Goal: Task Accomplishment & Management: Complete application form

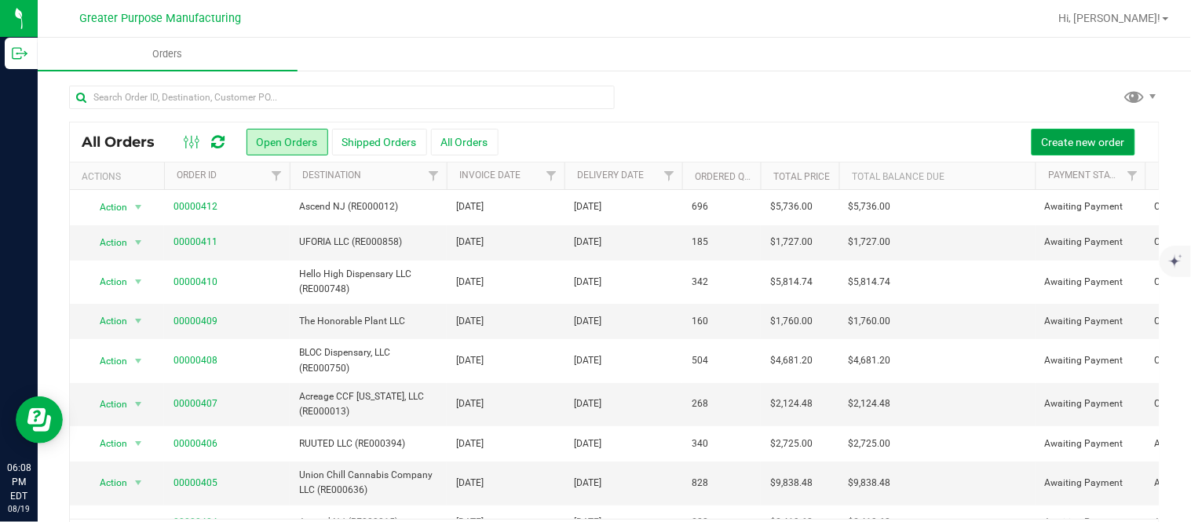
click at [1075, 138] on span "Create new order" at bounding box center [1082, 142] width 83 height 13
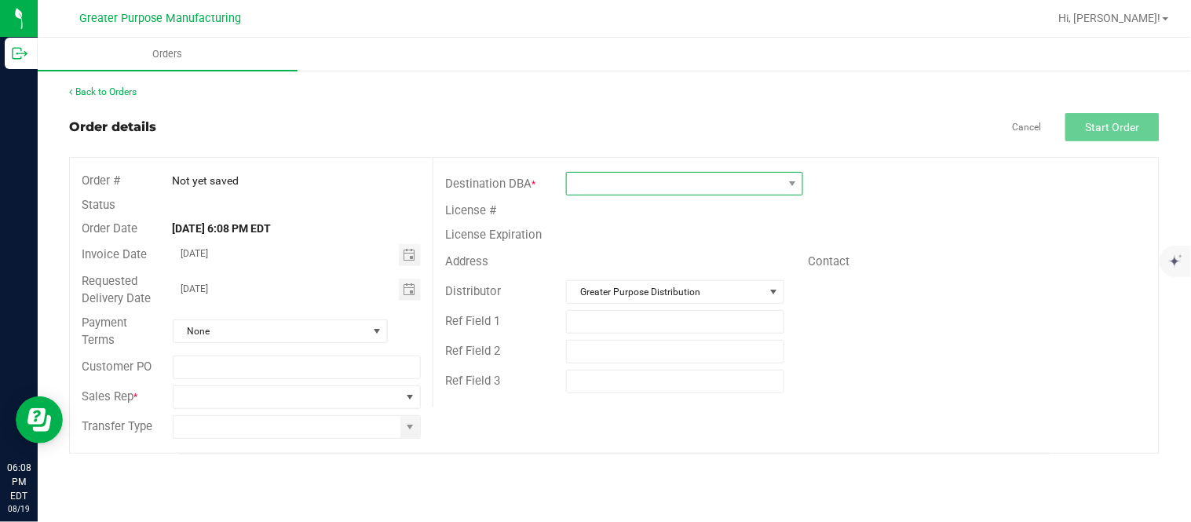
click at [623, 186] on span at bounding box center [675, 184] width 216 height 22
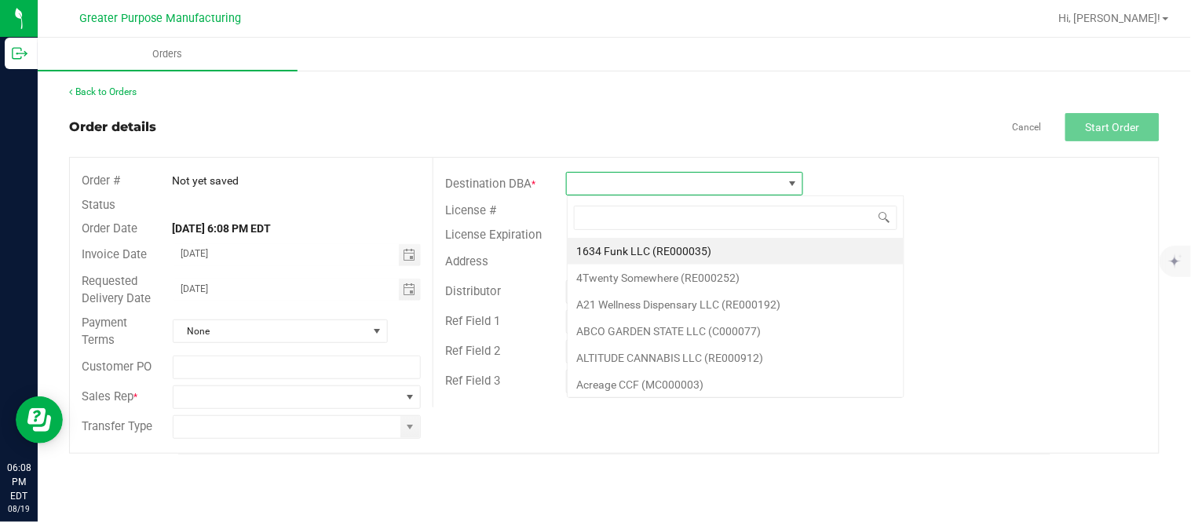
scroll to position [24, 236]
type input "RE000259"
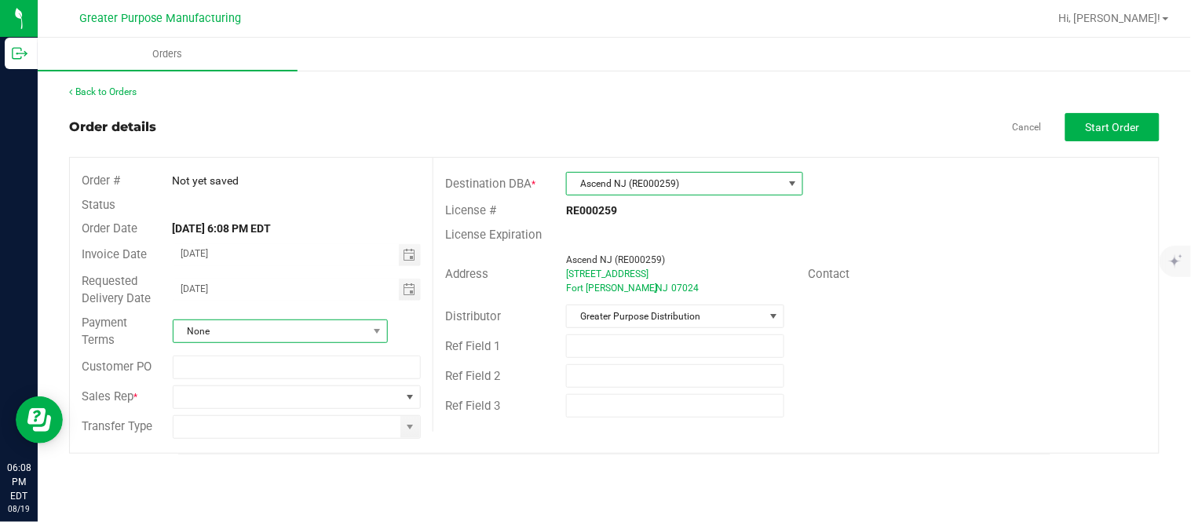
click at [315, 327] on span "None" at bounding box center [270, 331] width 194 height 22
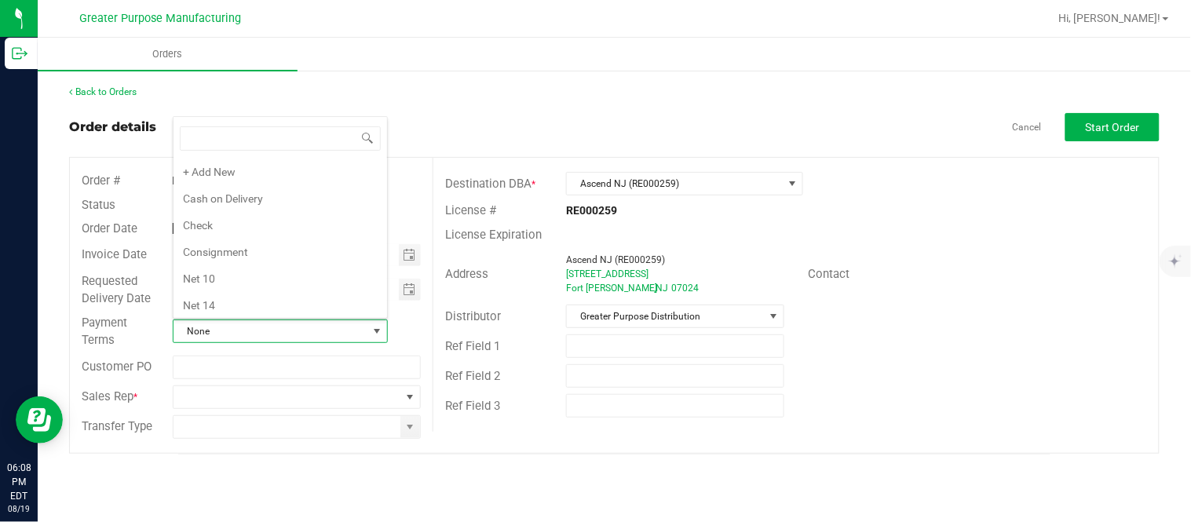
scroll to position [24, 212]
click at [312, 193] on li "Net 30" at bounding box center [279, 194] width 213 height 27
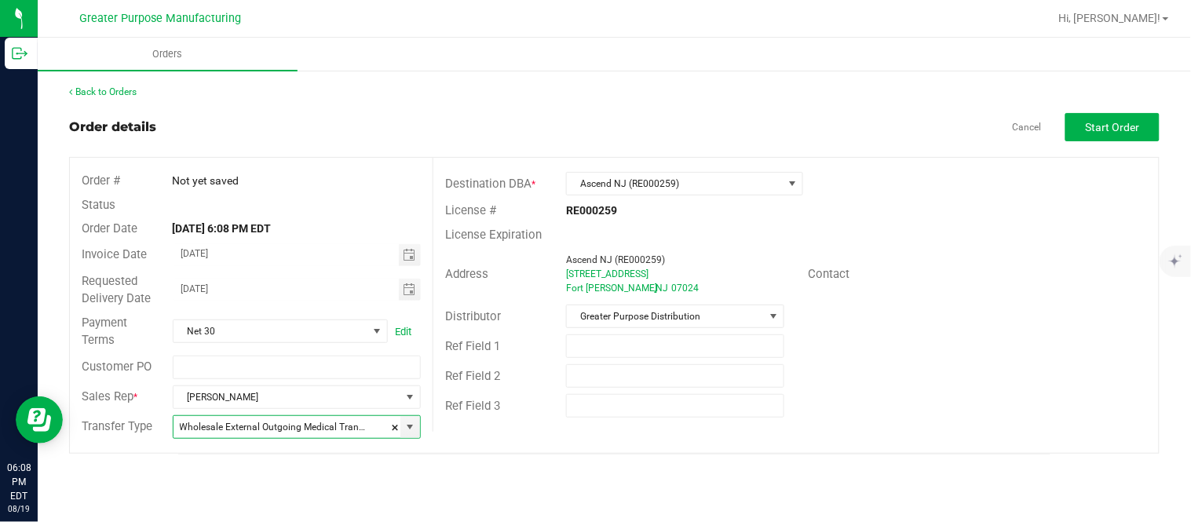
type input "Wholesale Transfer"
click at [1121, 124] on span "Start Order" at bounding box center [1112, 127] width 54 height 13
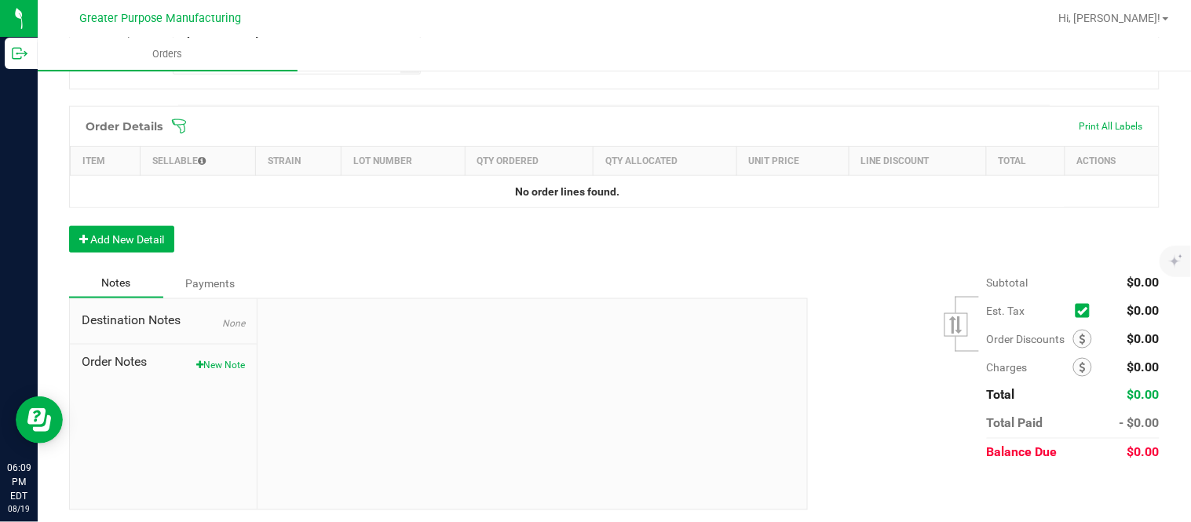
scroll to position [407, 0]
click at [141, 239] on button "Add New Detail" at bounding box center [121, 238] width 105 height 27
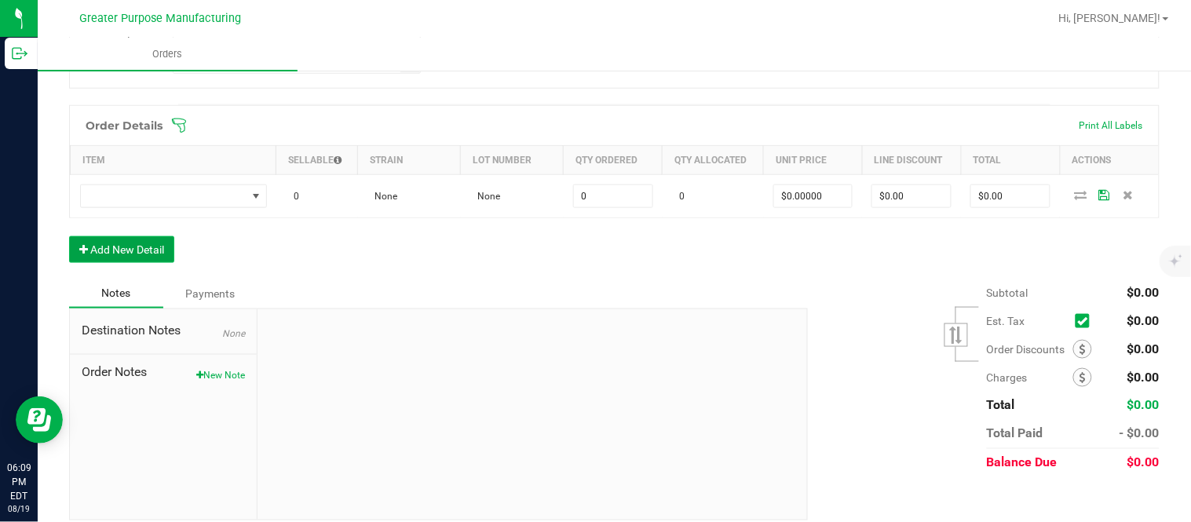
click at [69, 236] on button "Add New Detail" at bounding box center [121, 249] width 105 height 27
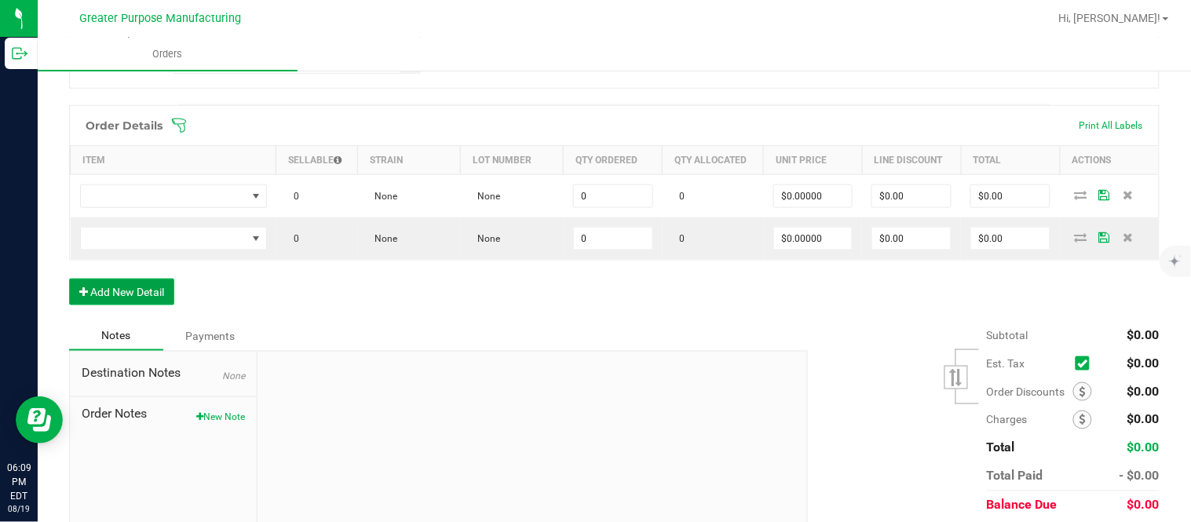
click at [69, 279] on button "Add New Detail" at bounding box center [121, 292] width 105 height 27
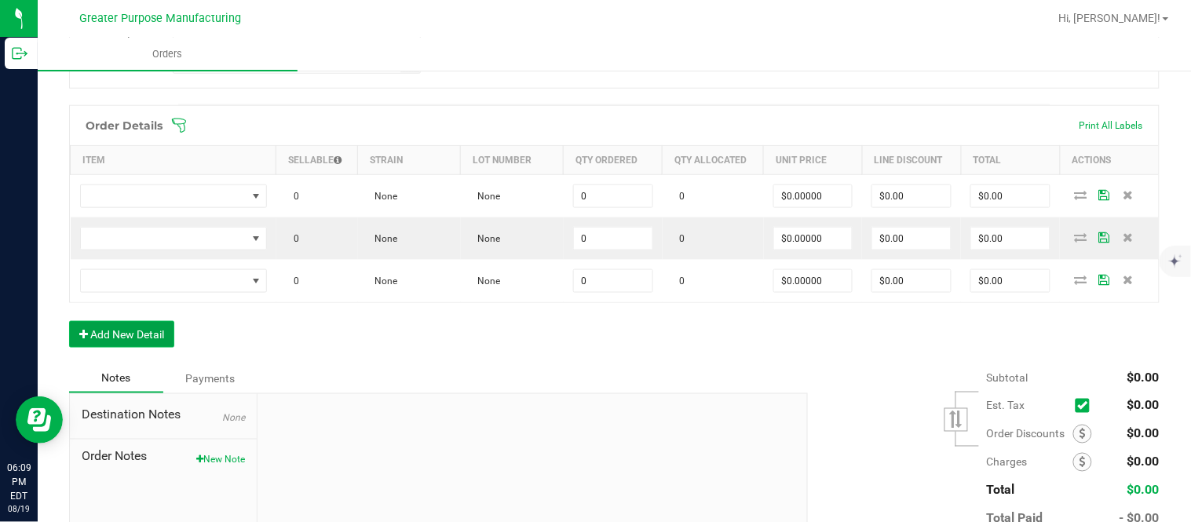
click at [69, 321] on button "Add New Detail" at bounding box center [121, 334] width 105 height 27
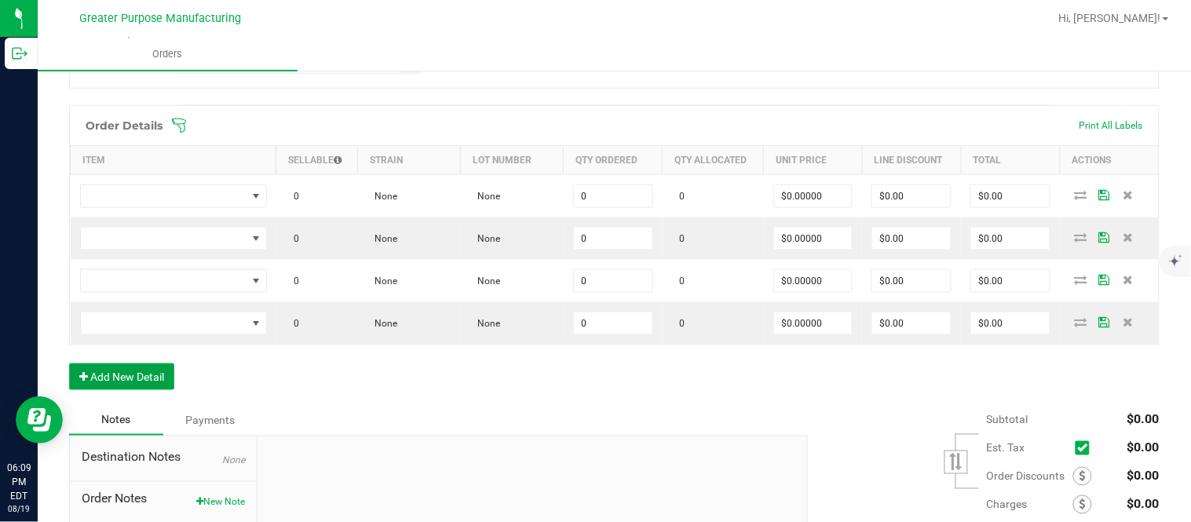
click at [69, 363] on button "Add New Detail" at bounding box center [121, 376] width 105 height 27
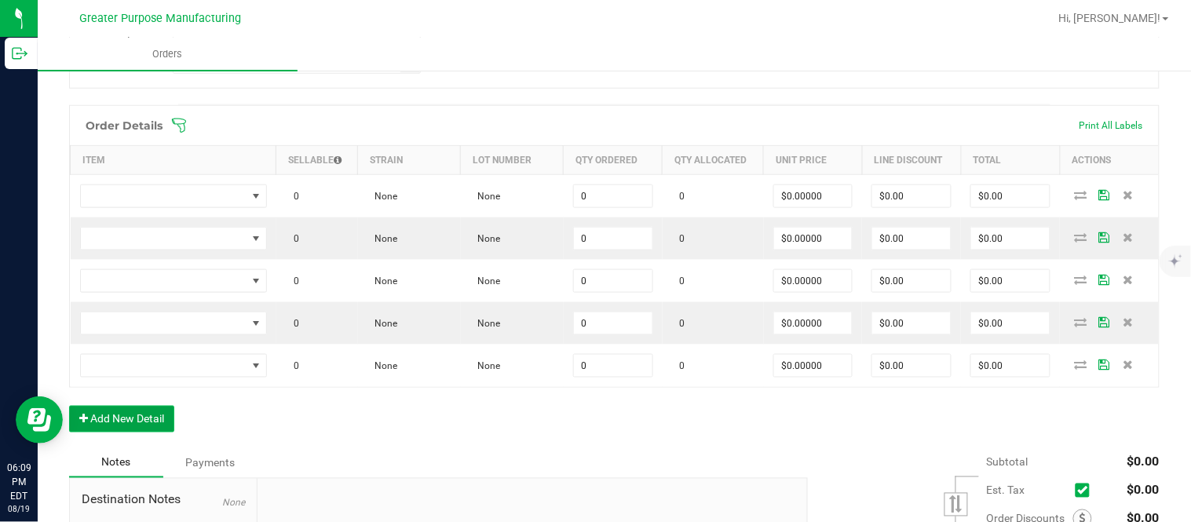
click at [69, 406] on button "Add New Detail" at bounding box center [121, 419] width 105 height 27
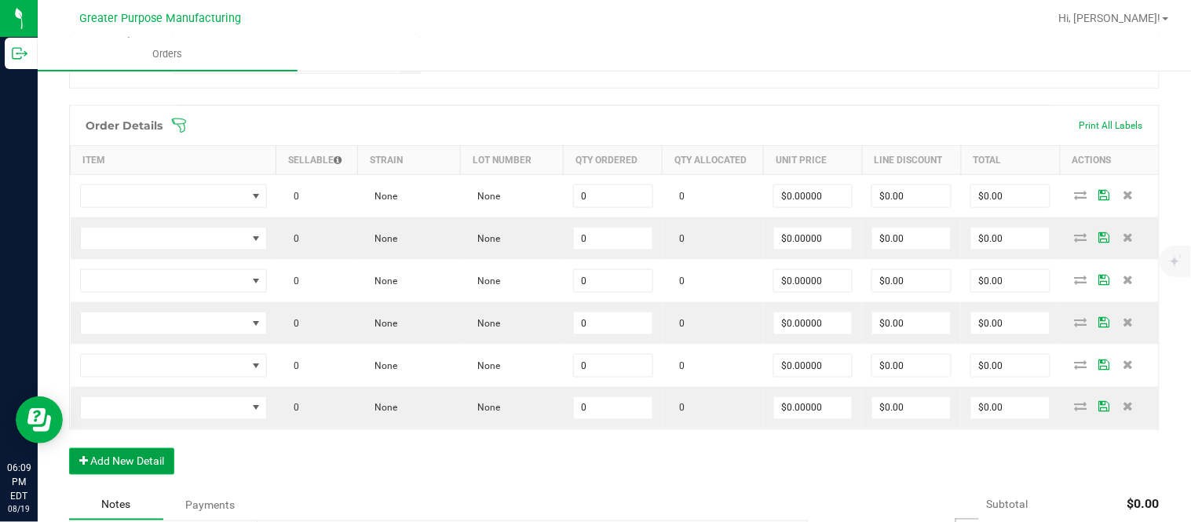
click at [69, 448] on button "Add New Detail" at bounding box center [121, 461] width 105 height 27
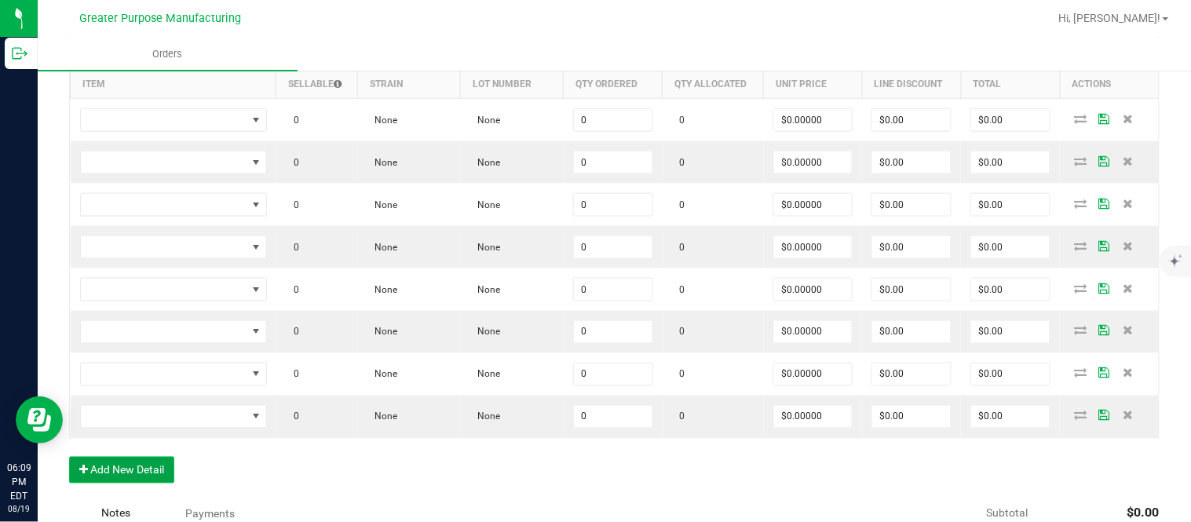
scroll to position [480, 0]
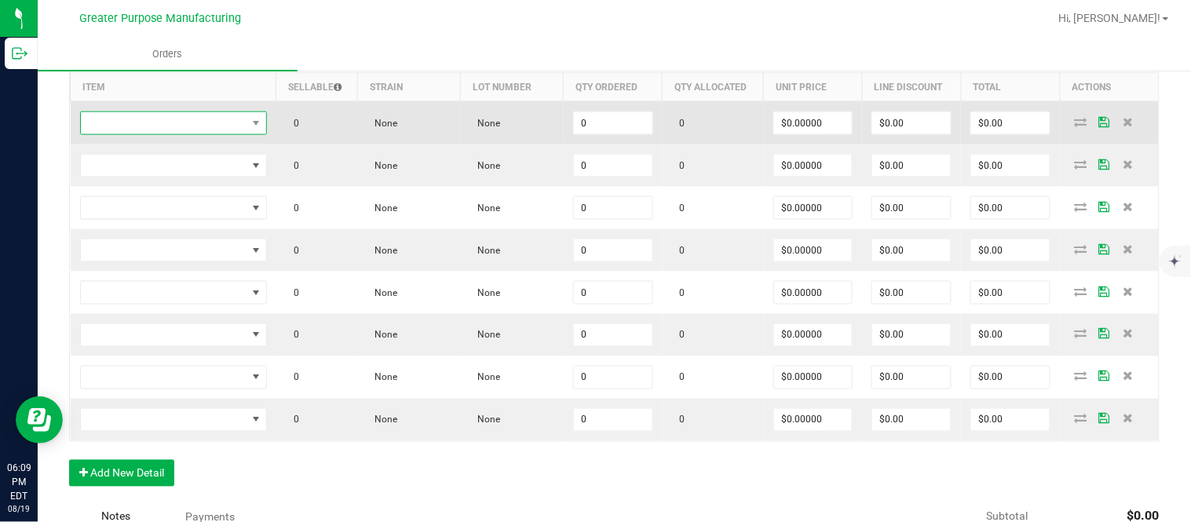
click at [167, 122] on span "NO DATA FOUND" at bounding box center [164, 123] width 166 height 22
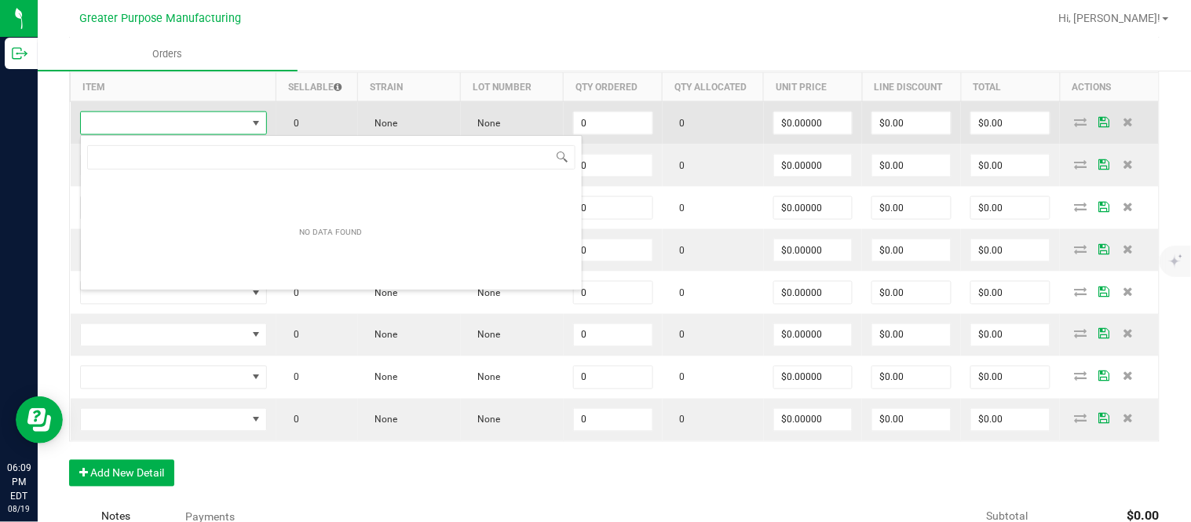
scroll to position [24, 184]
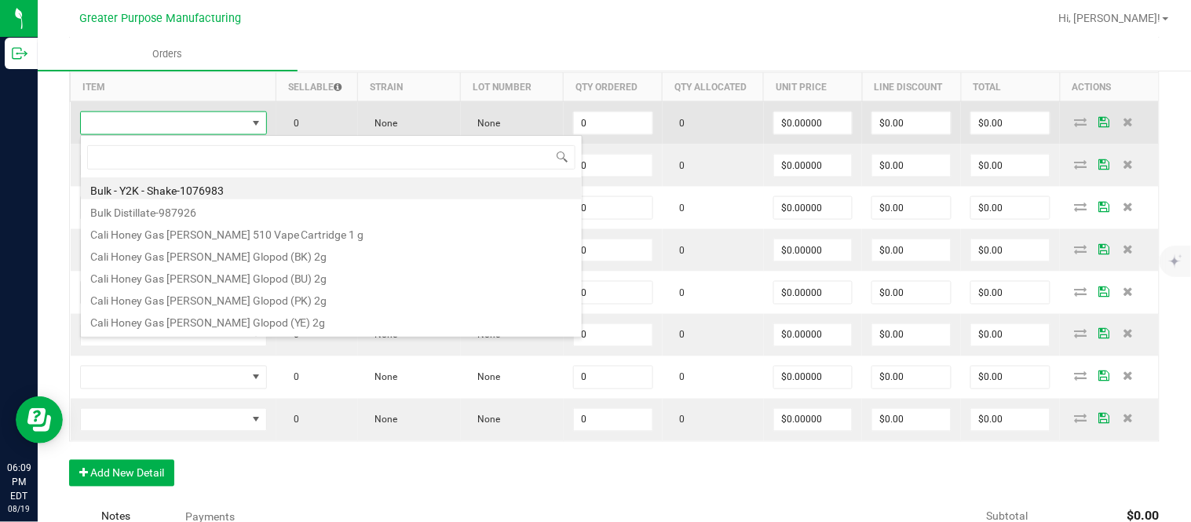
type input "1.37.61.470.0"
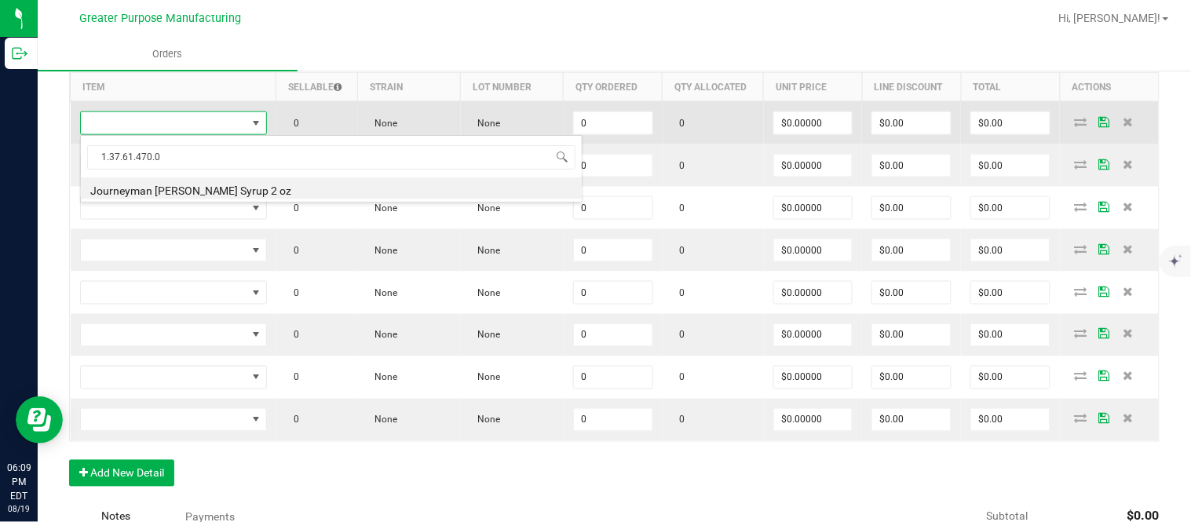
type input "0 ea"
type input "$10.00000"
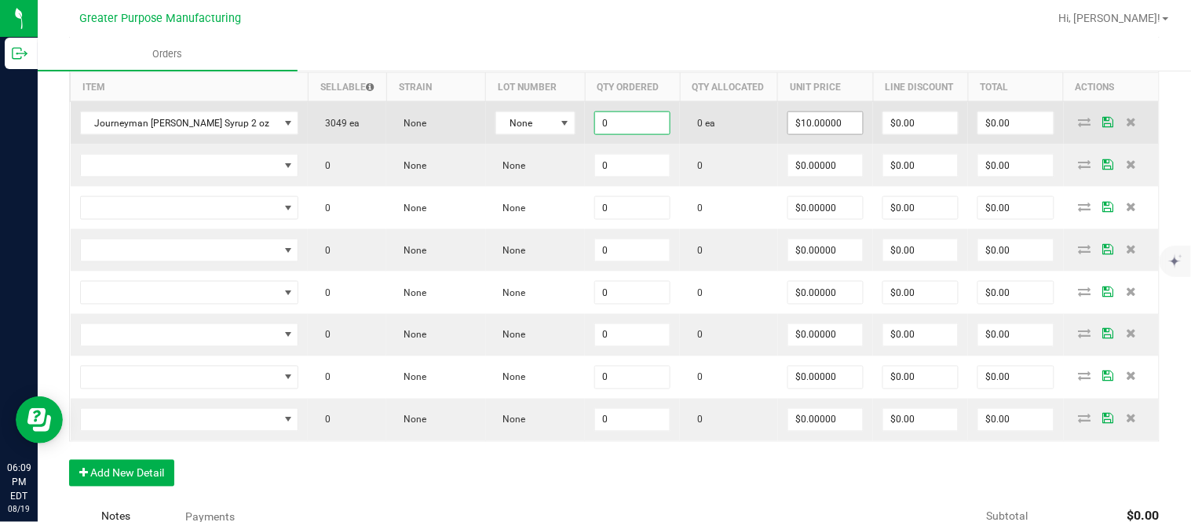
paste input "168"
type input "168 ea"
type input "10"
type input "$1,680.00"
type input "$10.00000"
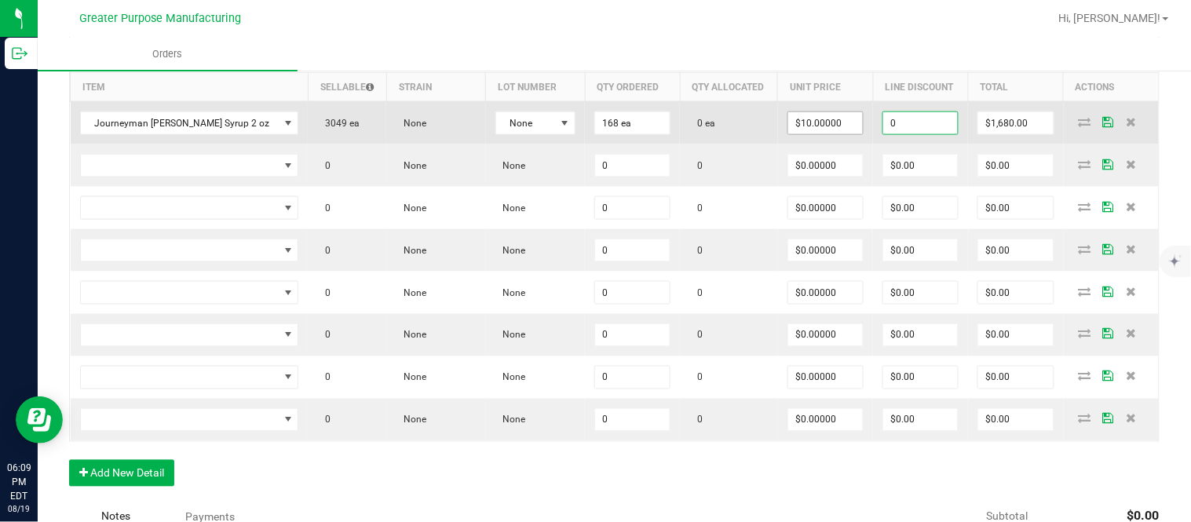
type input "$0.00"
type input "1680"
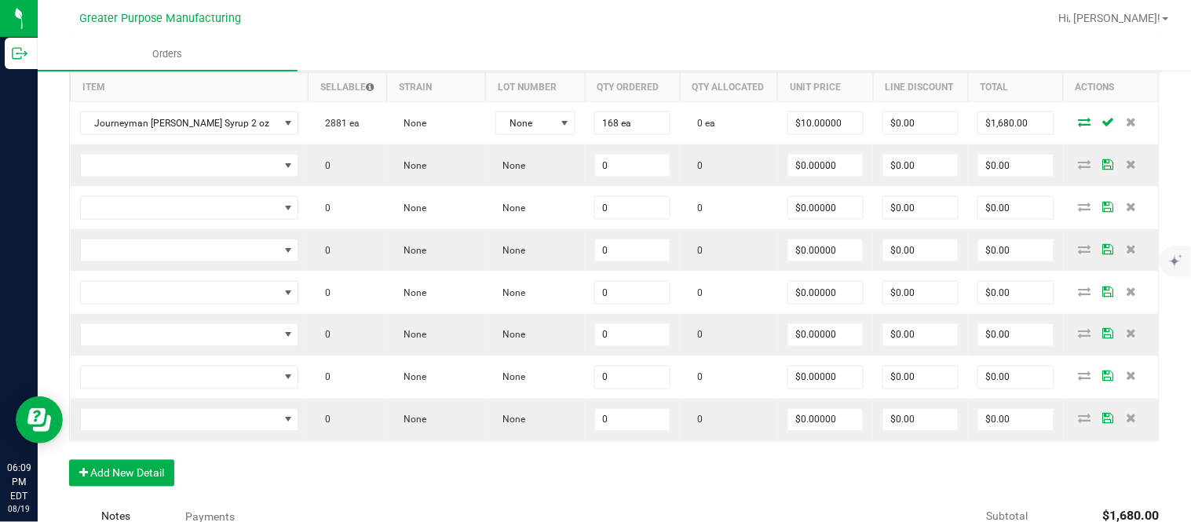
scroll to position [491, 0]
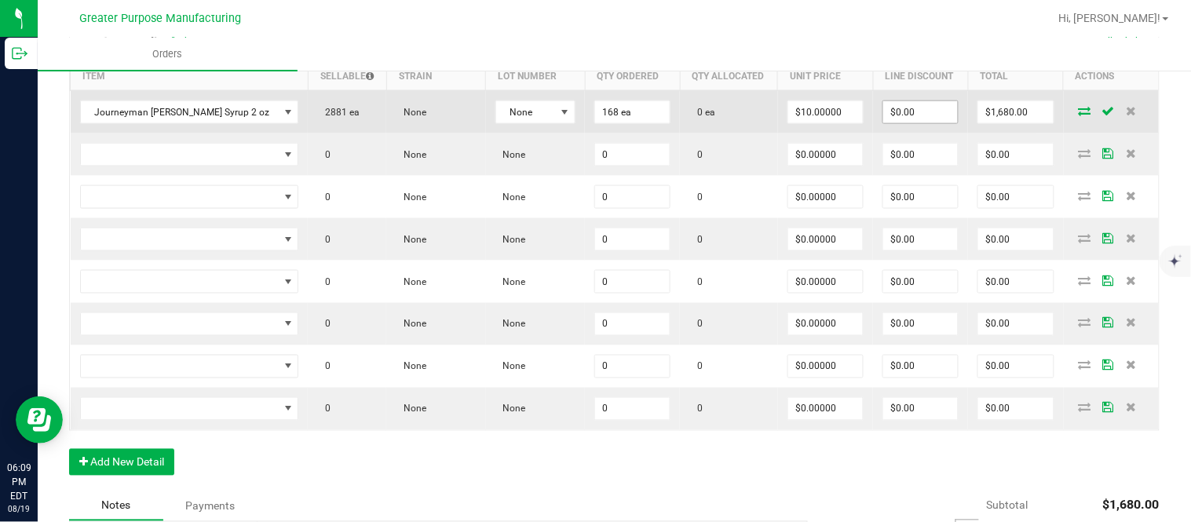
click at [903, 122] on input "$0.00" at bounding box center [920, 112] width 75 height 22
paste input "168"
type input "$168.00"
type input "$1,512.00"
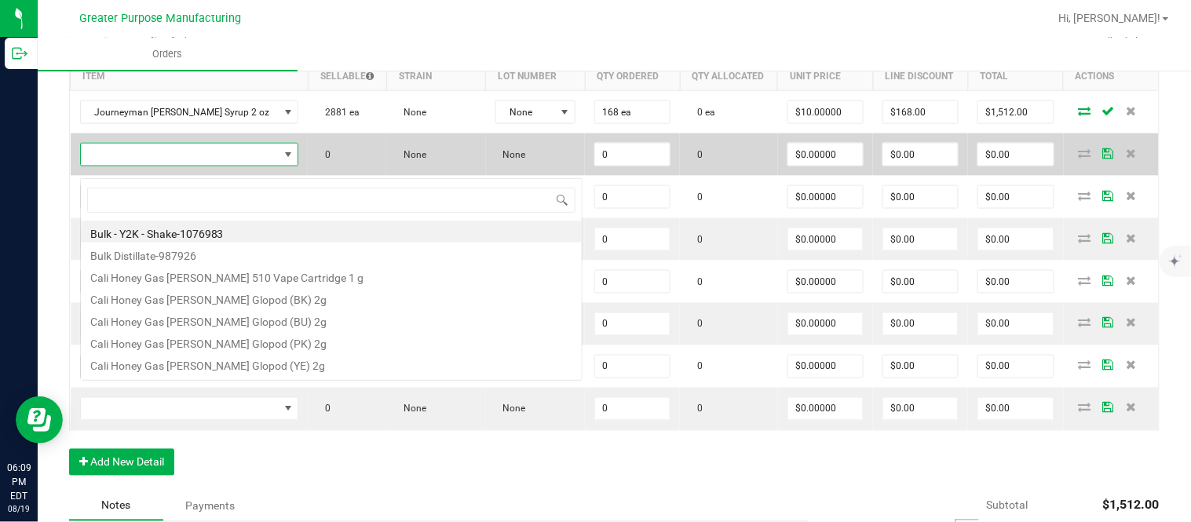
scroll to position [24, 210]
type input "1.37.61.1136.0"
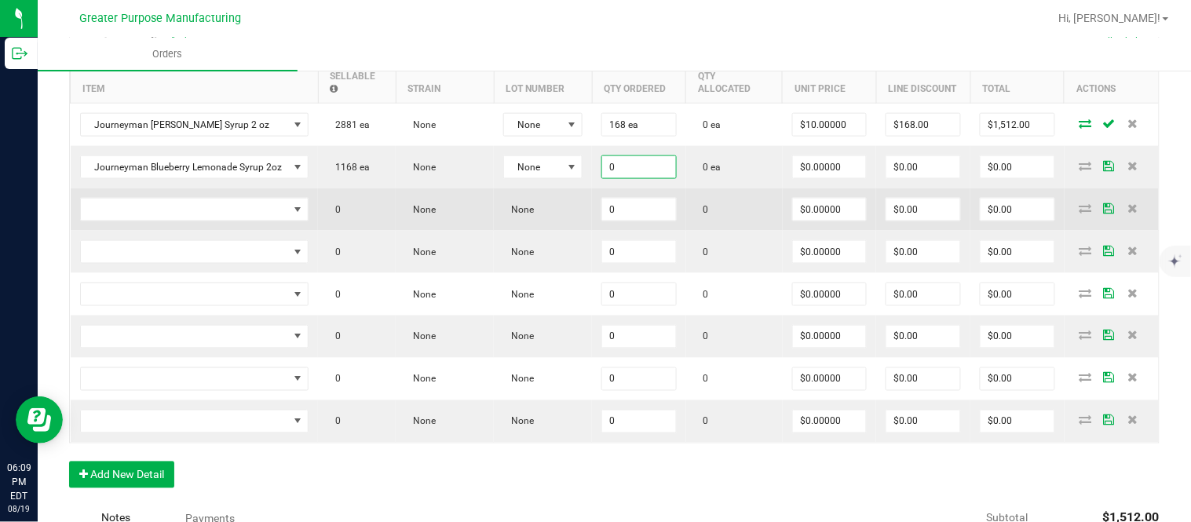
paste input "72"
type input "72 ea"
type input "$0.00000"
type input "$0.00"
type input "0"
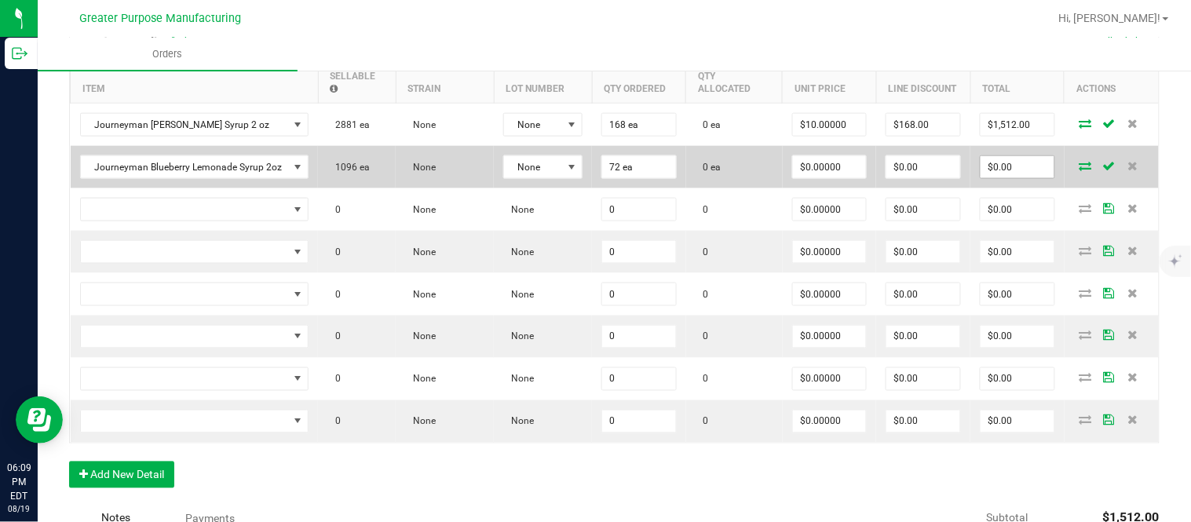
click at [1012, 175] on input "$0.00" at bounding box center [1017, 167] width 74 height 22
paste input "864"
type input "864"
type input "$12.00000"
type input "$864.00"
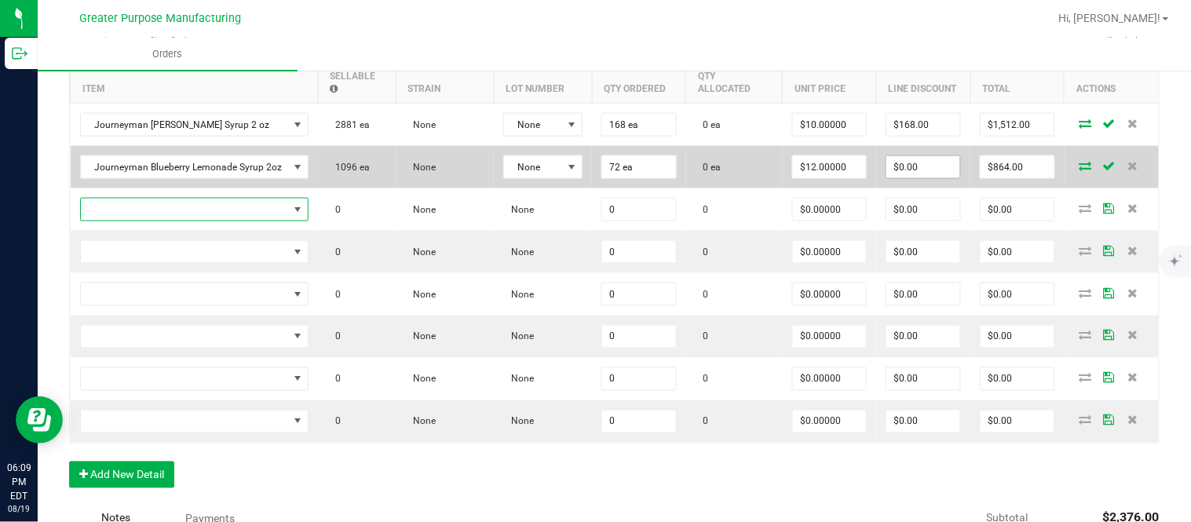
click at [936, 176] on input "$0.00" at bounding box center [923, 167] width 74 height 22
paste input "86.4"
type input "86.4"
type input "777.6"
type input "$86.40"
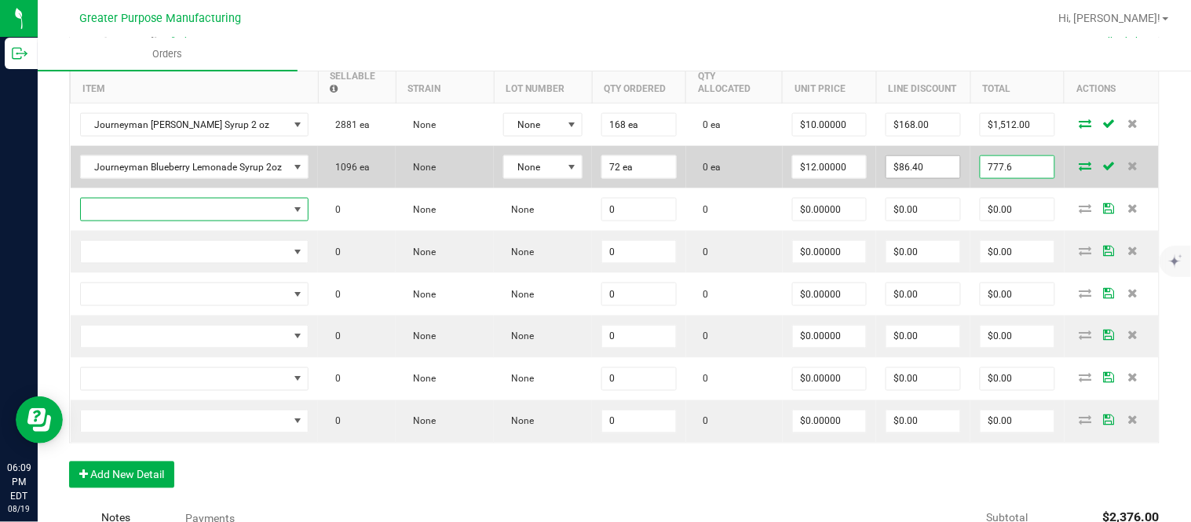
type input "$777.60"
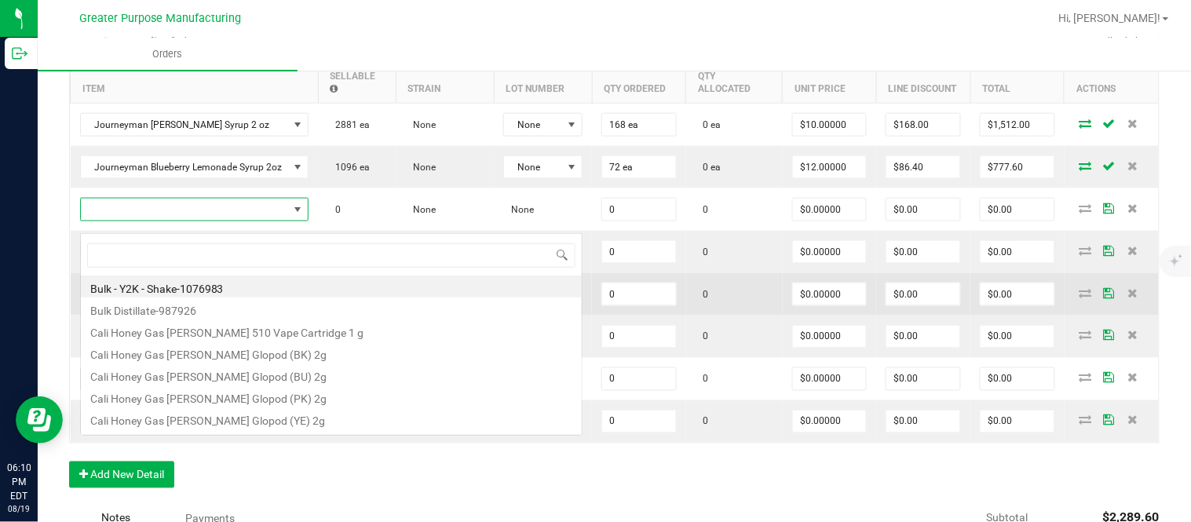
scroll to position [24, 224]
type input "1.37.61.1136.0"
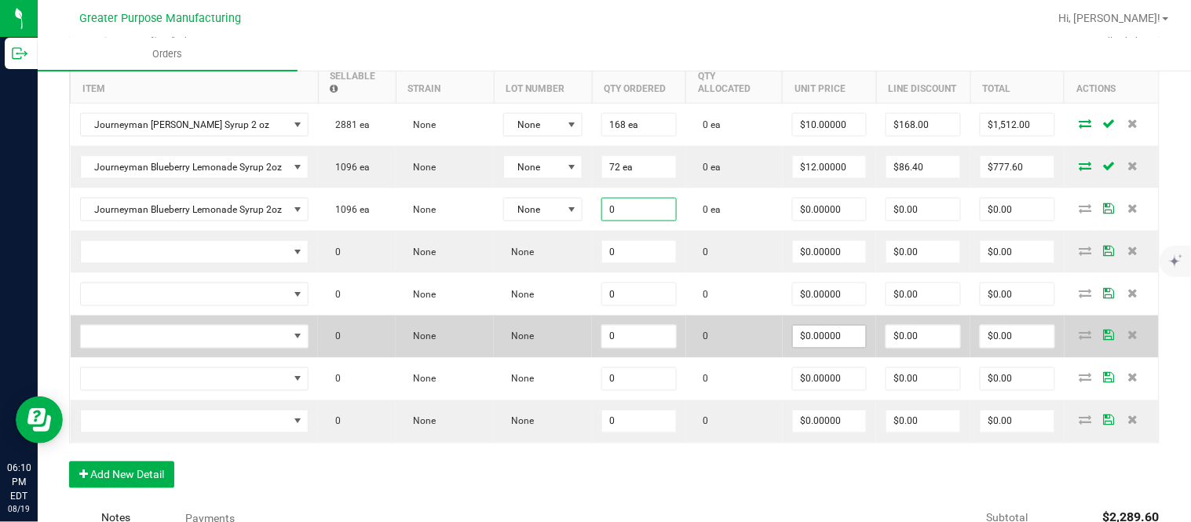
paste input "24"
type input "24 ea"
type input "$0.00000"
type input "$0.00"
type input "0"
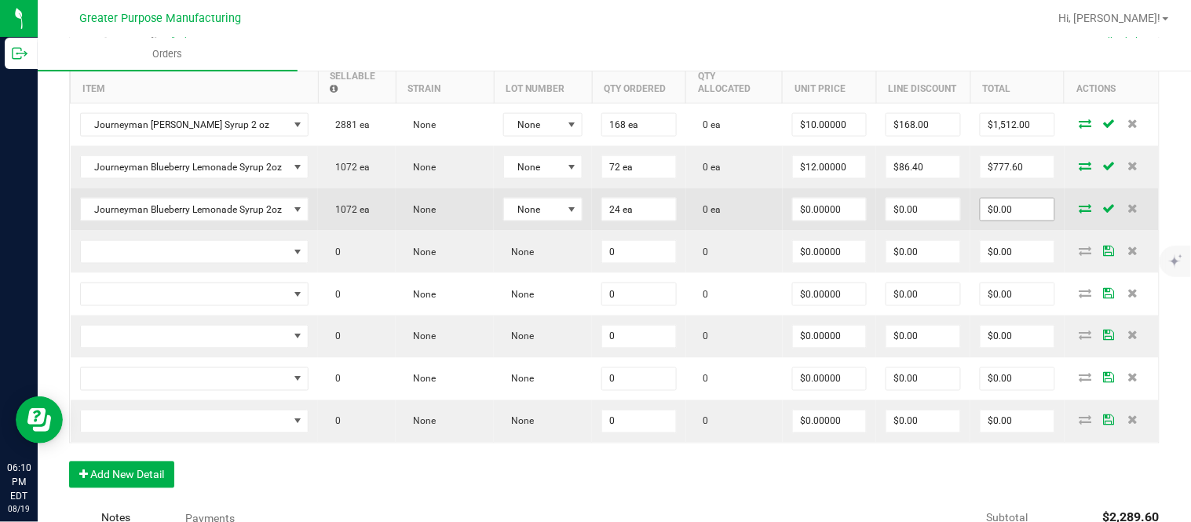
click at [1003, 221] on input "$0.00" at bounding box center [1017, 210] width 74 height 22
paste input "288"
type input "288"
type input "$12.00000"
type input "$288.00"
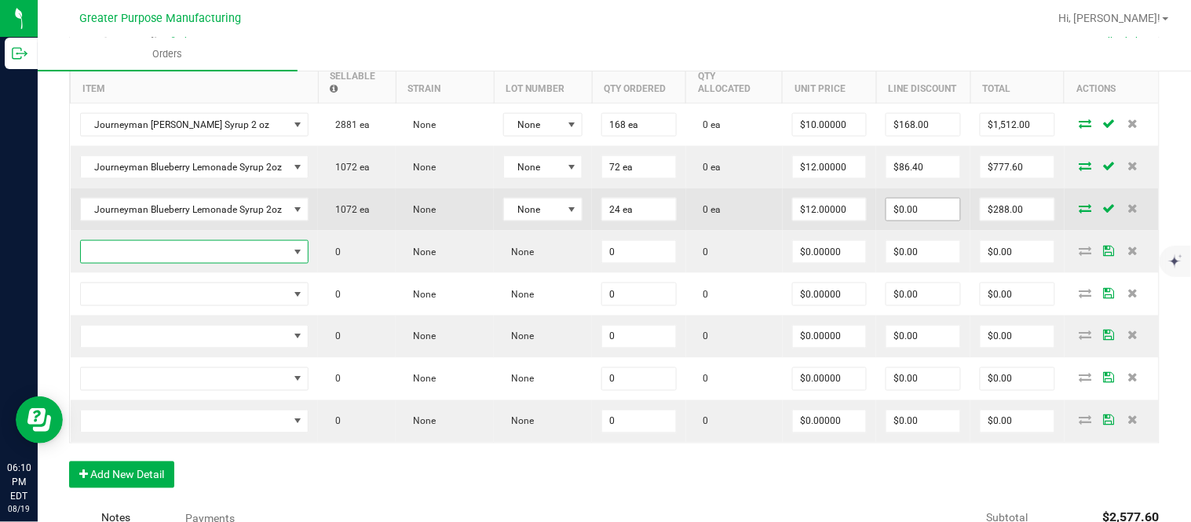
click at [923, 217] on input "$0.00" at bounding box center [923, 210] width 74 height 22
paste input "287.76"
type input "$287.76"
type input "$0.24"
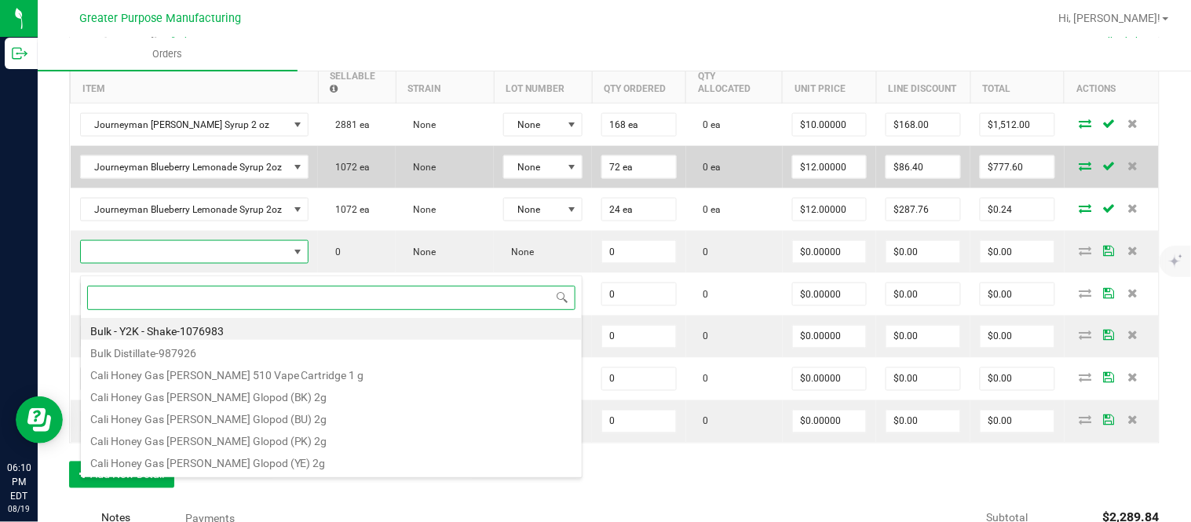
paste input "1.37.61.1138.0"
type input "1.37.61.1138.0"
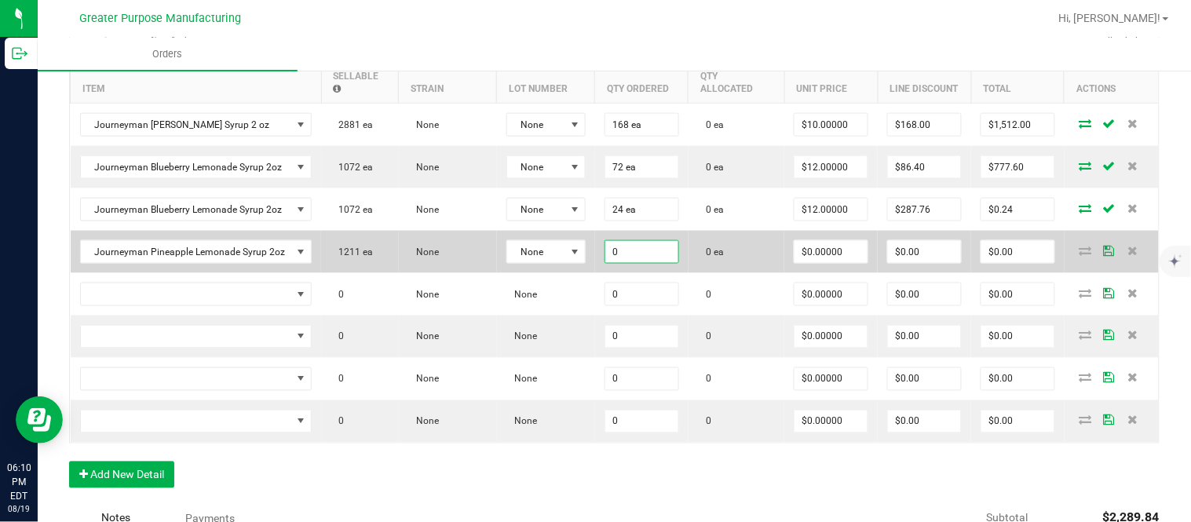
paste input "72"
type input "72"
type input "0"
type input "72 ea"
type input "$0.00000"
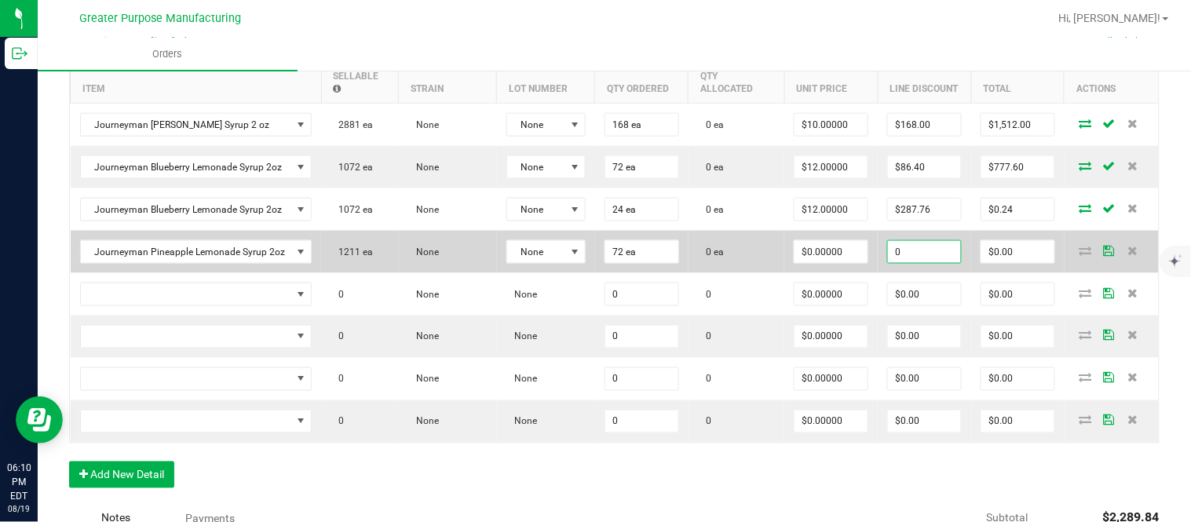
type input "$0.00"
type input "0"
click at [1001, 261] on input "$0.00" at bounding box center [1017, 252] width 73 height 22
paste input "864"
type input "864"
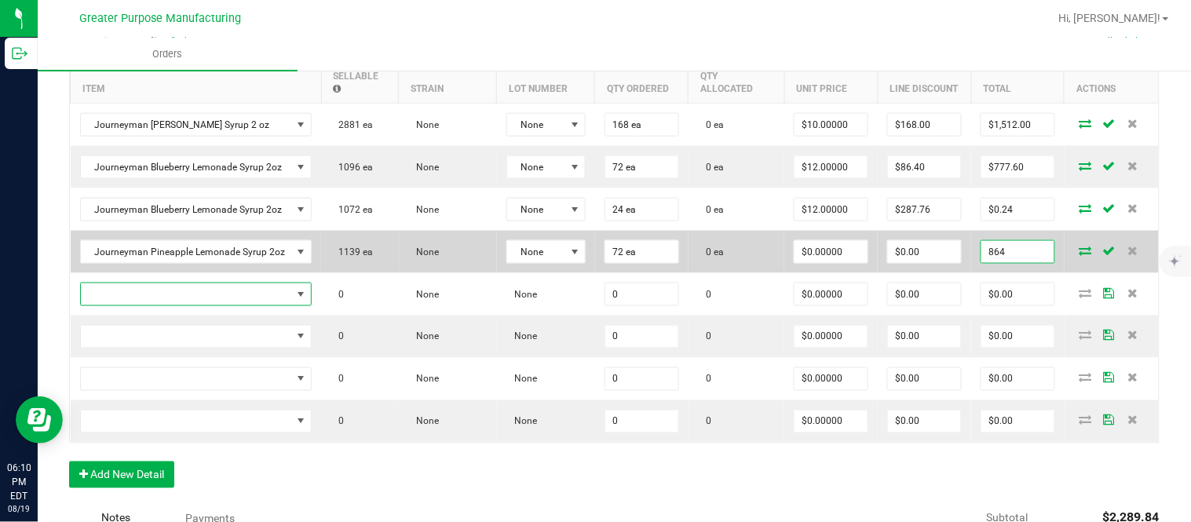
type input "$12.00000"
type input "$864.00"
click at [921, 263] on input "$0.00" at bounding box center [924, 252] width 73 height 22
paste input "86.4"
type input "86.4"
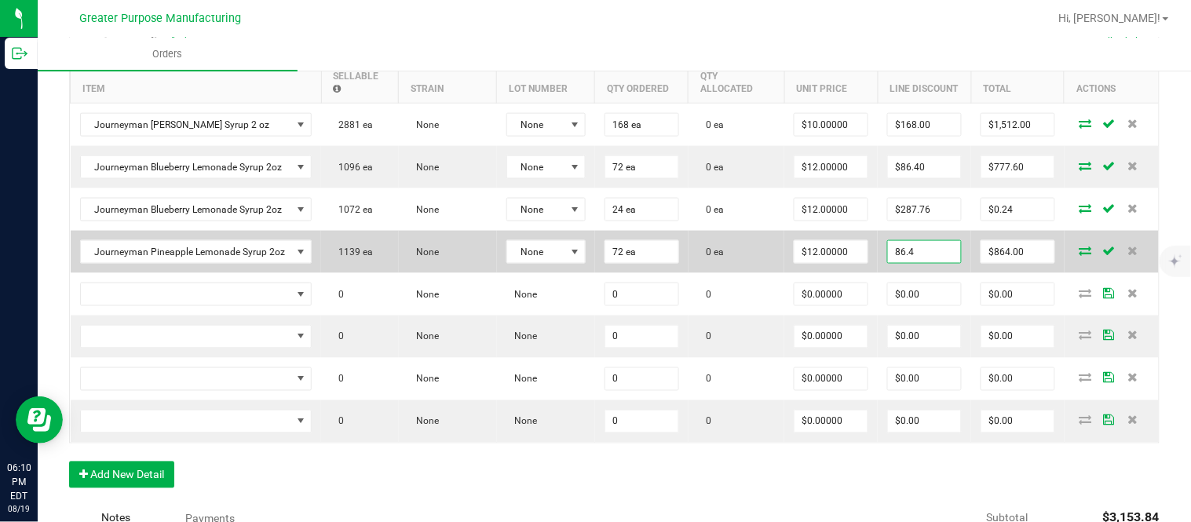
type input "777.6"
type input "$86.40"
type input "$777.60"
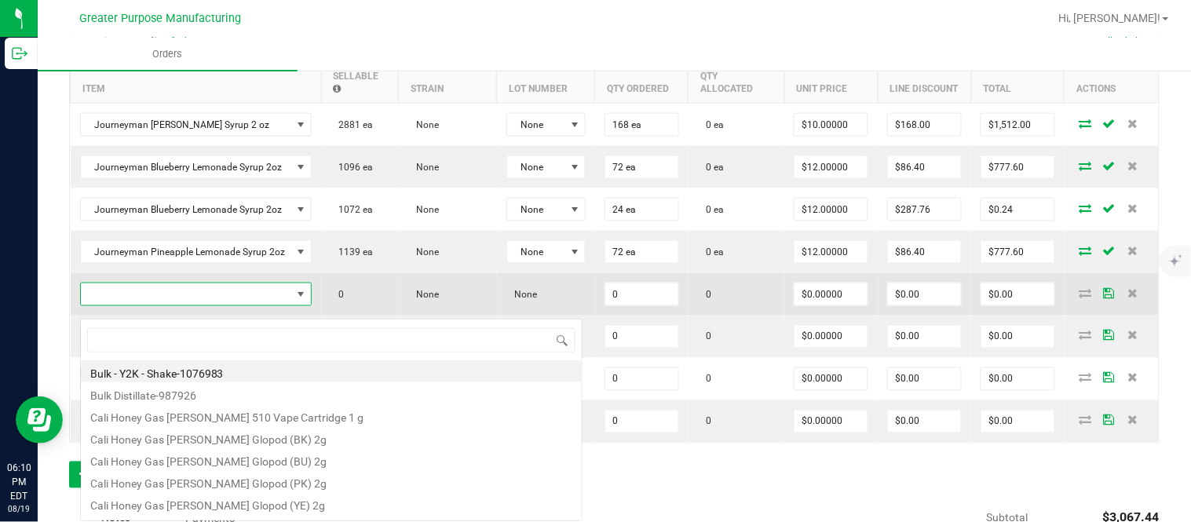
scroll to position [24, 228]
type input "1.37.61.1138.0"
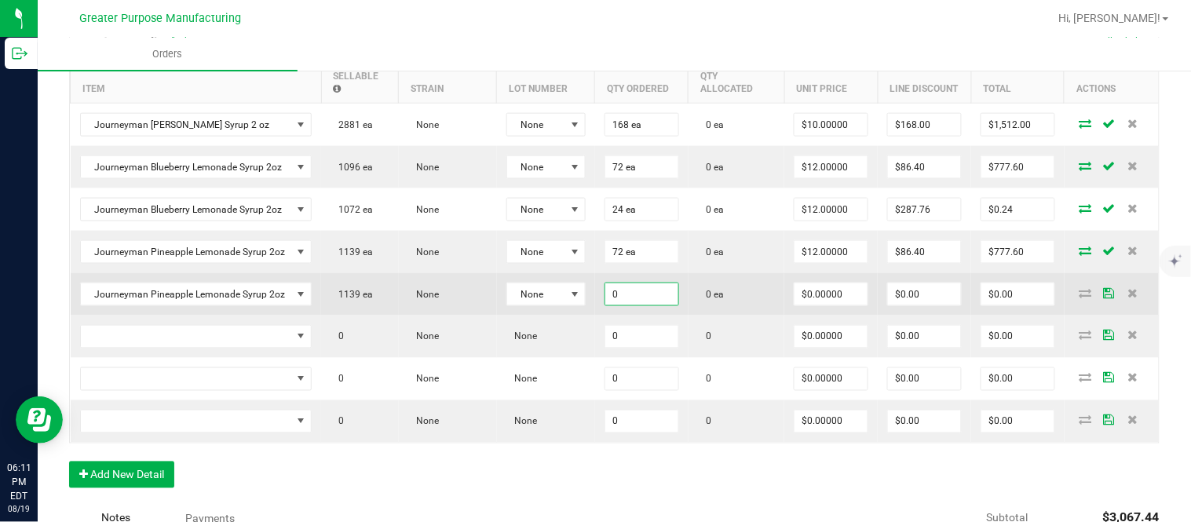
paste input "24"
type input "24 ea"
type input "$0.00000"
type input "$0.00"
type input "0"
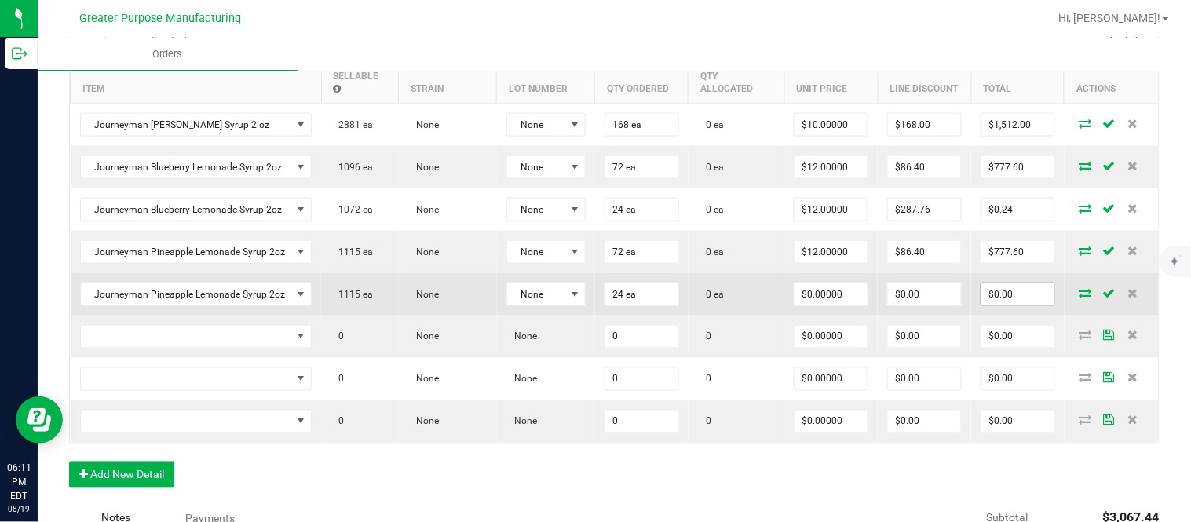
click at [995, 302] on input "$0.00" at bounding box center [1017, 294] width 73 height 22
paste input "288"
type input "288"
type input "$12.00000"
type input "$288.00"
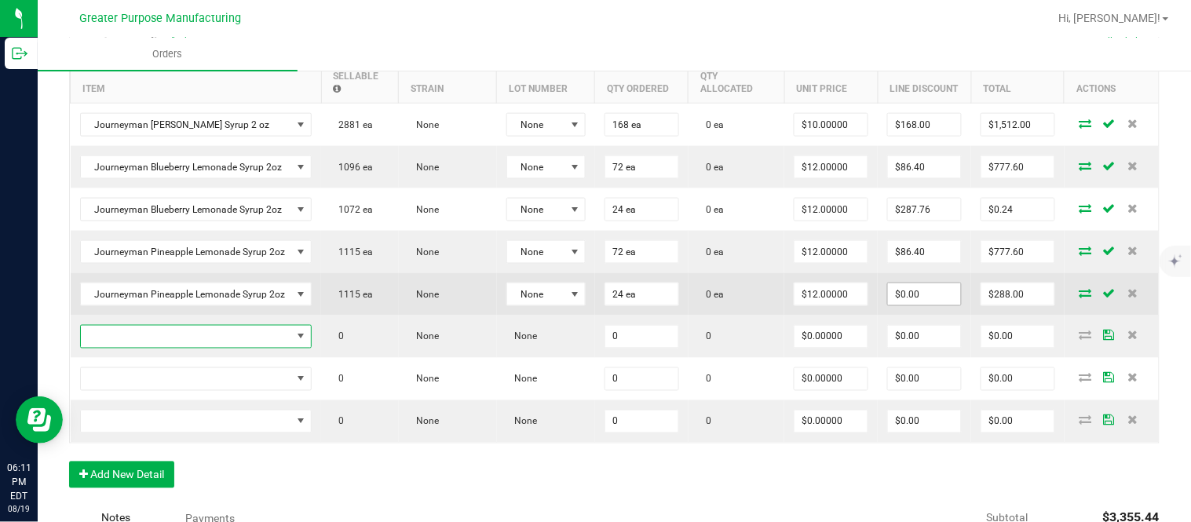
click at [915, 305] on input "$0.00" at bounding box center [924, 294] width 73 height 22
paste input "287.76"
type input "$287.76"
type input "$0.24"
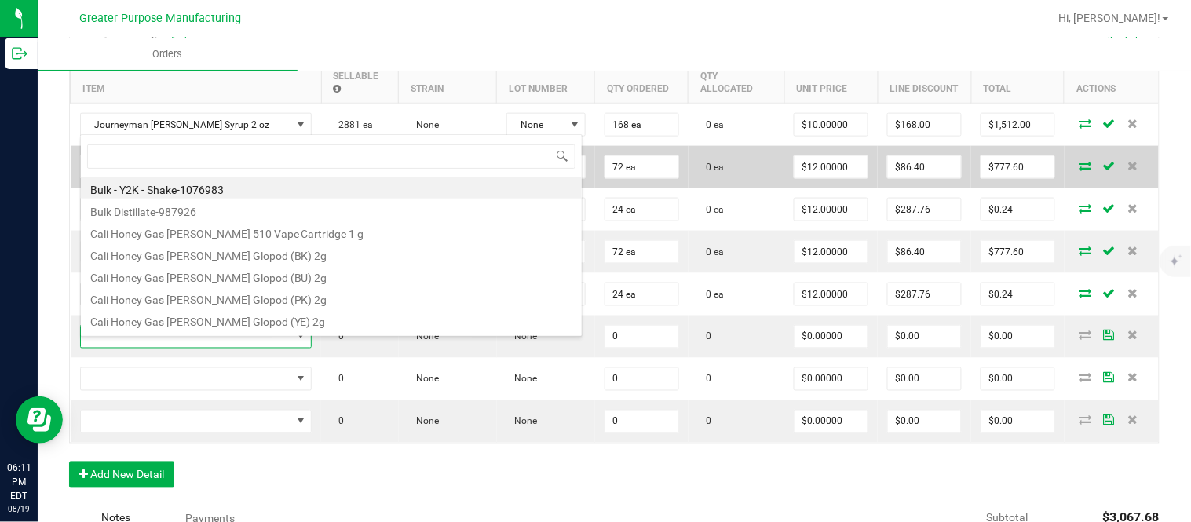
type input "1.37.61.471.0"
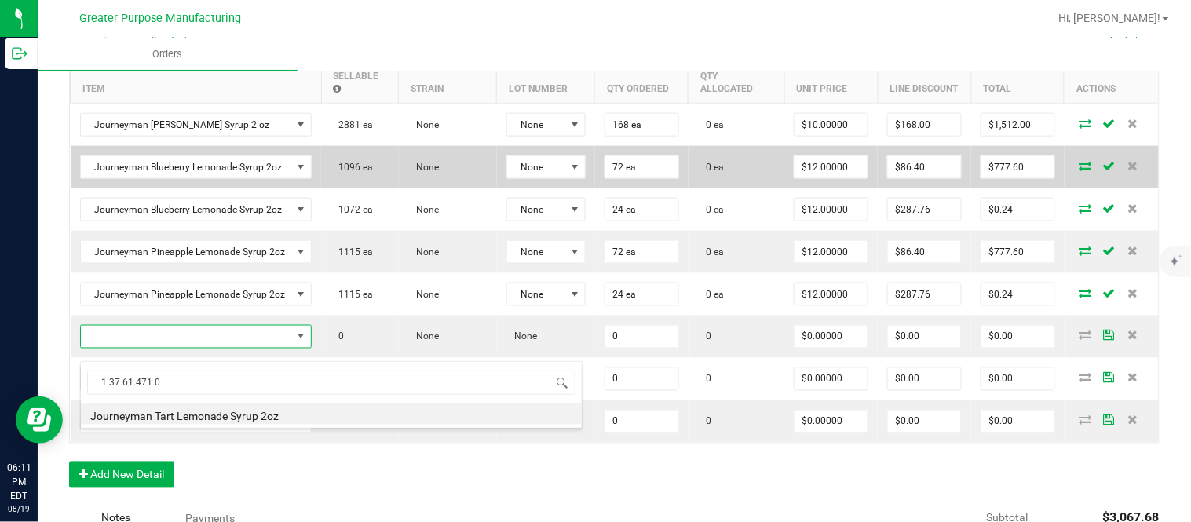
type input "0 ea"
type input "$10.00000"
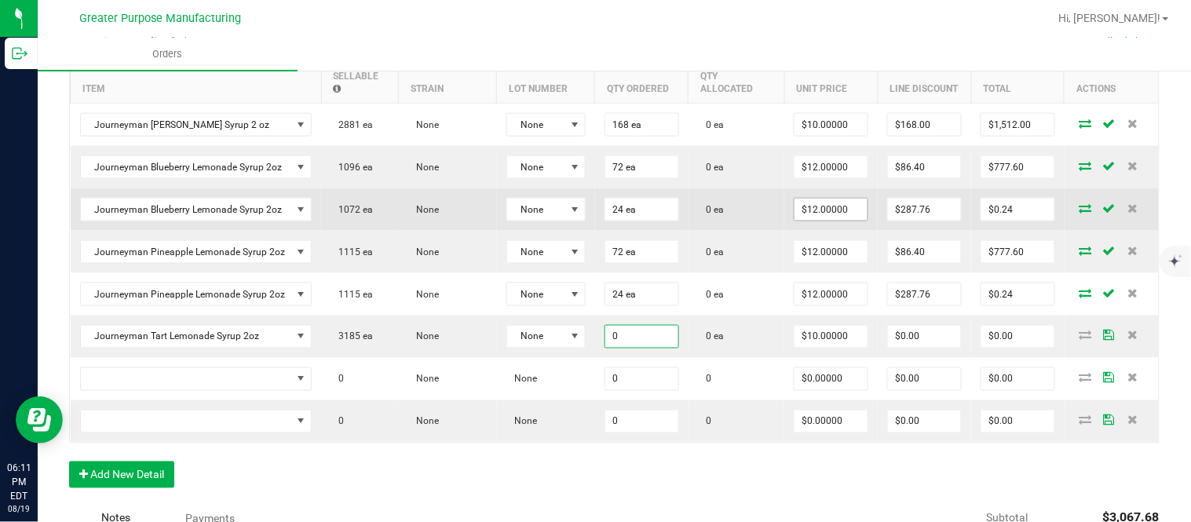
paste input "12"
type input "120 ea"
type input "10"
type input "$1,200.00"
type input "$10.00000"
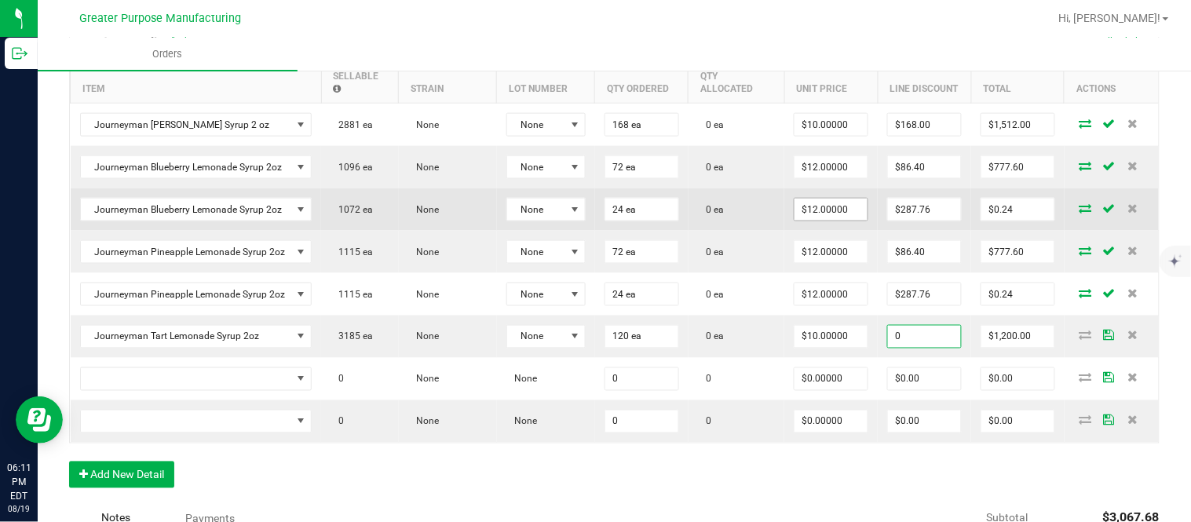
type input "$0.00"
type input "$1,200.00"
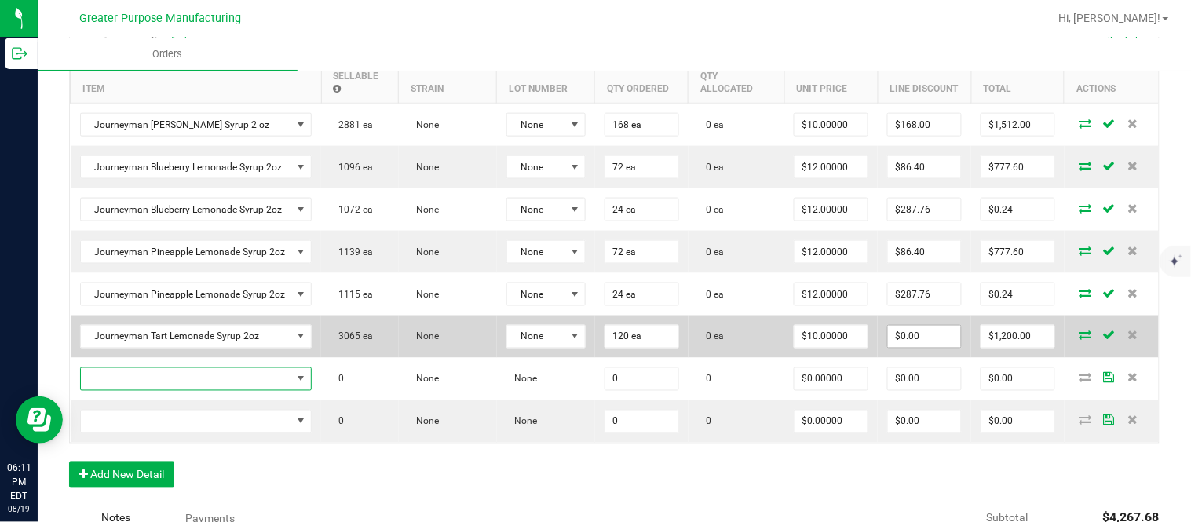
click at [929, 348] on input "$0.00" at bounding box center [924, 337] width 73 height 22
paste input "12"
type input "$120.00"
type input "$1,080.00"
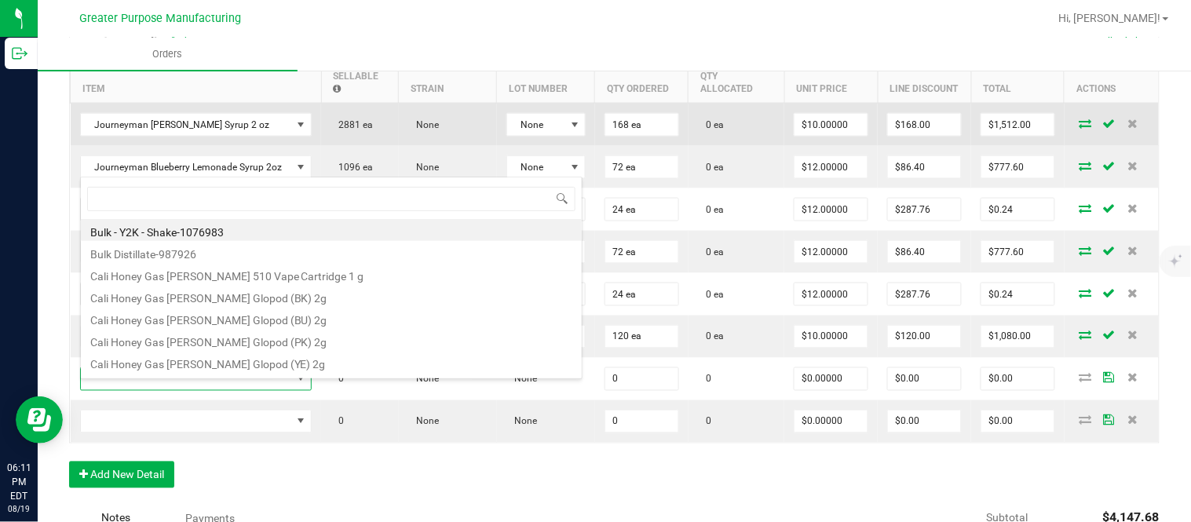
type input "1.37.61.472.0"
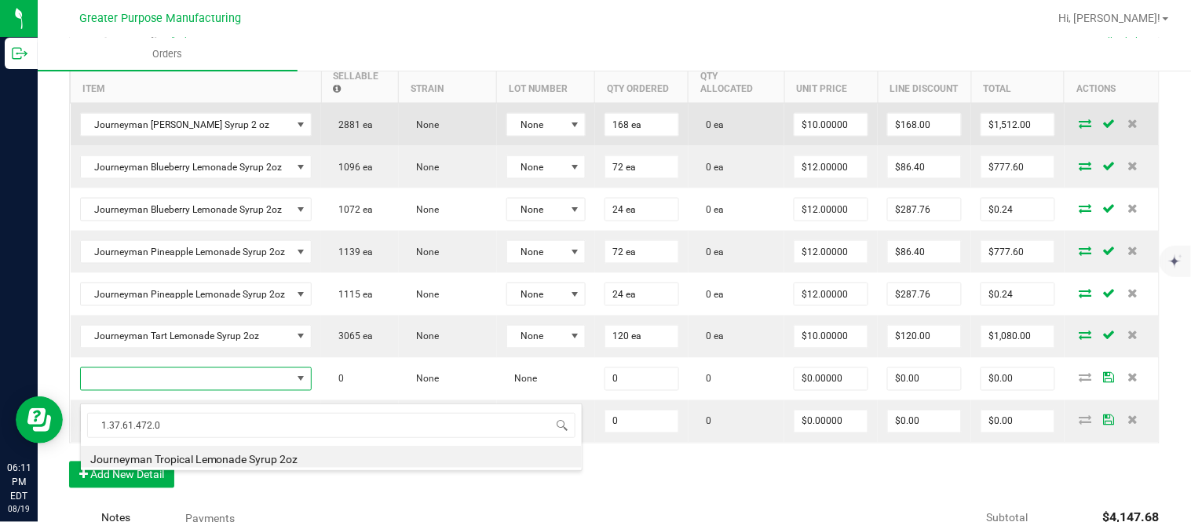
type input "0 ea"
type input "$10.00000"
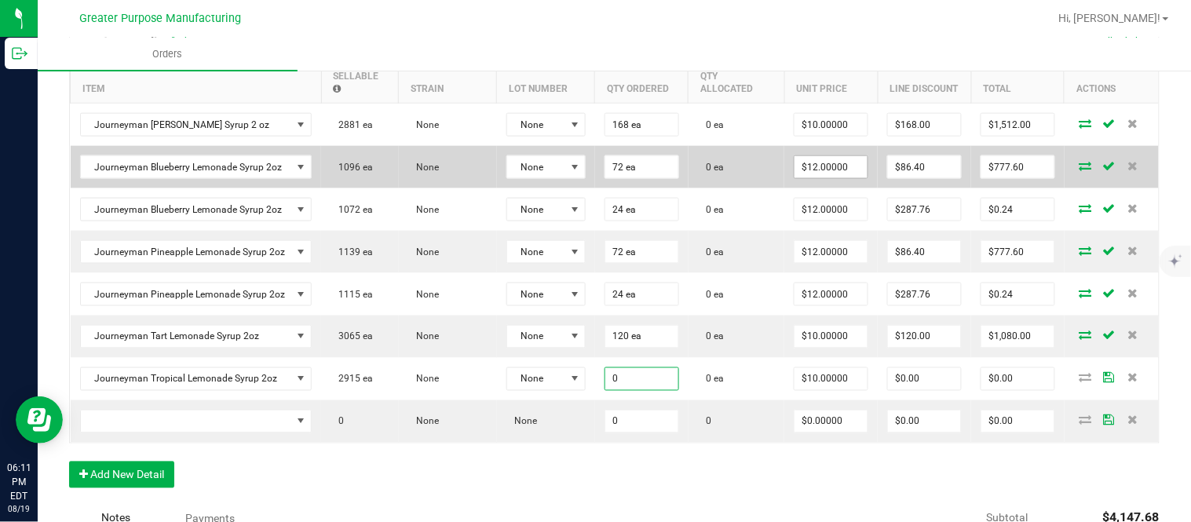
paste input "48"
type input "48 ea"
type input "10"
type input "$480.00"
type input "$10.00000"
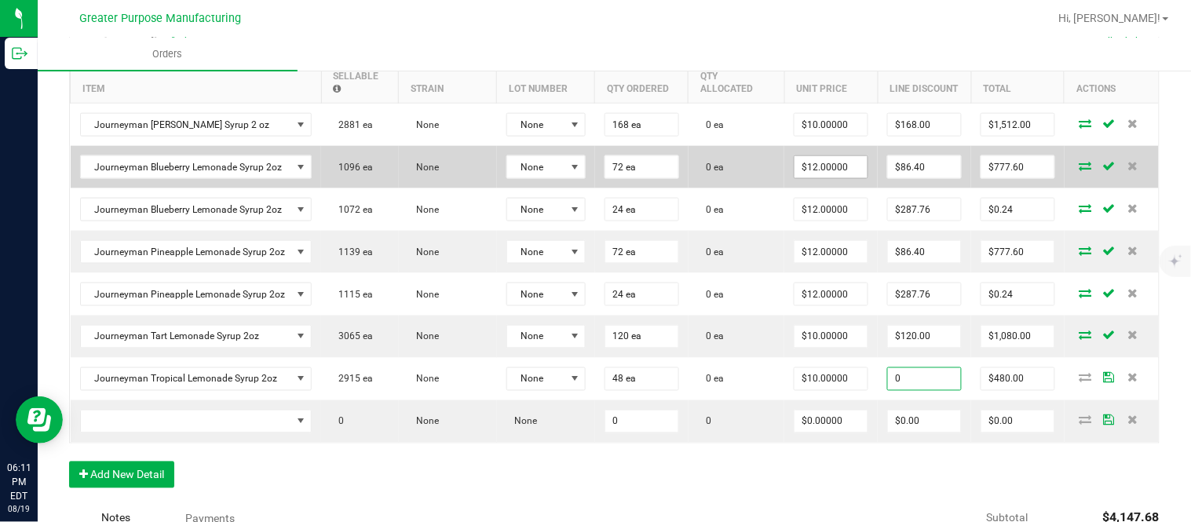
type input "$0.00"
type input "$480.00"
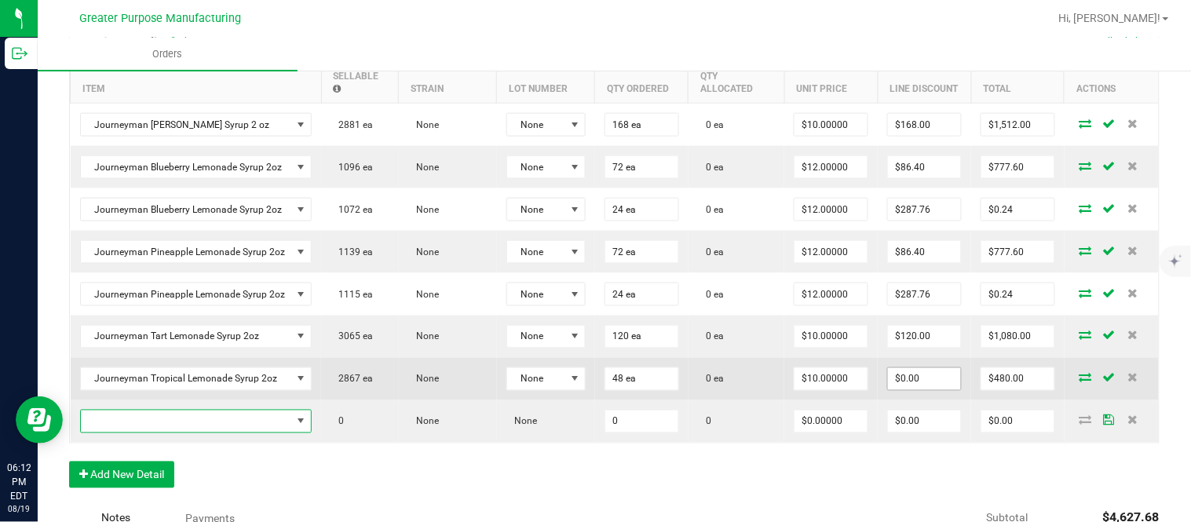
click at [901, 390] on input "$0.00" at bounding box center [924, 379] width 73 height 22
paste input "48"
type input "$48.00"
type input "$432.00"
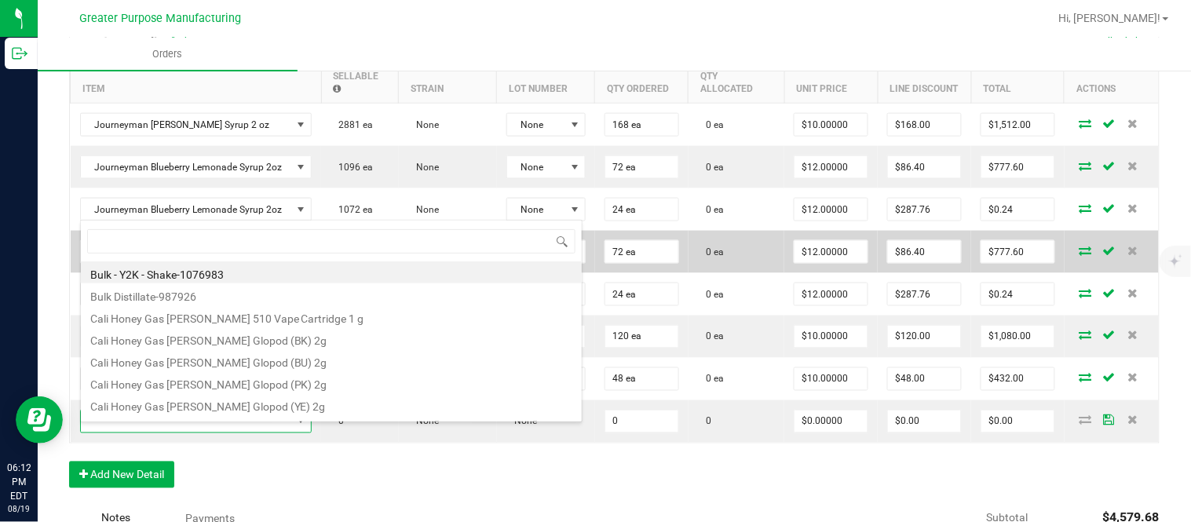
type input "1.37.61.1137.0"
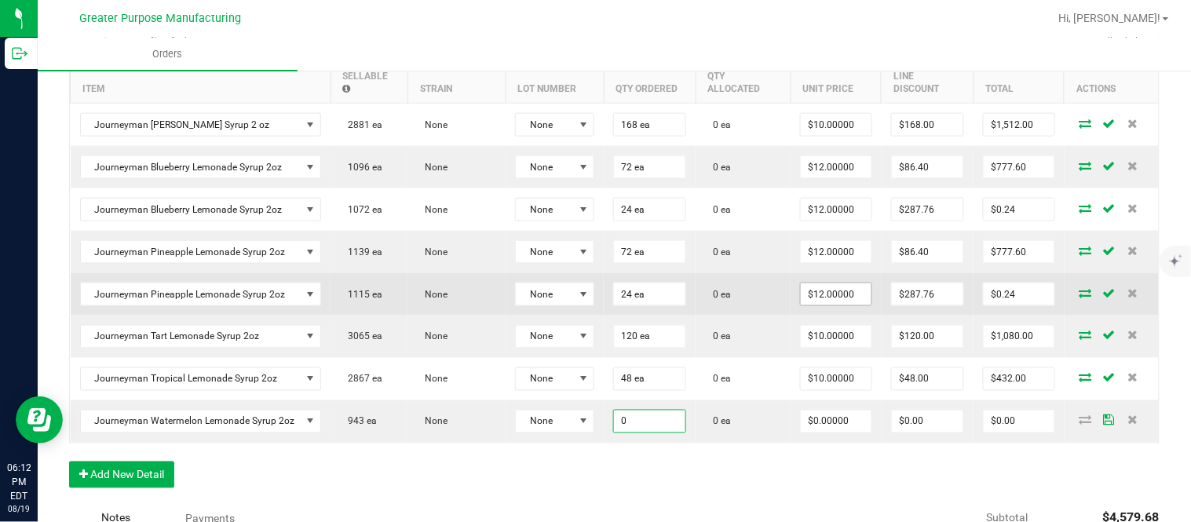
paste input "72"
type input "72 ea"
type input "$0.00000"
type input "$0.00"
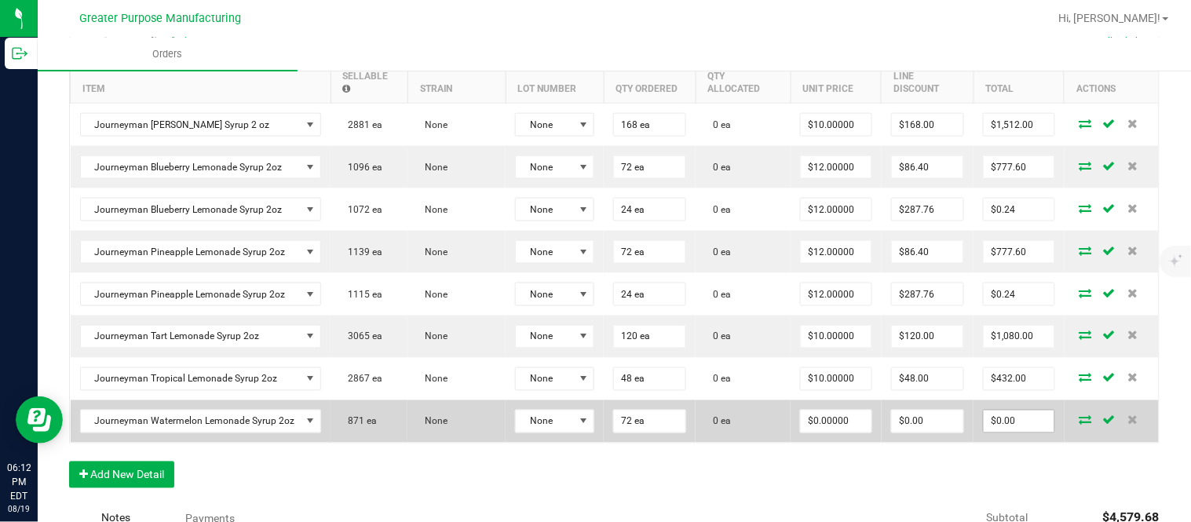
click at [1001, 426] on input "$0.00" at bounding box center [1018, 421] width 71 height 22
paste input "864"
type input "864"
type input "$12.00000"
type input "$864.00"
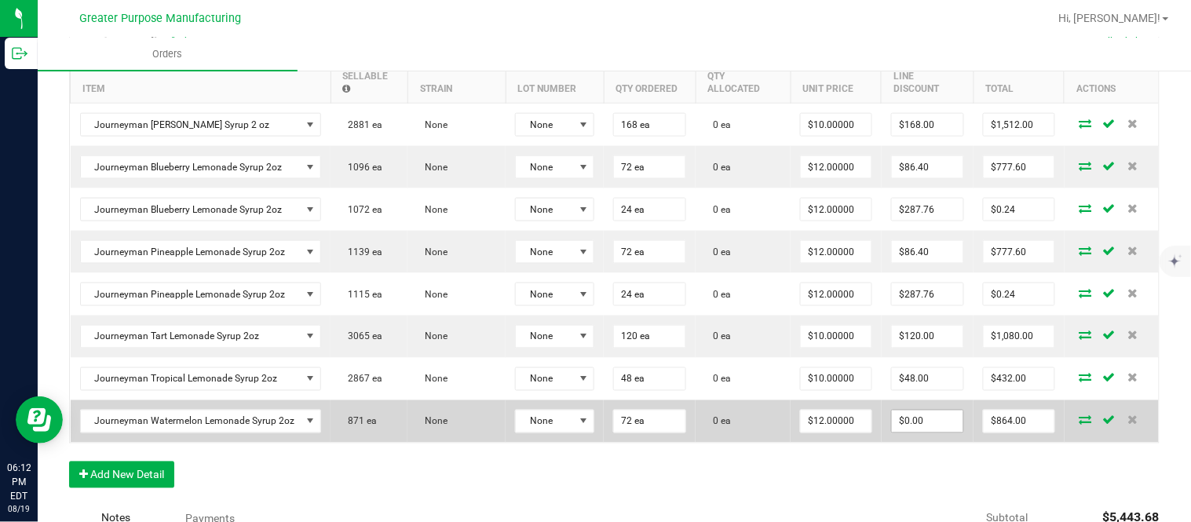
click at [947, 432] on input "$0.00" at bounding box center [927, 421] width 71 height 22
paste input "86.4"
type input "$86.40"
type input "$777.60"
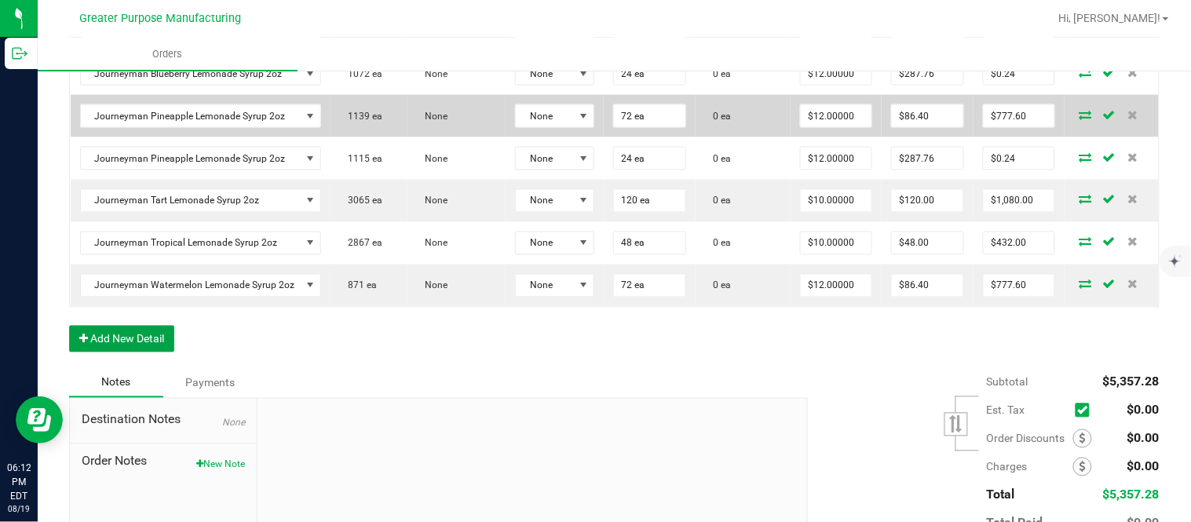
scroll to position [637, 0]
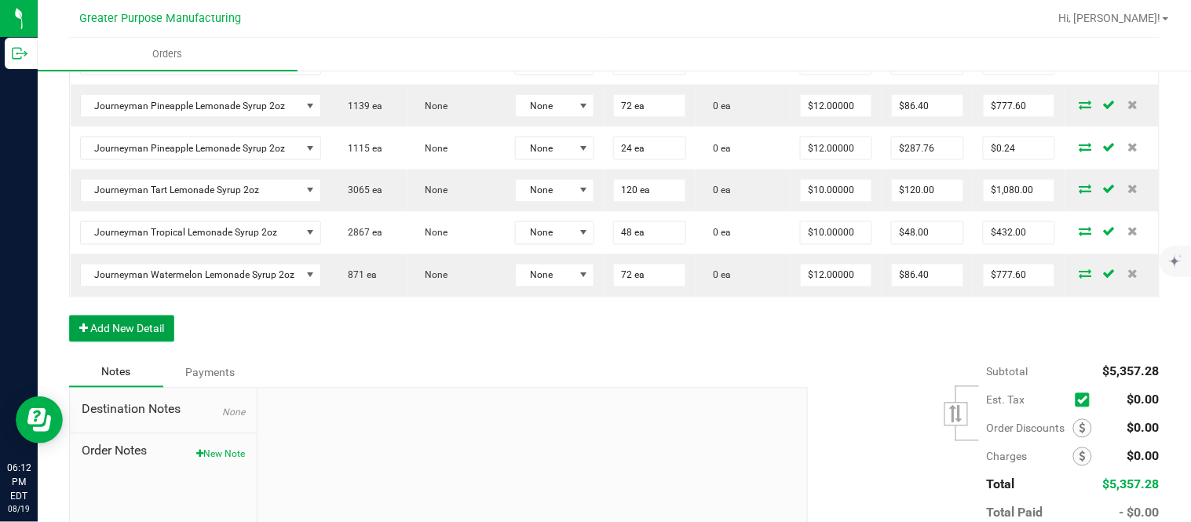
click at [144, 342] on button "Add New Detail" at bounding box center [121, 329] width 105 height 27
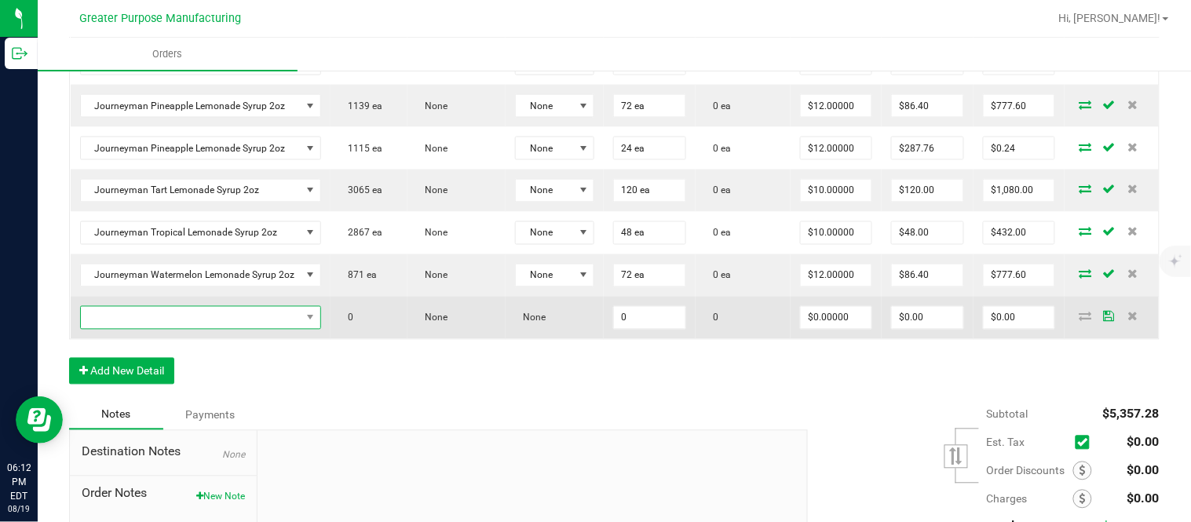
click at [181, 329] on span "NO DATA FOUND" at bounding box center [191, 318] width 221 height 22
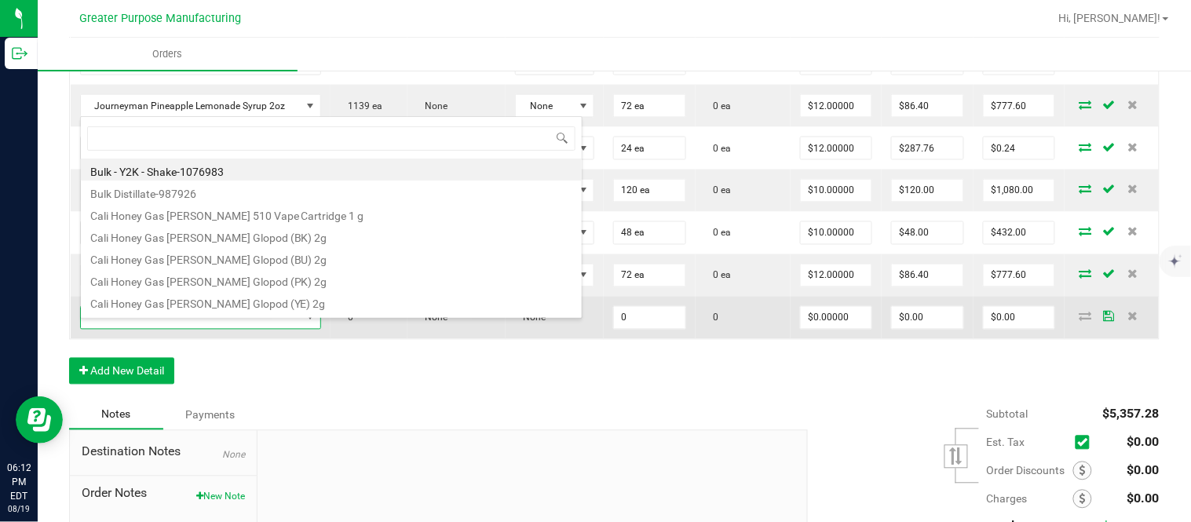
scroll to position [24, 237]
type input "1.37.61.1137.0"
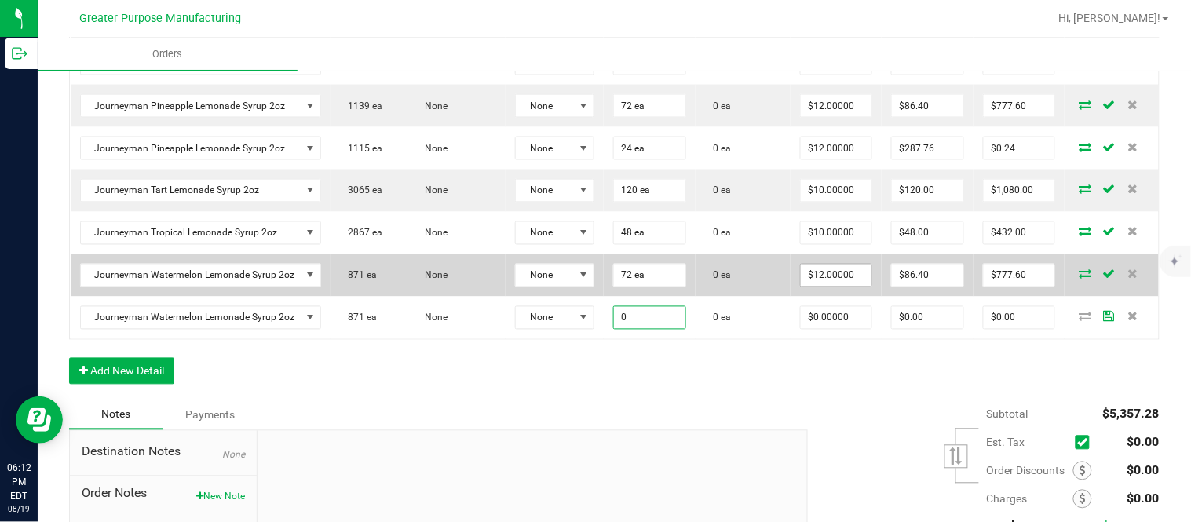
paste input "24"
type input "24"
type input "0"
type input "24 ea"
type input "$0.00000"
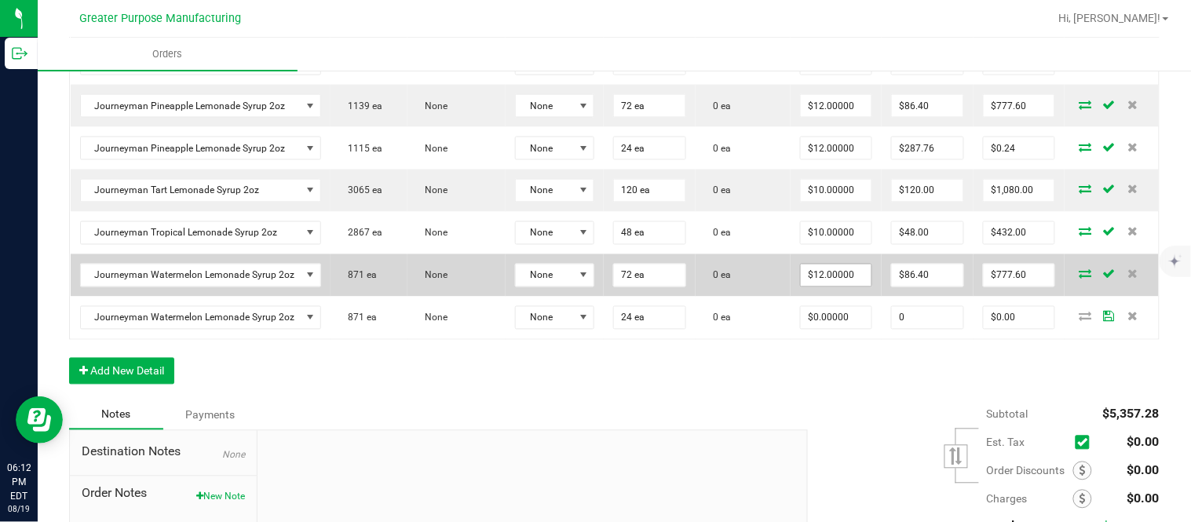
type input "$0.00"
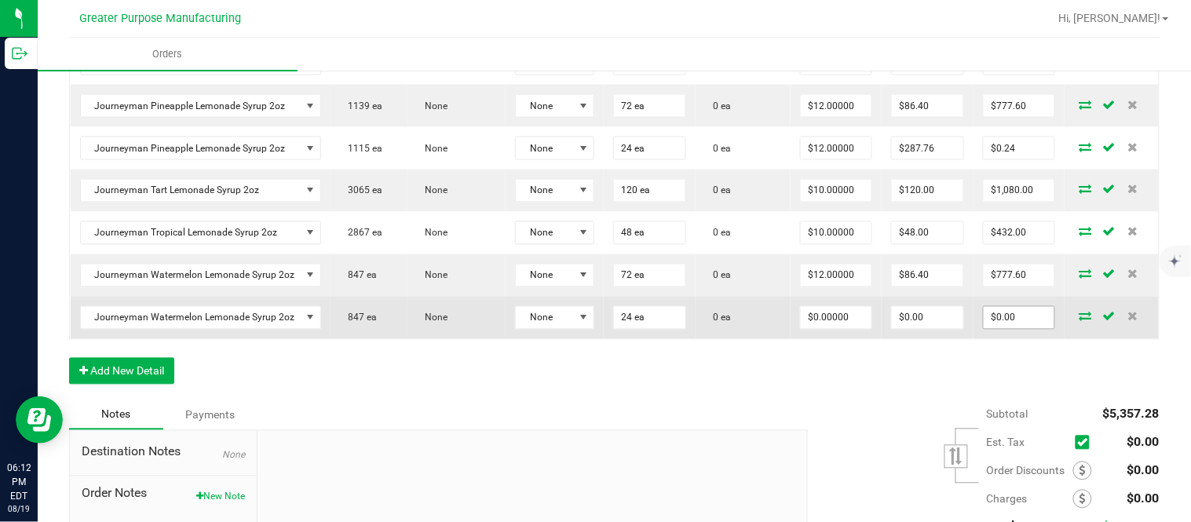
click at [1016, 329] on input "$0.00" at bounding box center [1018, 318] width 71 height 22
paste input "288"
type input "288"
type input "$12.00000"
type input "$288.00"
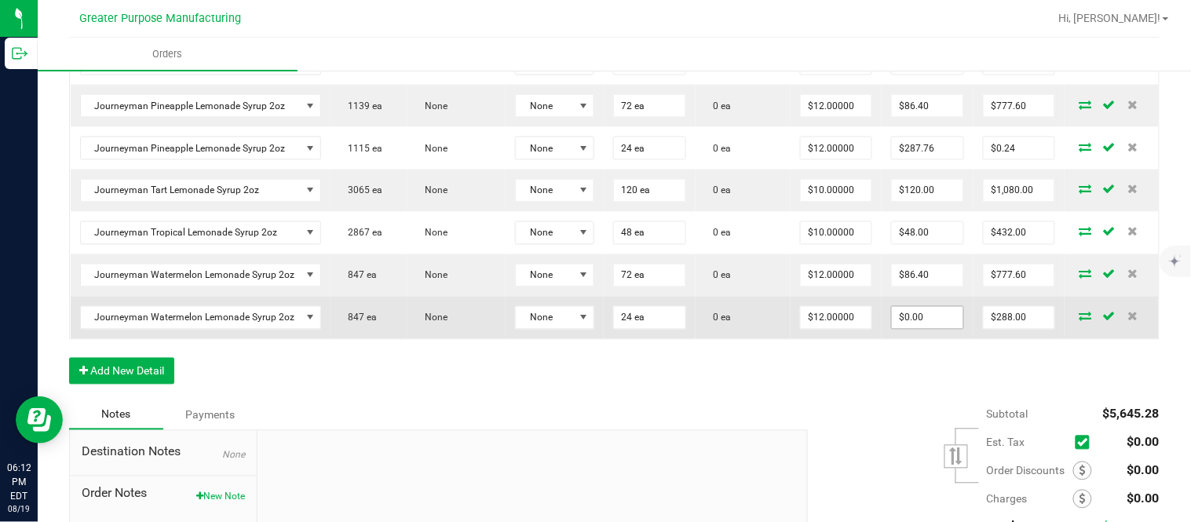
click at [919, 329] on input "$0.00" at bounding box center [927, 318] width 71 height 22
paste input "287.76"
type input "$287.76"
type input "$0.24"
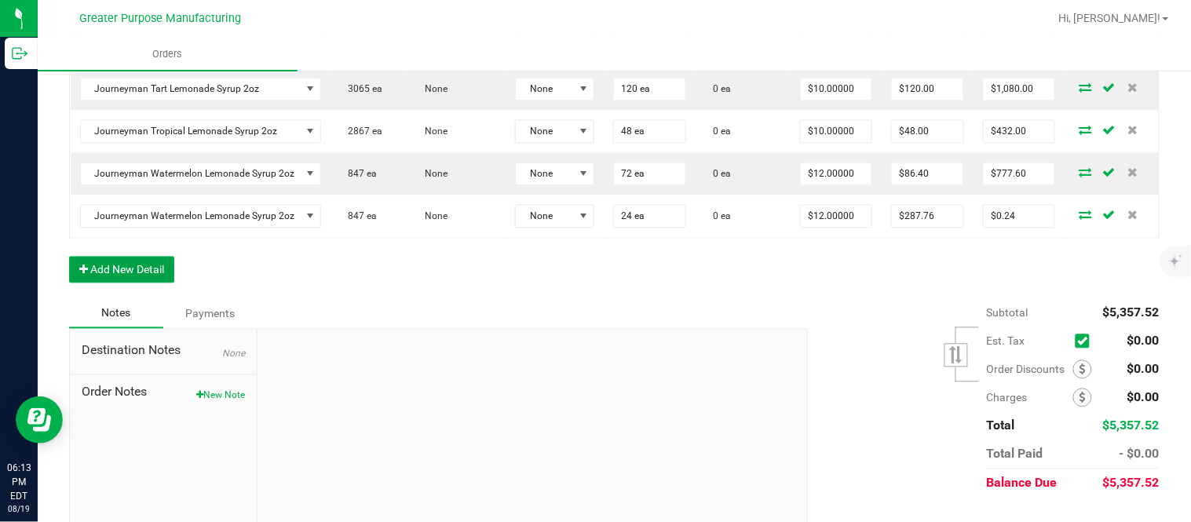
scroll to position [0, 0]
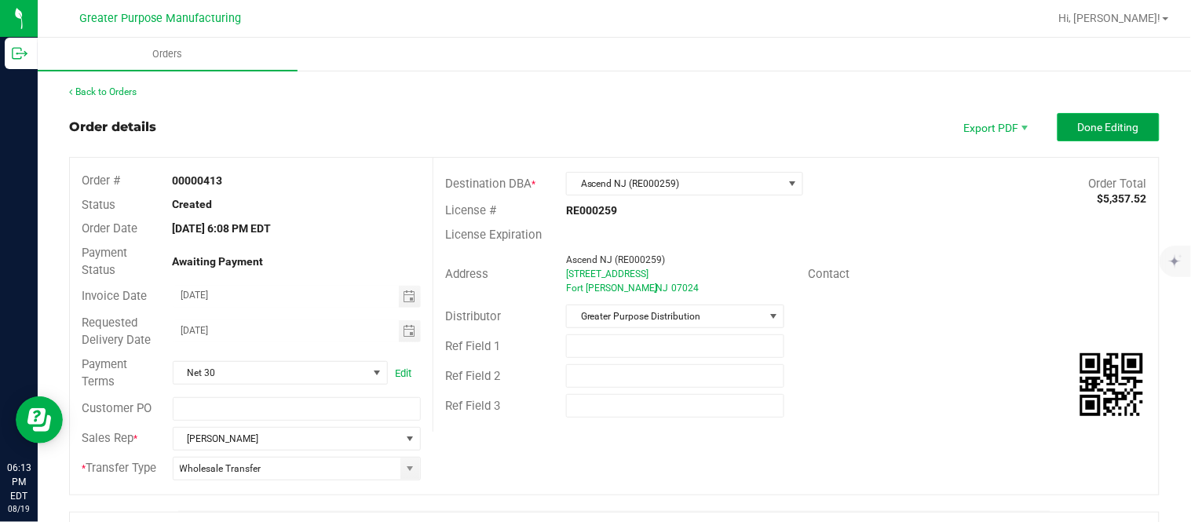
click at [1057, 136] on button "Done Editing" at bounding box center [1108, 127] width 102 height 28
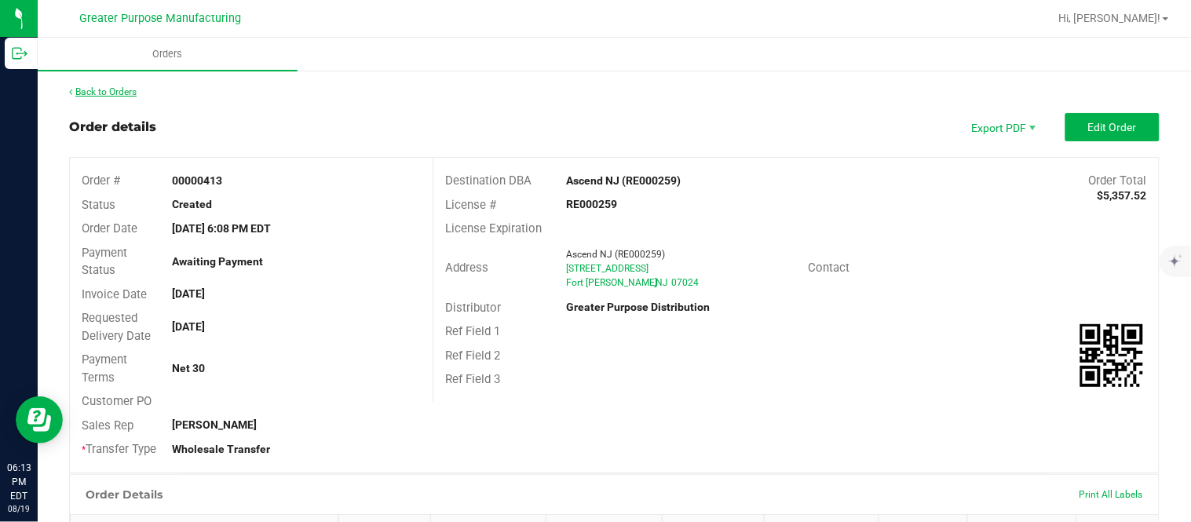
click at [93, 86] on link "Back to Orders" at bounding box center [102, 91] width 67 height 11
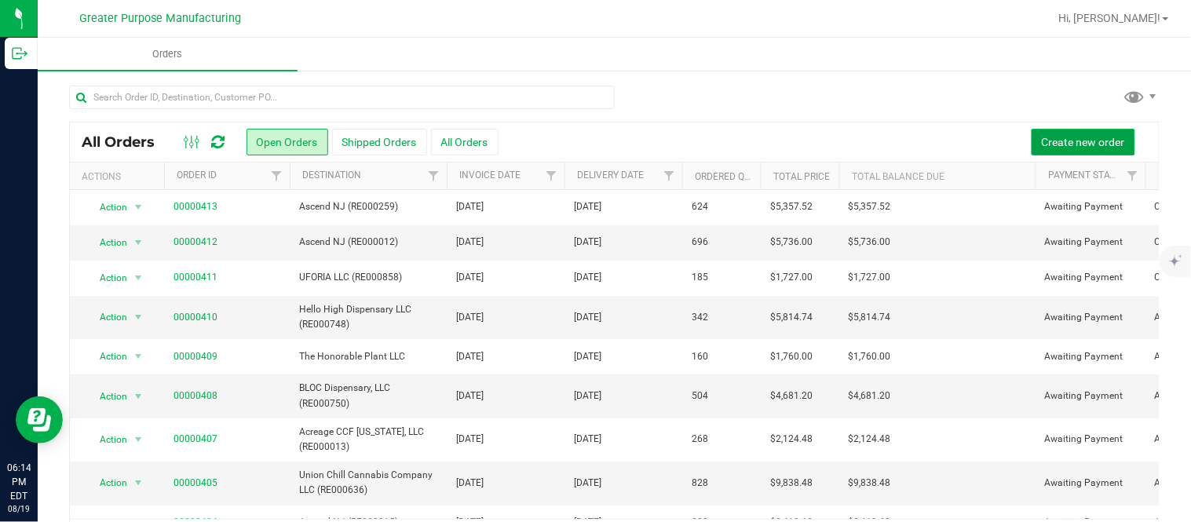
click at [1061, 131] on button "Create new order" at bounding box center [1083, 142] width 104 height 27
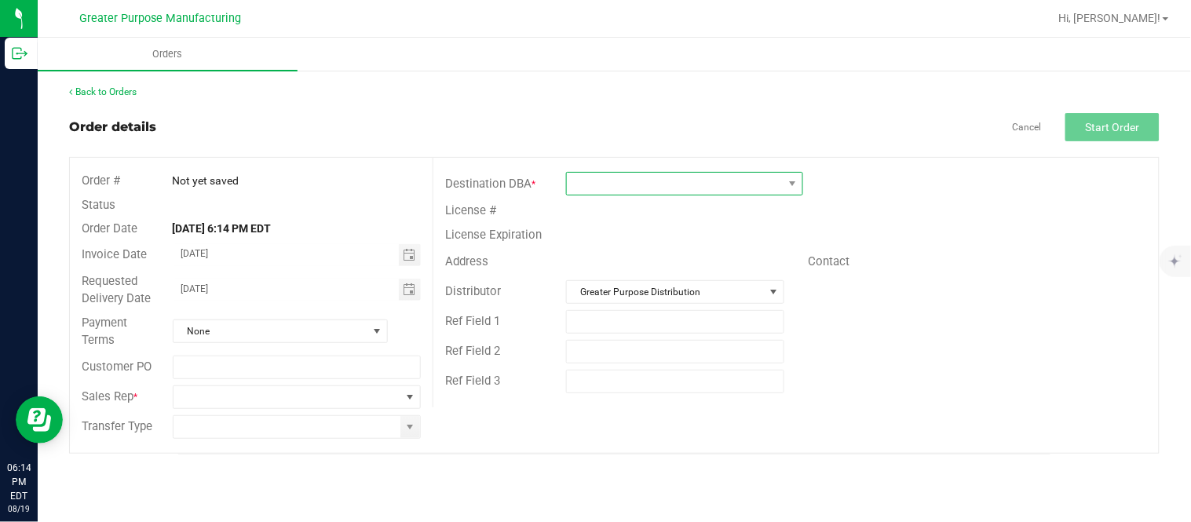
click at [711, 189] on span at bounding box center [675, 184] width 216 height 22
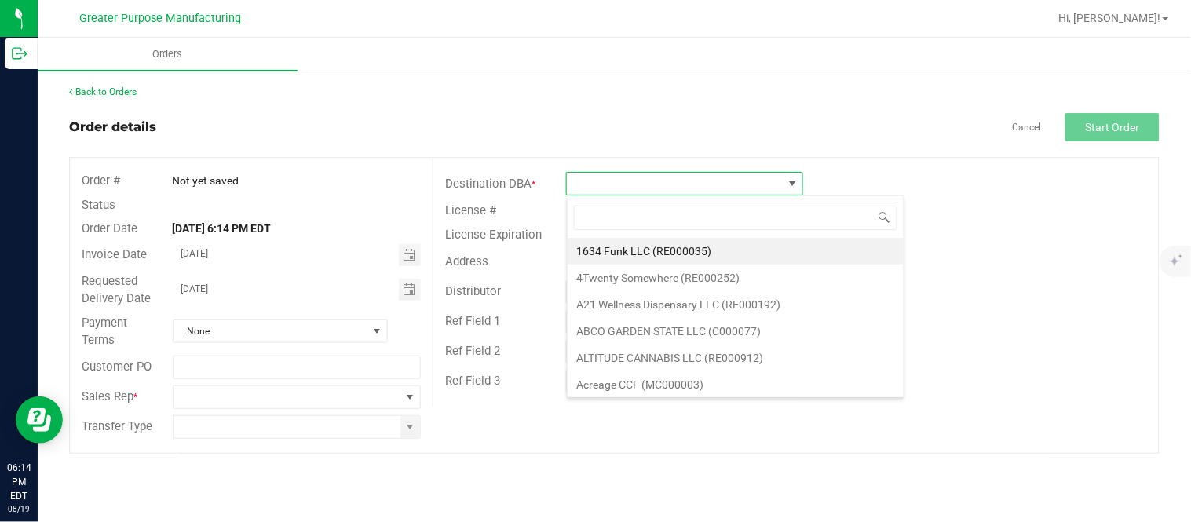
scroll to position [24, 236]
type input "RE000006"
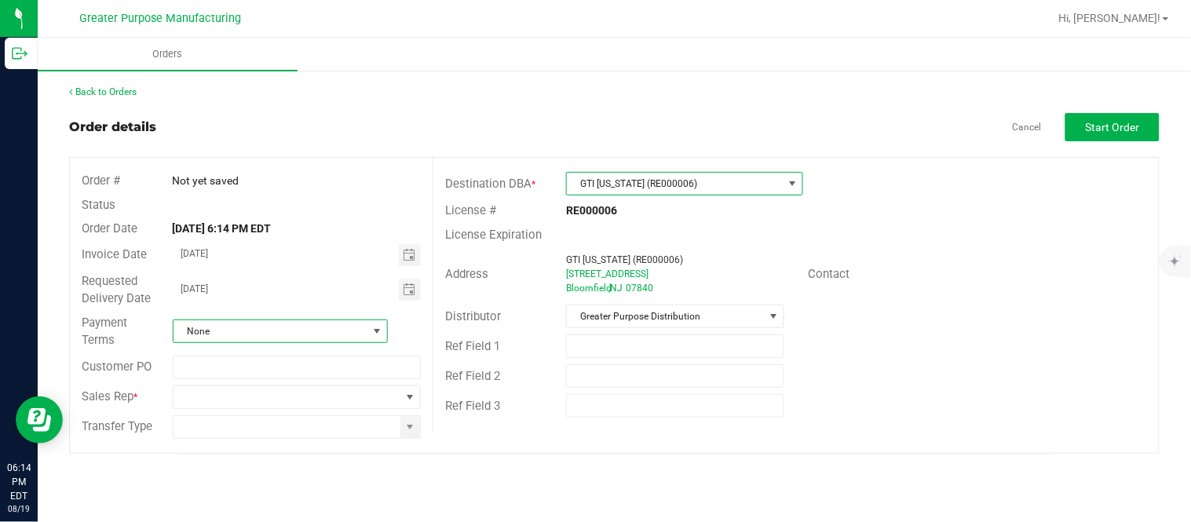
click at [371, 328] on span at bounding box center [376, 331] width 13 height 13
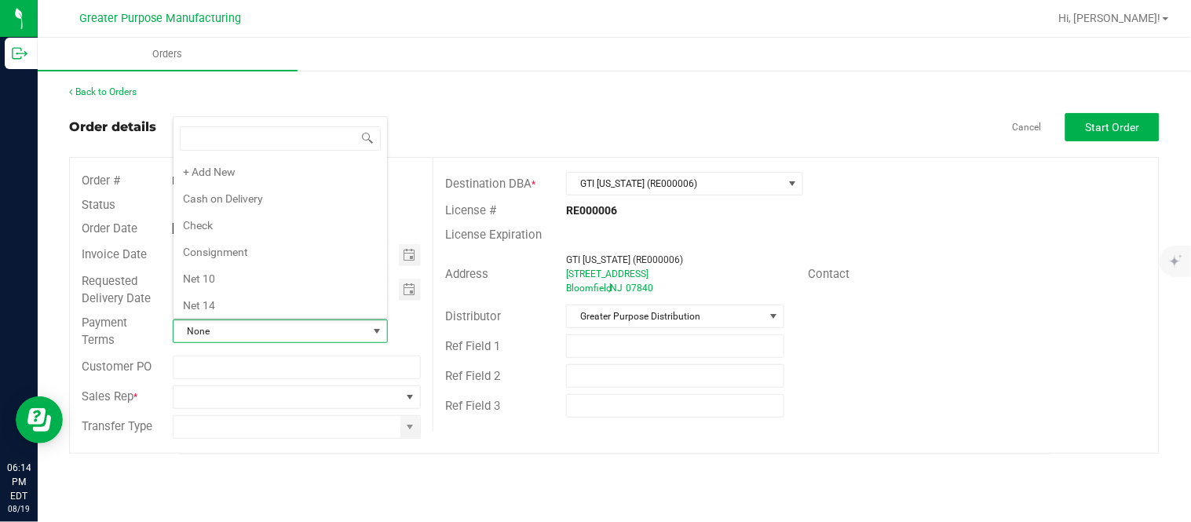
scroll to position [218, 0]
click at [335, 199] on li "Net 30" at bounding box center [279, 194] width 213 height 27
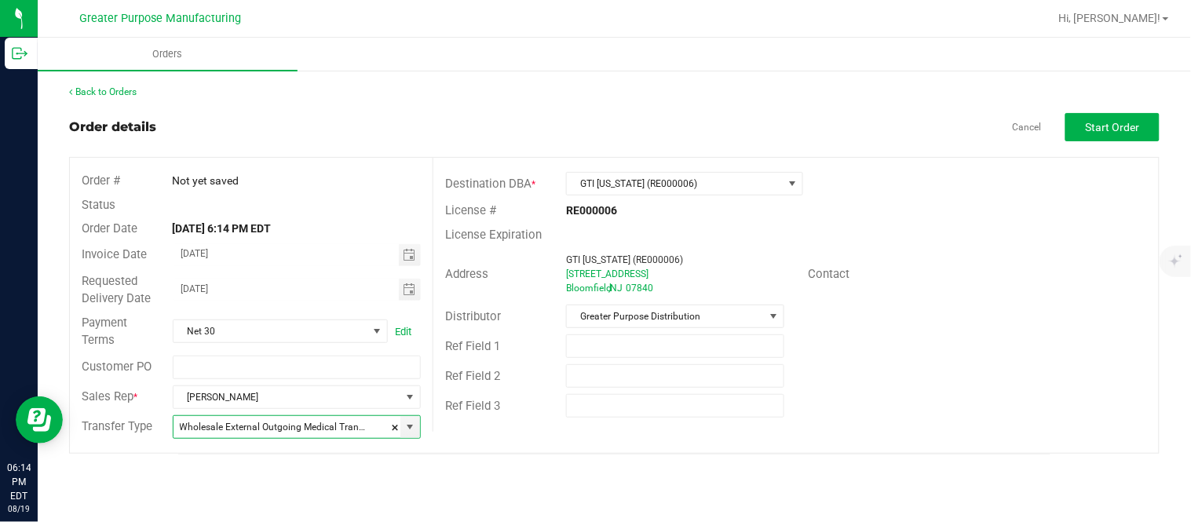
type input "Wholesale Transfer"
click at [1143, 122] on button "Start Order" at bounding box center [1112, 127] width 94 height 28
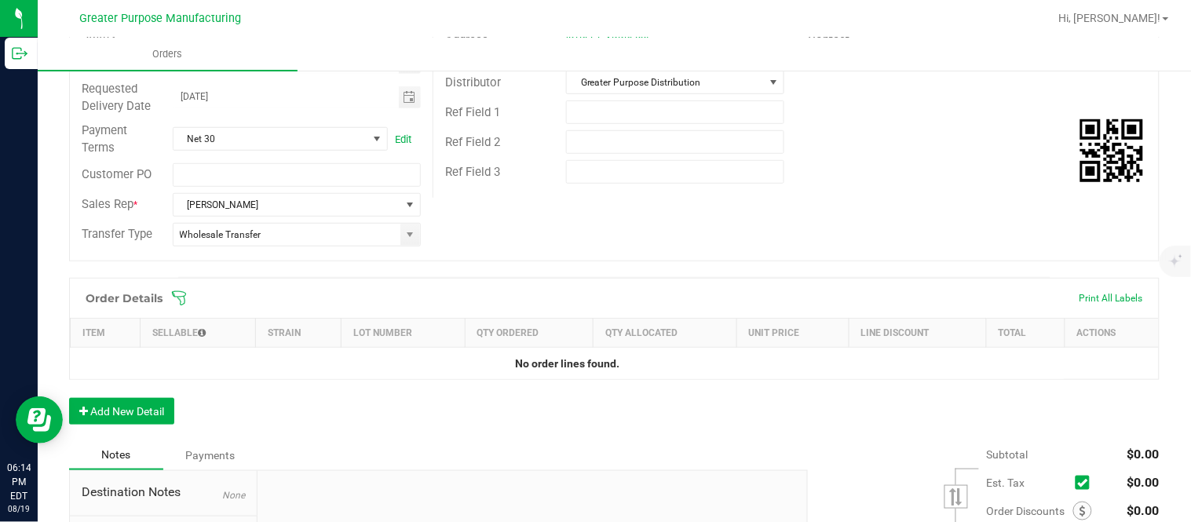
scroll to position [290, 0]
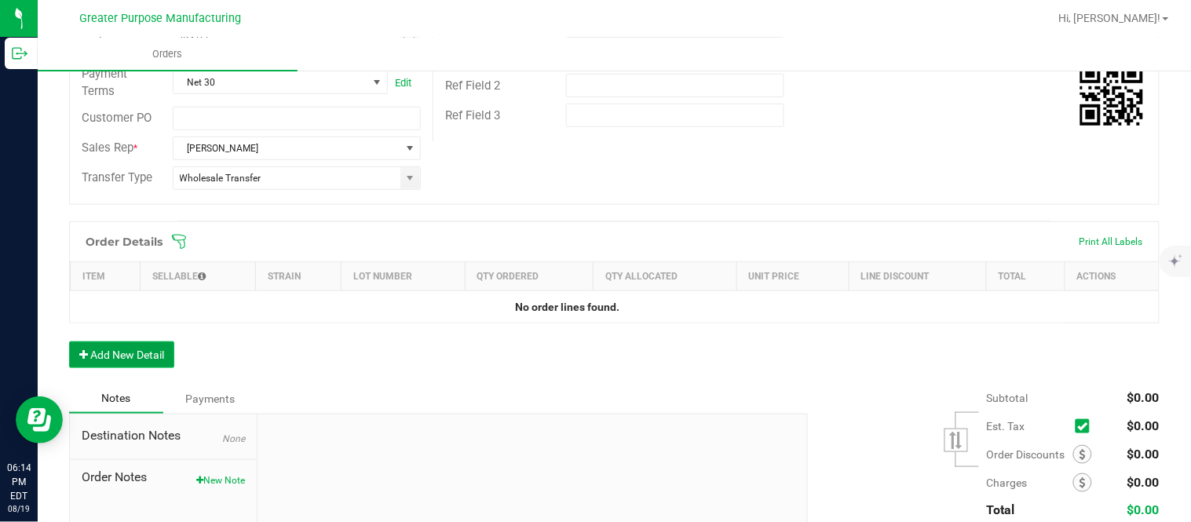
click at [135, 347] on button "Add New Detail" at bounding box center [121, 354] width 105 height 27
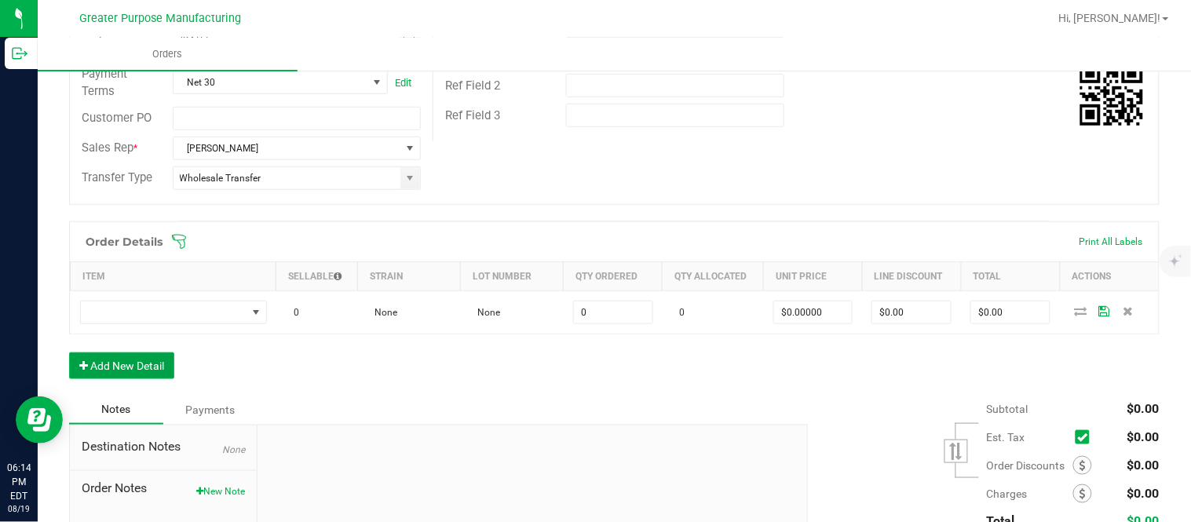
click at [69, 352] on button "Add New Detail" at bounding box center [121, 365] width 105 height 27
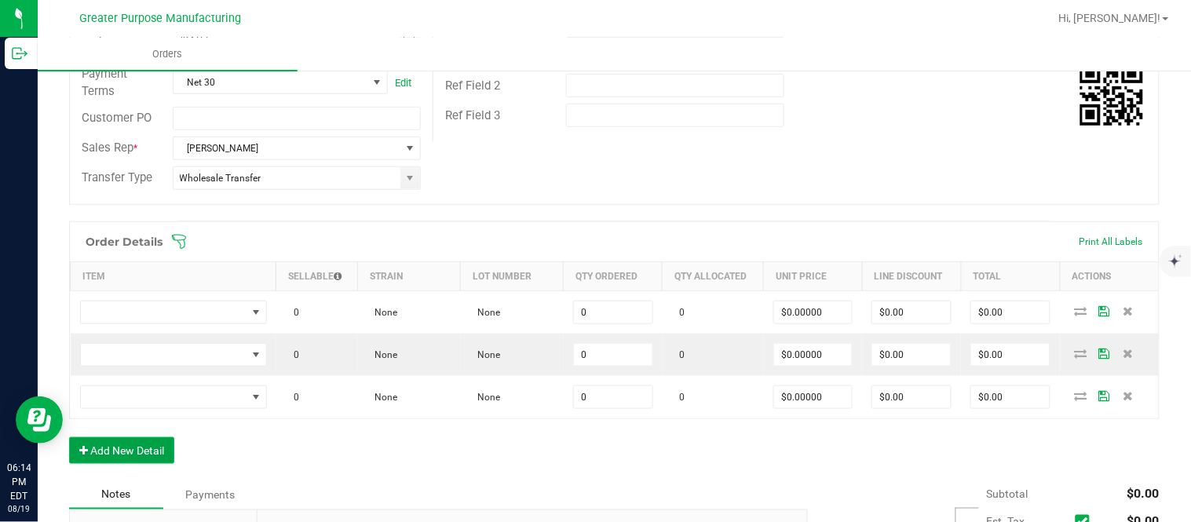
click at [69, 437] on button "Add New Detail" at bounding box center [121, 450] width 105 height 27
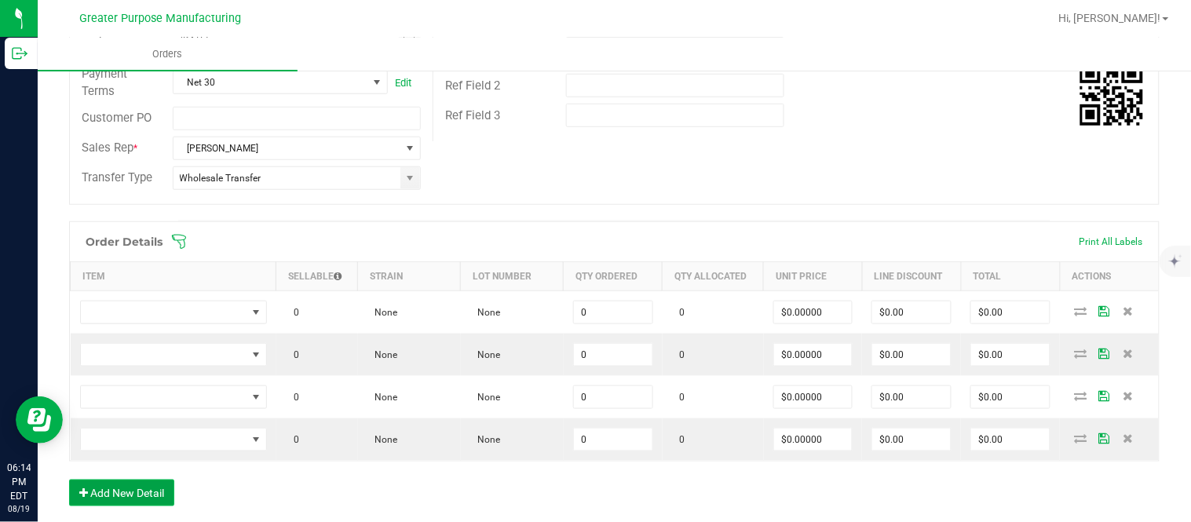
click at [69, 480] on button "Add New Detail" at bounding box center [121, 493] width 105 height 27
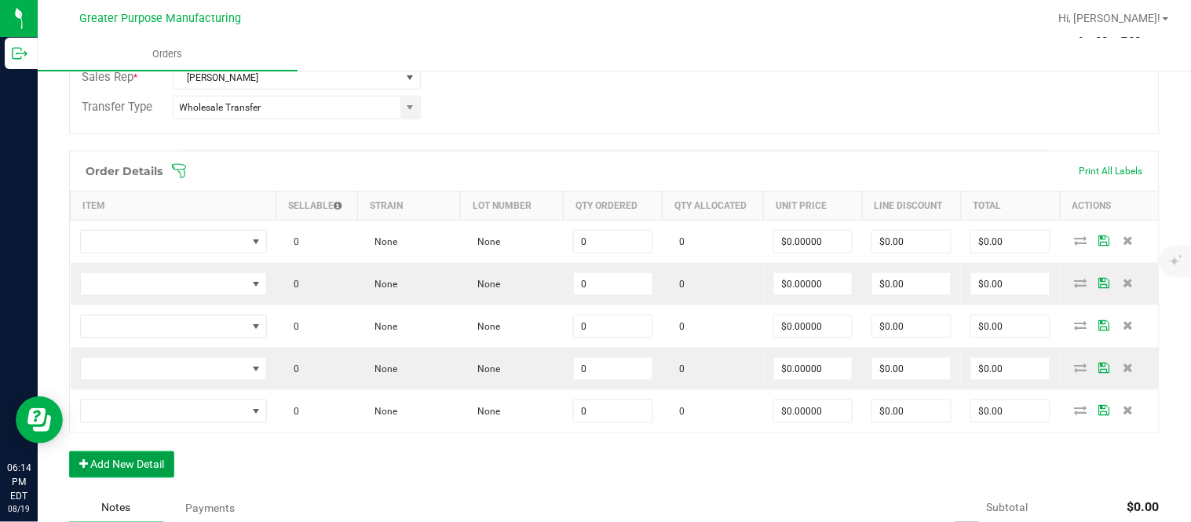
scroll to position [363, 0]
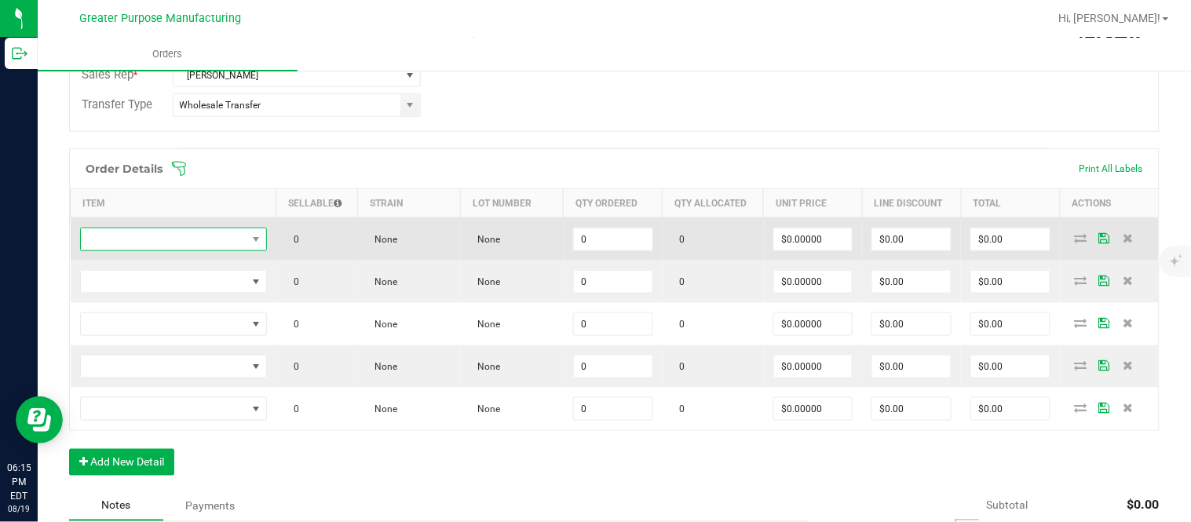
click at [210, 239] on span "NO DATA FOUND" at bounding box center [164, 239] width 166 height 22
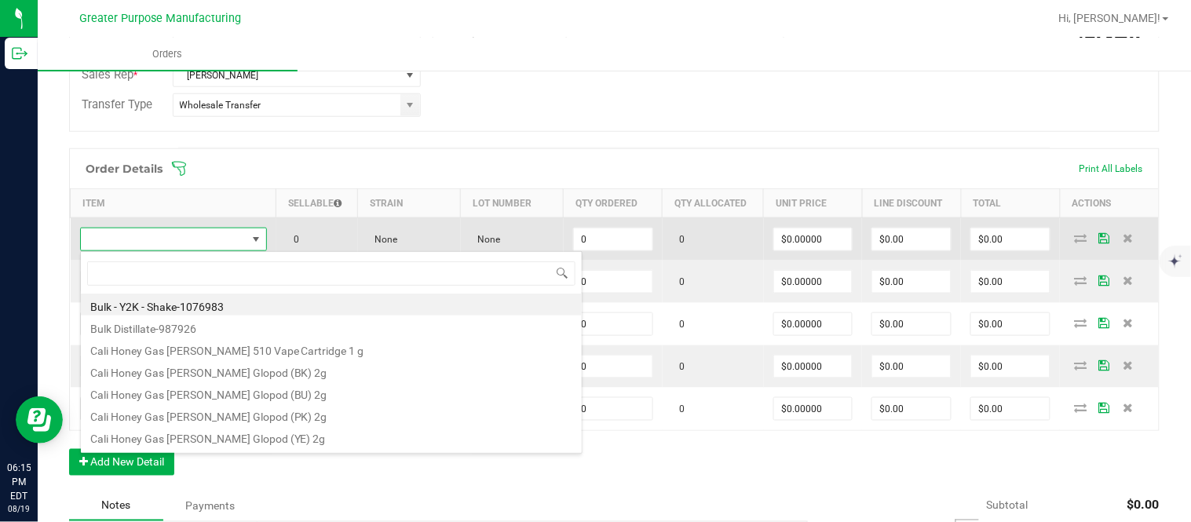
scroll to position [24, 181]
type input "1.37.61.470.0"
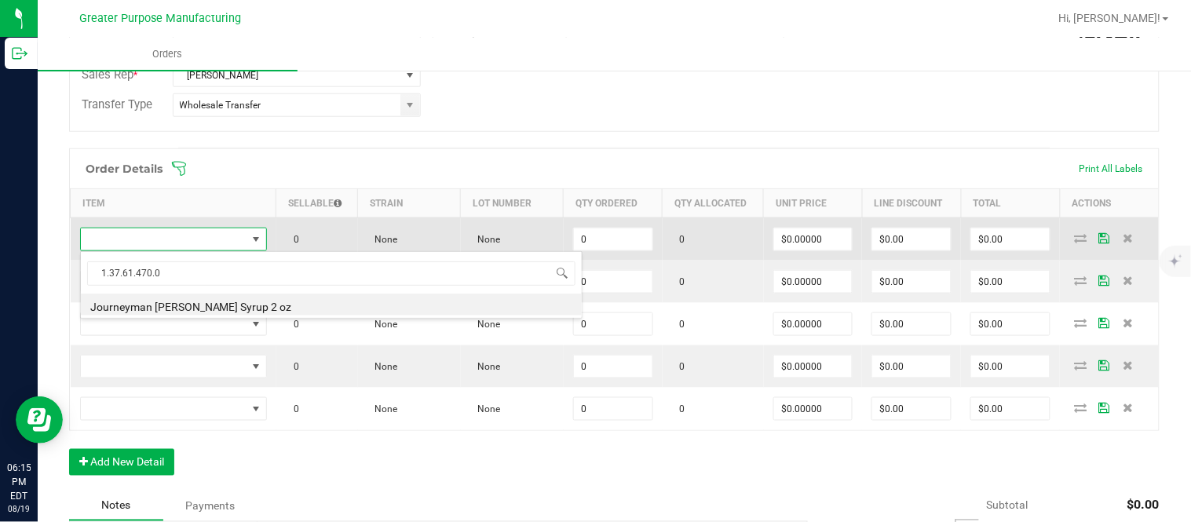
type input "0 ea"
type input "$10.00000"
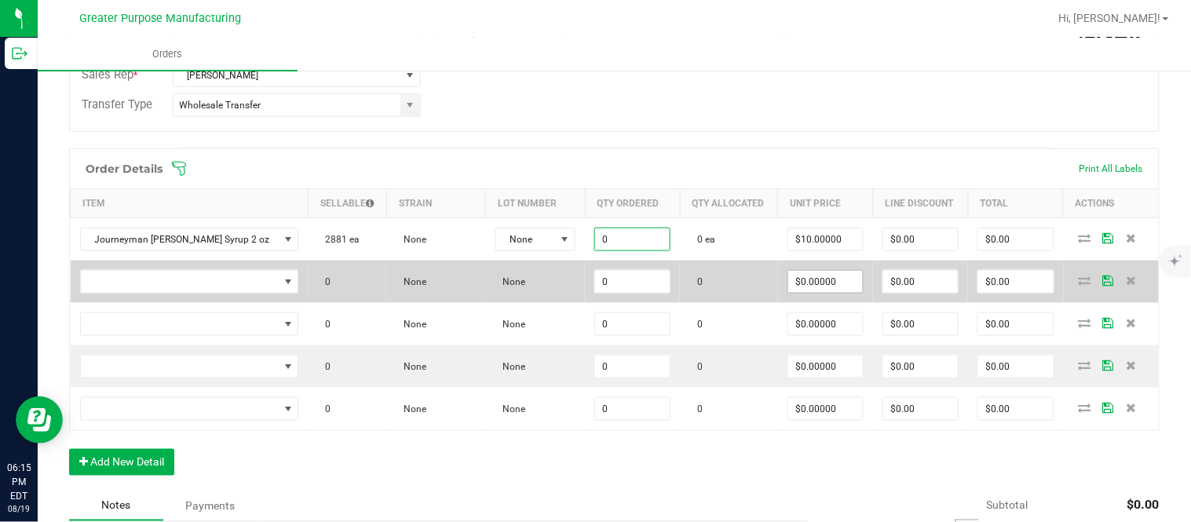
paste input "72"
type input "72 ea"
type input "10"
type input "$720.00"
type input "$10.00000"
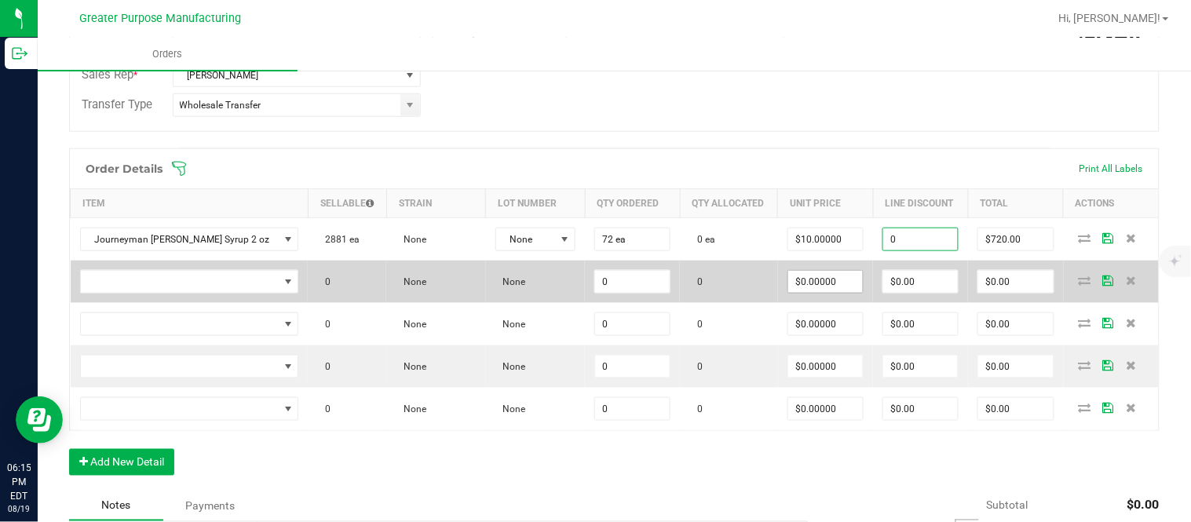
type input "$0.00"
type input "720"
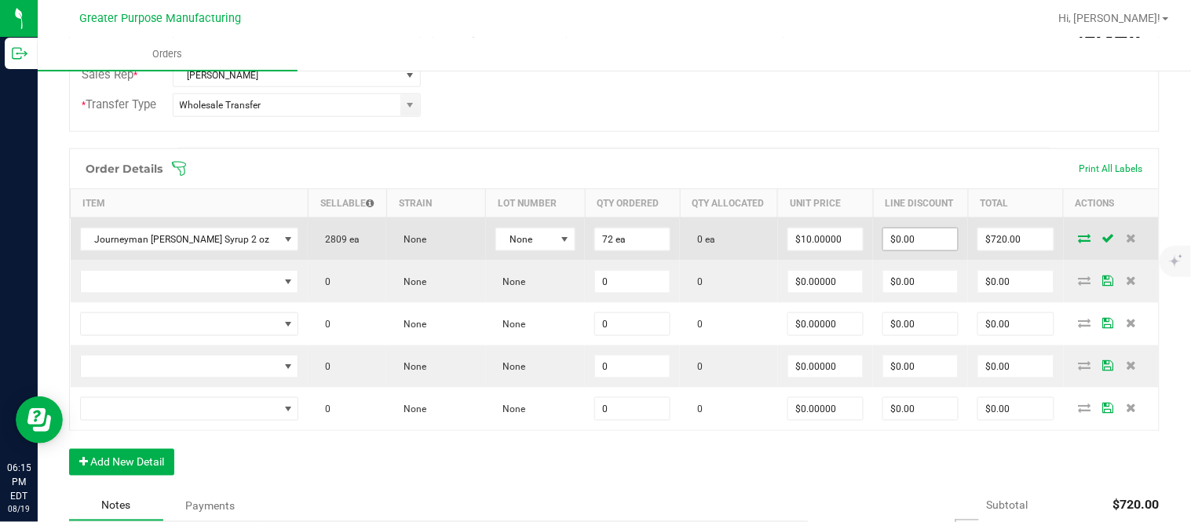
click at [904, 250] on input "$0.00" at bounding box center [920, 239] width 75 height 22
paste input "32"
type input "$32.00"
type input "$688.00"
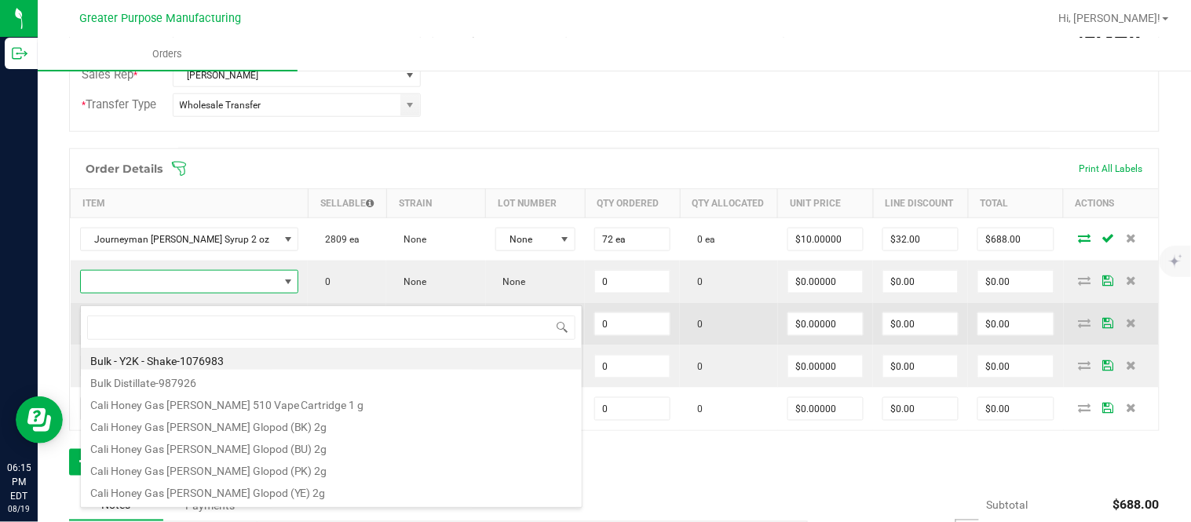
scroll to position [24, 210]
type input "1.37.61.1136.0"
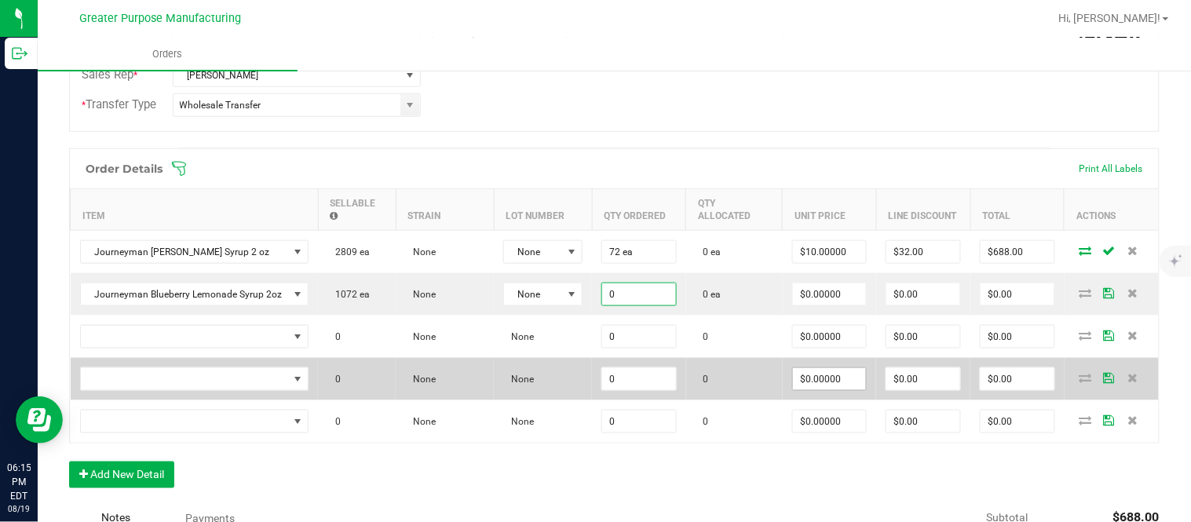
paste input "24"
type input "24 ea"
type input "$0.00000"
type input "$0.00"
type input "0"
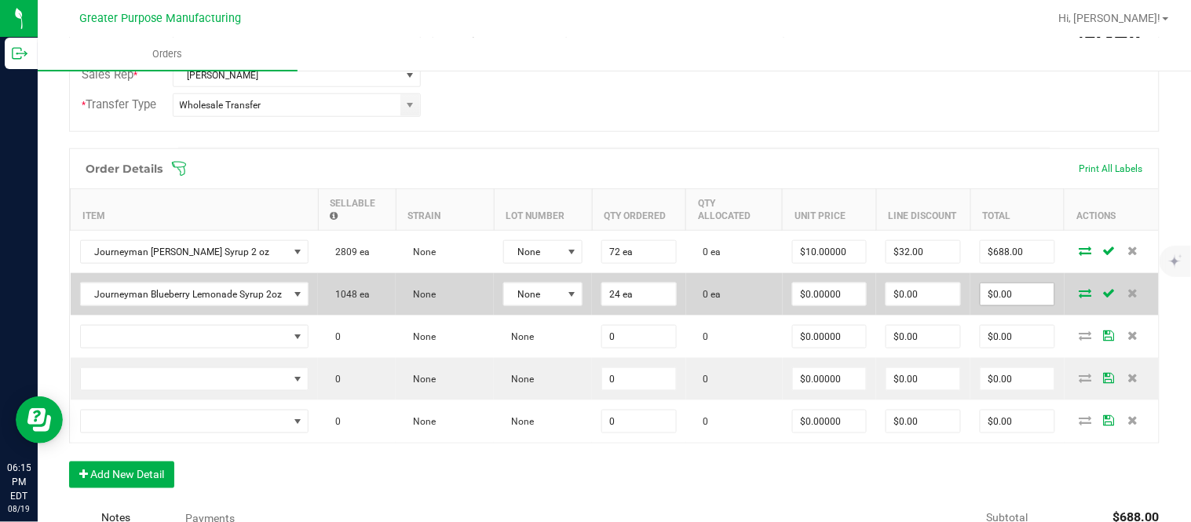
click at [998, 305] on input "$0.00" at bounding box center [1017, 294] width 74 height 22
paste input "288"
type input "288"
type input "$12.00000"
type input "$288.00"
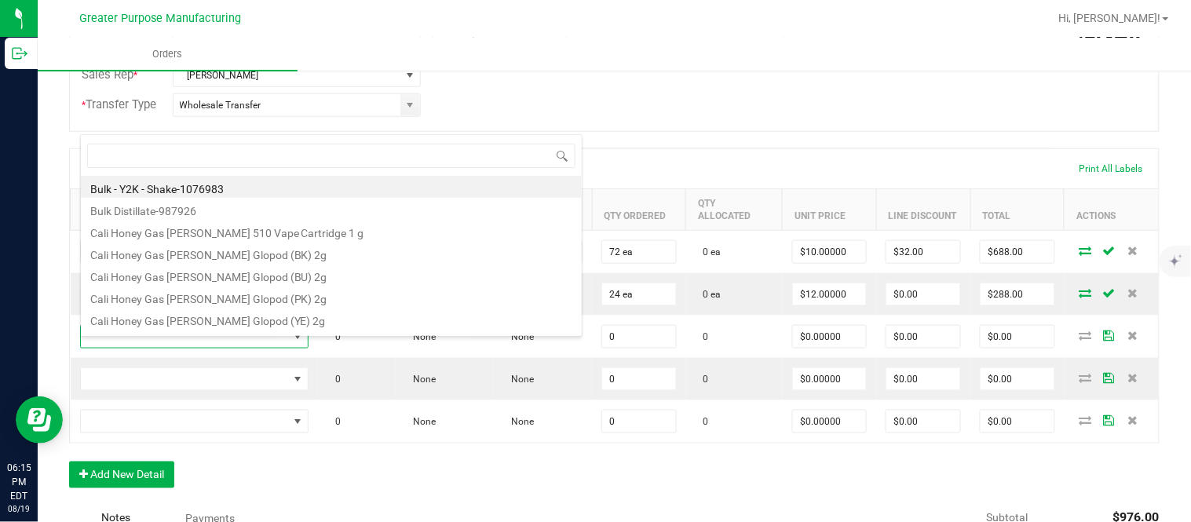
scroll to position [24, 224]
type input "1.37.61.1138.0"
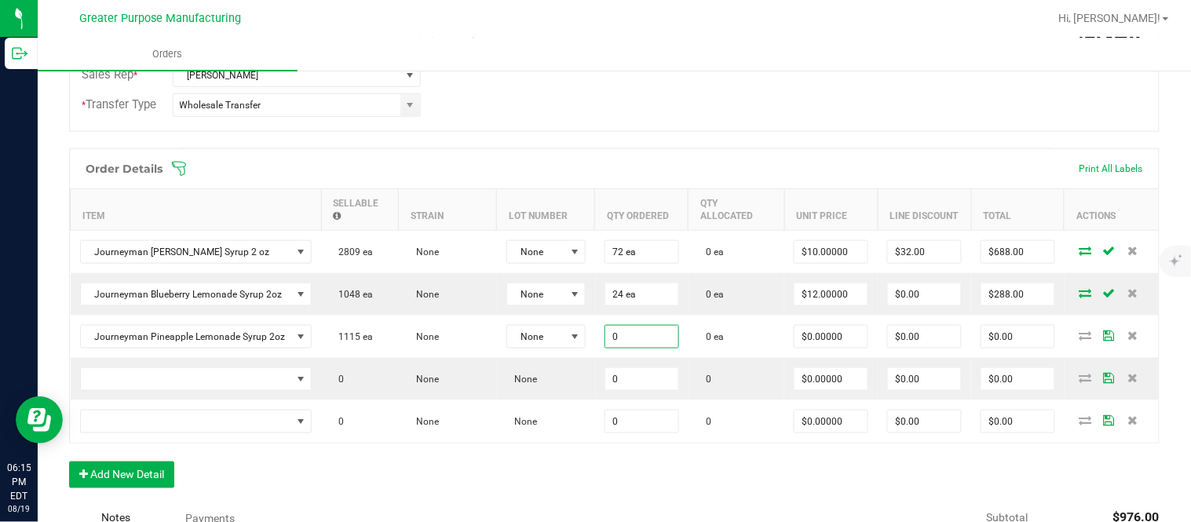
paste input "24"
type input "24 ea"
type input "$0.00000"
type input "0"
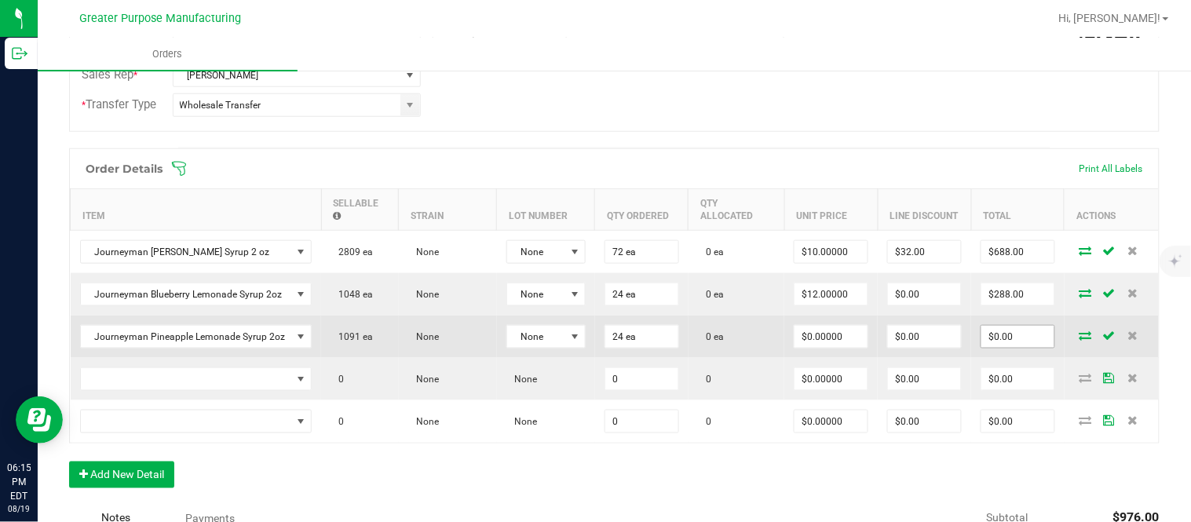
click at [994, 347] on input "$0.00" at bounding box center [1017, 337] width 73 height 22
paste input "288"
type input "288"
type input "$12.00000"
type input "$288.00"
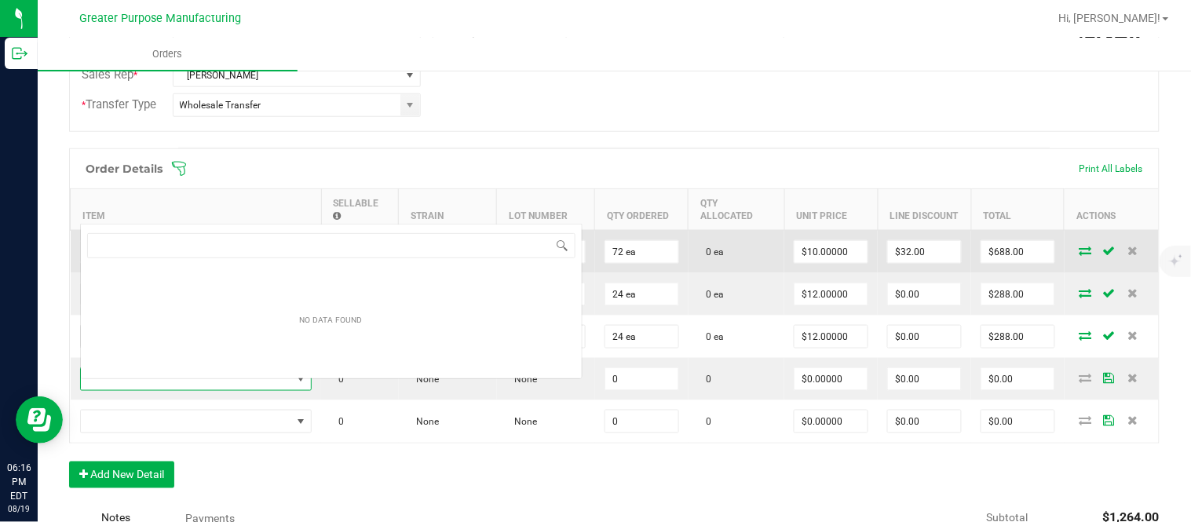
scroll to position [24, 228]
type input "1.5.7.228.0"
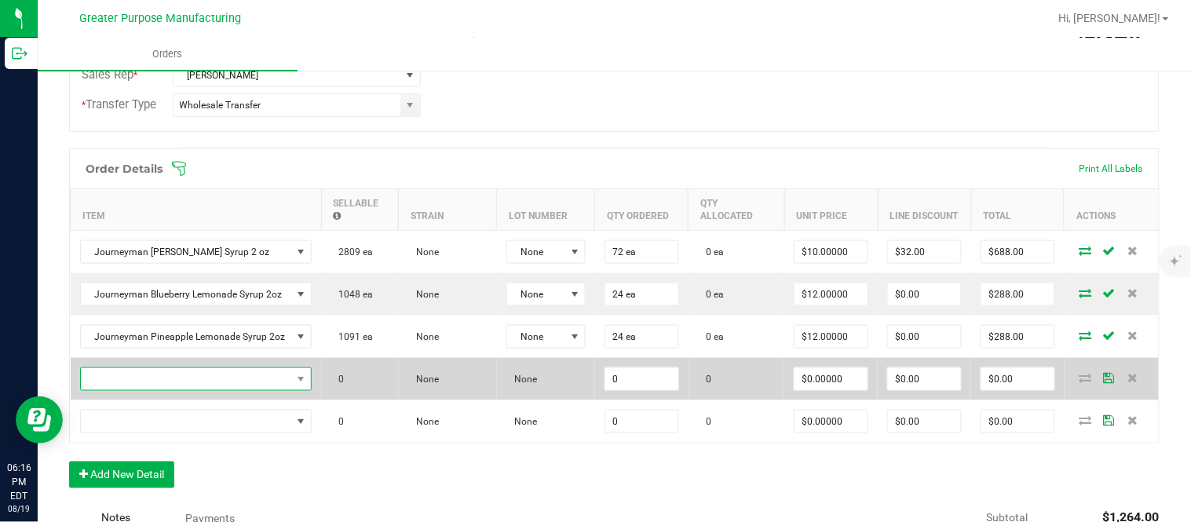
click at [248, 386] on span "NO DATA FOUND" at bounding box center [186, 379] width 211 height 22
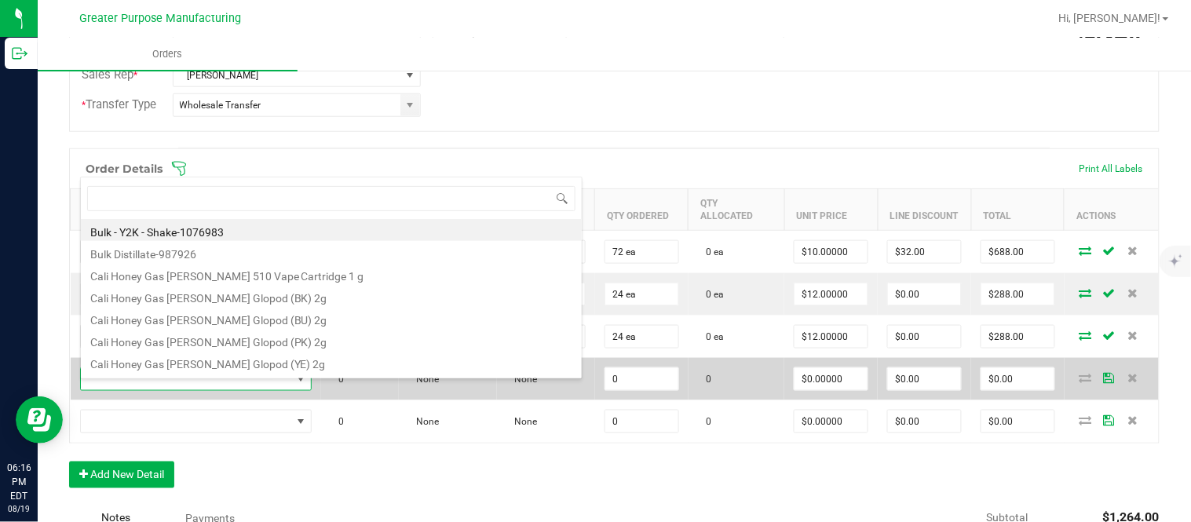
type input "Biscotti Minis"
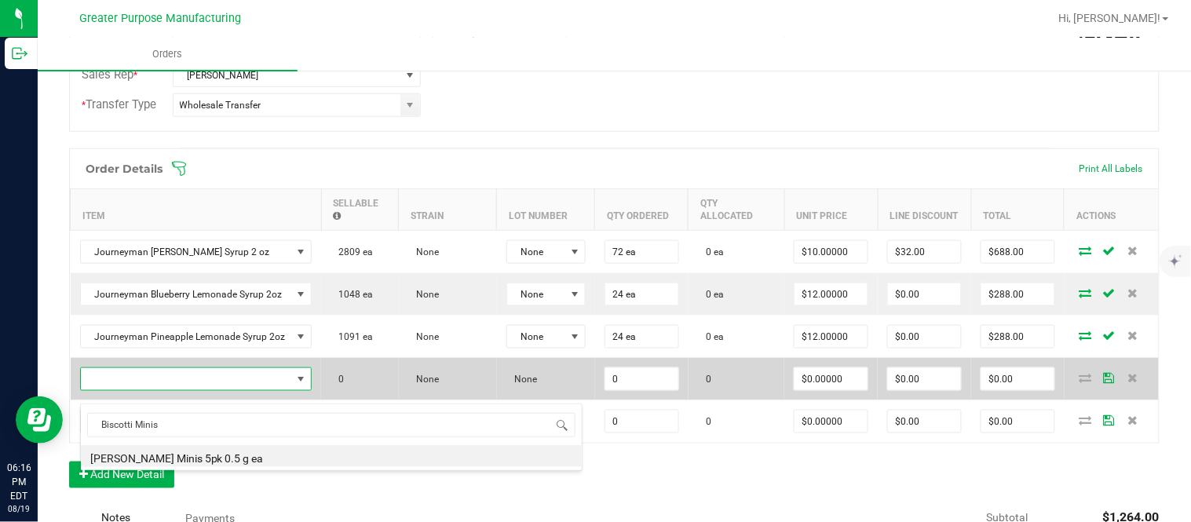
type input "0 ea"
type input "$19.00000"
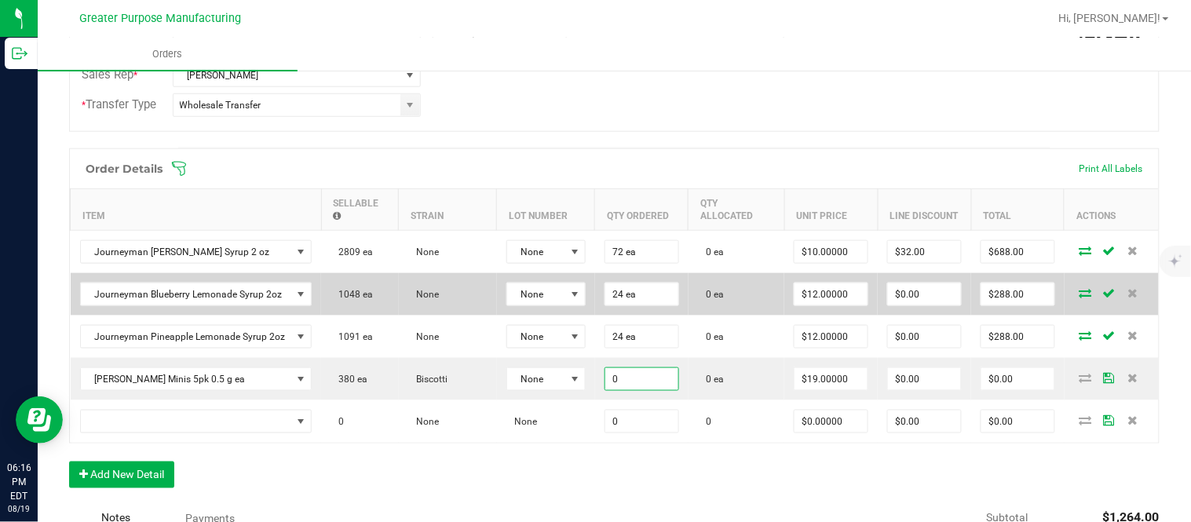
paste input "2"
type input "20 ea"
type input "$380.00"
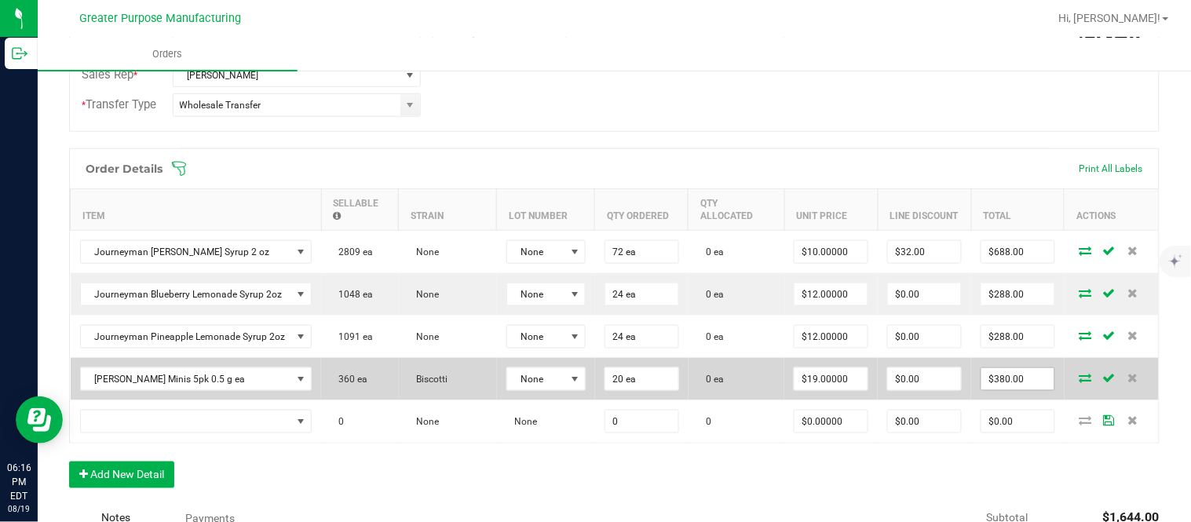
click at [1007, 390] on input "$380.00" at bounding box center [1017, 379] width 73 height 22
paste input "4"
type input "340"
type input "$17.00000"
type input "$340.00"
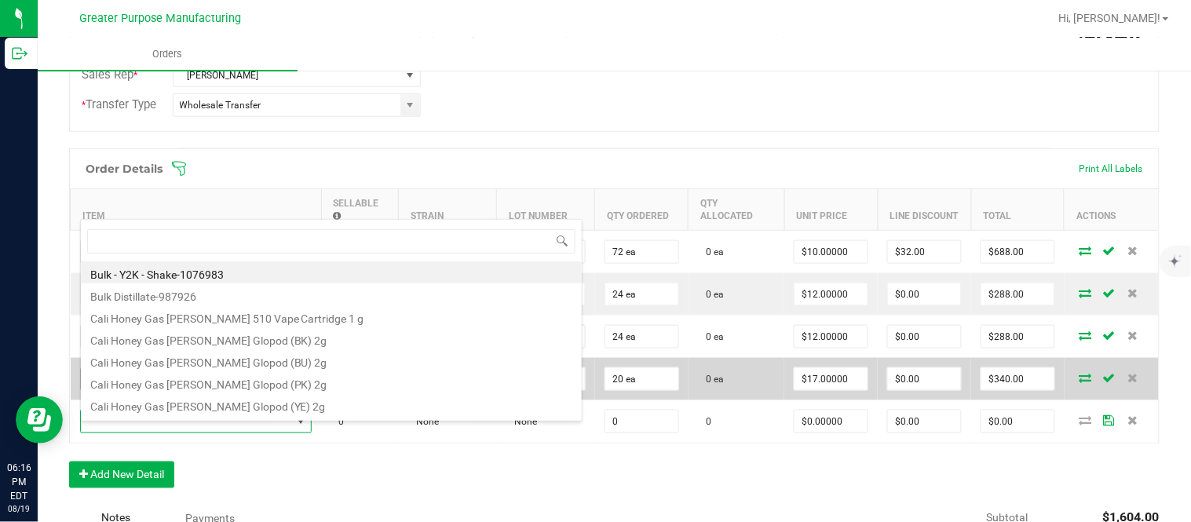
type input "Strawana Minis"
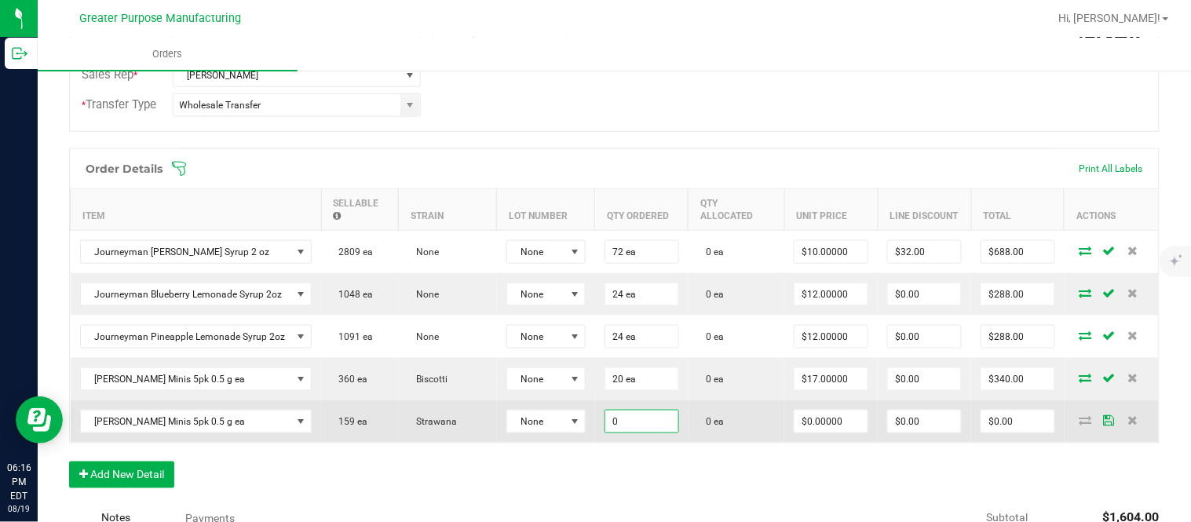
paste input "2"
type input "20 ea"
type input "$0.00000"
type input "$0.00"
type input "0"
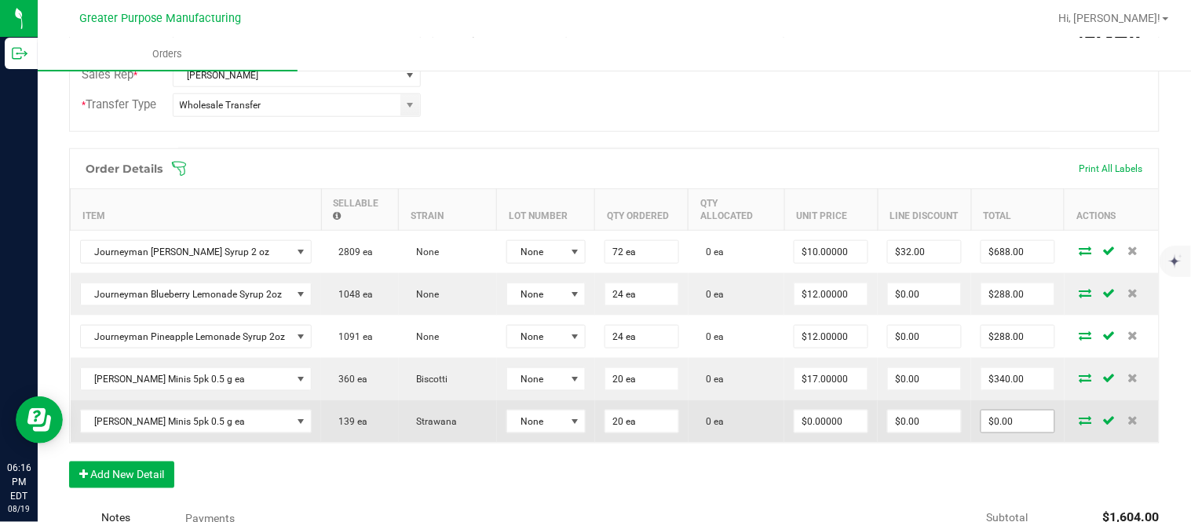
click at [1019, 429] on input "$0.00" at bounding box center [1017, 421] width 73 height 22
paste input "34"
type input "340"
type input "$17.00000"
type input "$340.00"
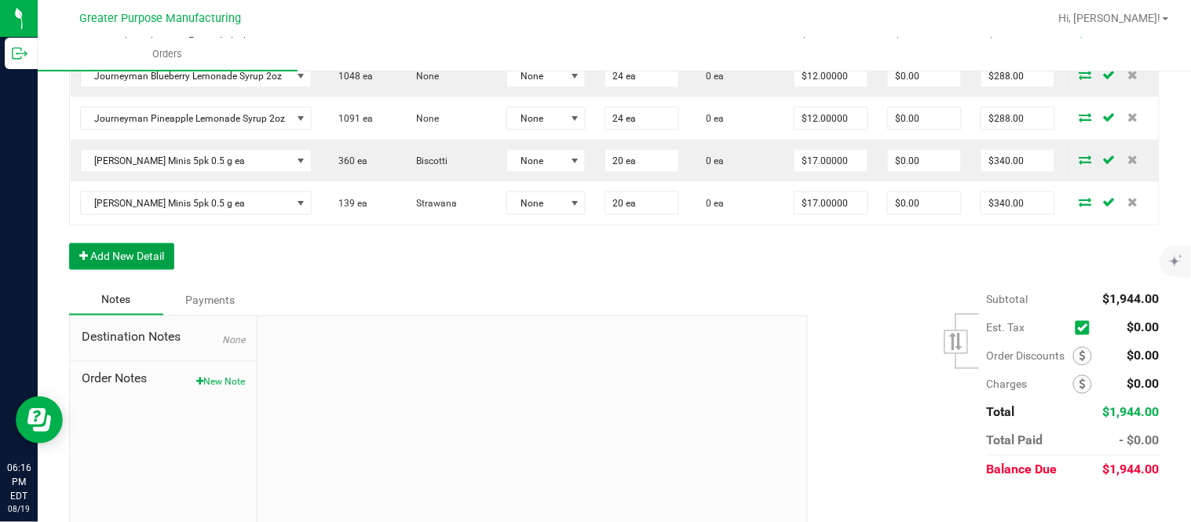
scroll to position [0, 0]
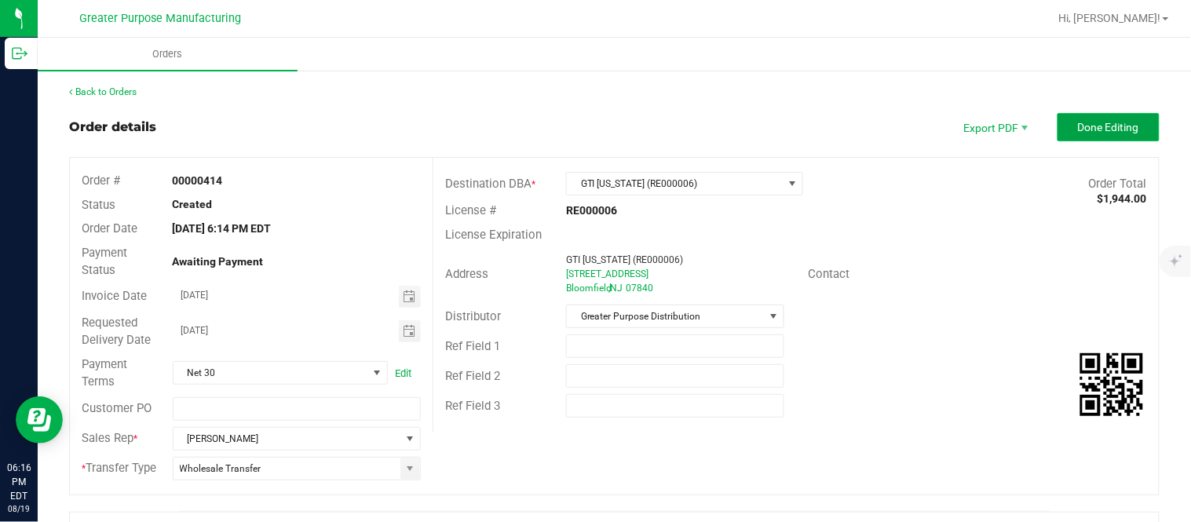
click at [1087, 119] on button "Done Editing" at bounding box center [1108, 127] width 102 height 28
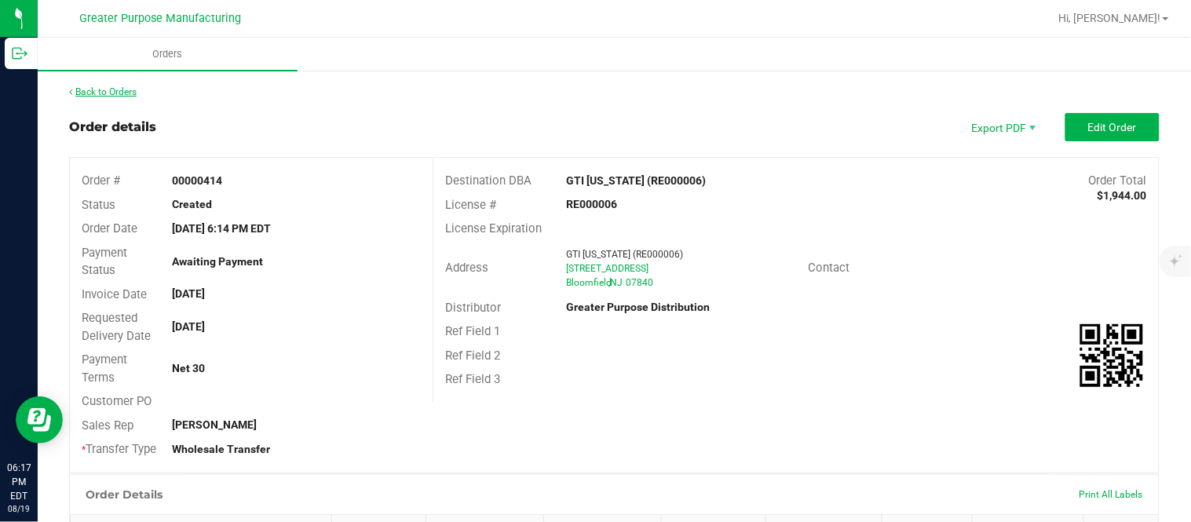
click at [122, 95] on link "Back to Orders" at bounding box center [102, 91] width 67 height 11
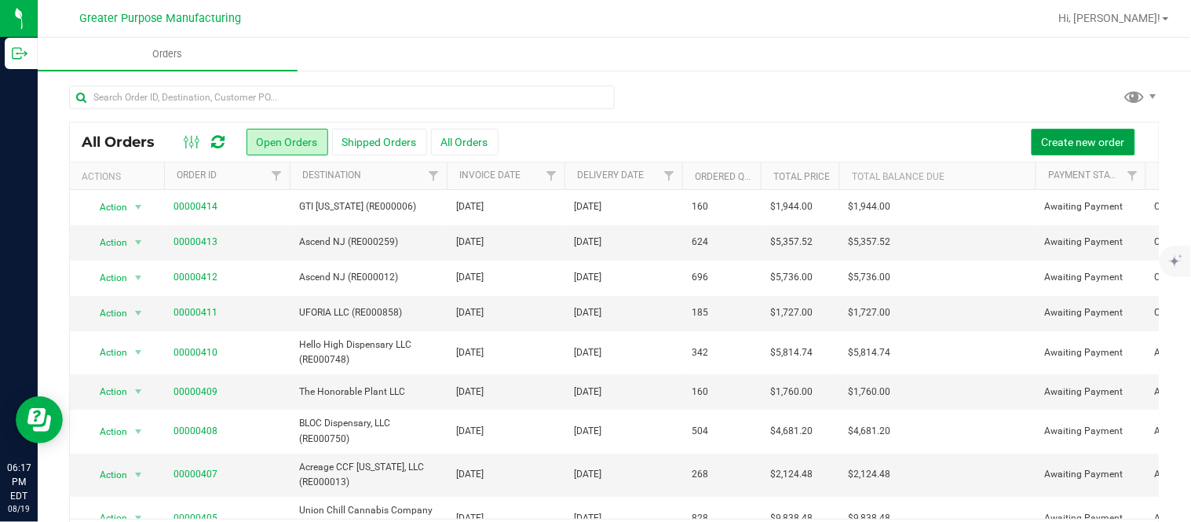
click at [1041, 139] on span "Create new order" at bounding box center [1082, 142] width 83 height 13
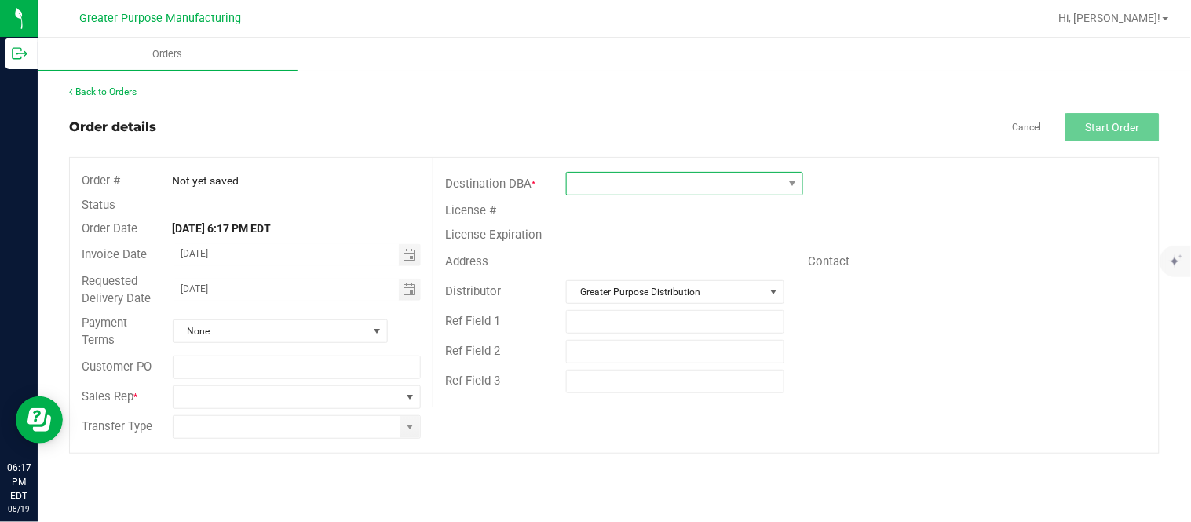
click at [647, 183] on span at bounding box center [675, 184] width 216 height 22
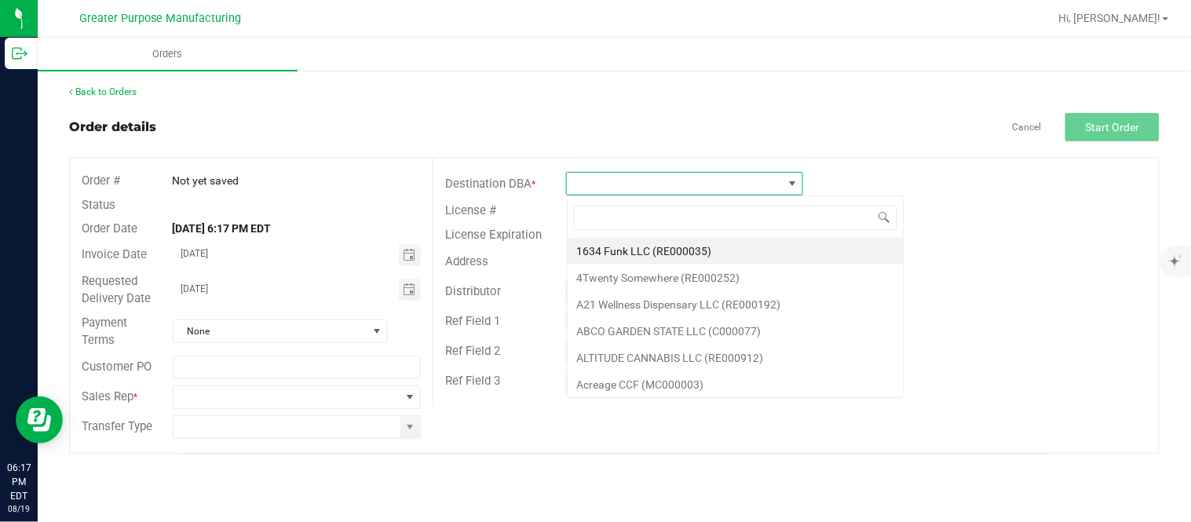
scroll to position [24, 236]
type input "RE000005"
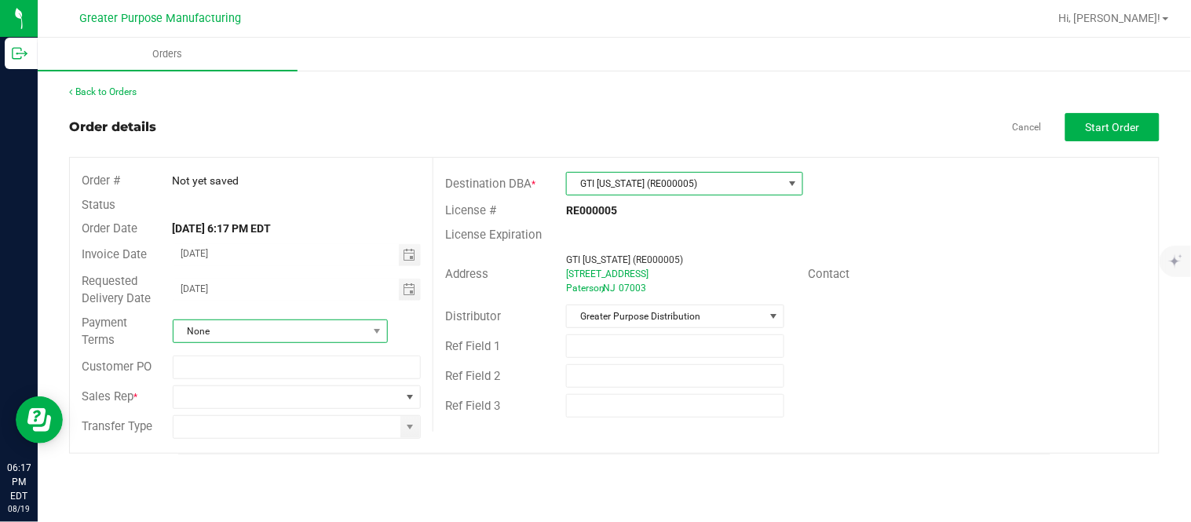
click at [326, 334] on span "None" at bounding box center [270, 331] width 194 height 22
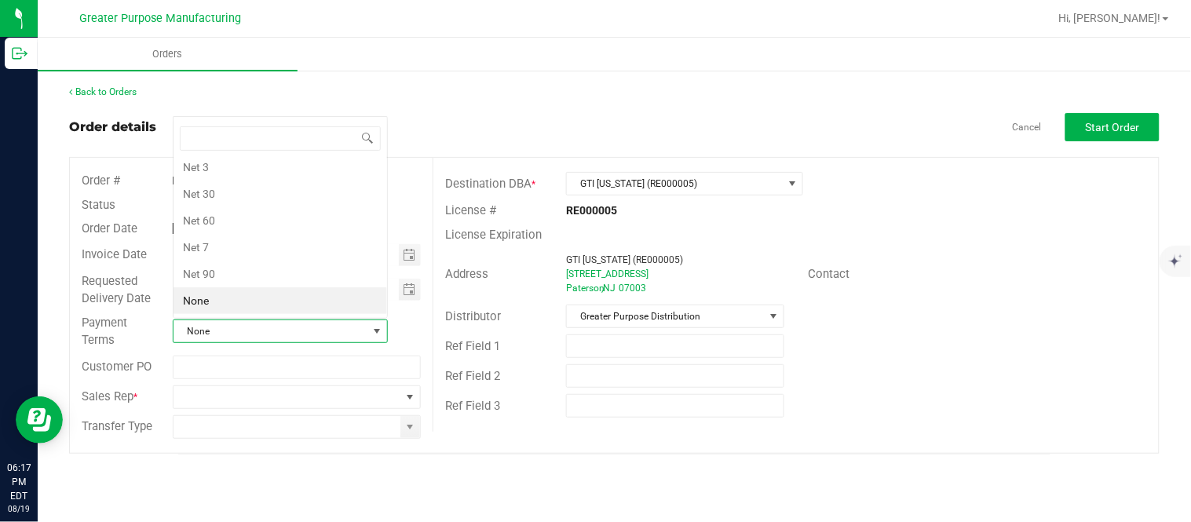
scroll to position [24, 212]
click at [312, 199] on li "Net 30" at bounding box center [279, 194] width 213 height 27
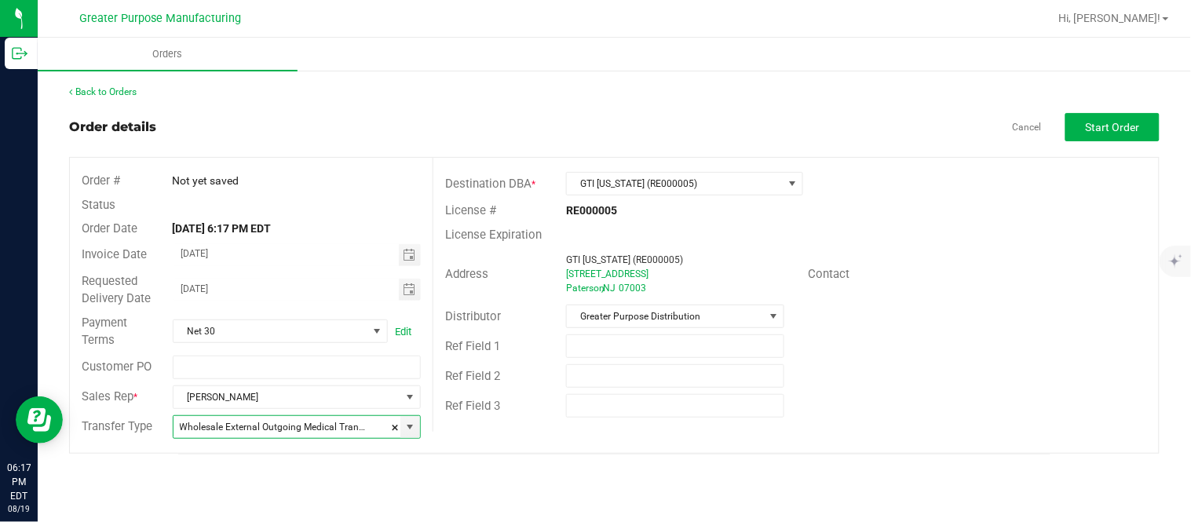
type input "Wholesale Transfer"
click at [1092, 126] on span "Start Order" at bounding box center [1112, 127] width 54 height 13
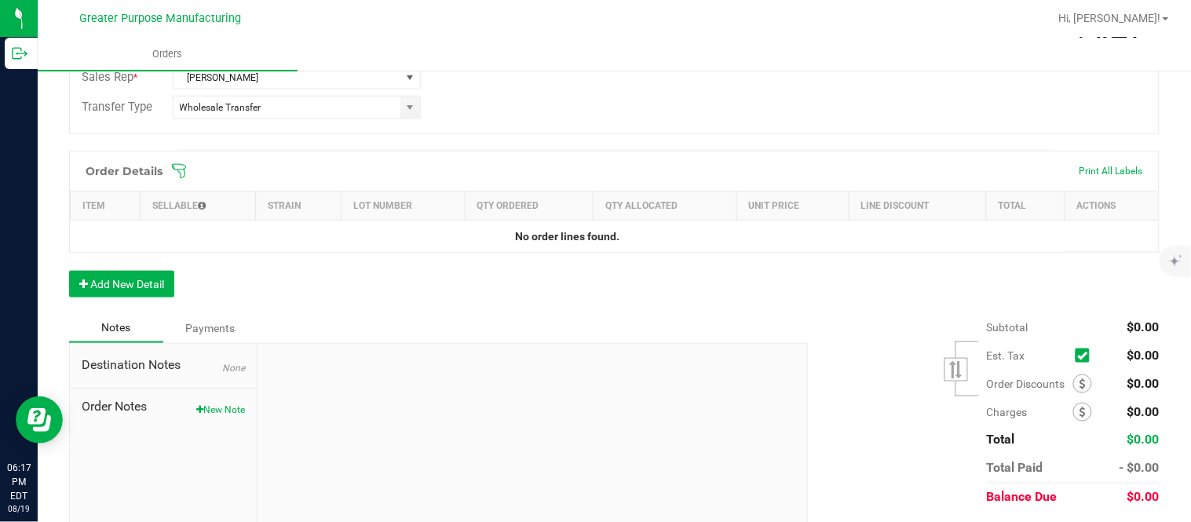
scroll to position [363, 0]
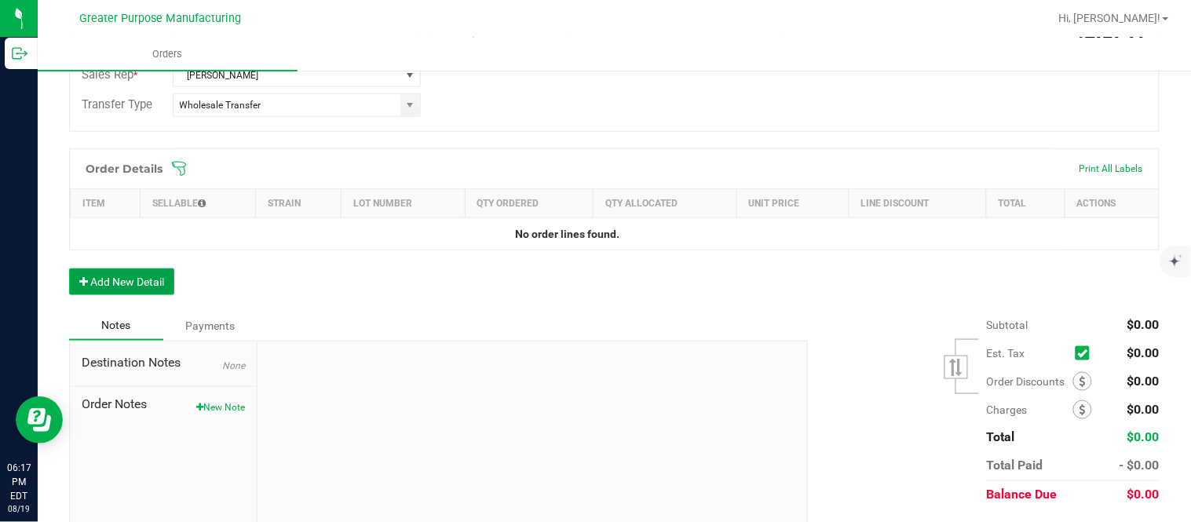
click at [159, 283] on button "Add New Detail" at bounding box center [121, 281] width 105 height 27
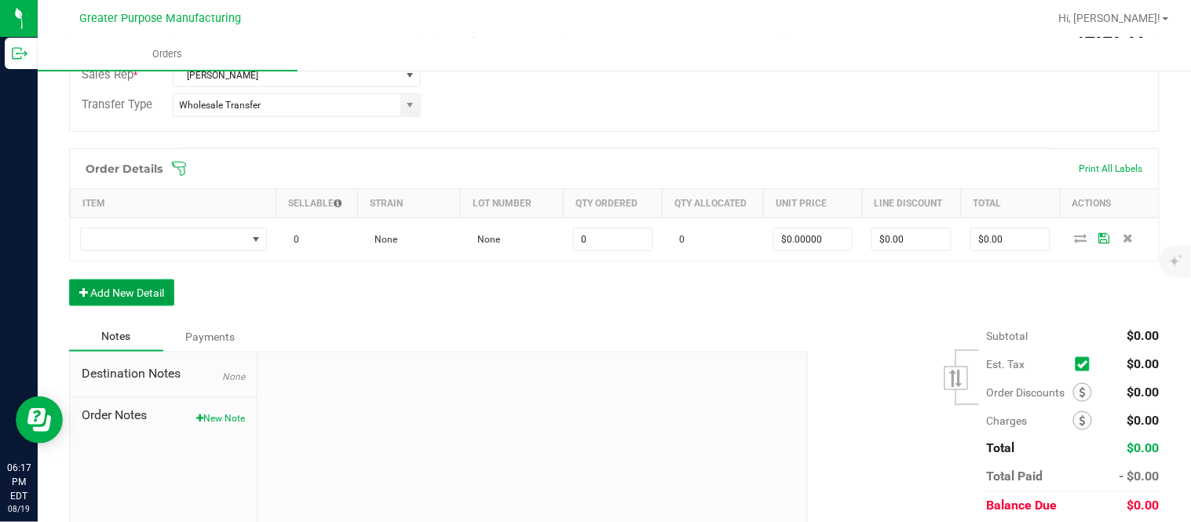
click at [69, 279] on button "Add New Detail" at bounding box center [121, 292] width 105 height 27
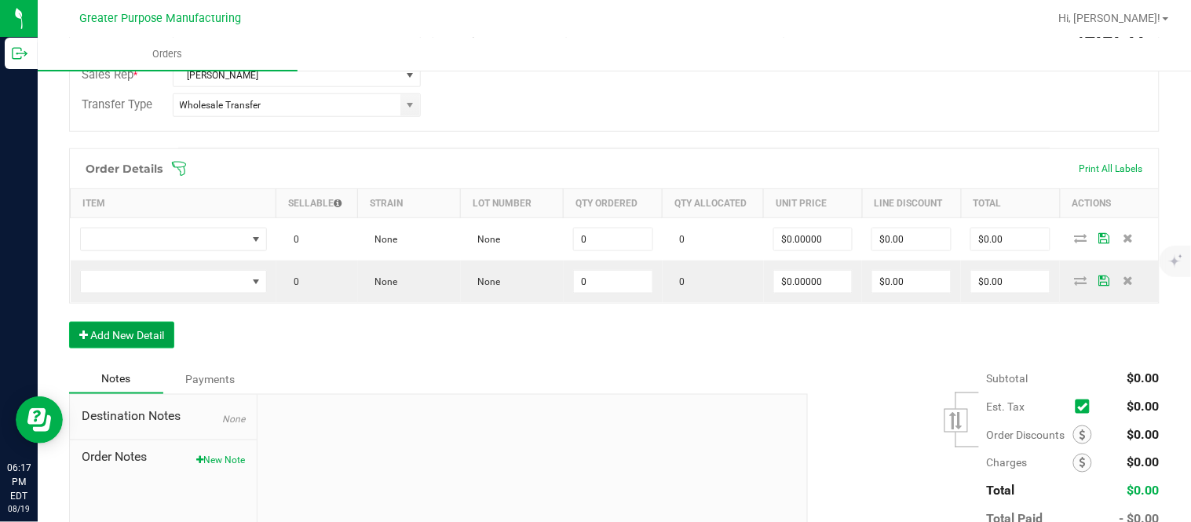
click at [69, 322] on button "Add New Detail" at bounding box center [121, 335] width 105 height 27
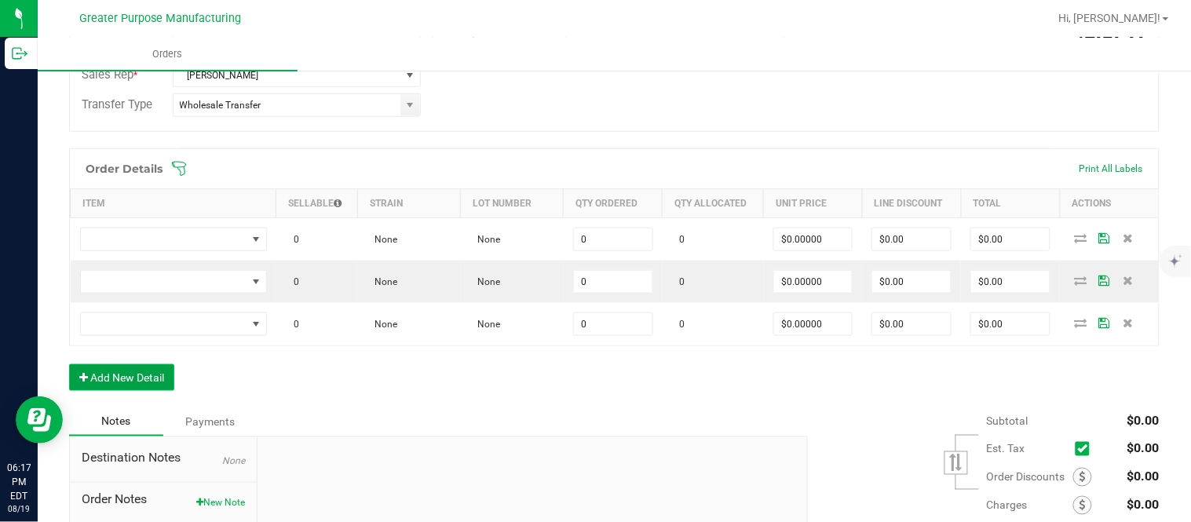
click at [69, 364] on button "Add New Detail" at bounding box center [121, 377] width 105 height 27
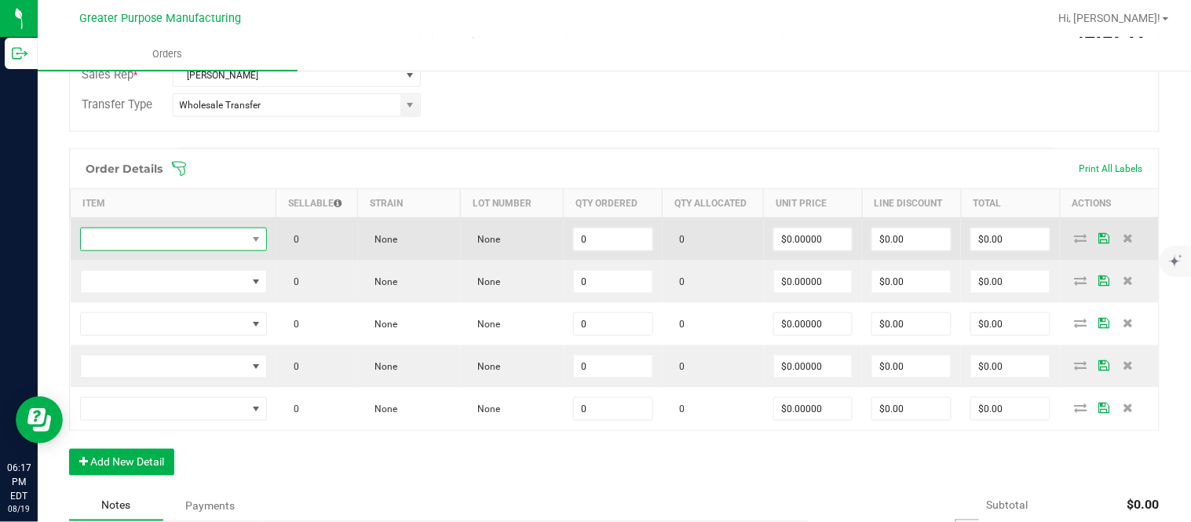
click at [178, 239] on span "NO DATA FOUND" at bounding box center [164, 239] width 166 height 22
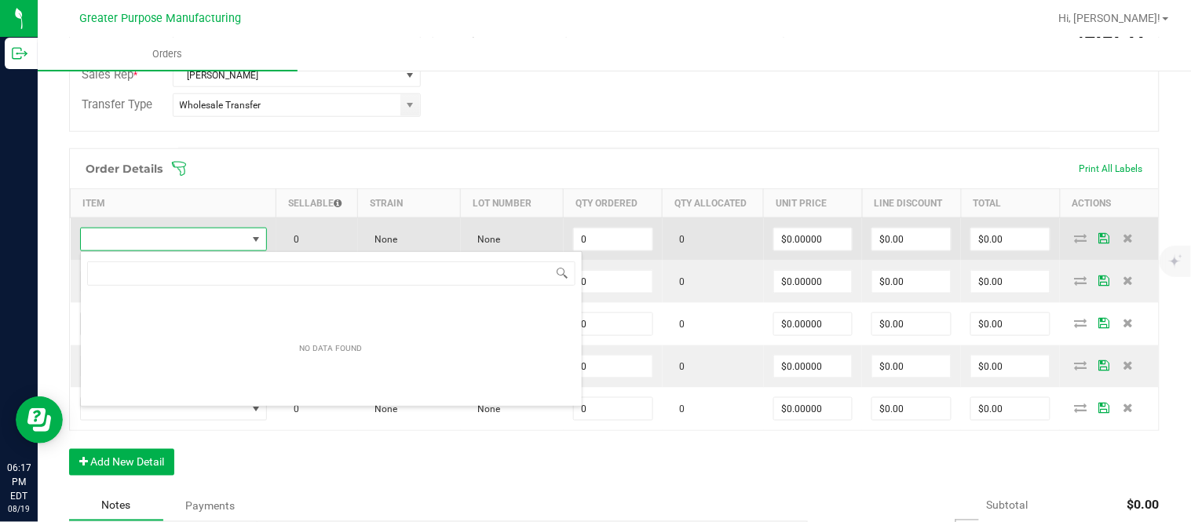
scroll to position [24, 181]
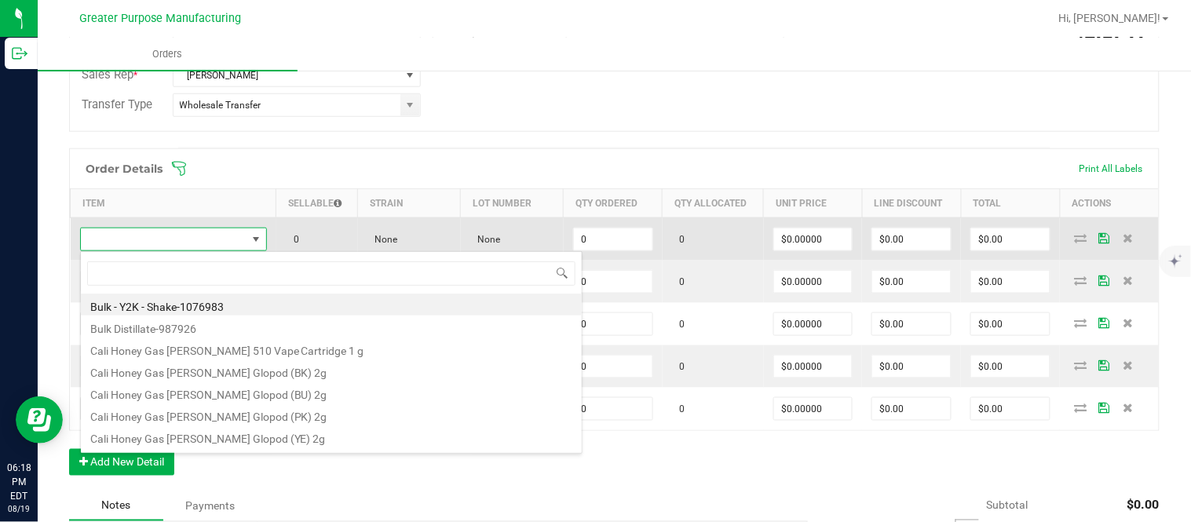
type input "1.37.61.470.0"
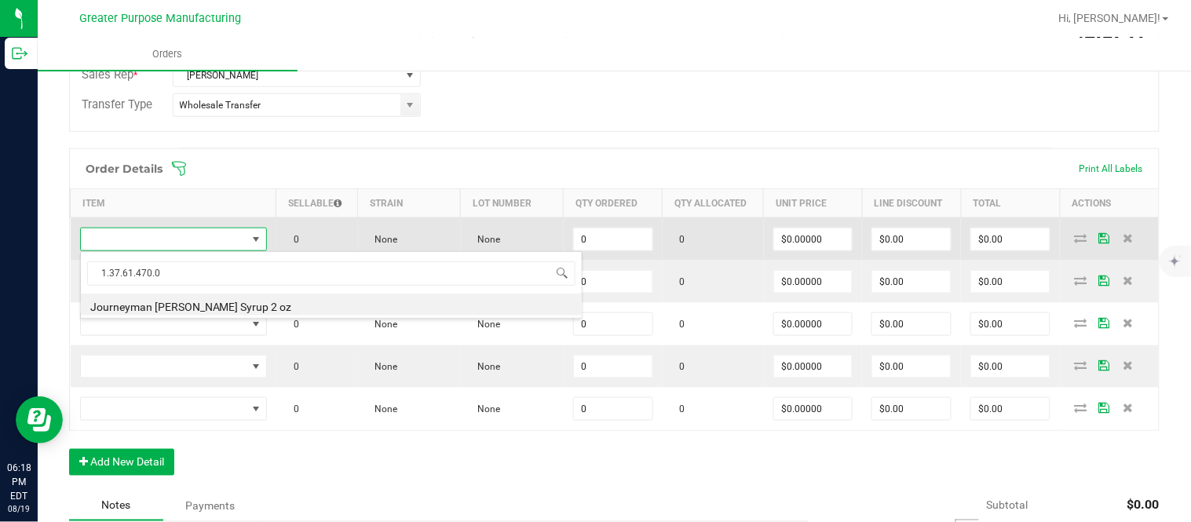
type input "0 ea"
type input "$10.00000"
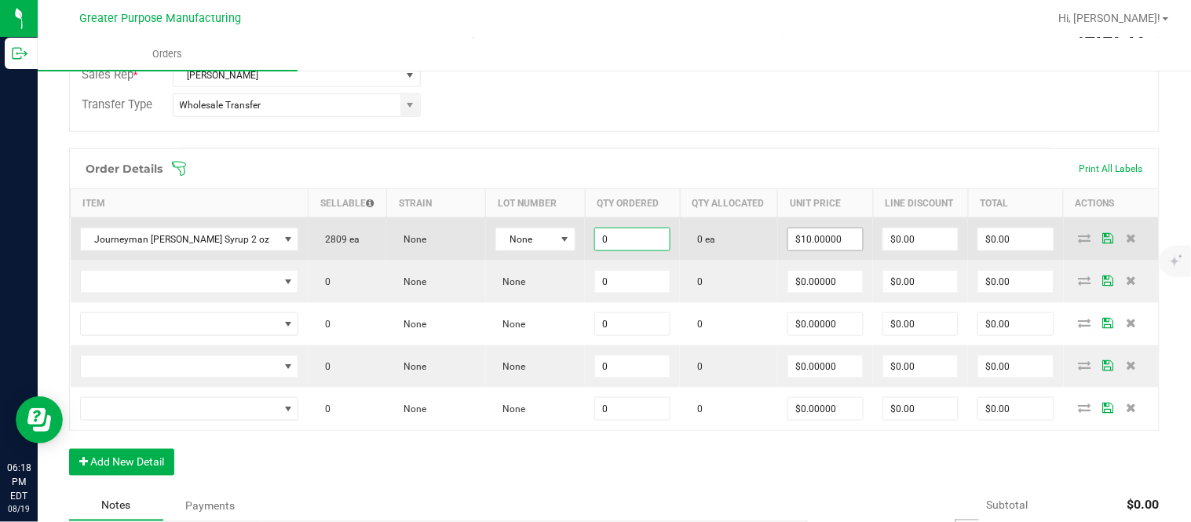
paste input "72"
type input "72 ea"
type input "$720.00"
click at [920, 248] on input "$0.00" at bounding box center [920, 239] width 75 height 22
paste input "17"
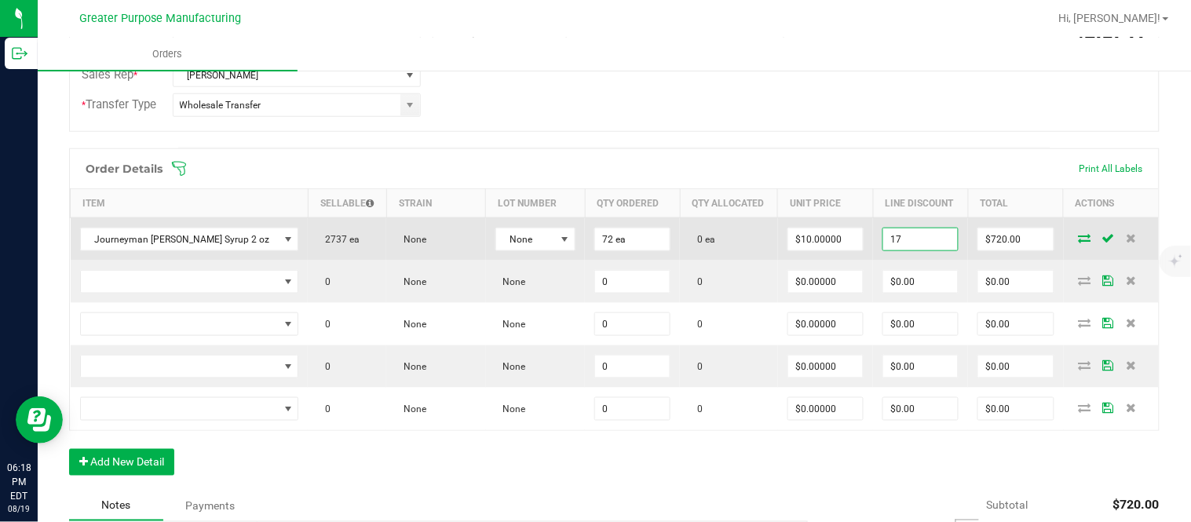
type input "$17.00"
type input "$703.00"
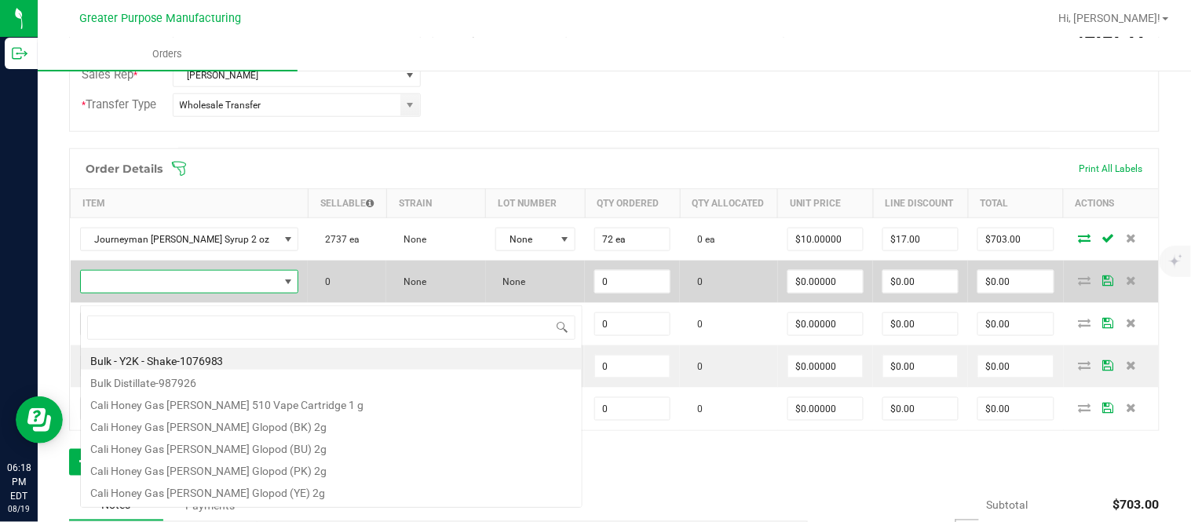
scroll to position [24, 210]
type input "1.37.61.1136.0"
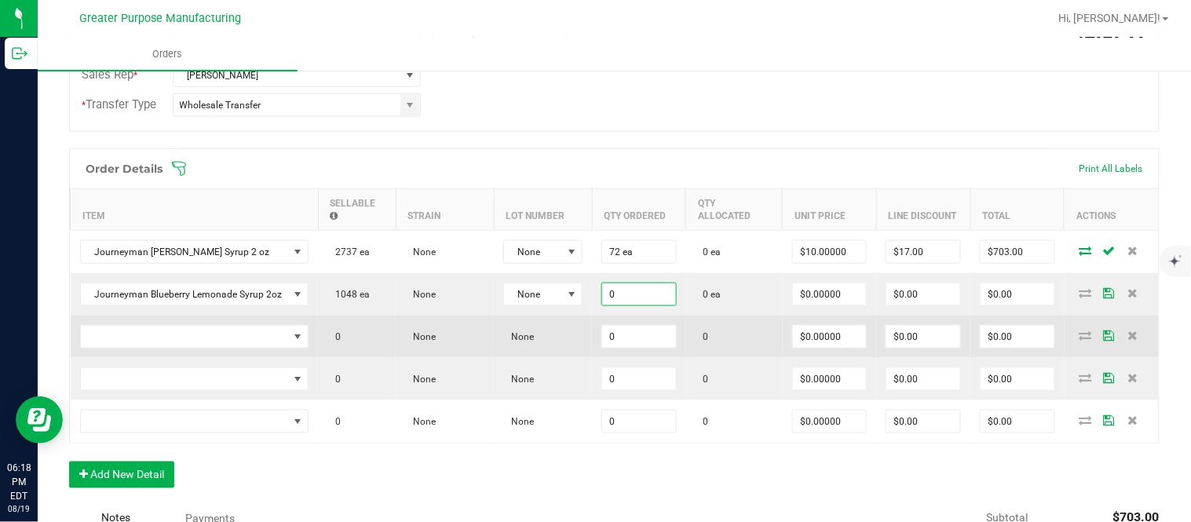
paste input "24"
type input "24 ea"
type input "$0.00000"
type input "$0.00"
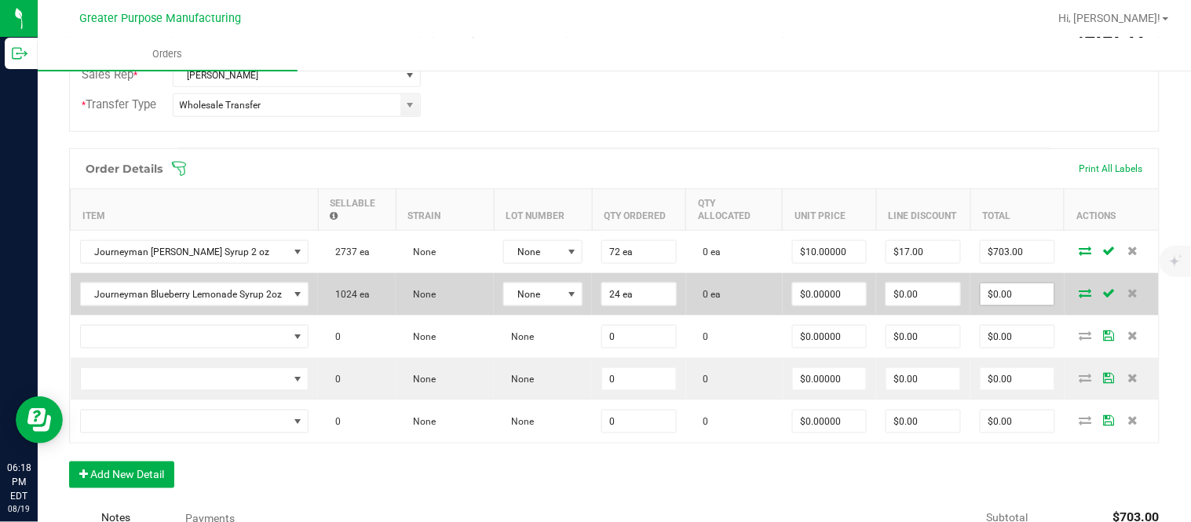
click at [1003, 301] on input "$0.00" at bounding box center [1017, 294] width 74 height 22
paste input "288"
type input "288"
type input "$12.00000"
type input "$288.00"
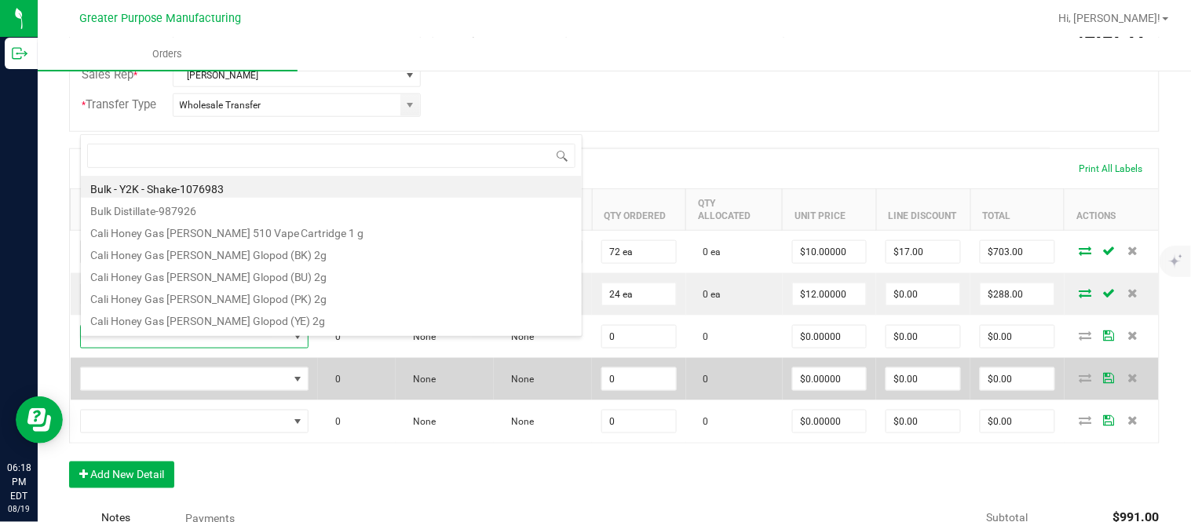
scroll to position [24, 224]
type input "1.37.61.1138.0"
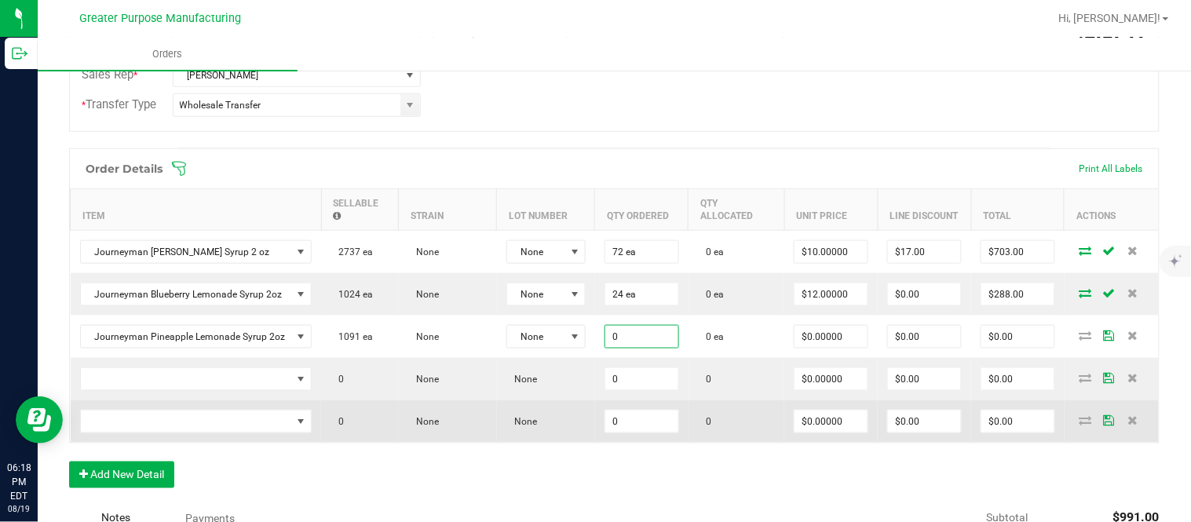
paste input "24"
type input "24 ea"
type input "$0.00000"
type input "0"
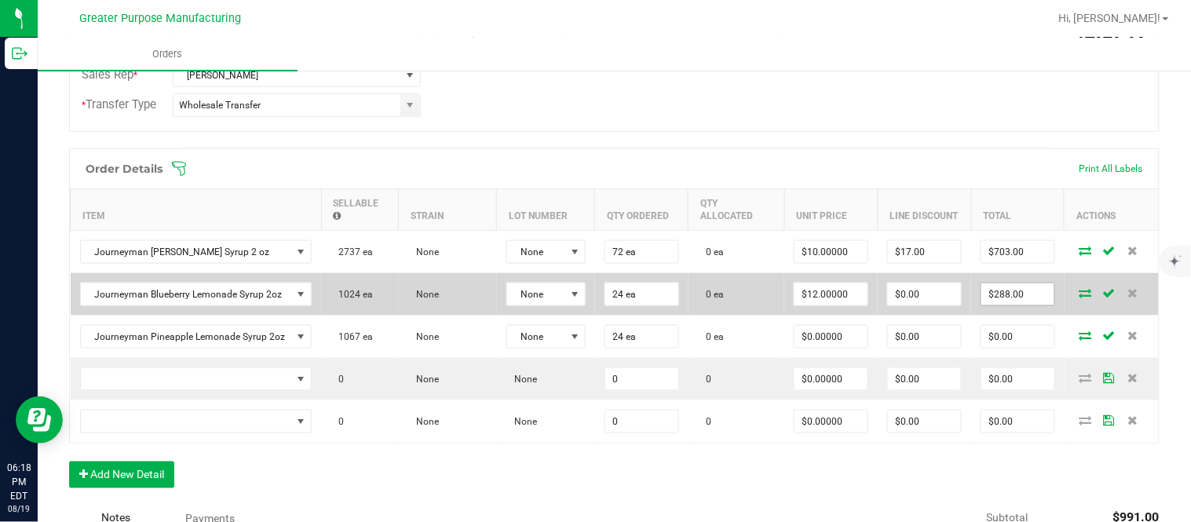
click at [981, 305] on input "$288.00" at bounding box center [1017, 294] width 73 height 22
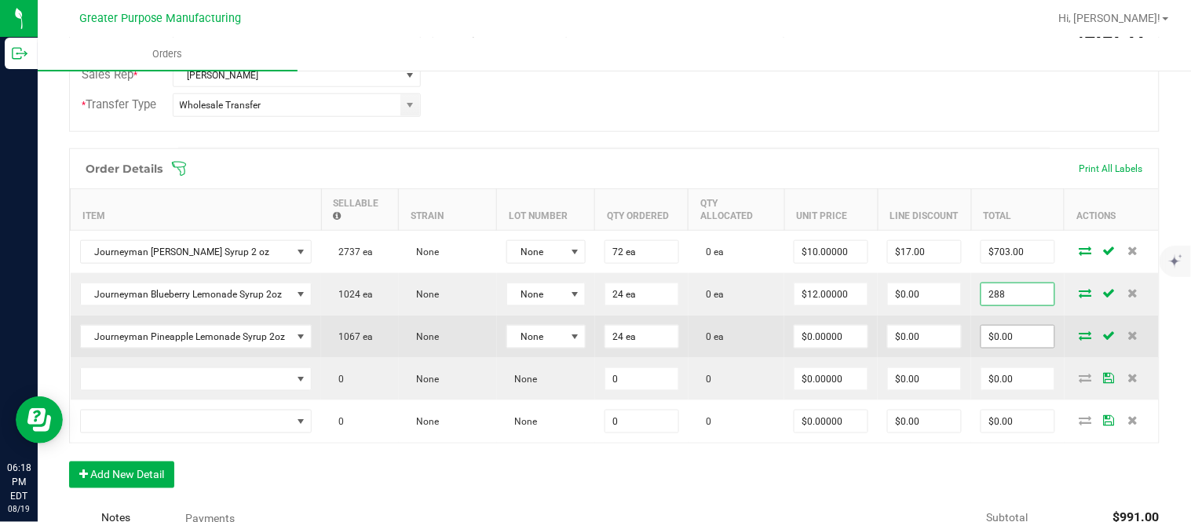
click at [990, 348] on input "$0.00" at bounding box center [1017, 337] width 73 height 22
type input "$288.00"
paste input "288"
type input "288"
type input "$12.00000"
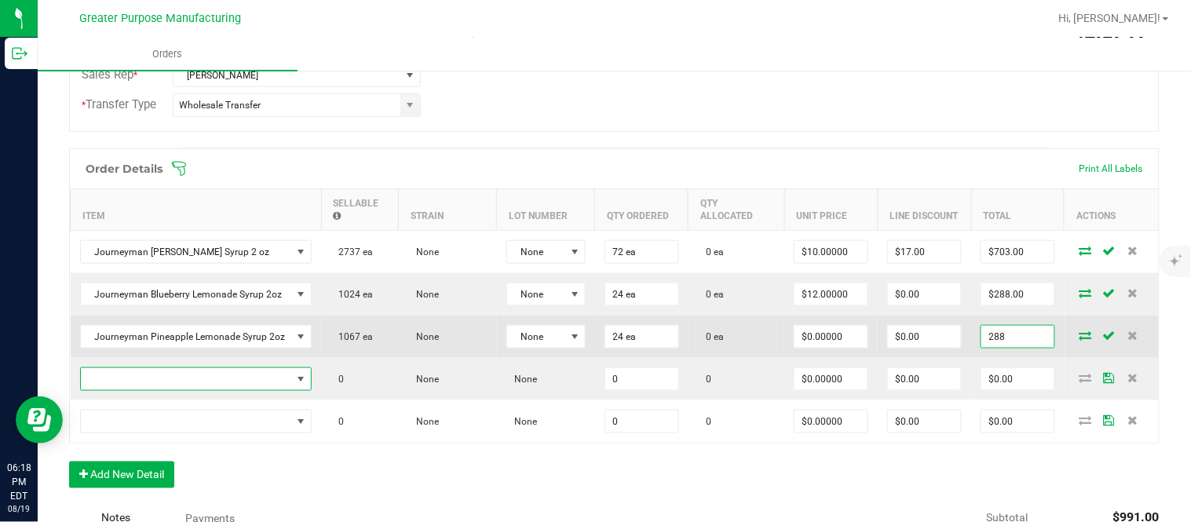
type input "$288.00"
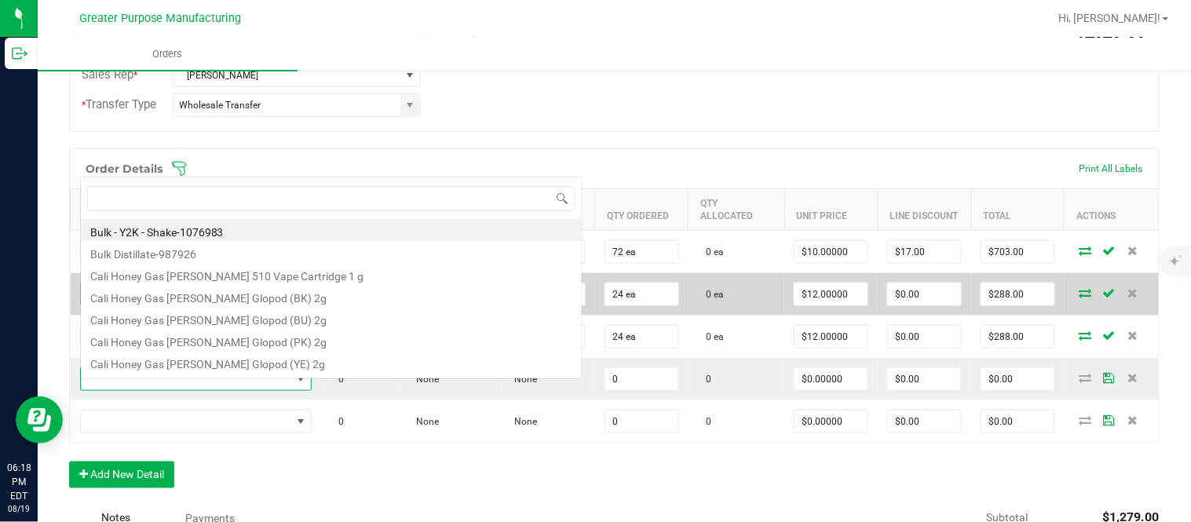
scroll to position [24, 228]
type input "Biscotti Minis"
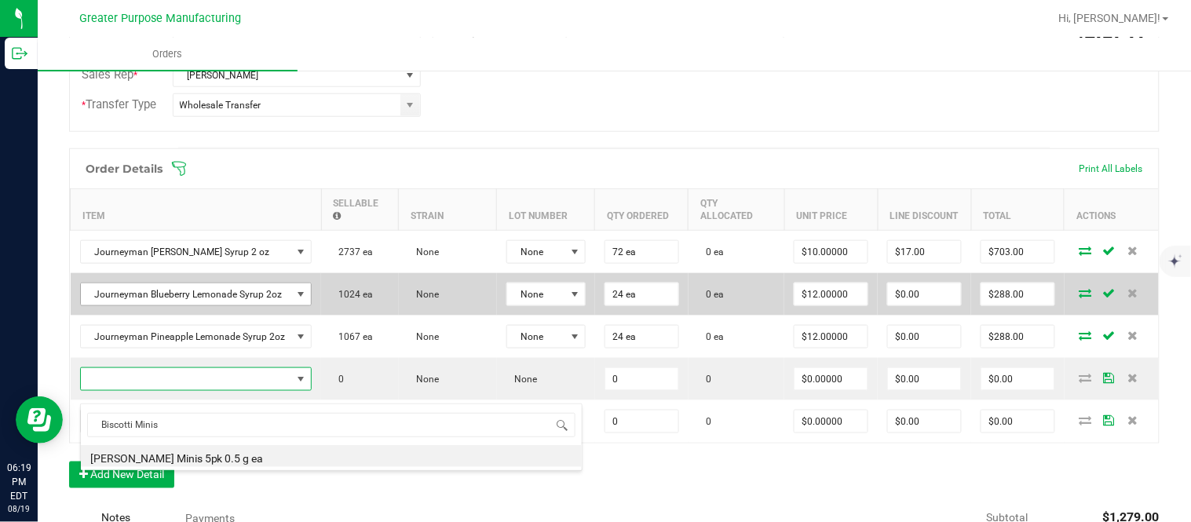
type input "0 ea"
type input "$19.00000"
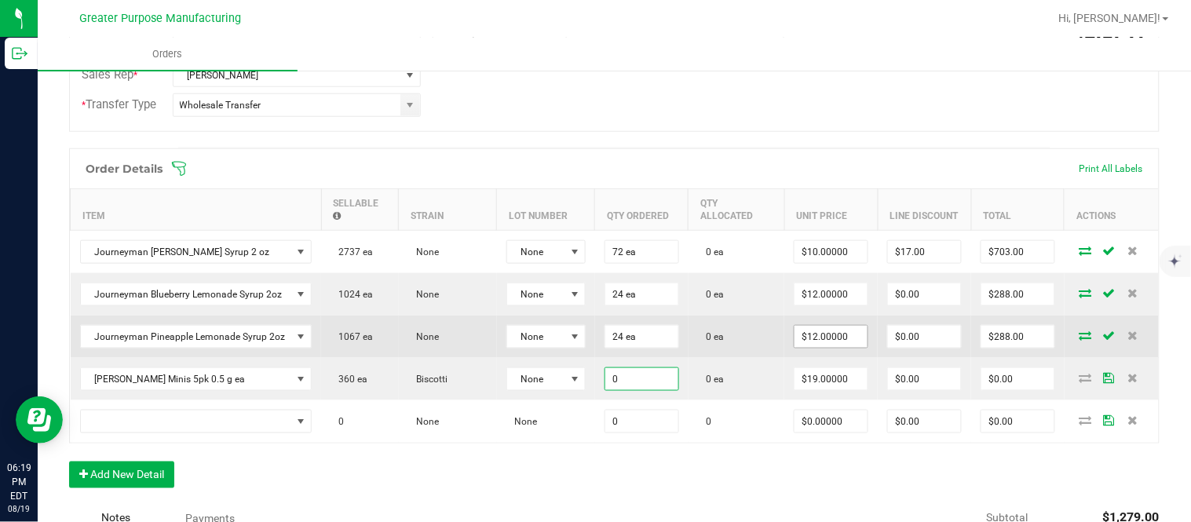
paste input "2"
type input "20 ea"
type input "$380.00"
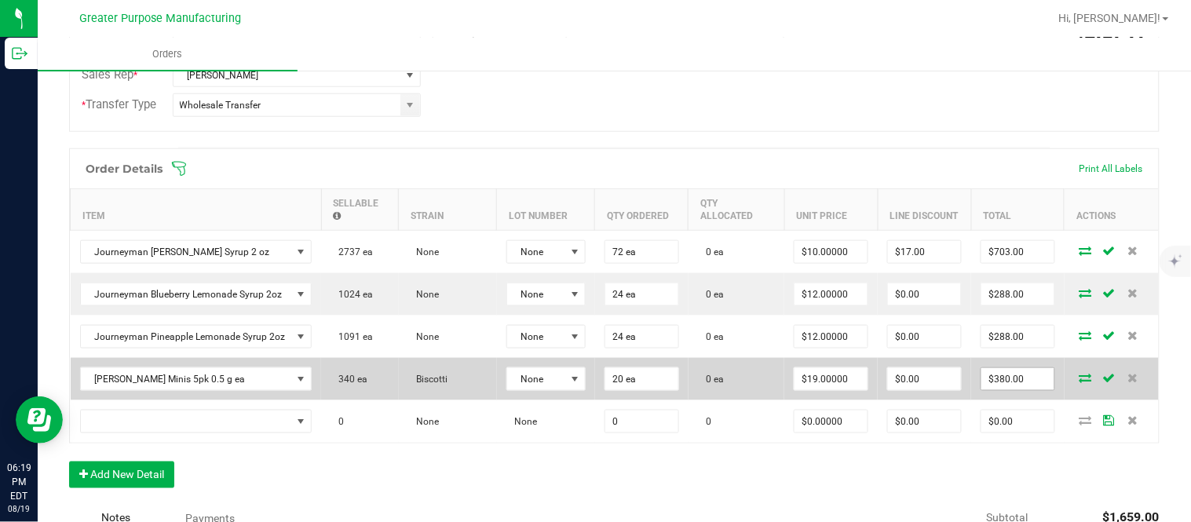
click at [994, 390] on input "$380.00" at bounding box center [1017, 379] width 73 height 22
paste input "4"
type input "340"
type input "$17.00000"
type input "$340.00"
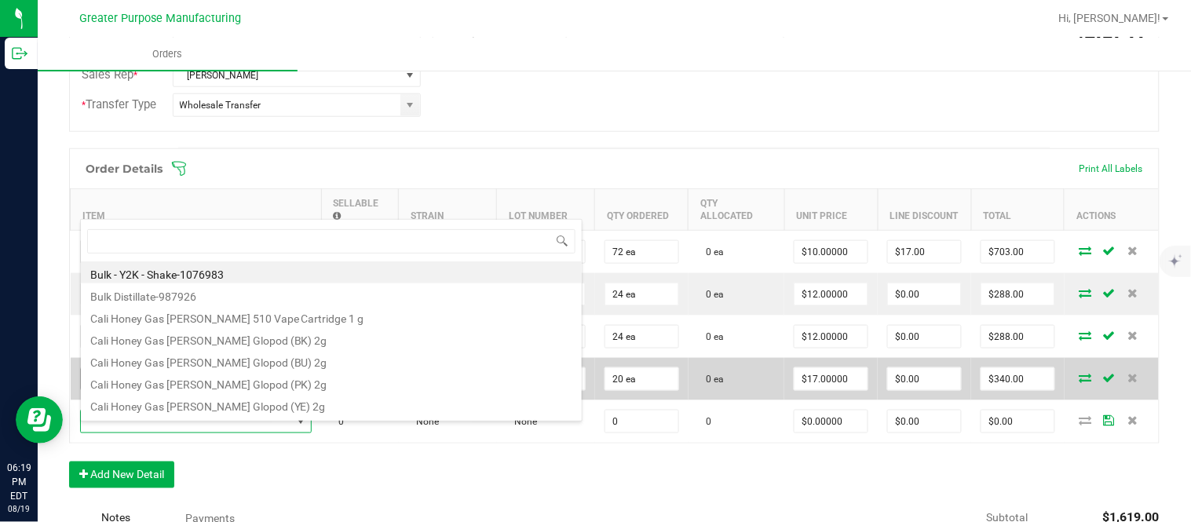
type input "Strawana Minis"
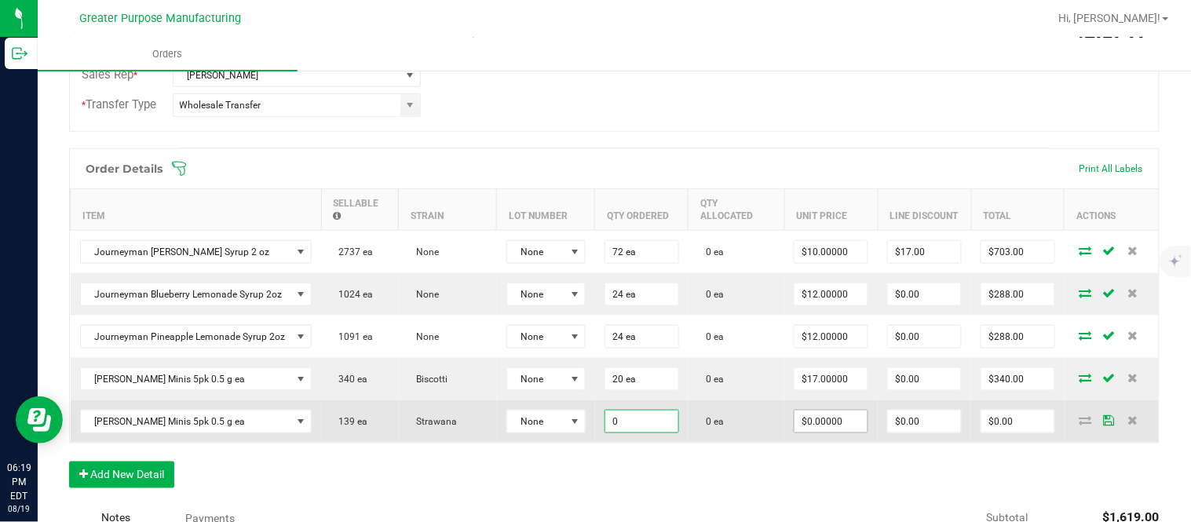
paste input "2"
type input "20 ea"
type input "$0.00000"
type input "$0.00"
type input "0"
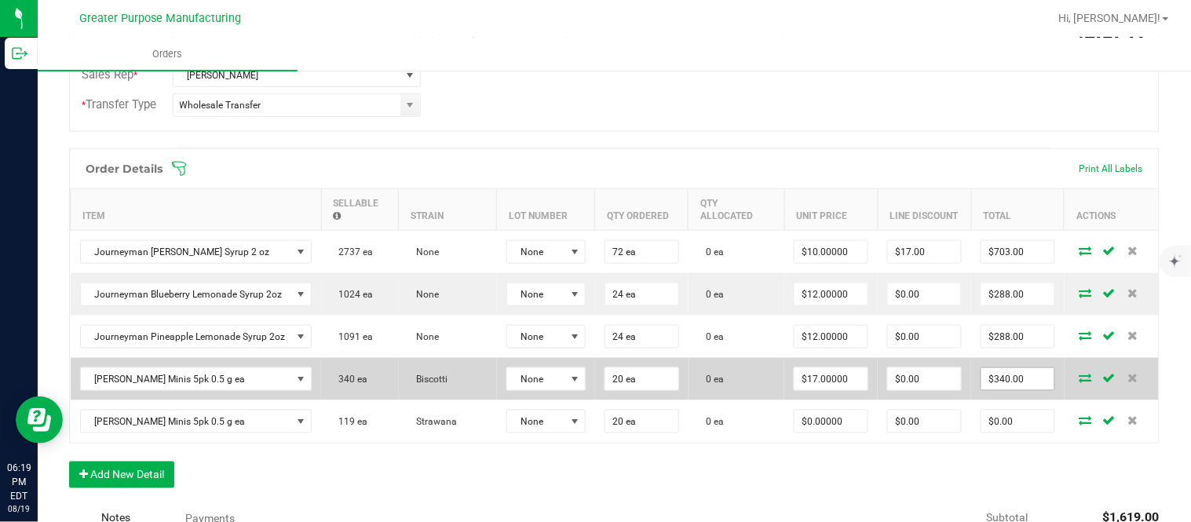
click at [998, 390] on input "$340.00" at bounding box center [1017, 379] width 73 height 22
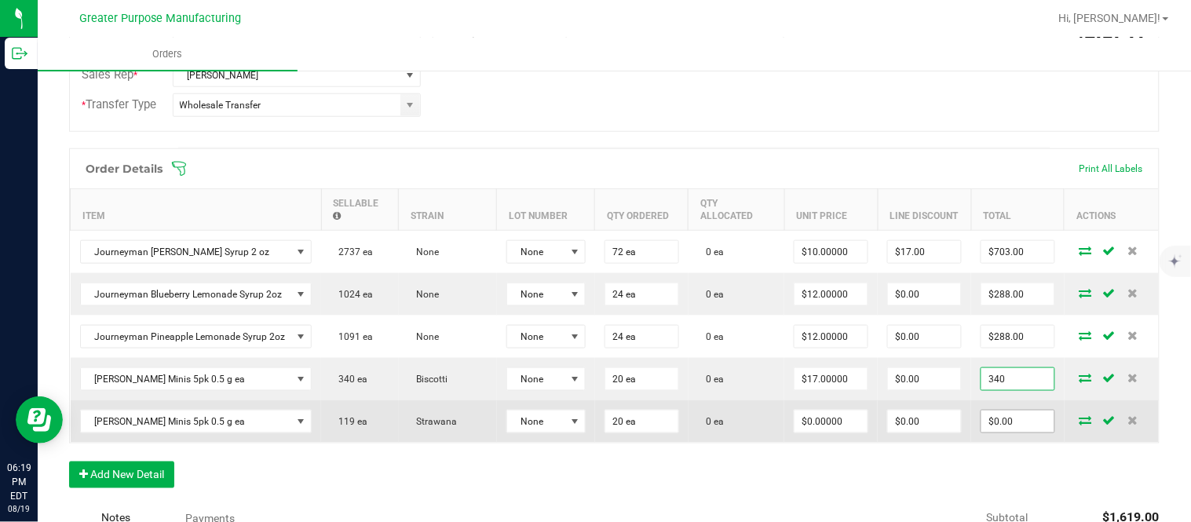
click at [1005, 432] on input "$0.00" at bounding box center [1017, 421] width 73 height 22
type input "$340.00"
paste input "34"
type input "340"
type input "$17.00000"
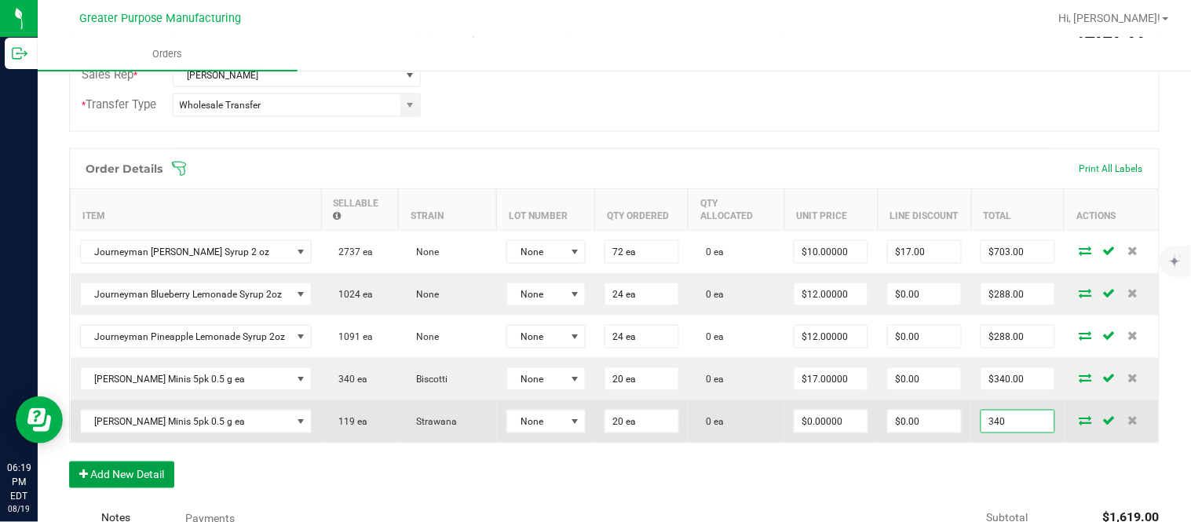
type input "$340.00"
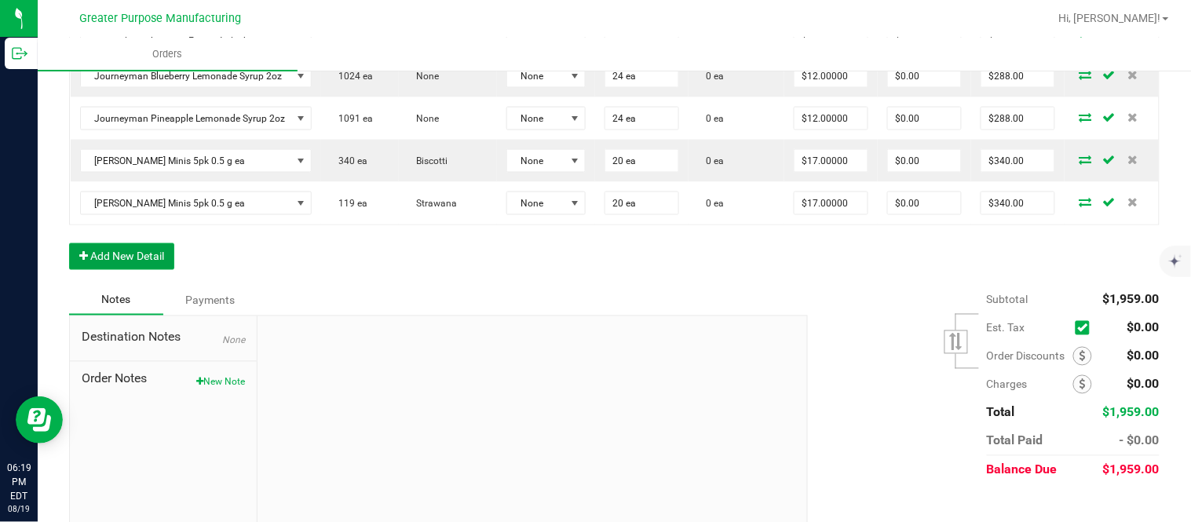
scroll to position [0, 0]
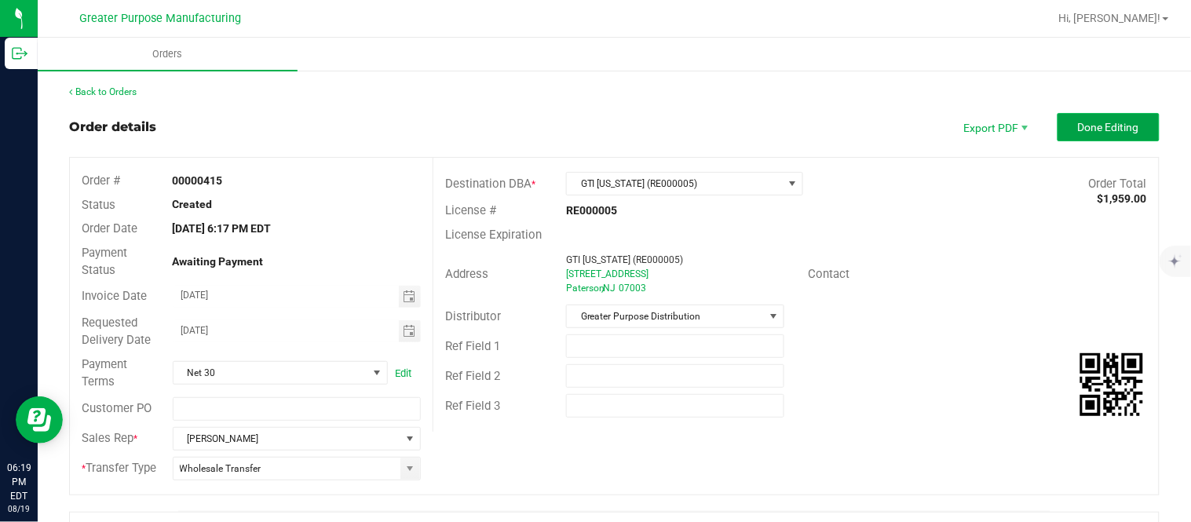
click at [1093, 133] on button "Done Editing" at bounding box center [1108, 127] width 102 height 28
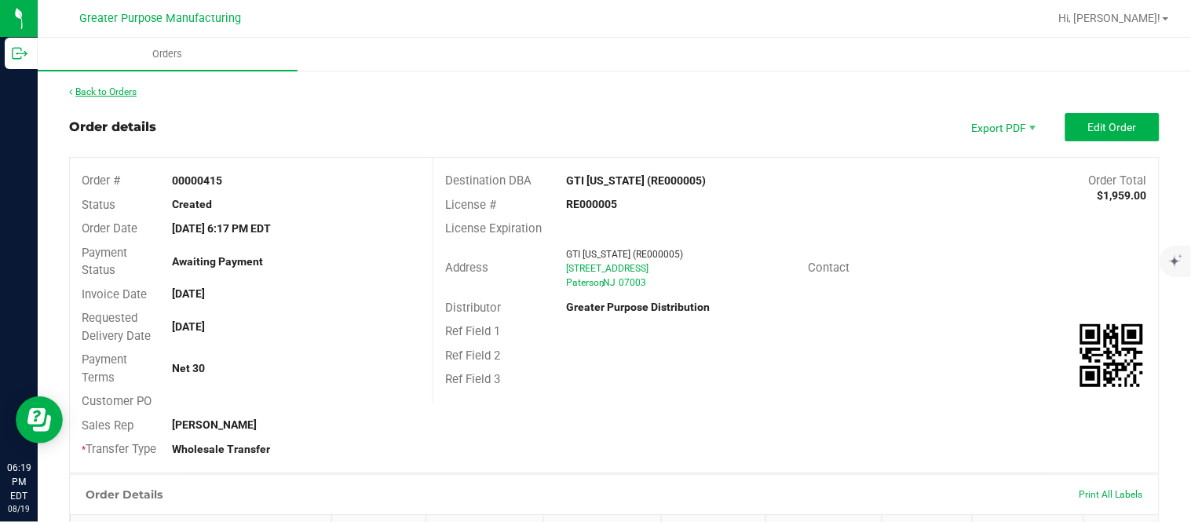
click at [127, 90] on link "Back to Orders" at bounding box center [102, 91] width 67 height 11
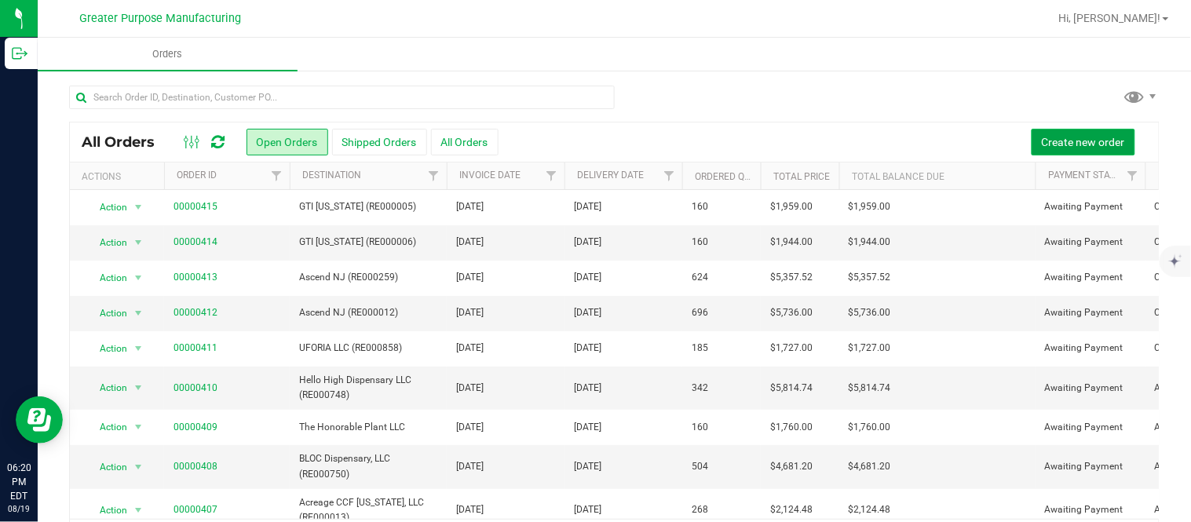
click at [1065, 138] on span "Create new order" at bounding box center [1082, 142] width 83 height 13
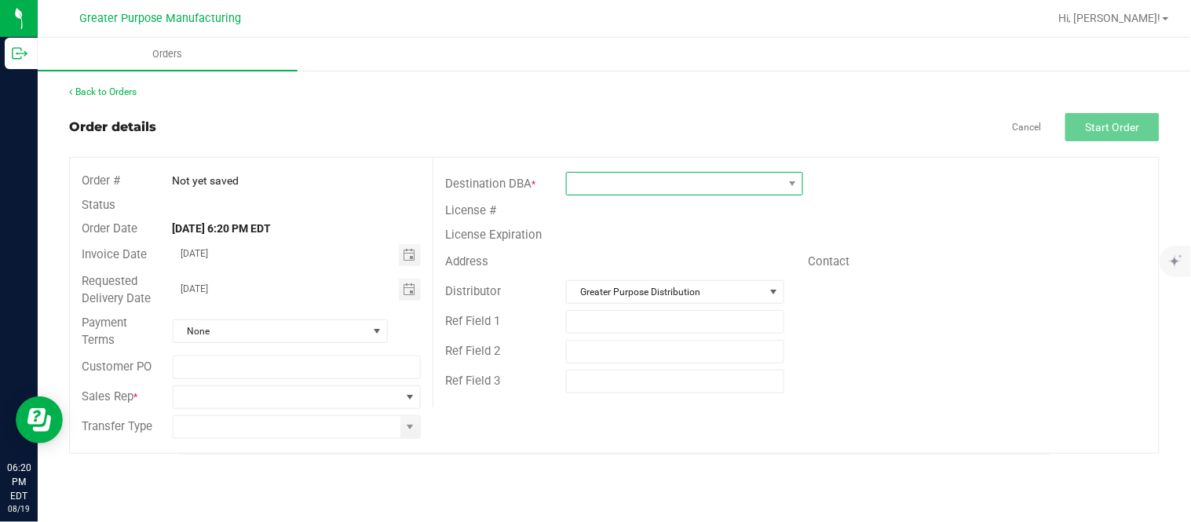
click at [749, 192] on span at bounding box center [675, 184] width 216 height 22
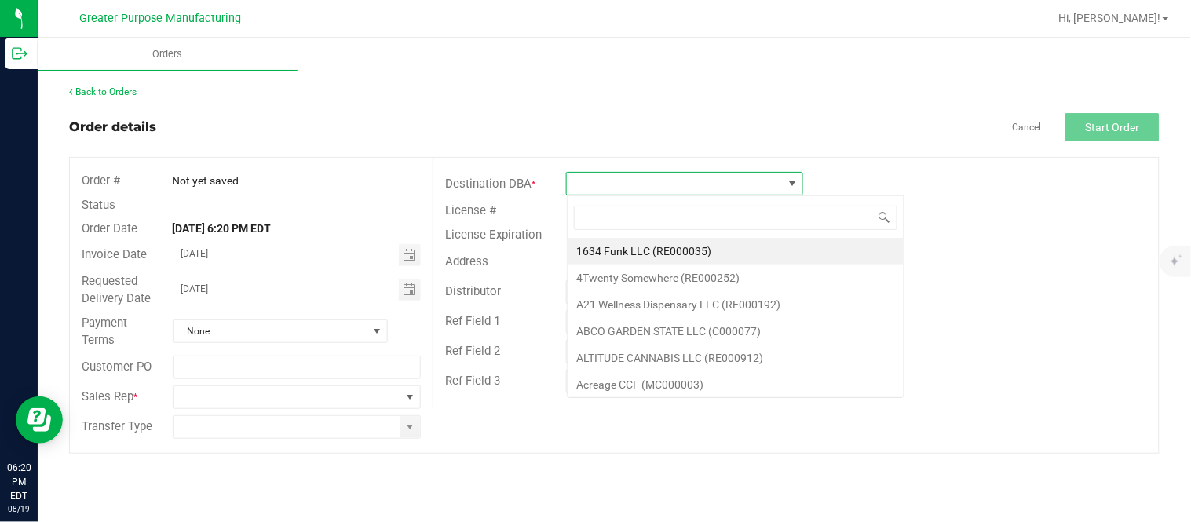
scroll to position [24, 236]
type input "RE000692"
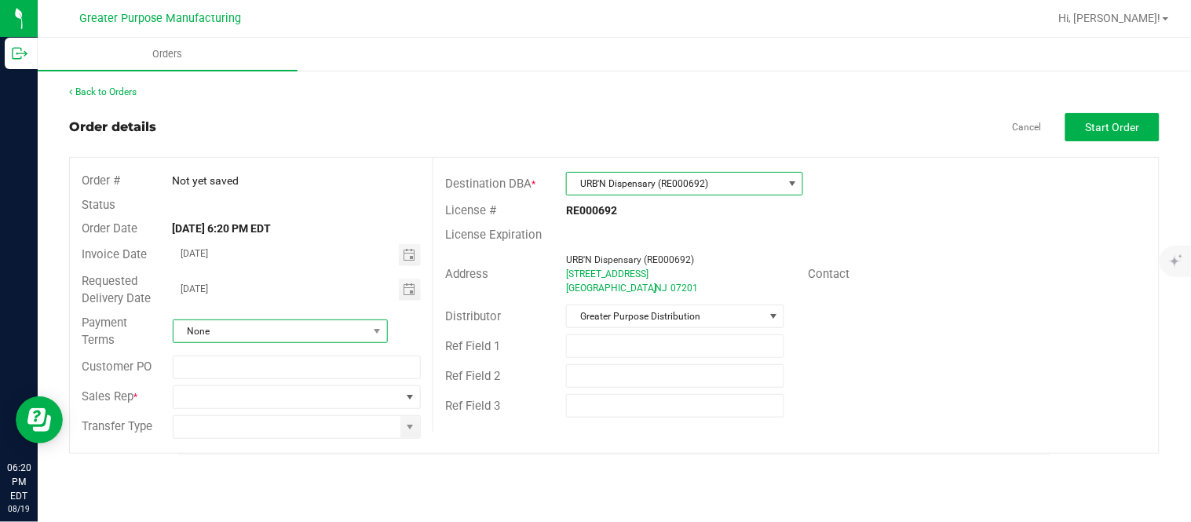
click at [346, 326] on span "None" at bounding box center [270, 331] width 194 height 22
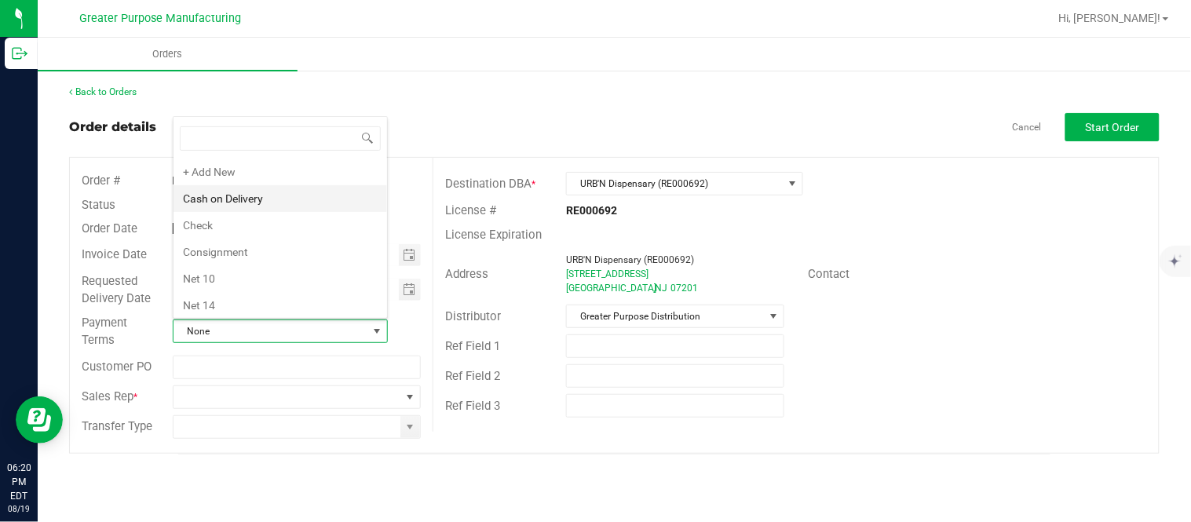
click at [304, 196] on li "Cash on Delivery" at bounding box center [279, 198] width 213 height 27
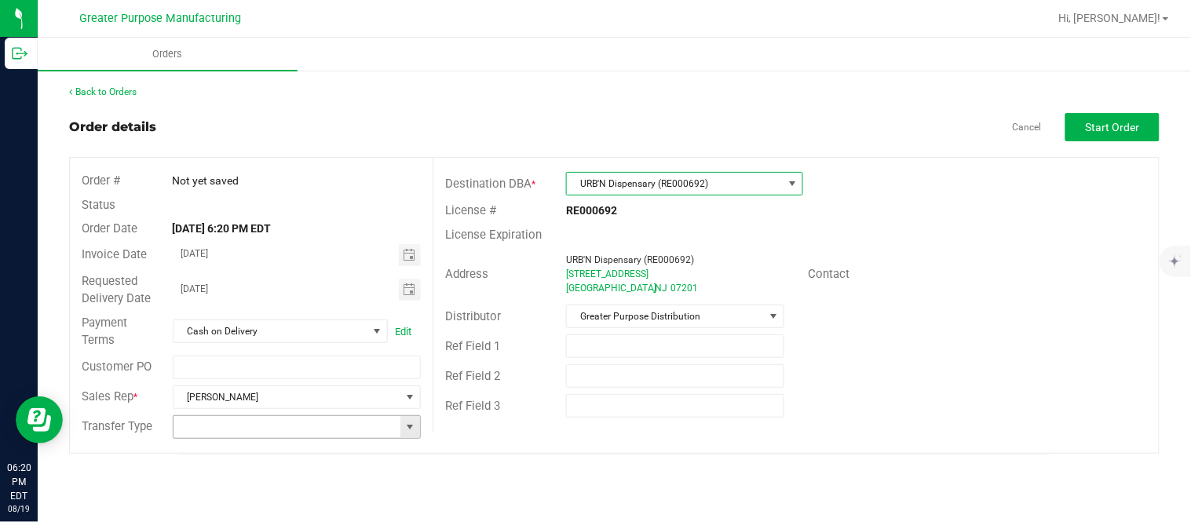
click at [409, 427] on span at bounding box center [410, 427] width 13 height 13
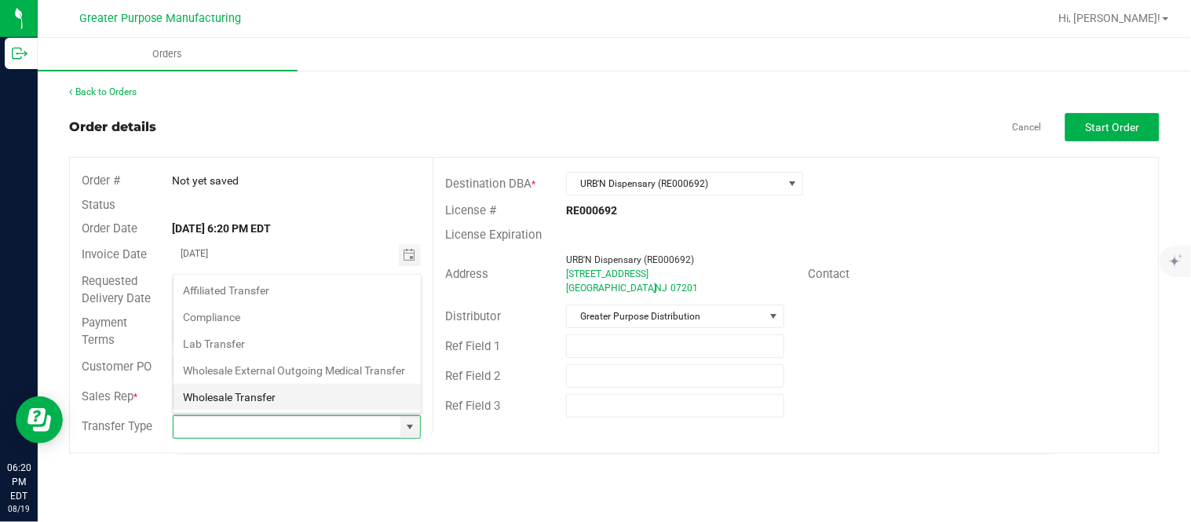
scroll to position [24, 246]
click at [336, 398] on li "Wholesale Transfer" at bounding box center [296, 397] width 247 height 27
type input "Wholesale Transfer"
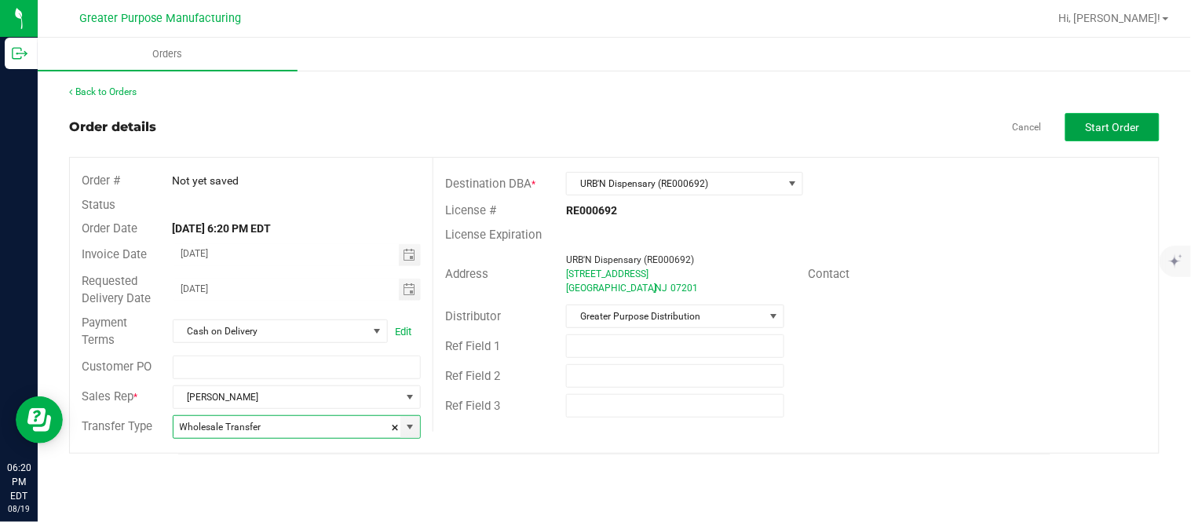
click at [1118, 119] on button "Start Order" at bounding box center [1112, 127] width 94 height 28
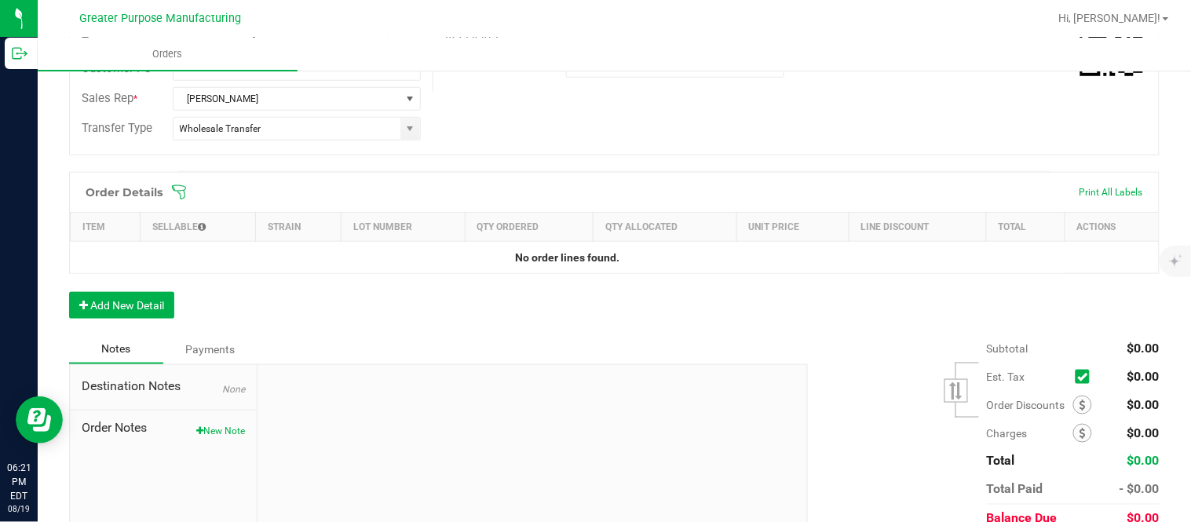
scroll to position [409, 0]
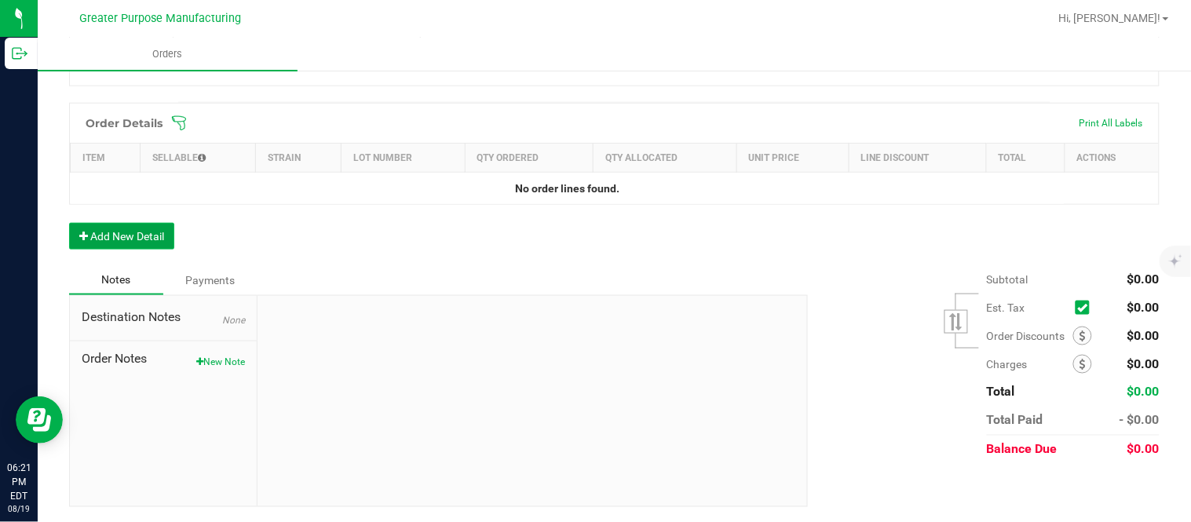
click at [145, 246] on button "Add New Detail" at bounding box center [121, 236] width 105 height 27
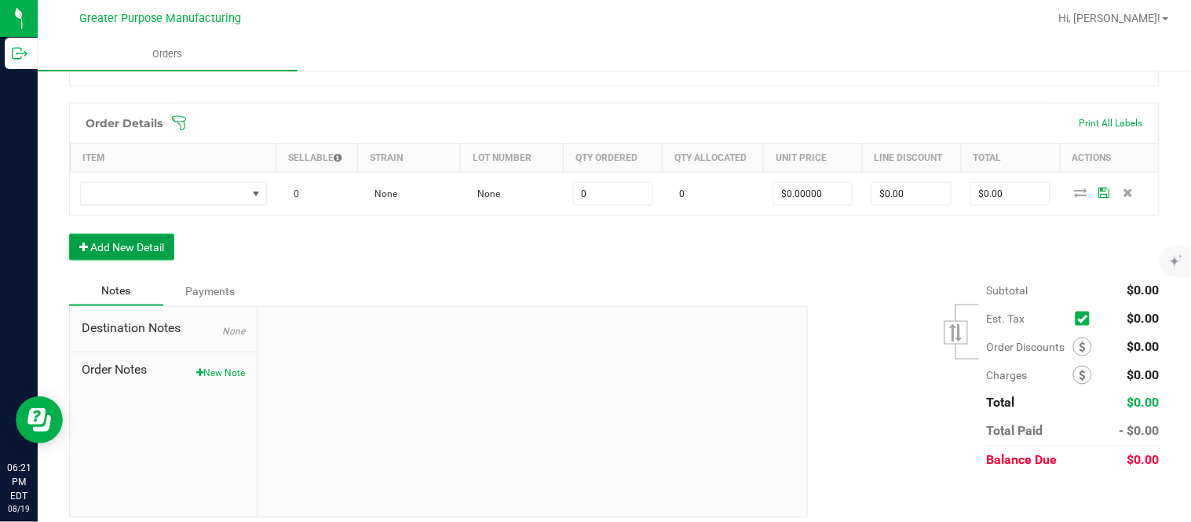
click at [69, 234] on button "Add New Detail" at bounding box center [121, 247] width 105 height 27
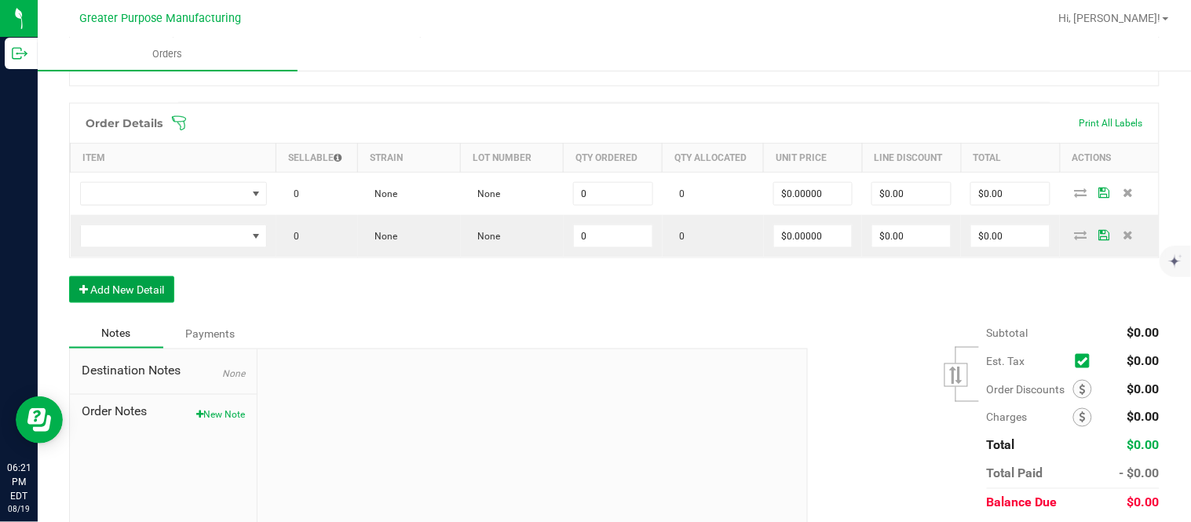
click at [69, 276] on button "Add New Detail" at bounding box center [121, 289] width 105 height 27
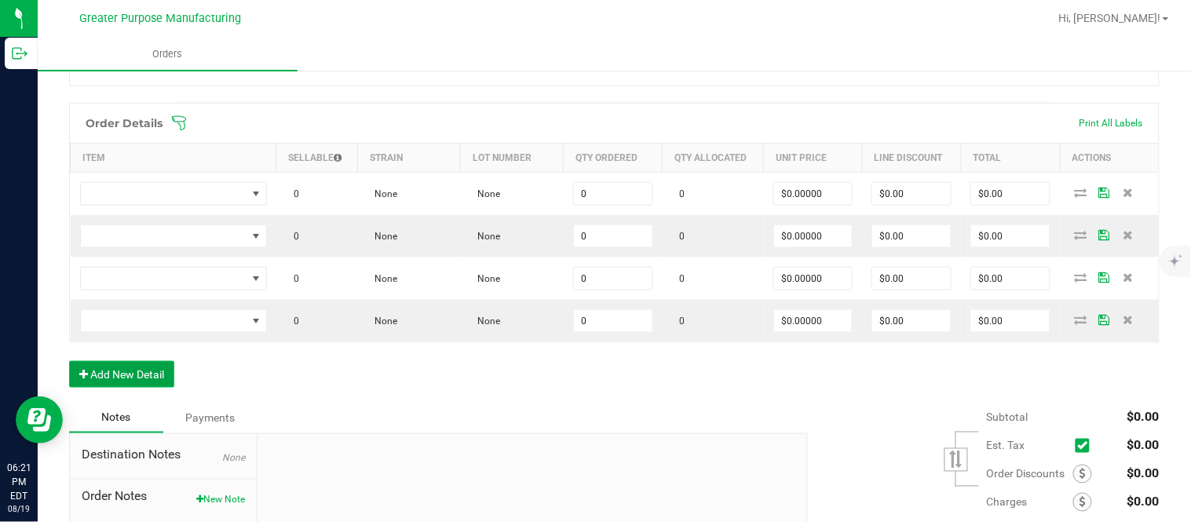
click at [69, 361] on button "Add New Detail" at bounding box center [121, 374] width 105 height 27
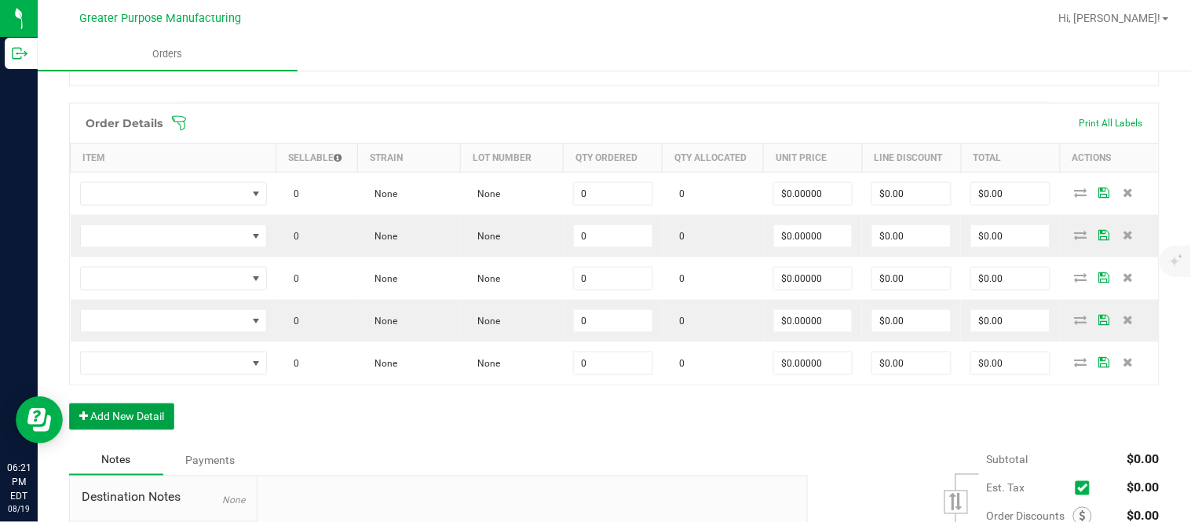
click at [69, 403] on button "Add New Detail" at bounding box center [121, 416] width 105 height 27
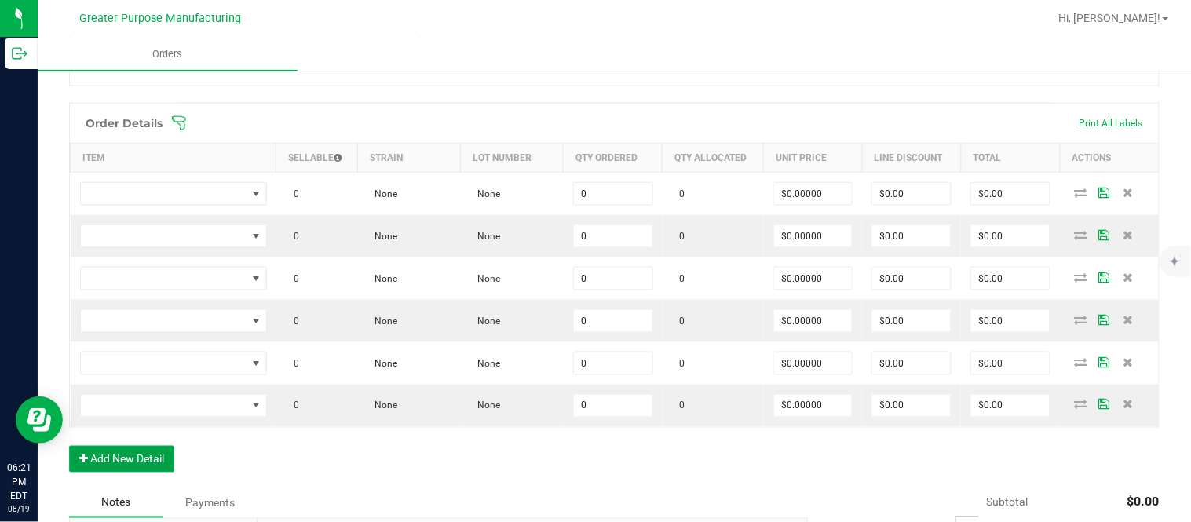
click at [69, 446] on button "Add New Detail" at bounding box center [121, 459] width 105 height 27
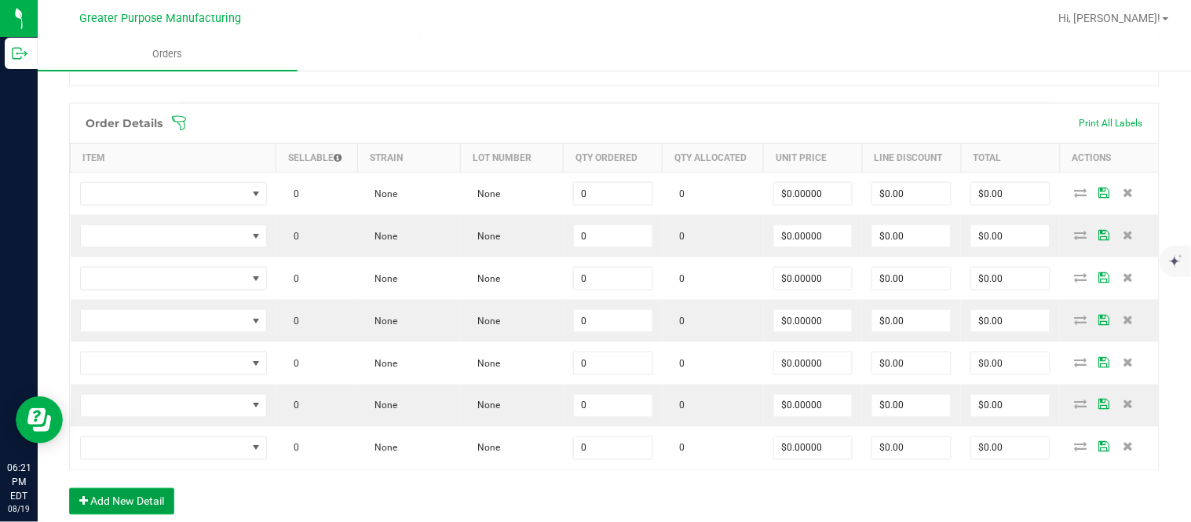
click at [69, 488] on button "Add New Detail" at bounding box center [121, 501] width 105 height 27
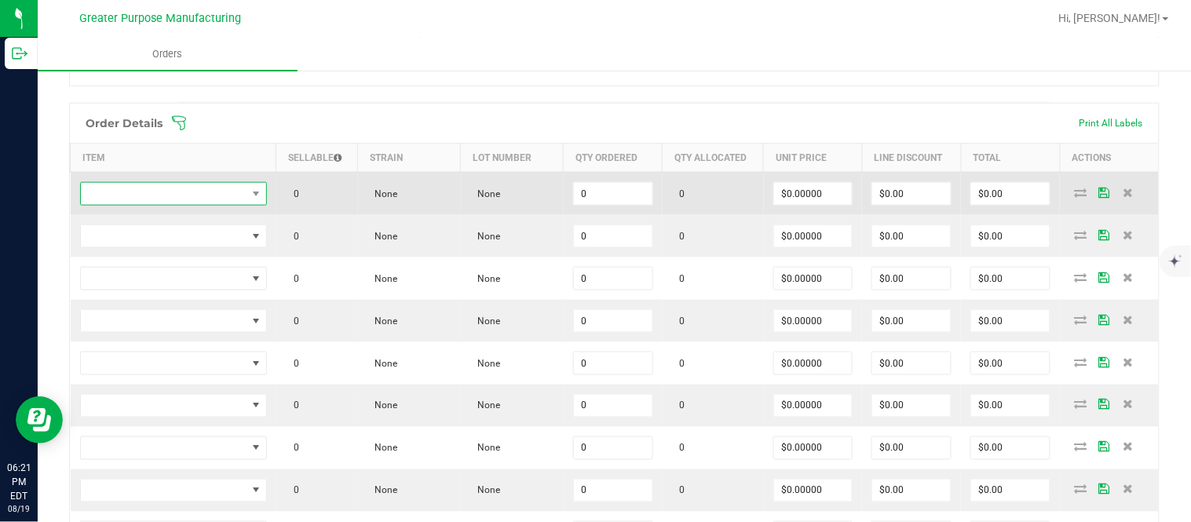
click at [193, 199] on span "NO DATA FOUND" at bounding box center [164, 194] width 166 height 22
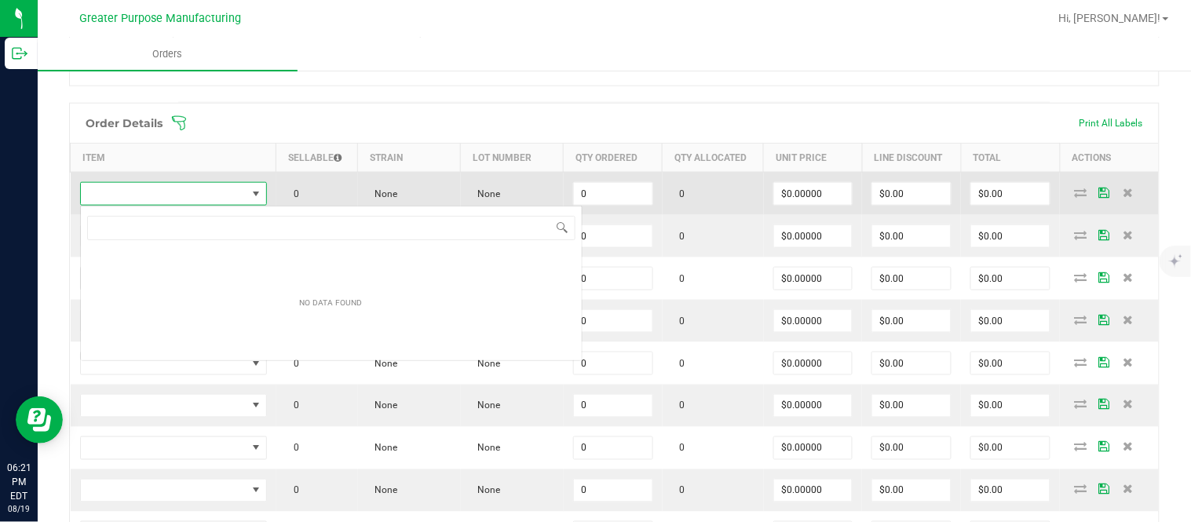
scroll to position [24, 184]
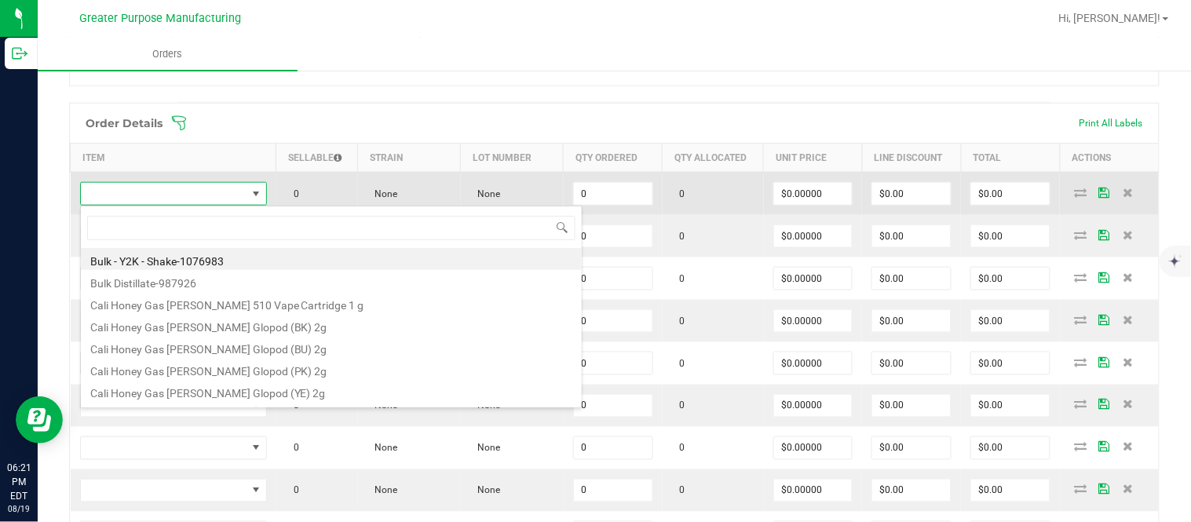
type input "1.37.61.470.0"
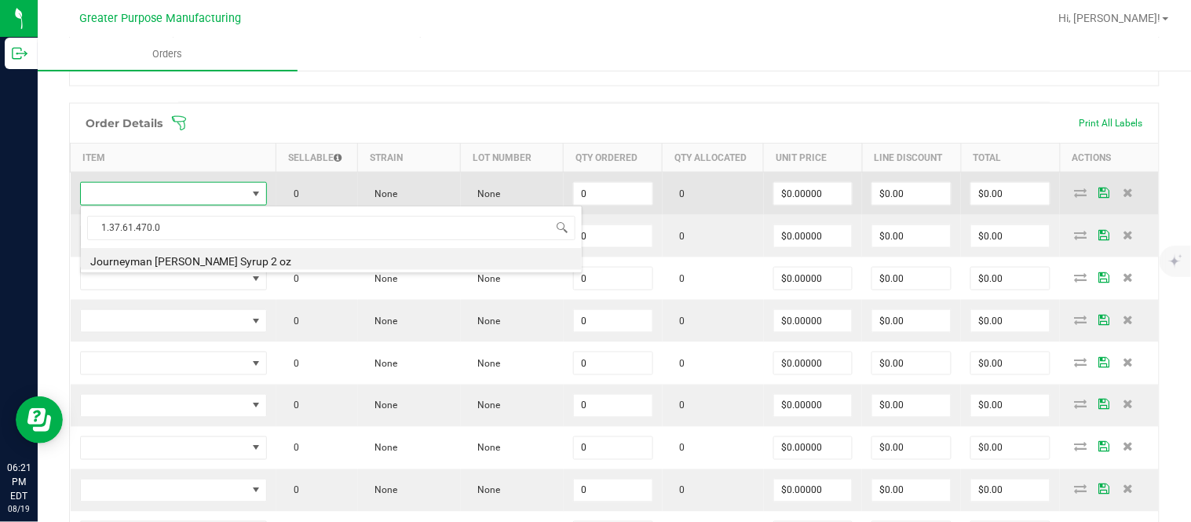
type input "0 ea"
type input "$10.00000"
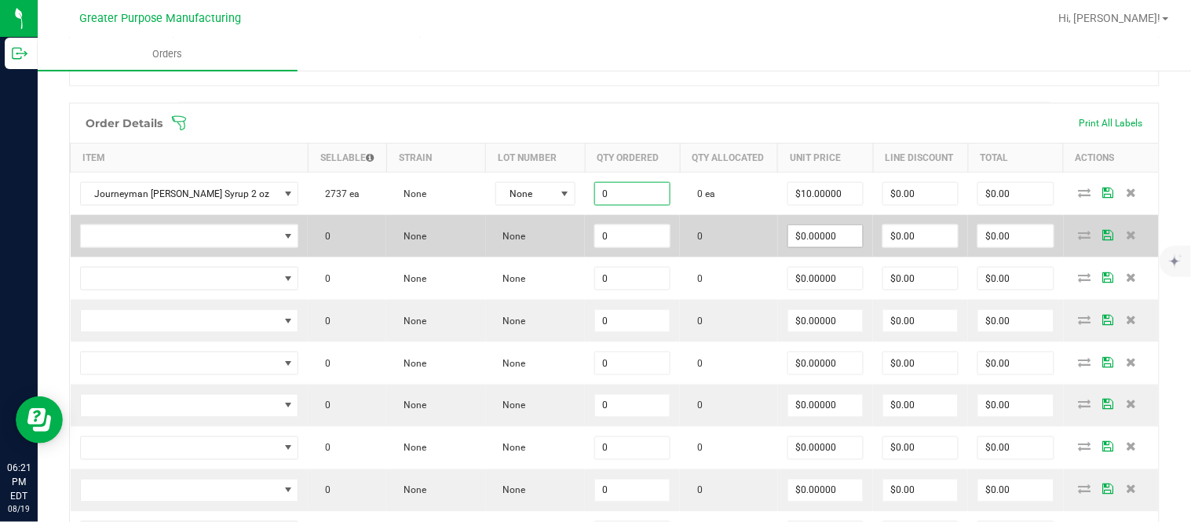
paste input "24"
type input "24 ea"
type input "10"
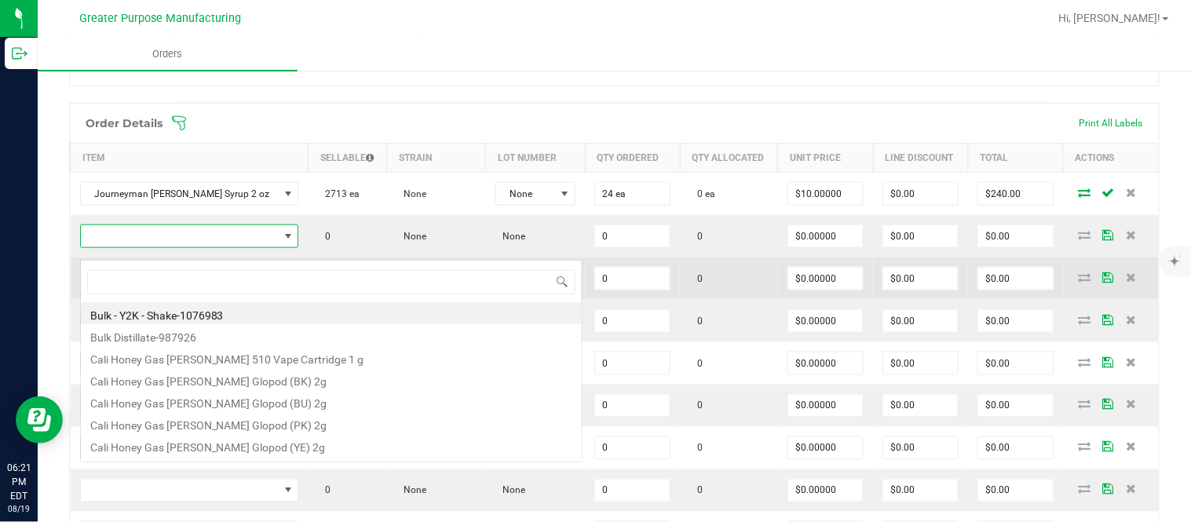
scroll to position [24, 210]
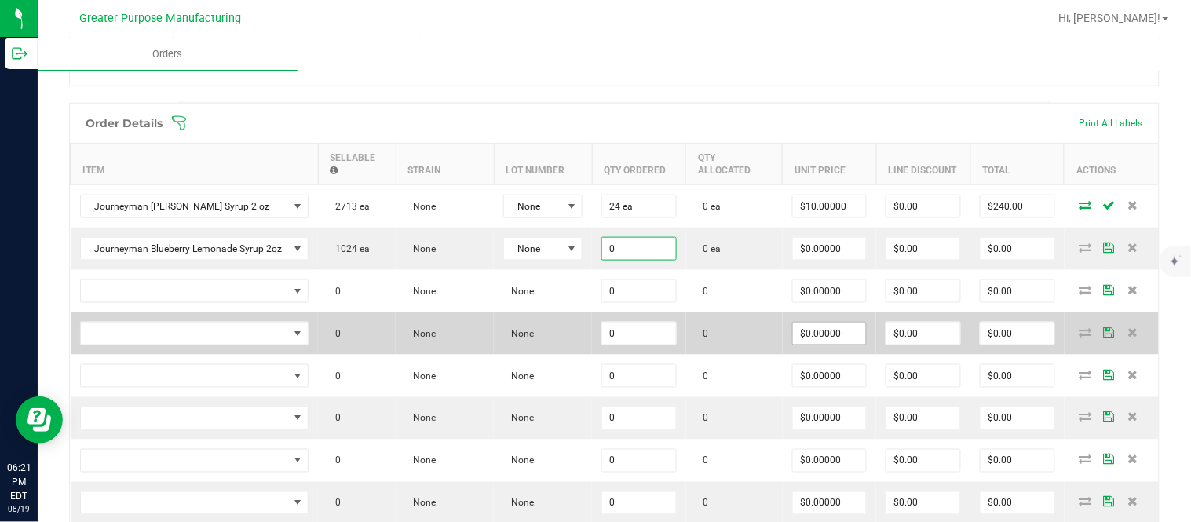
paste input "48"
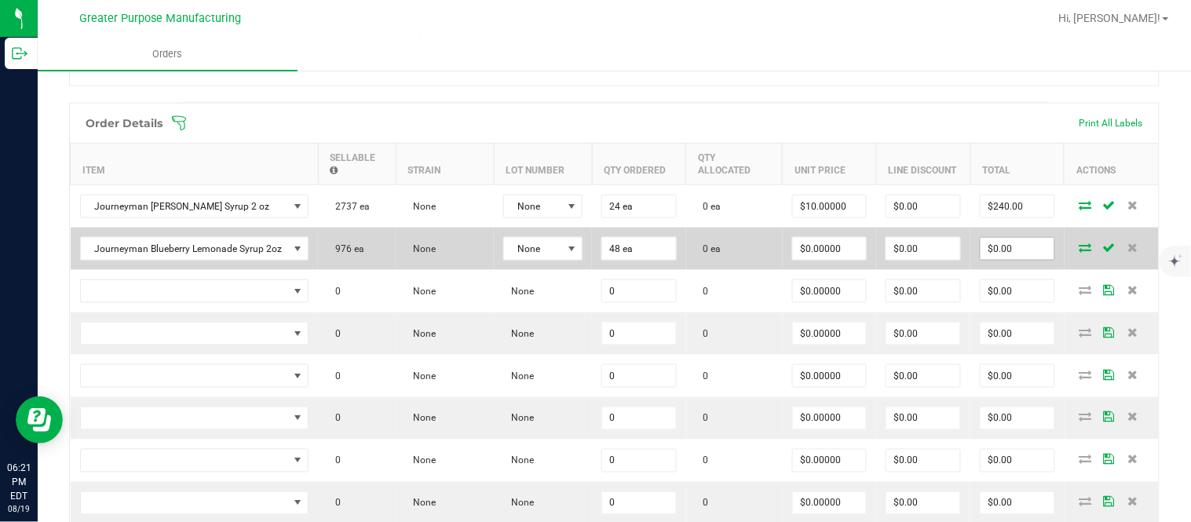
click at [1011, 260] on input "$0.00" at bounding box center [1017, 249] width 74 height 22
paste input "576"
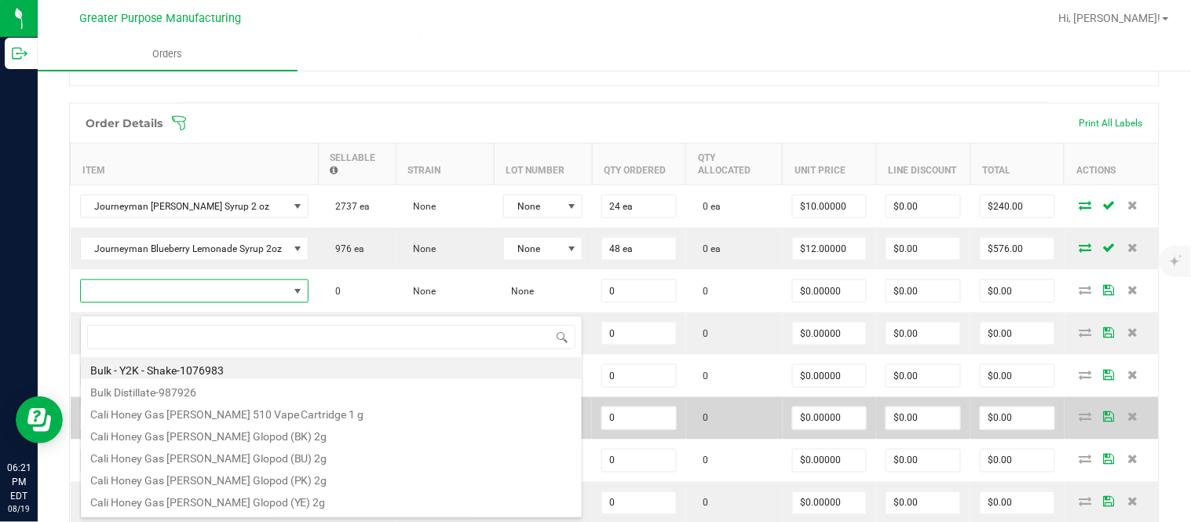
scroll to position [24, 224]
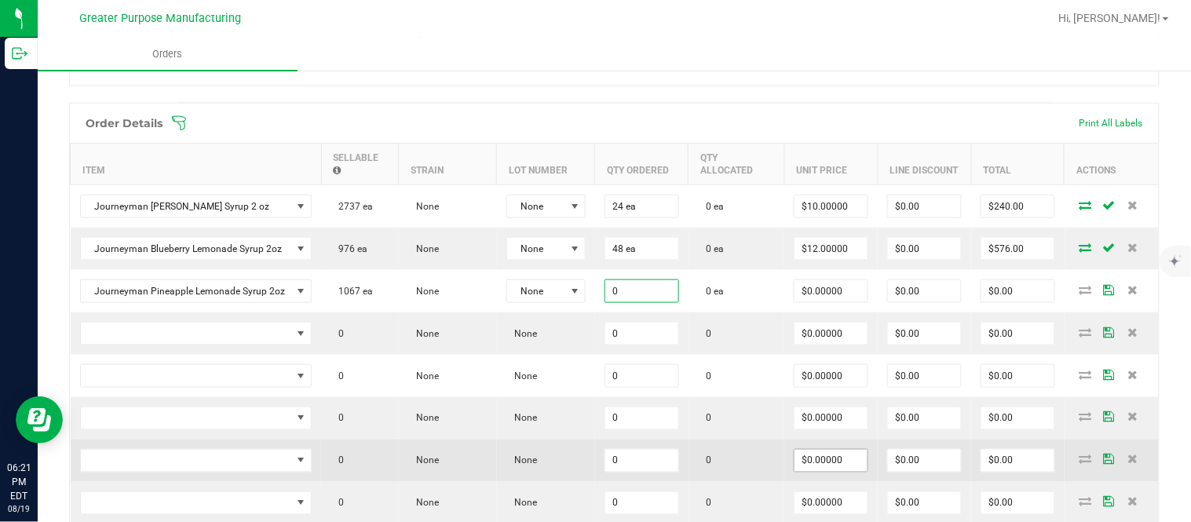
paste input "24"
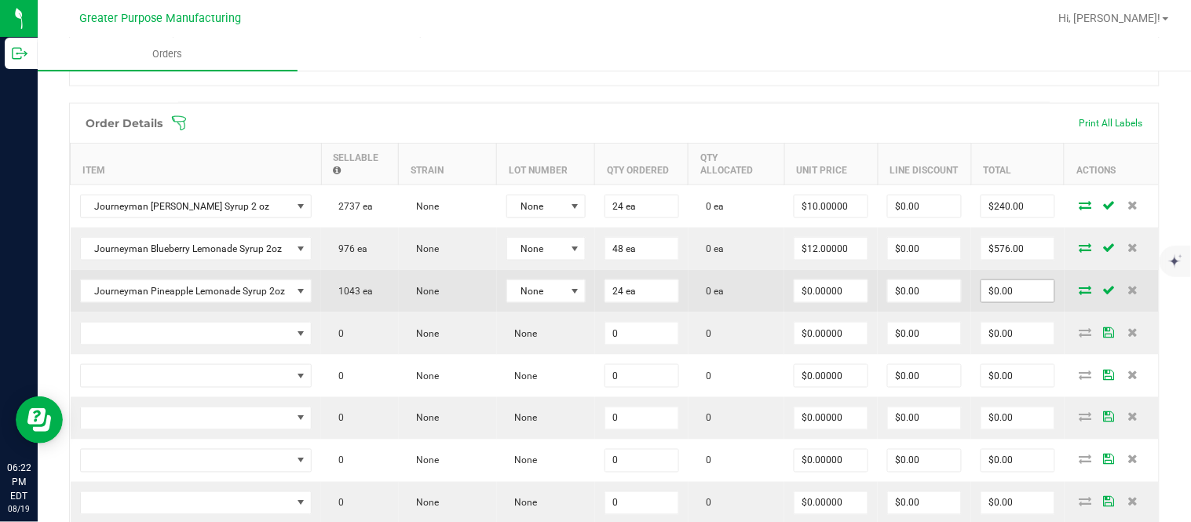
click at [998, 302] on input "$0.00" at bounding box center [1017, 291] width 73 height 22
paste input "288"
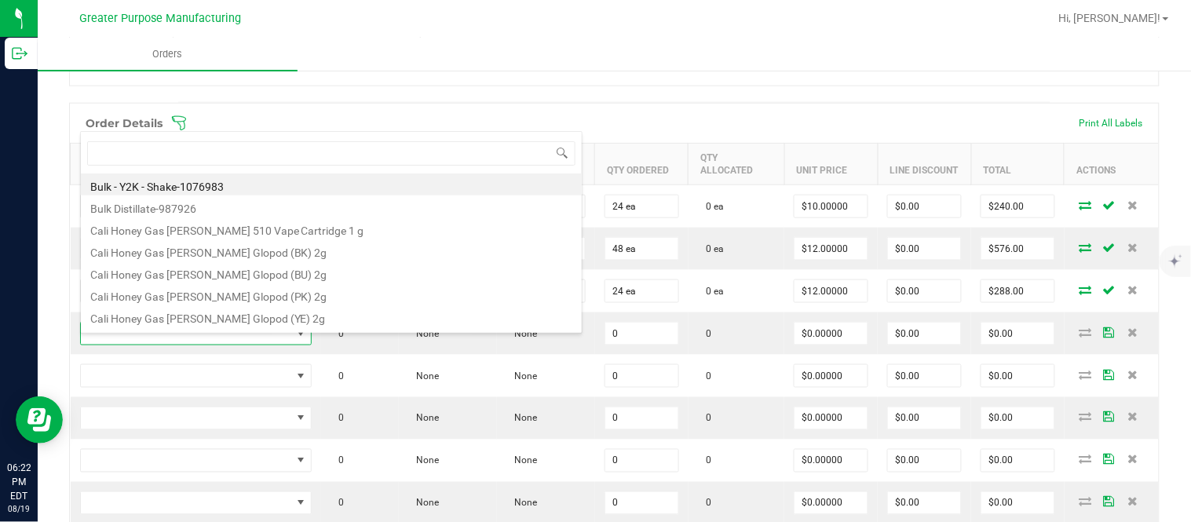
scroll to position [24, 228]
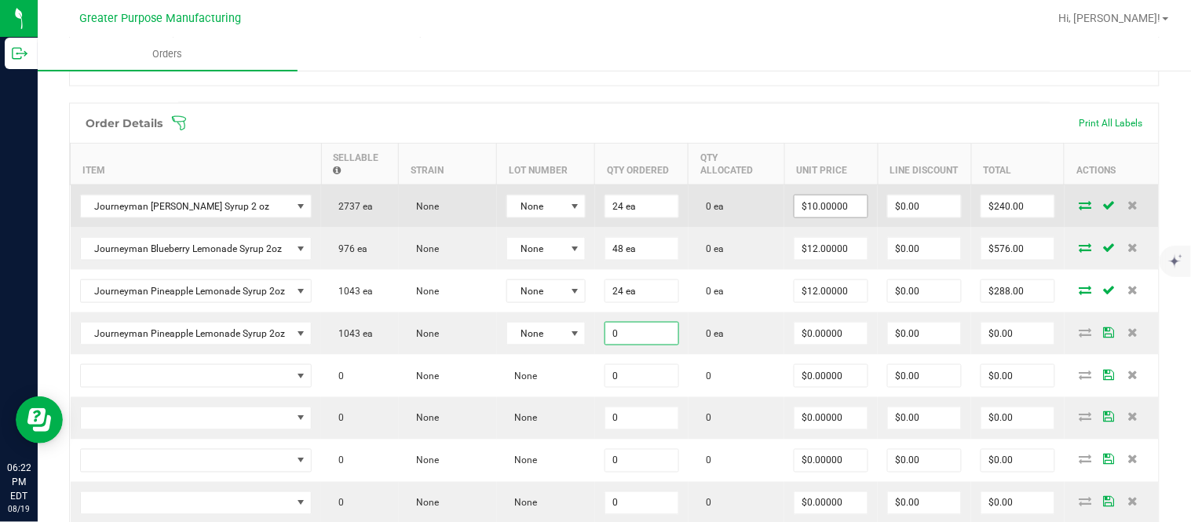
paste input "24"
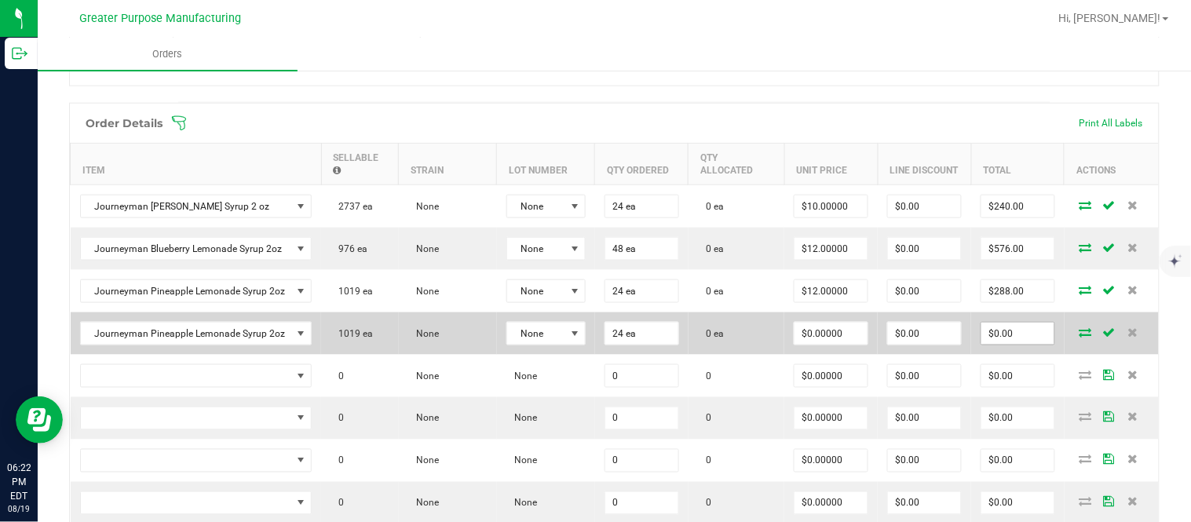
click at [998, 345] on input "$0.00" at bounding box center [1017, 334] width 73 height 22
paste input "288"
click at [906, 345] on input "$0.00" at bounding box center [924, 334] width 73 height 22
paste input "287.76"
paste input "24"
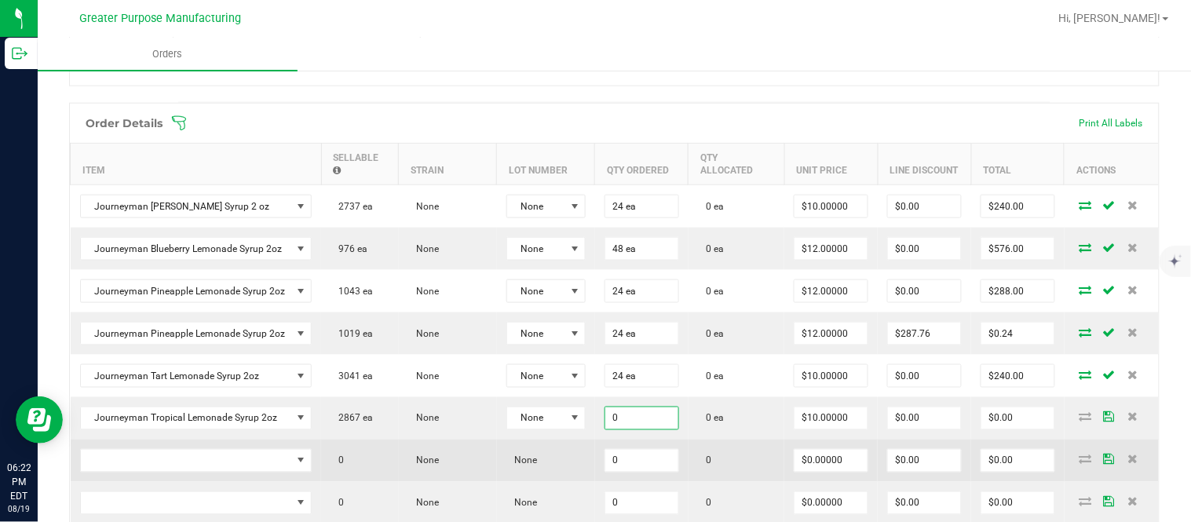
paste input "24"
click at [198, 465] on span "NO DATA FOUND" at bounding box center [186, 461] width 211 height 22
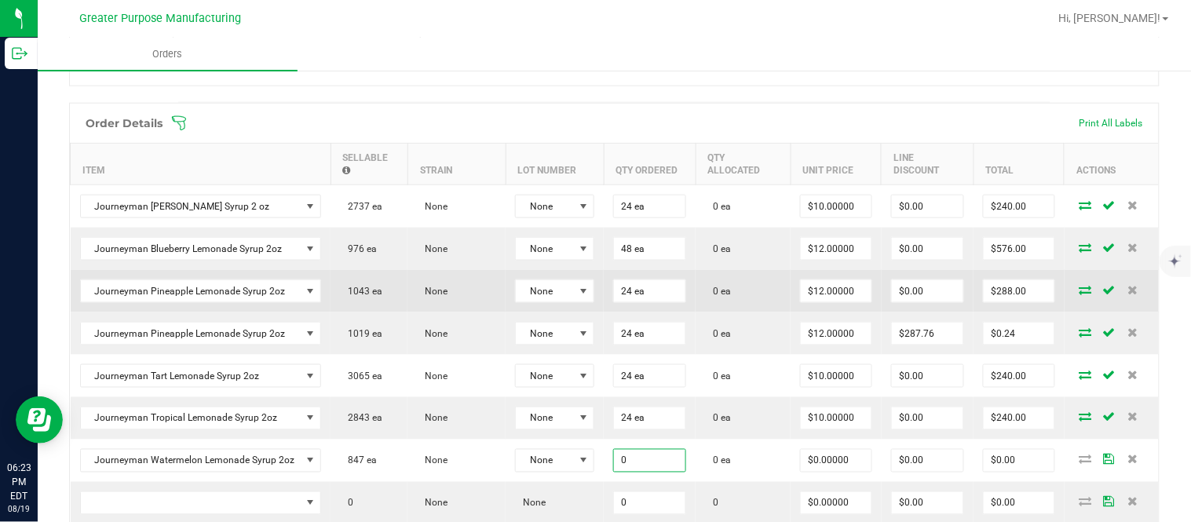
paste input "24"
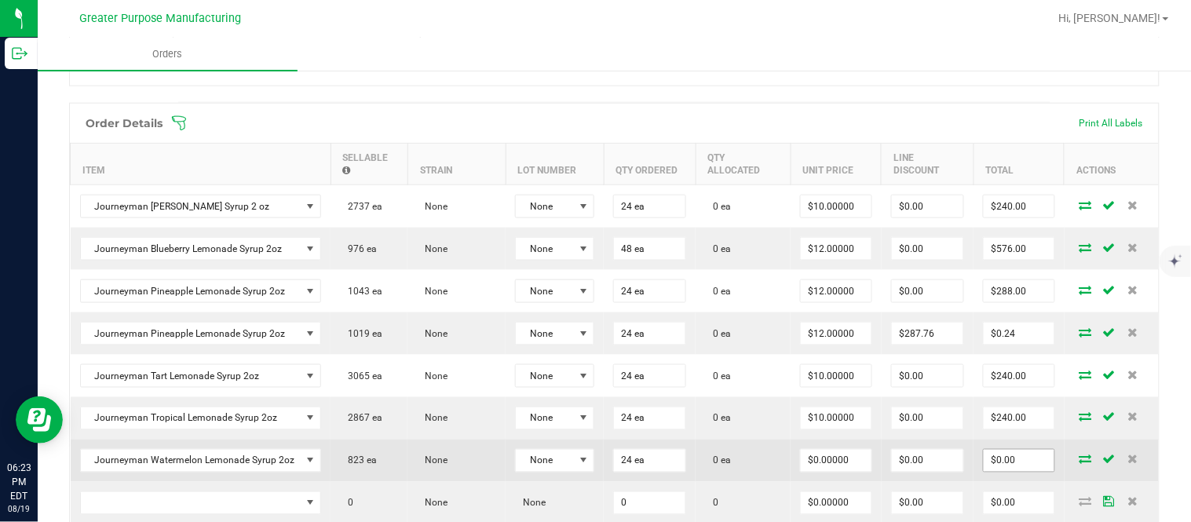
click at [1017, 468] on input "$0.00" at bounding box center [1018, 461] width 71 height 22
paste input "288"
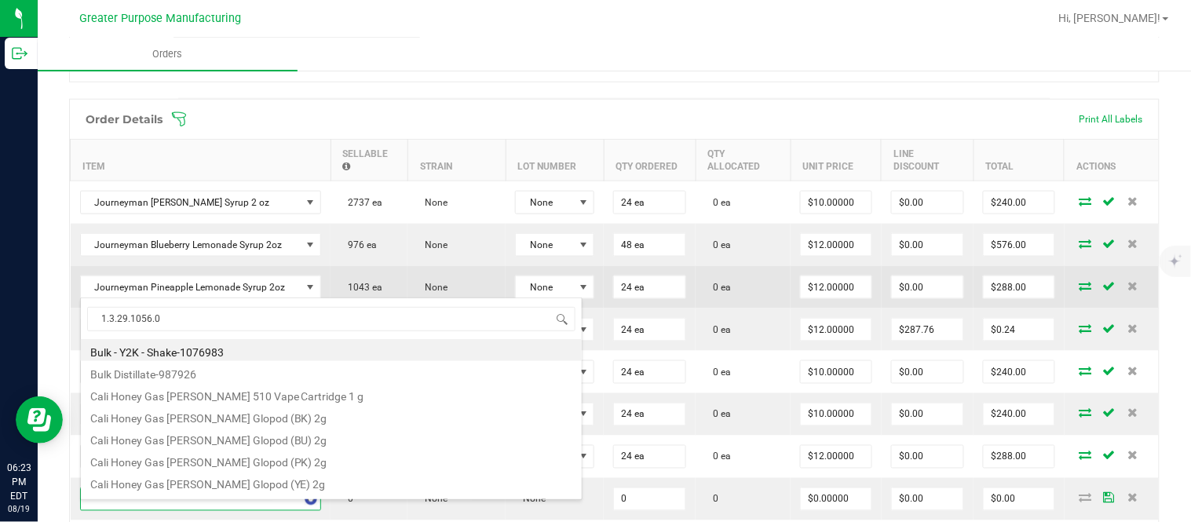
scroll to position [24, 237]
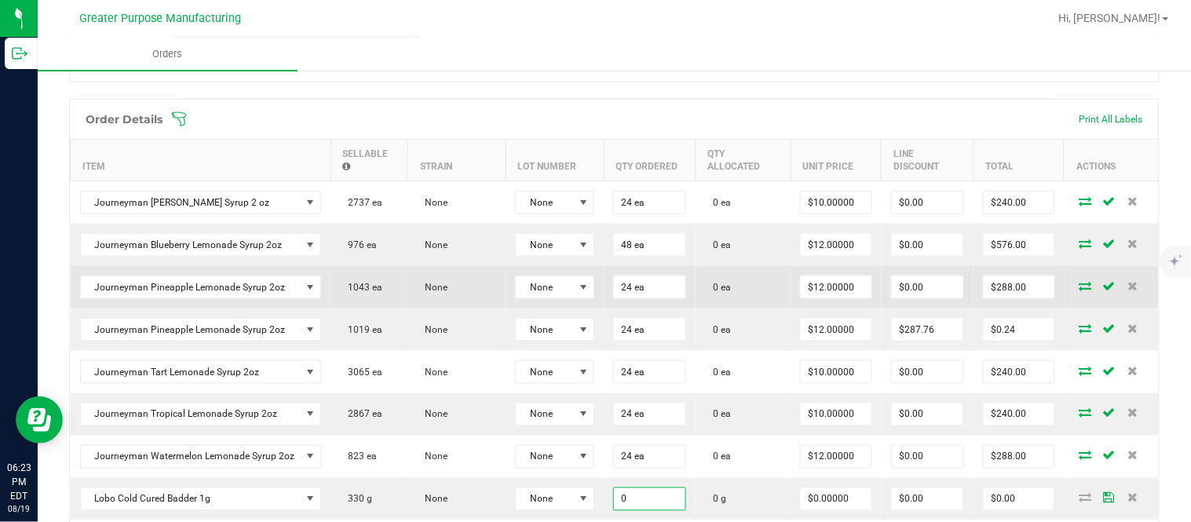
paste input "1"
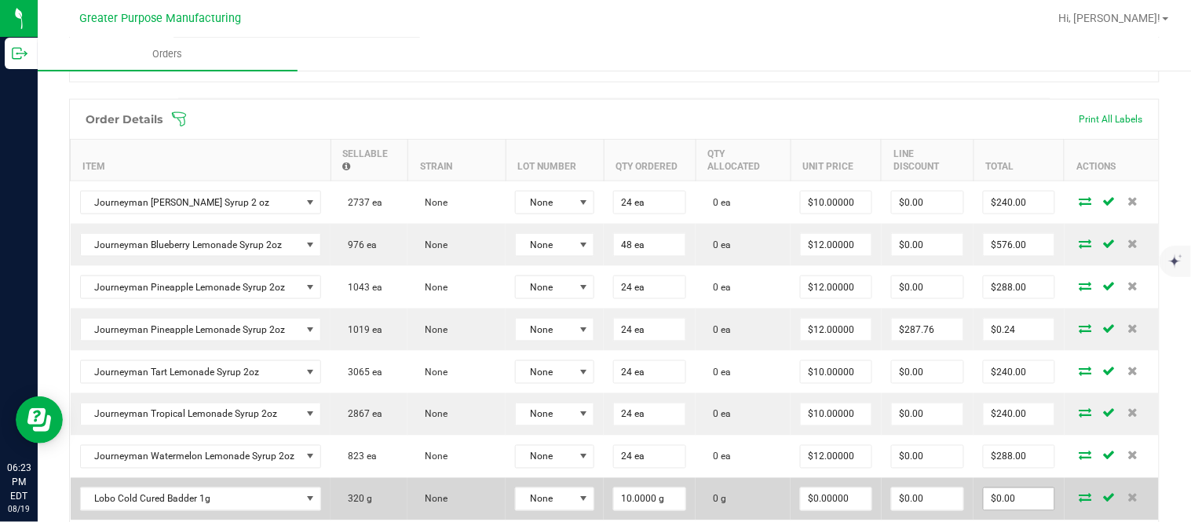
click at [990, 507] on input "$0.00" at bounding box center [1018, 499] width 71 height 22
paste input "30"
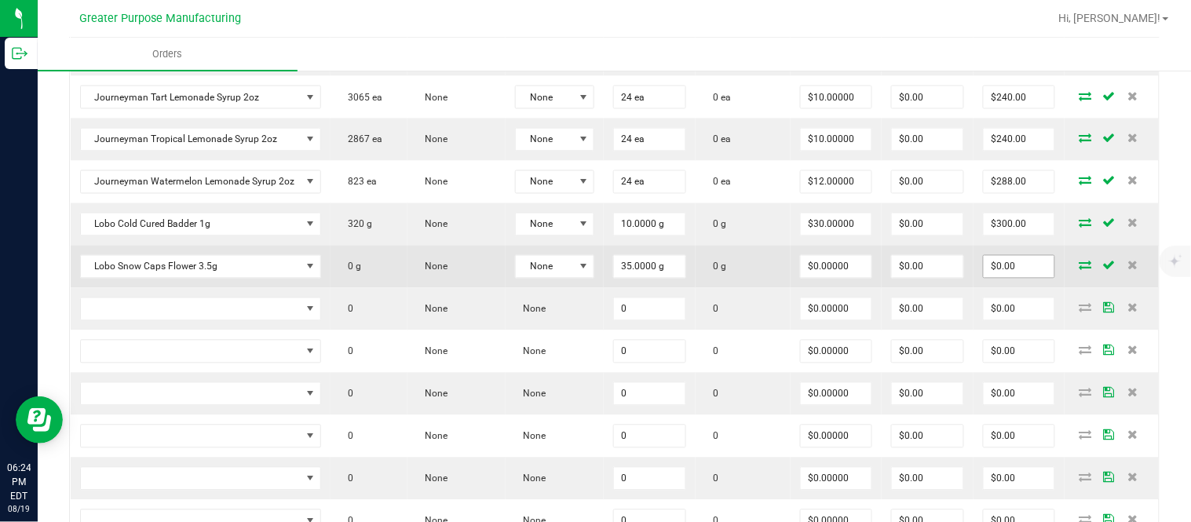
click at [999, 278] on input "$0.00" at bounding box center [1018, 267] width 71 height 22
paste input "25"
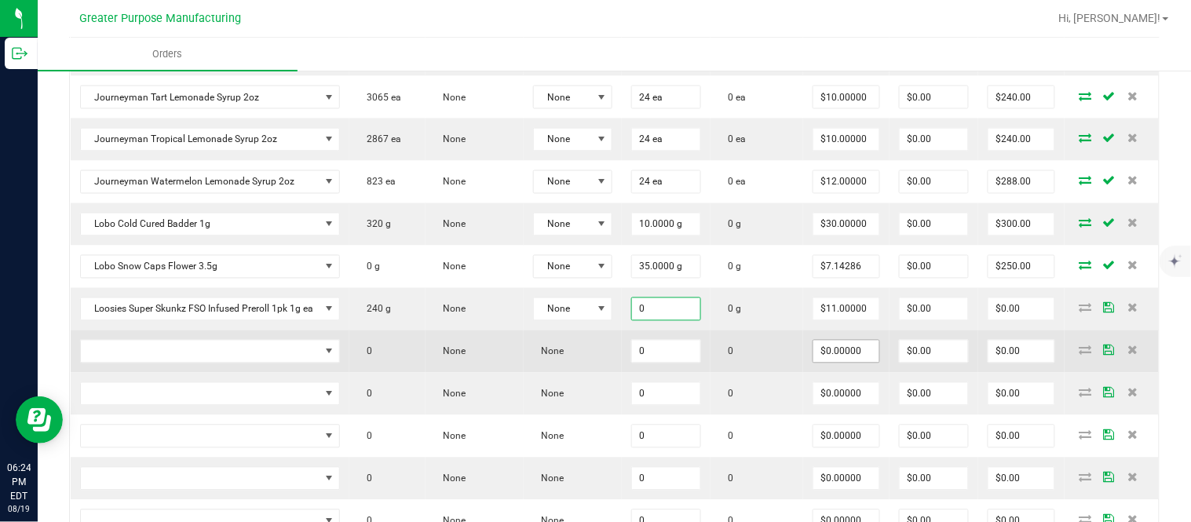
paste input "2"
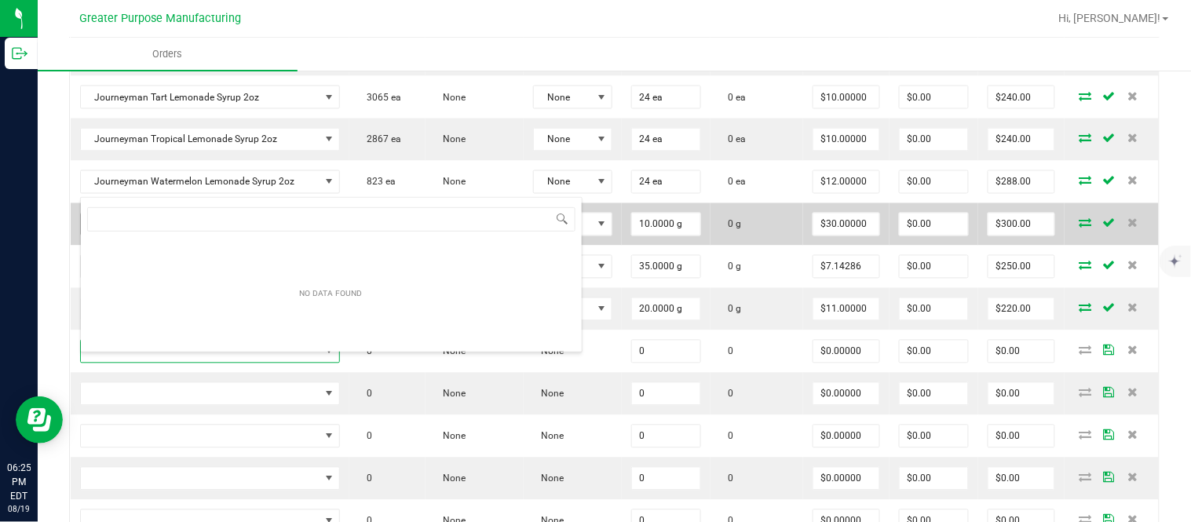
scroll to position [24, 259]
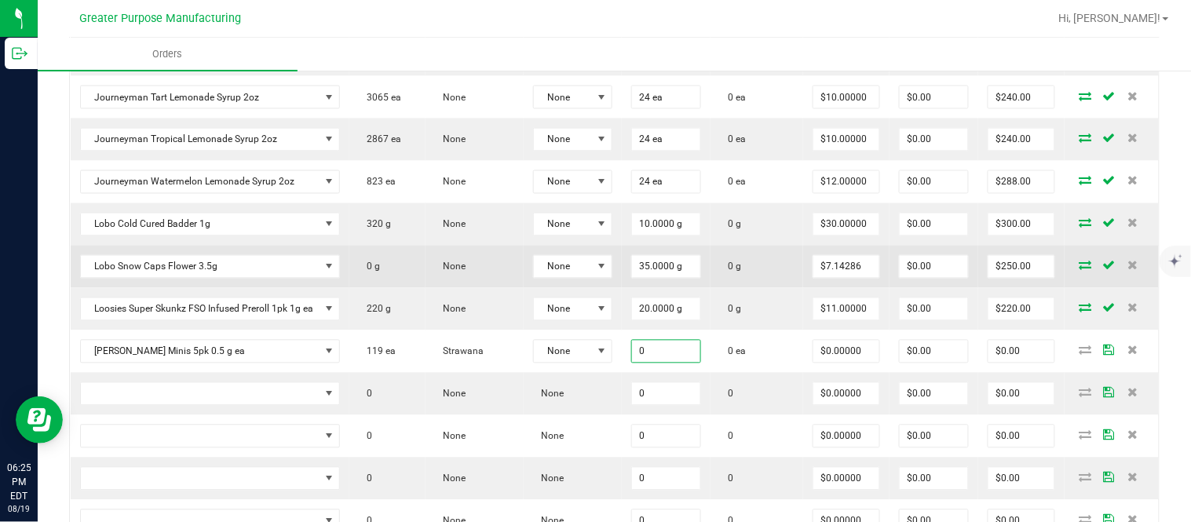
paste input "2"
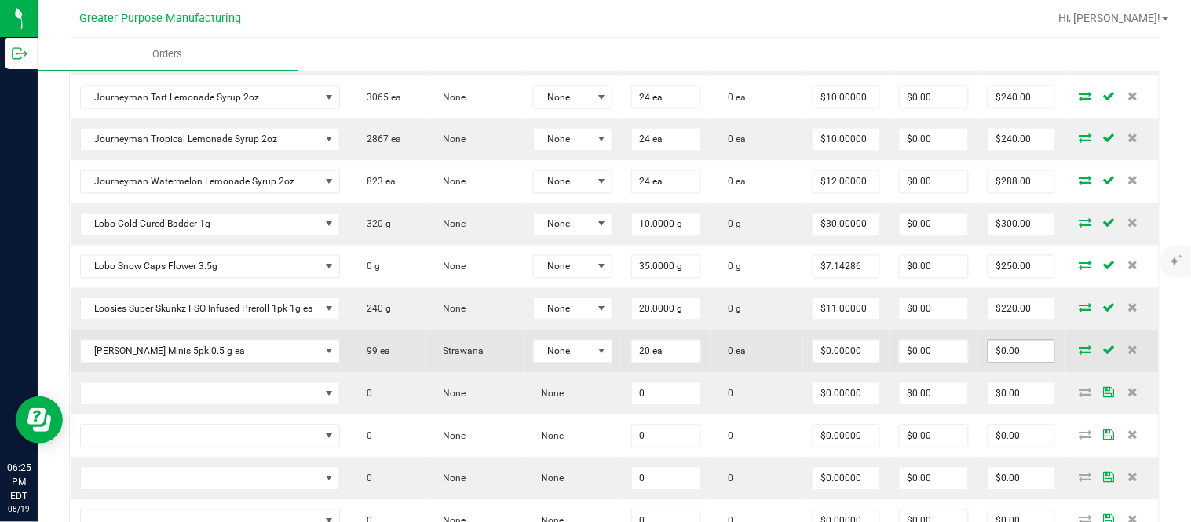
click at [1001, 363] on input "$0.00" at bounding box center [1021, 352] width 66 height 22
paste input "34"
paste input "8"
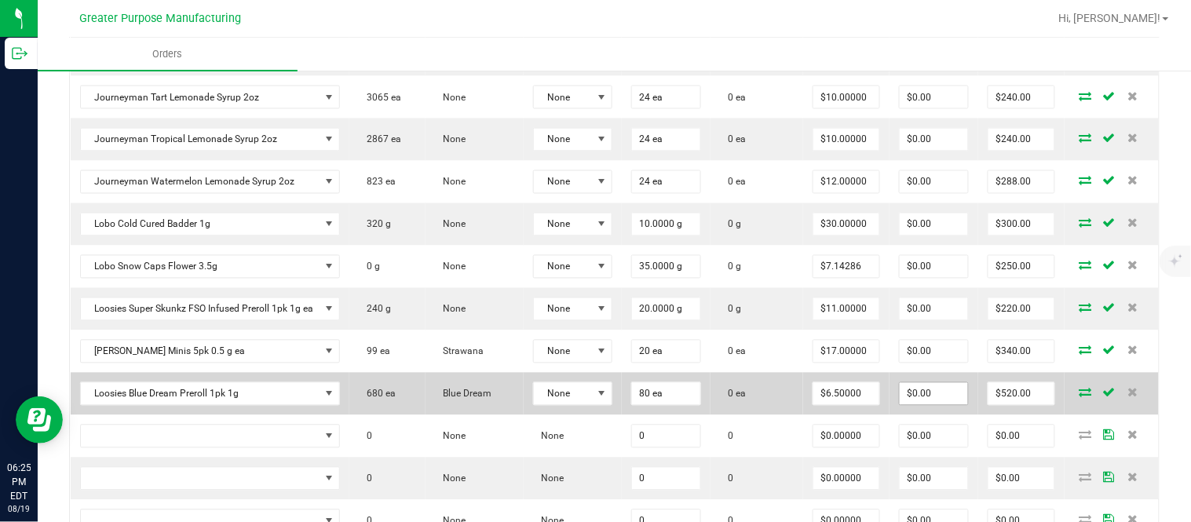
click at [910, 405] on input "$0.00" at bounding box center [933, 394] width 69 height 22
paste input "4"
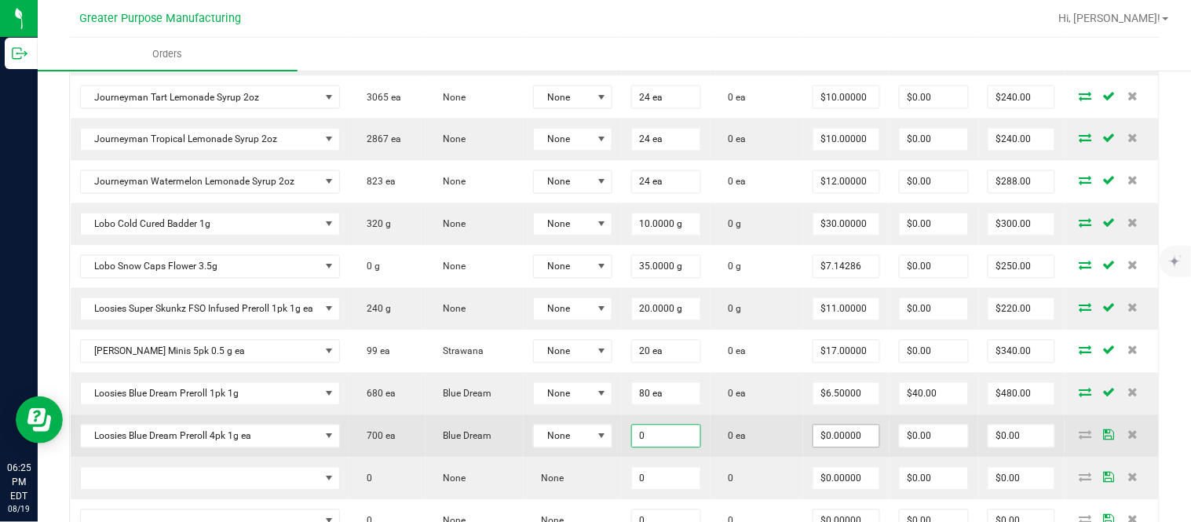
paste input "25"
click at [1009, 447] on input "$0.00" at bounding box center [1021, 436] width 66 height 22
paste input "55"
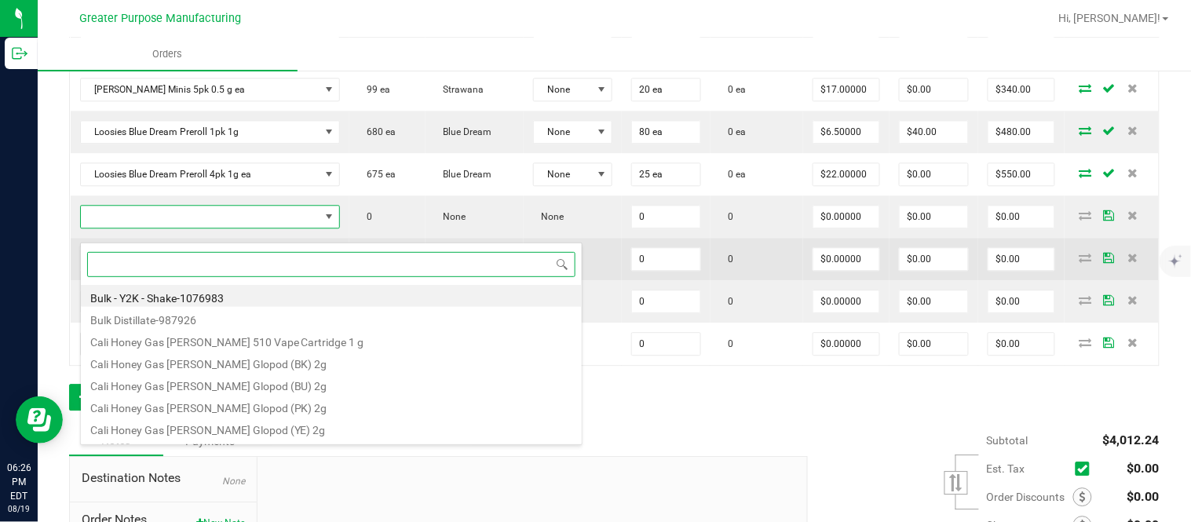
paste input "1.5.7.1288.0"
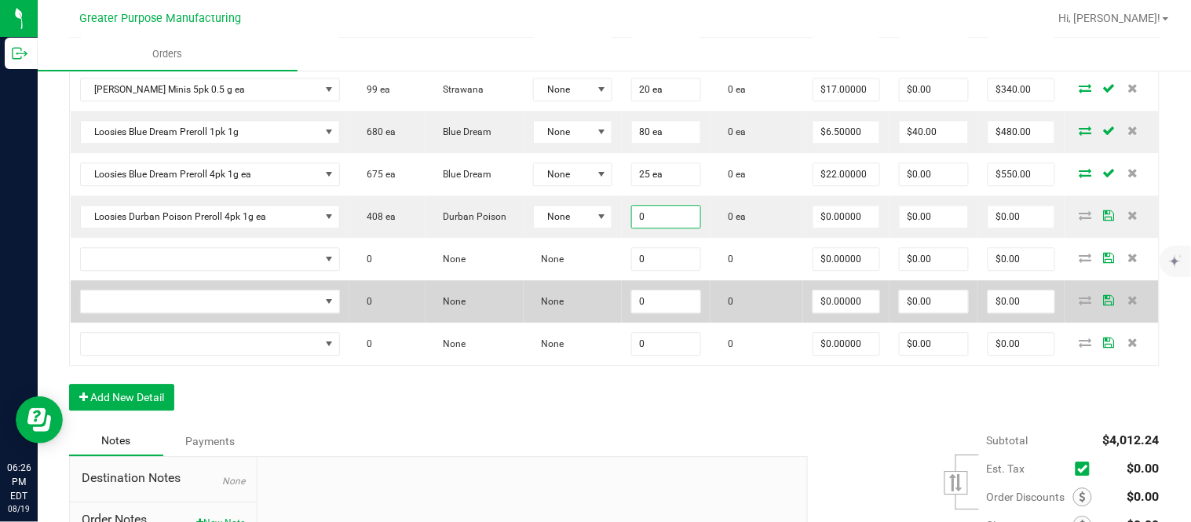
paste input "25"
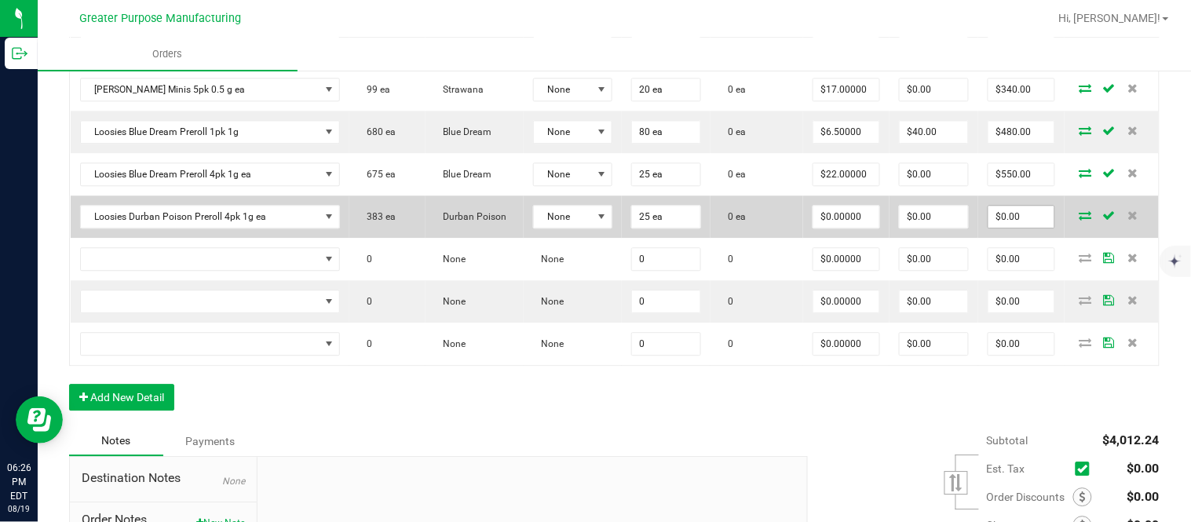
click at [995, 223] on input "$0.00" at bounding box center [1021, 217] width 66 height 22
paste input "55"
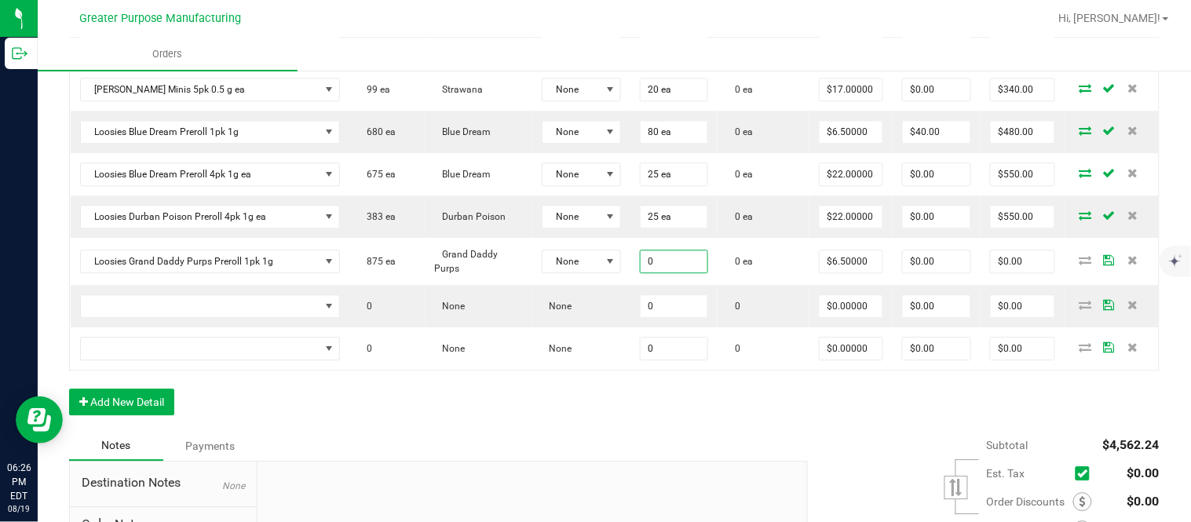
paste input "8"
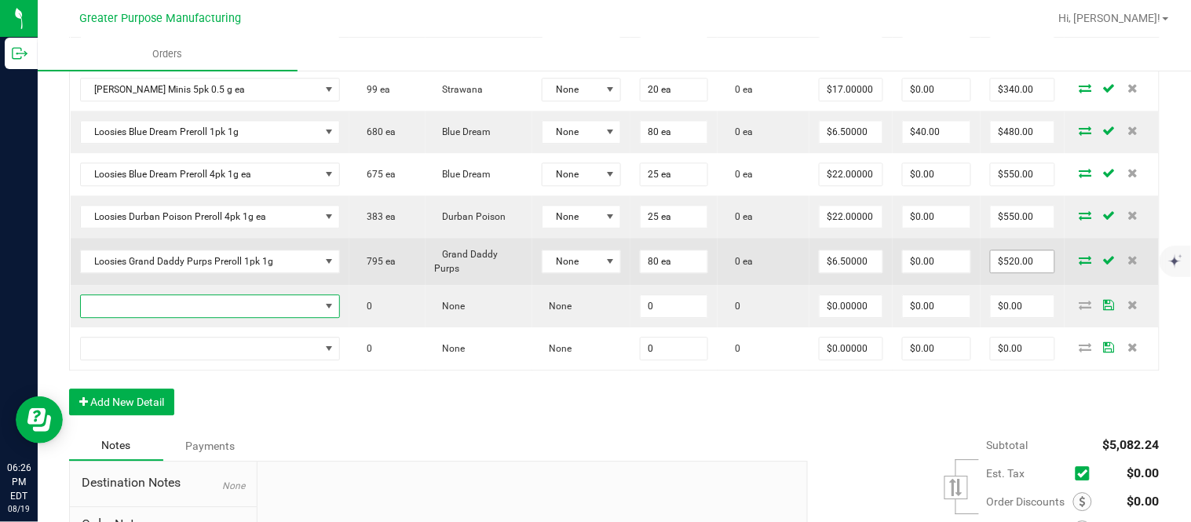
click at [1005, 272] on input "$520.00" at bounding box center [1022, 261] width 64 height 22
paste input "60"
click at [936, 272] on input "$0.00" at bounding box center [936, 261] width 67 height 22
paste input "4"
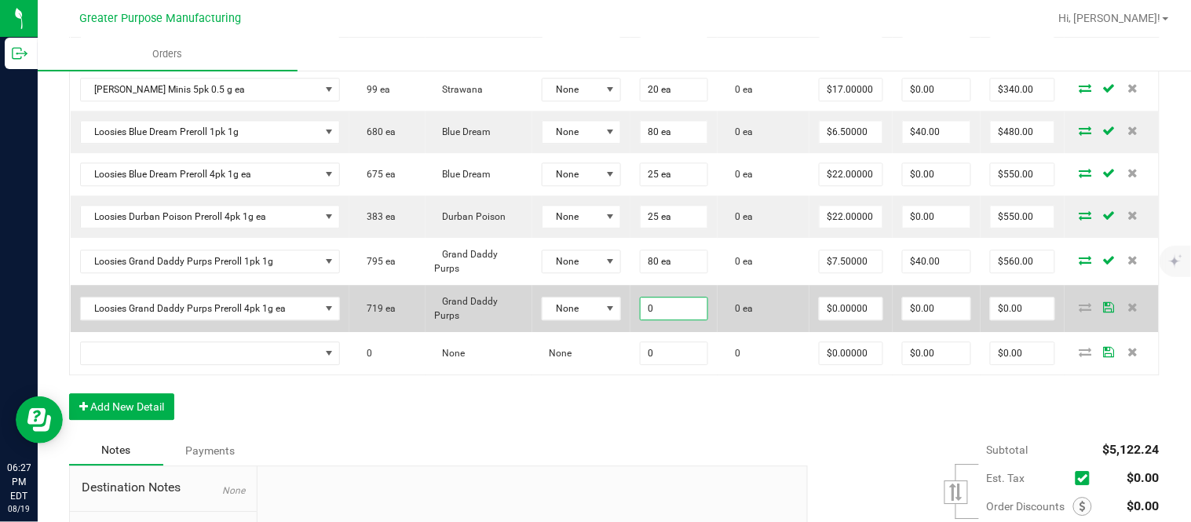
paste input "25"
click at [1003, 319] on input "$0.00" at bounding box center [1022, 308] width 64 height 22
paste input "60"
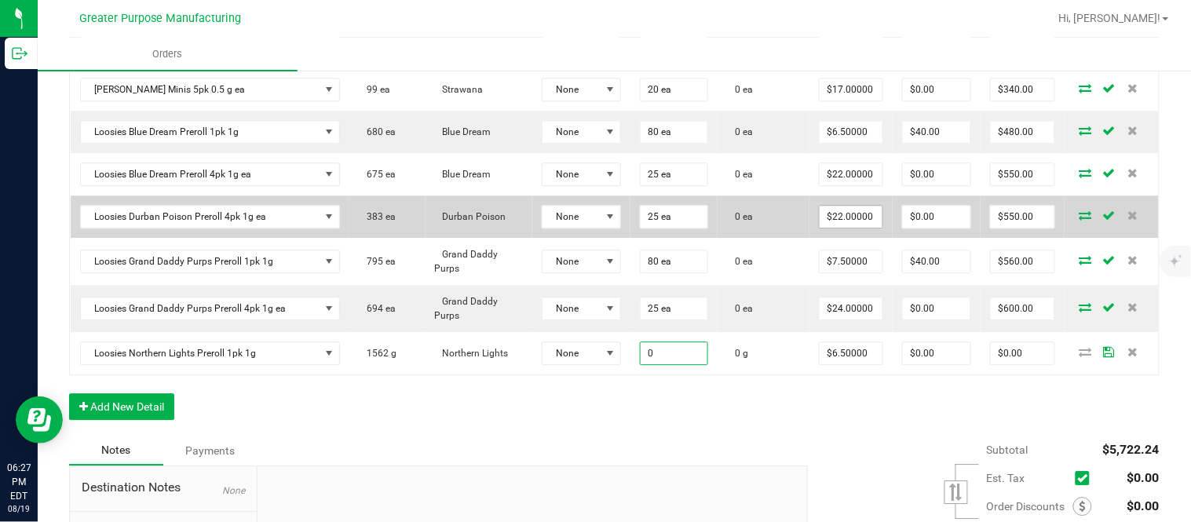
paste input "8"
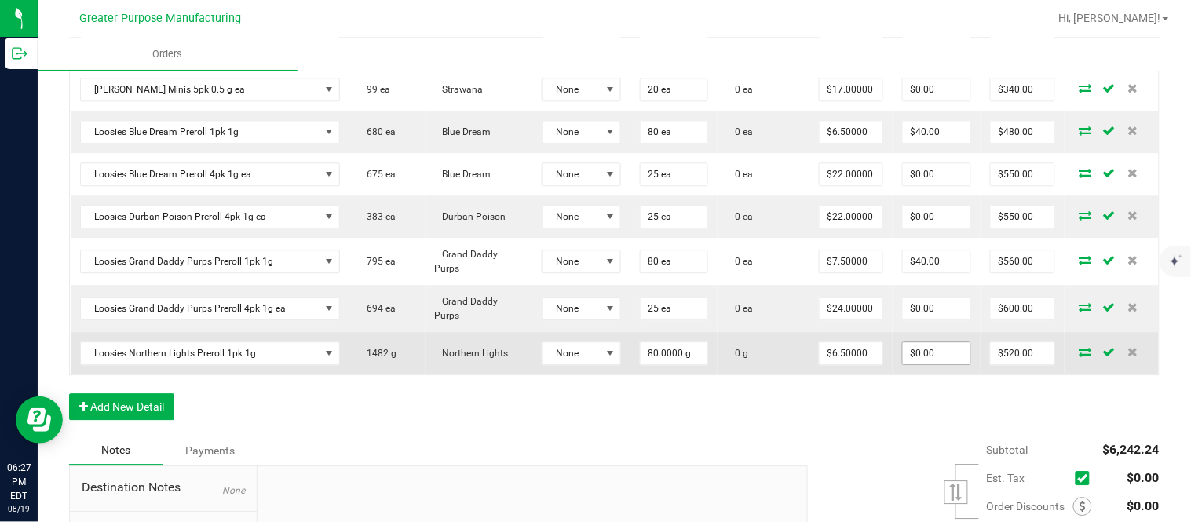
click at [921, 364] on input "$0.00" at bounding box center [936, 353] width 67 height 22
paste input "2"
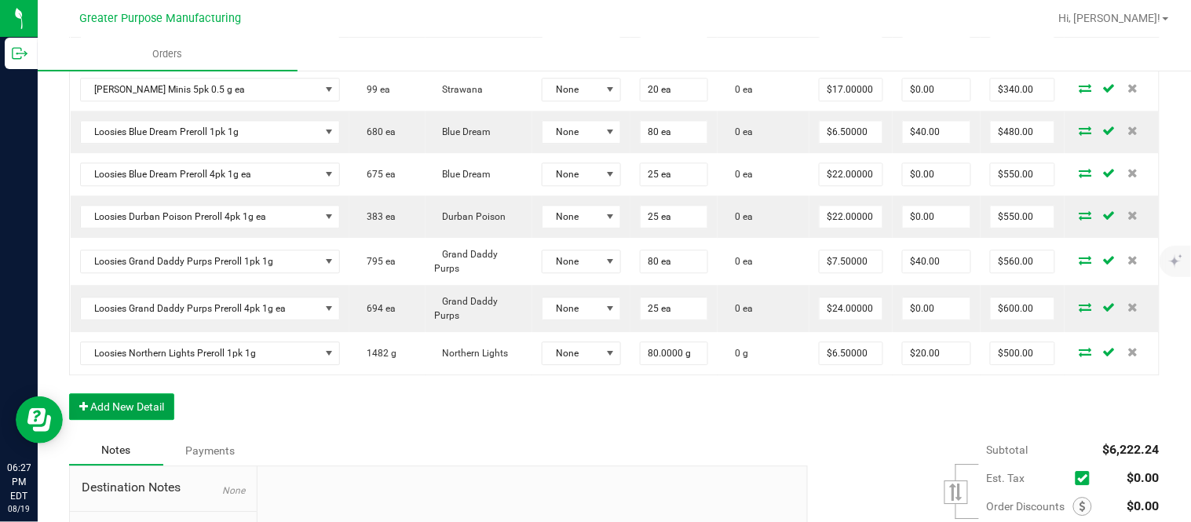
click at [161, 420] on button "Add New Detail" at bounding box center [121, 406] width 105 height 27
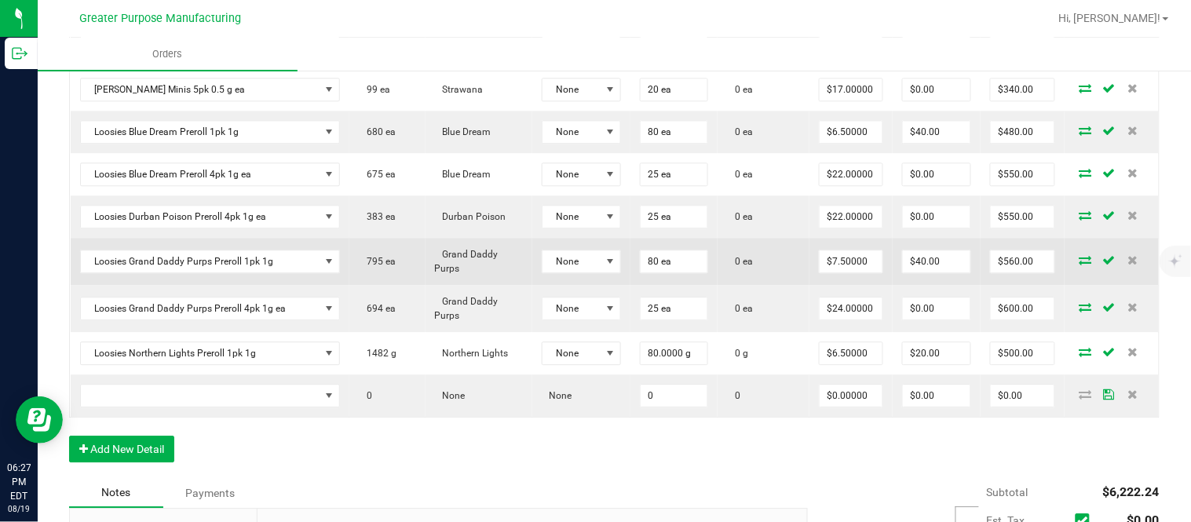
scroll to position [1176, 0]
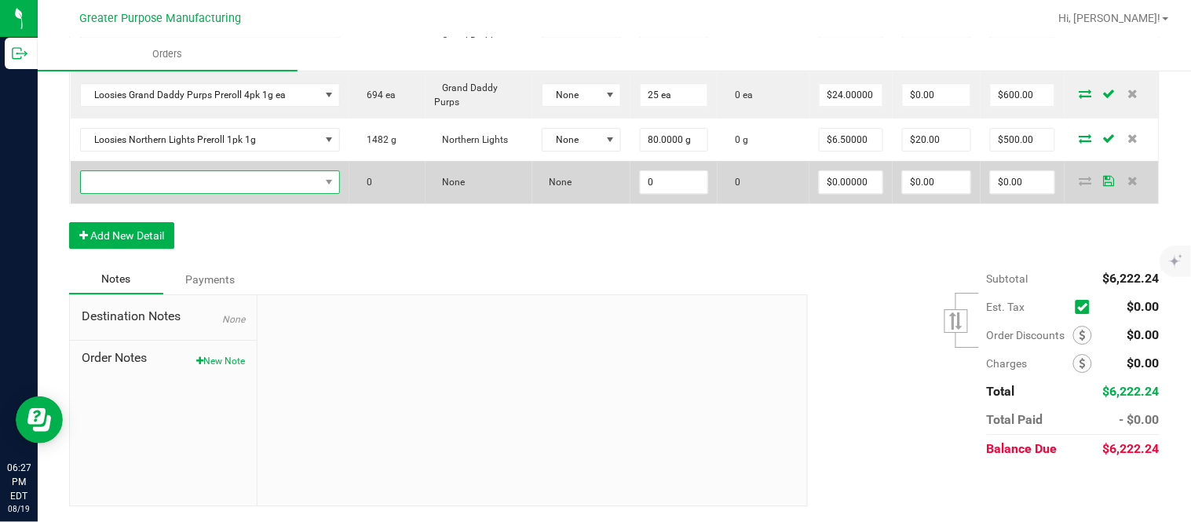
click at [236, 177] on span "NO DATA FOUND" at bounding box center [200, 182] width 239 height 22
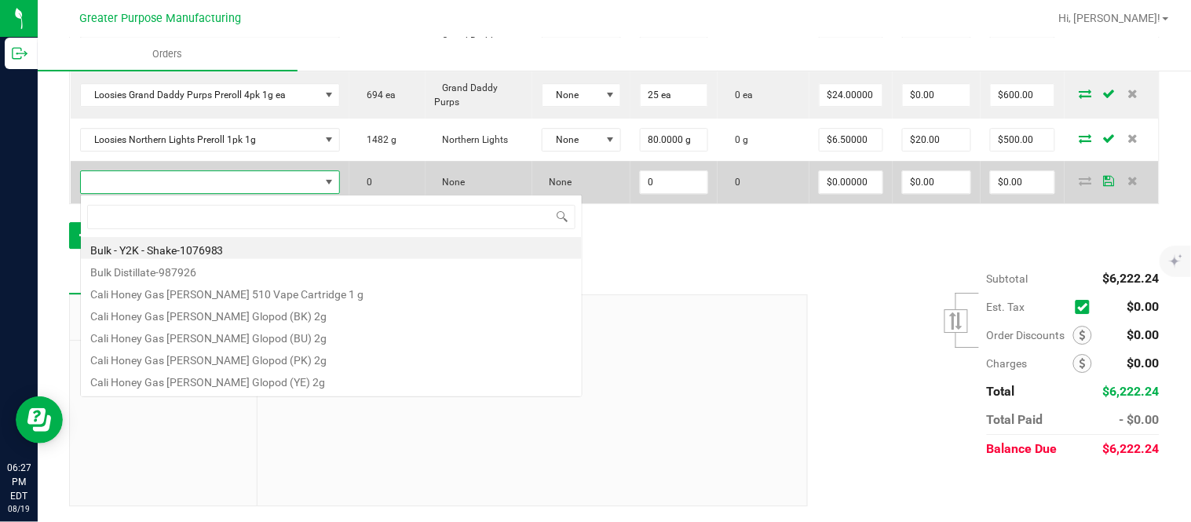
scroll to position [24, 259]
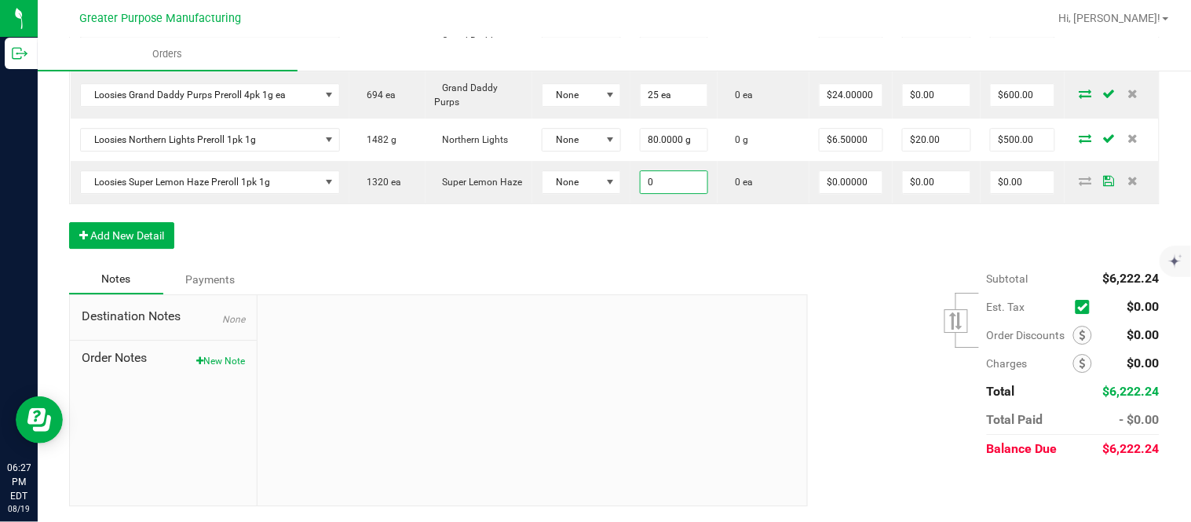
paste input "4"
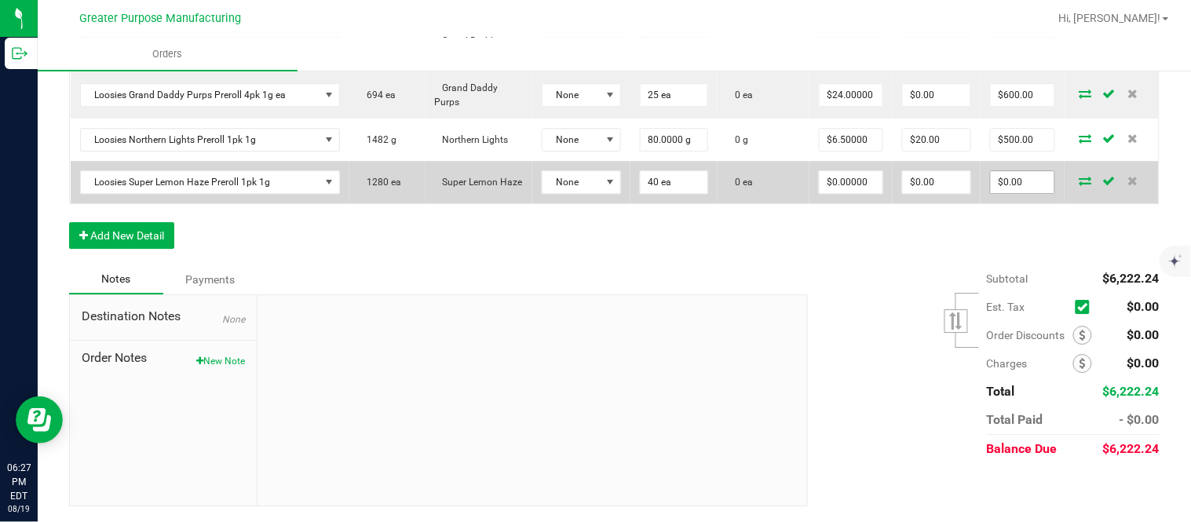
click at [990, 177] on input "$0.00" at bounding box center [1022, 182] width 64 height 22
paste input "26"
click at [932, 183] on input "$0.00" at bounding box center [936, 182] width 67 height 22
paste input "2"
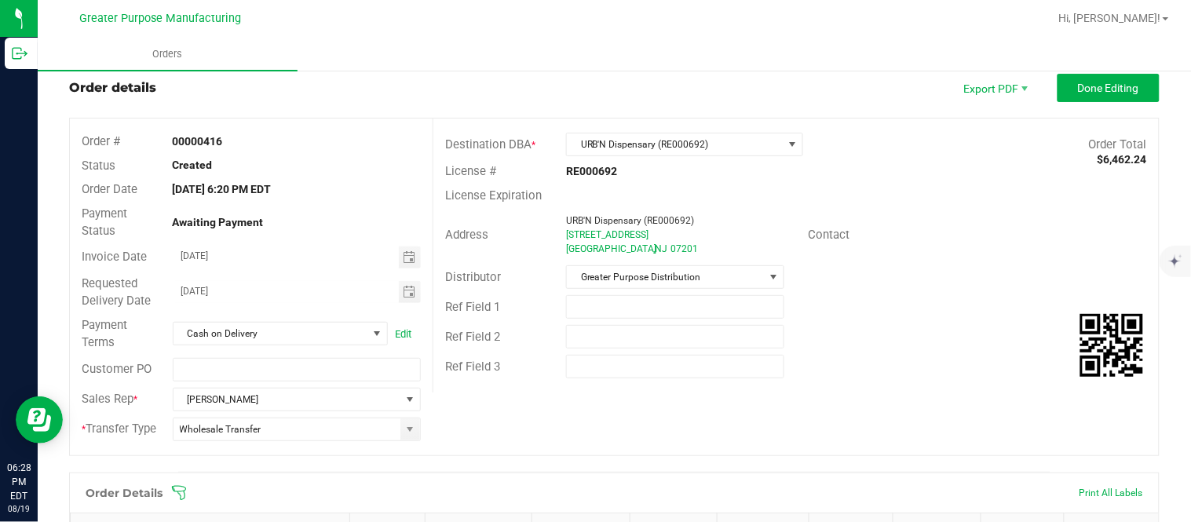
scroll to position [0, 0]
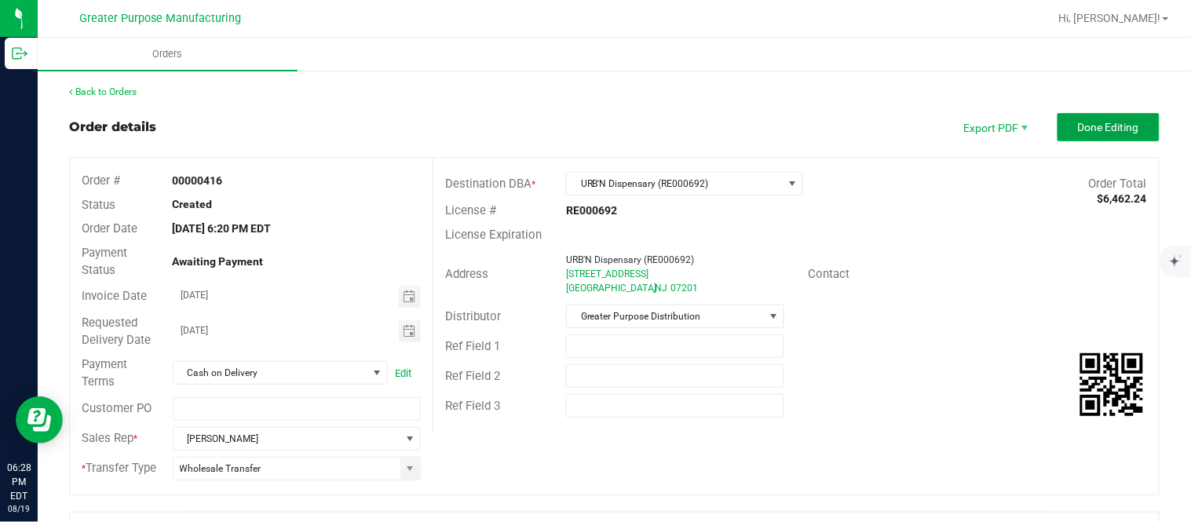
click at [1102, 128] on span "Done Editing" at bounding box center [1108, 127] width 61 height 13
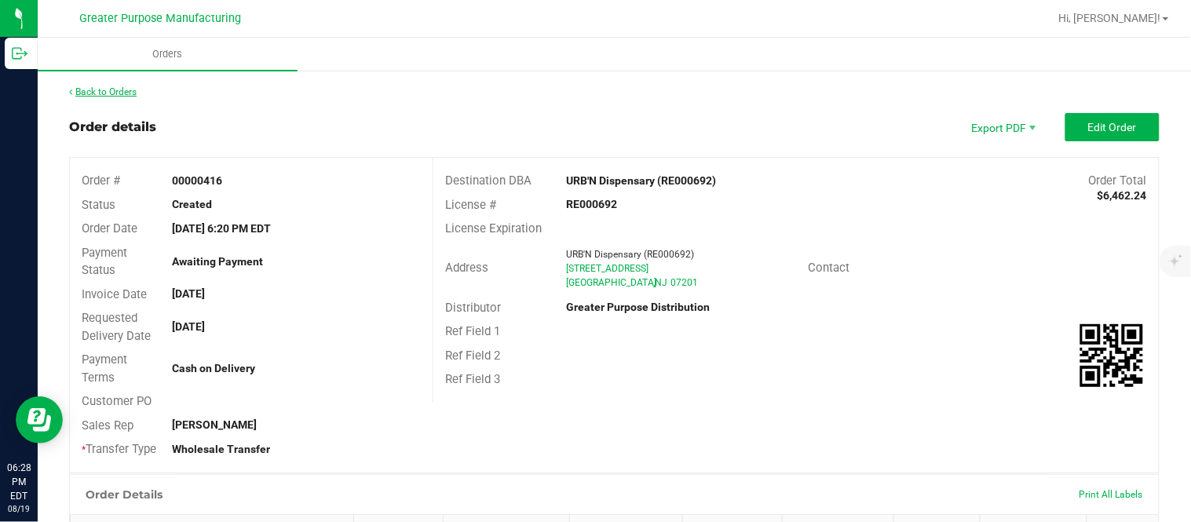
click at [119, 93] on link "Back to Orders" at bounding box center [102, 91] width 67 height 11
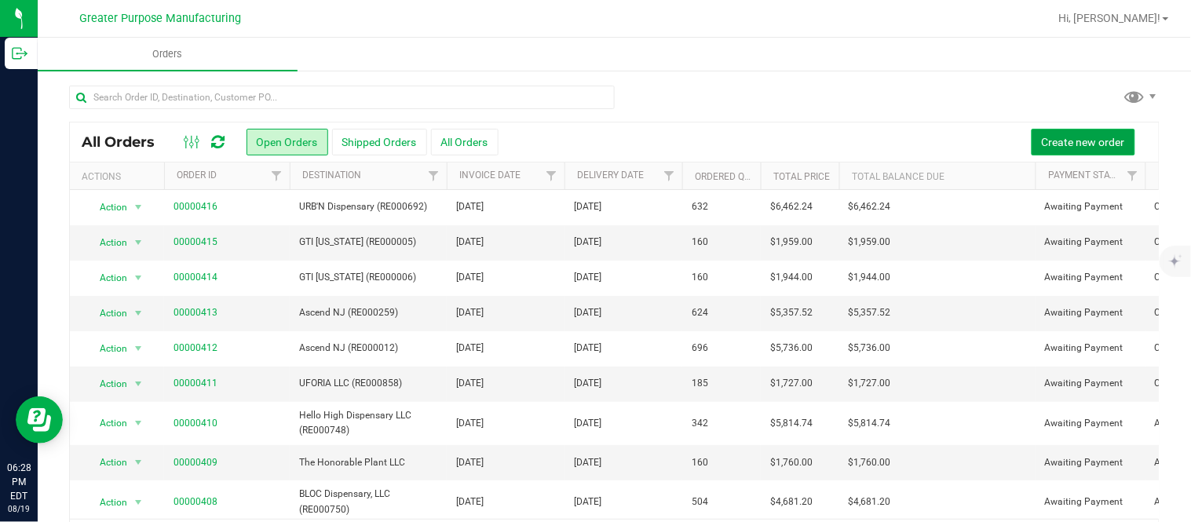
click at [1064, 132] on button "Create new order" at bounding box center [1083, 142] width 104 height 27
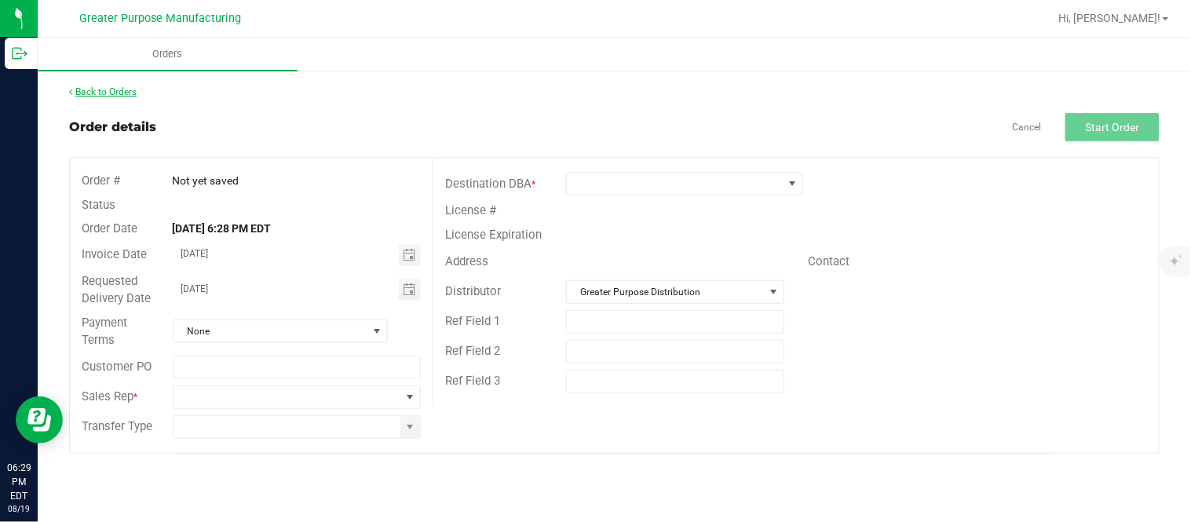
click at [110, 89] on link "Back to Orders" at bounding box center [102, 91] width 67 height 11
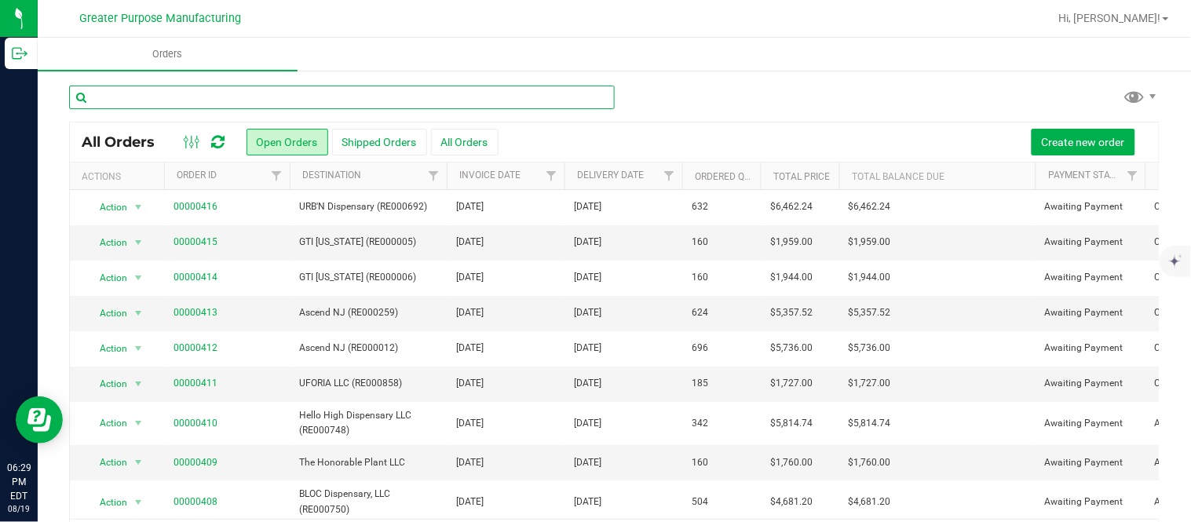
click at [391, 100] on input "text" at bounding box center [341, 98] width 545 height 24
paste input "376"
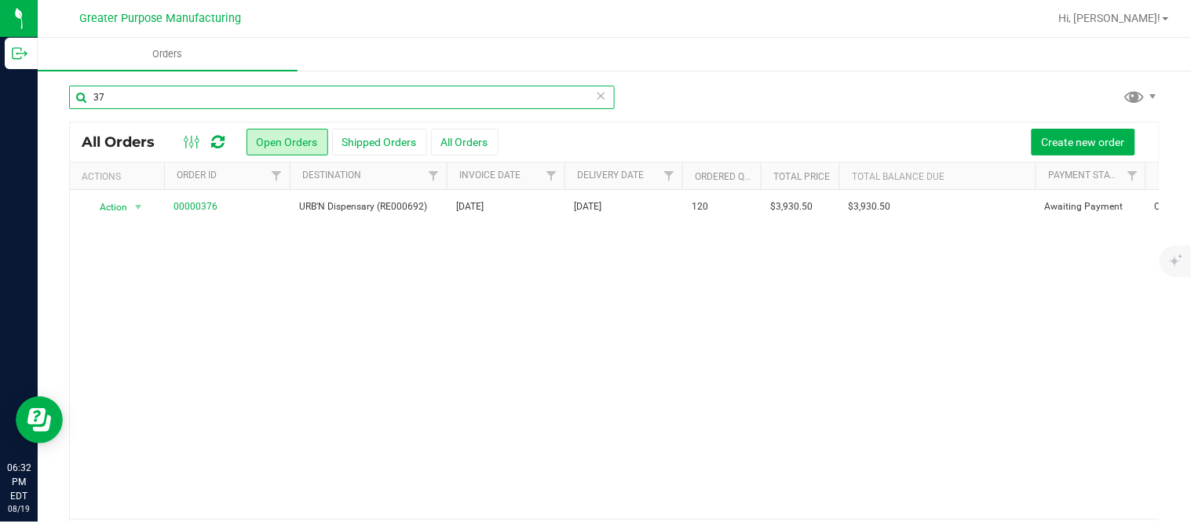
type input "3"
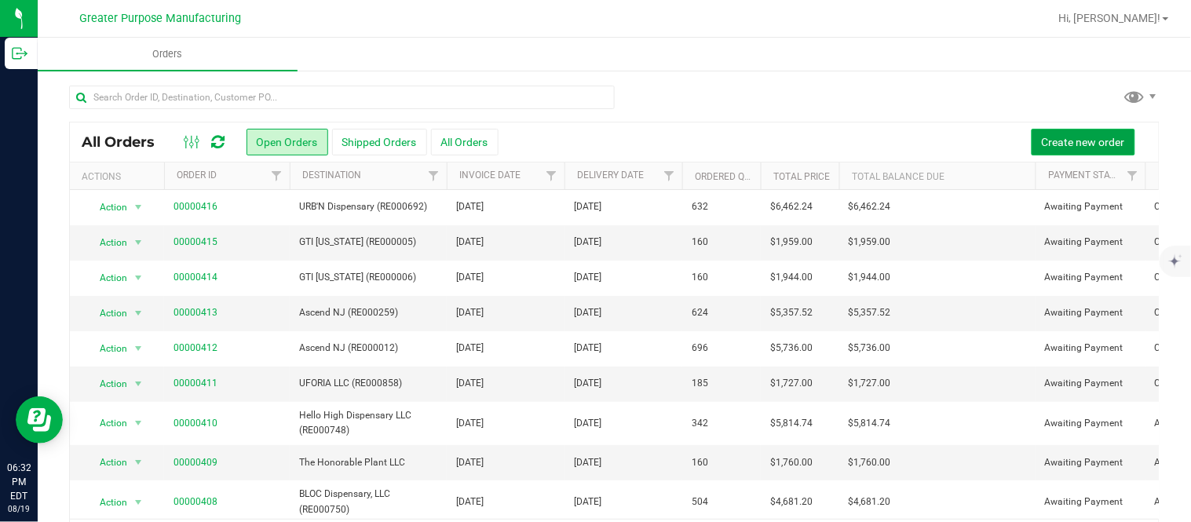
click at [1066, 136] on span "Create new order" at bounding box center [1082, 142] width 83 height 13
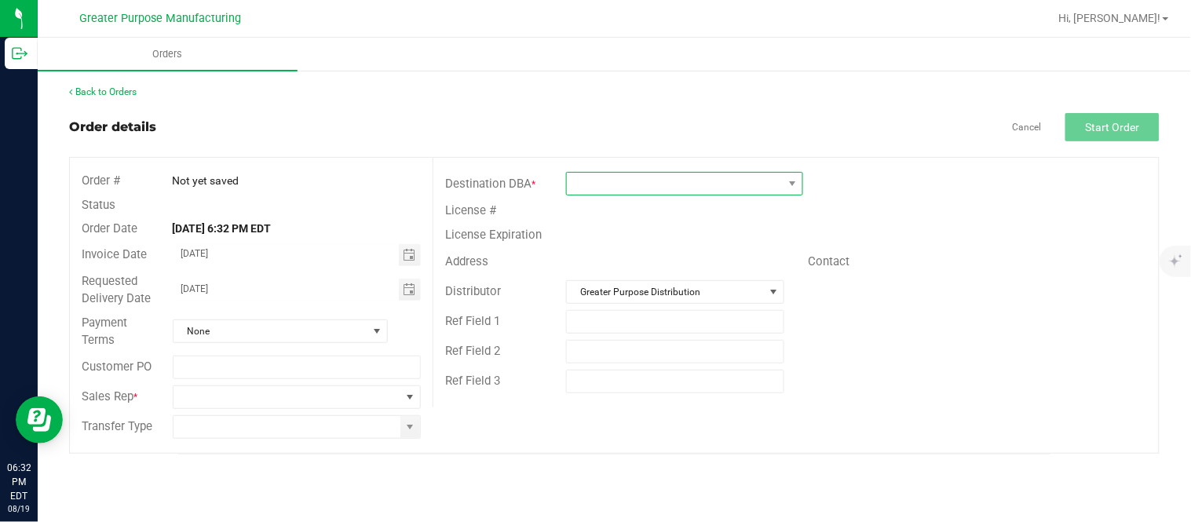
click at [714, 183] on span at bounding box center [675, 184] width 216 height 22
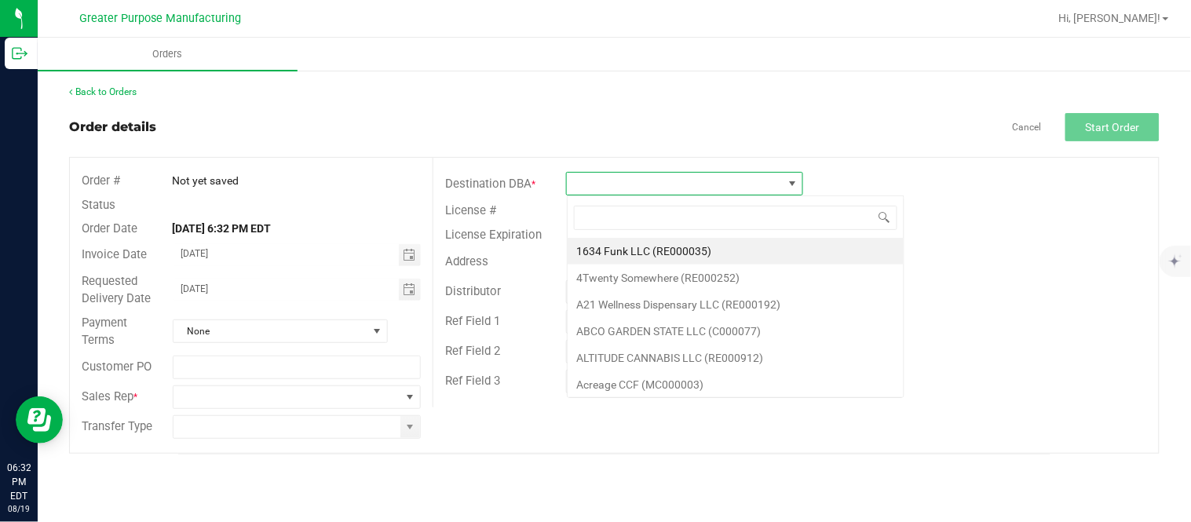
scroll to position [24, 236]
type input "RE000195"
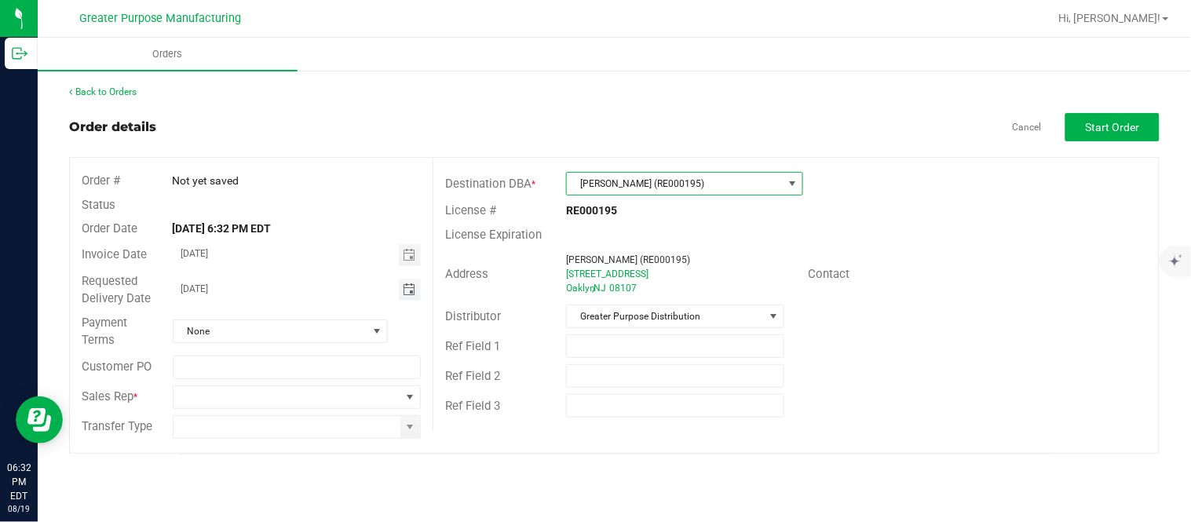
click at [414, 295] on span "Toggle calendar" at bounding box center [409, 289] width 13 height 13
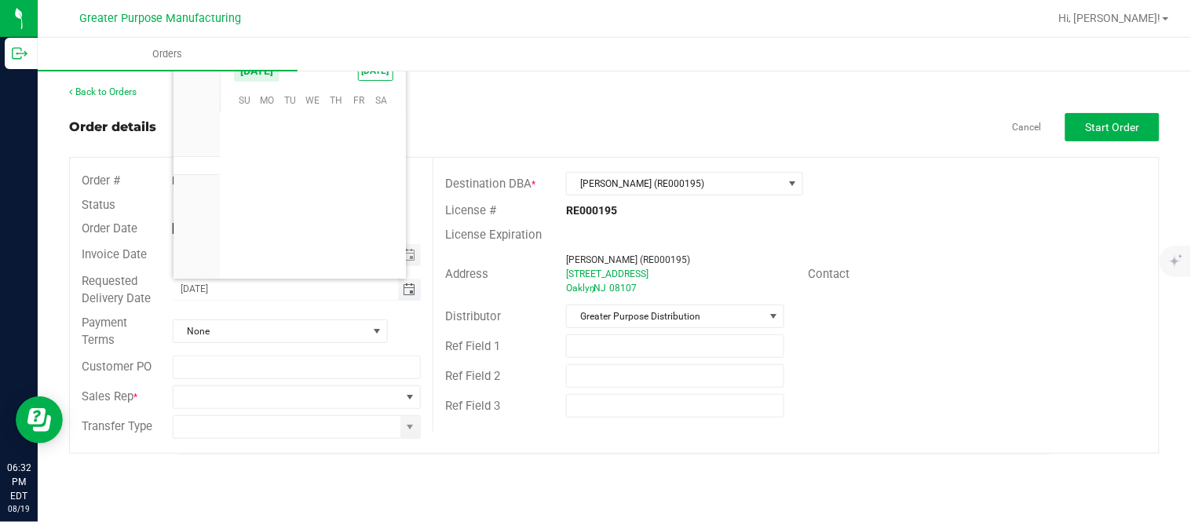
scroll to position [254377, 0]
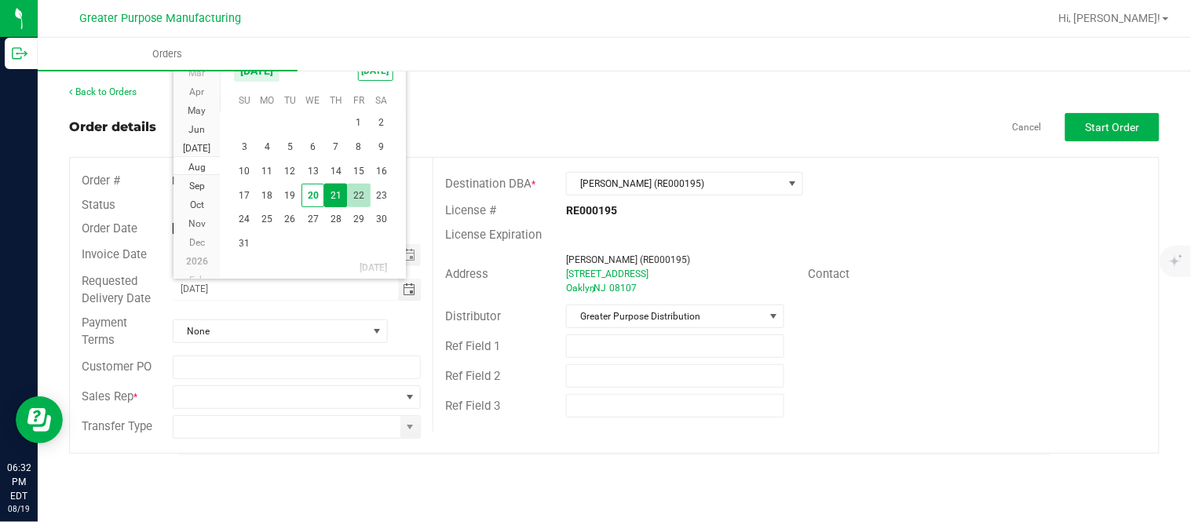
click at [356, 193] on span "22" at bounding box center [358, 196] width 23 height 24
type input "08/22/2025"
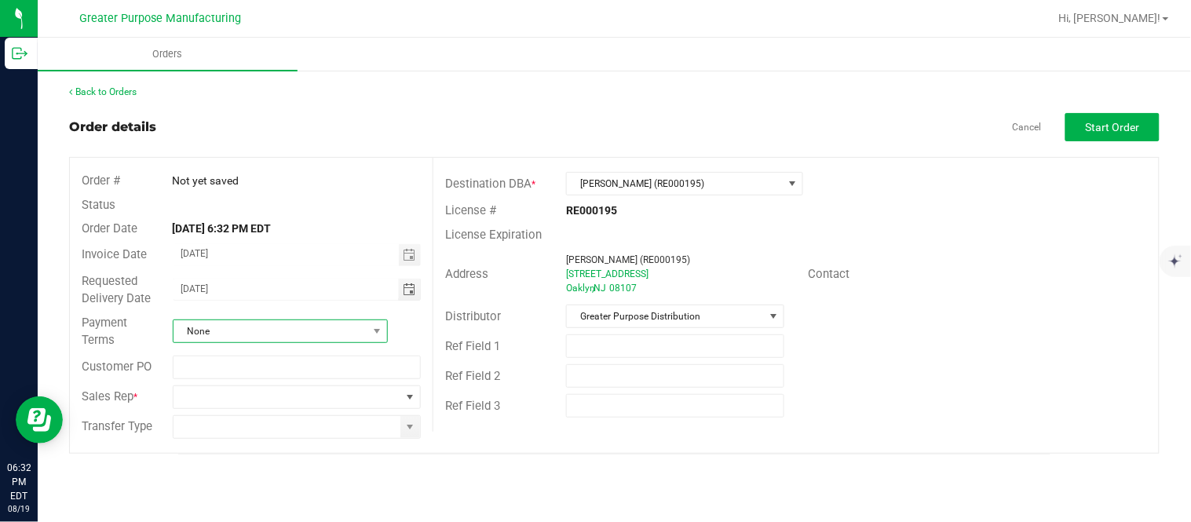
click at [262, 332] on span "None" at bounding box center [270, 331] width 194 height 22
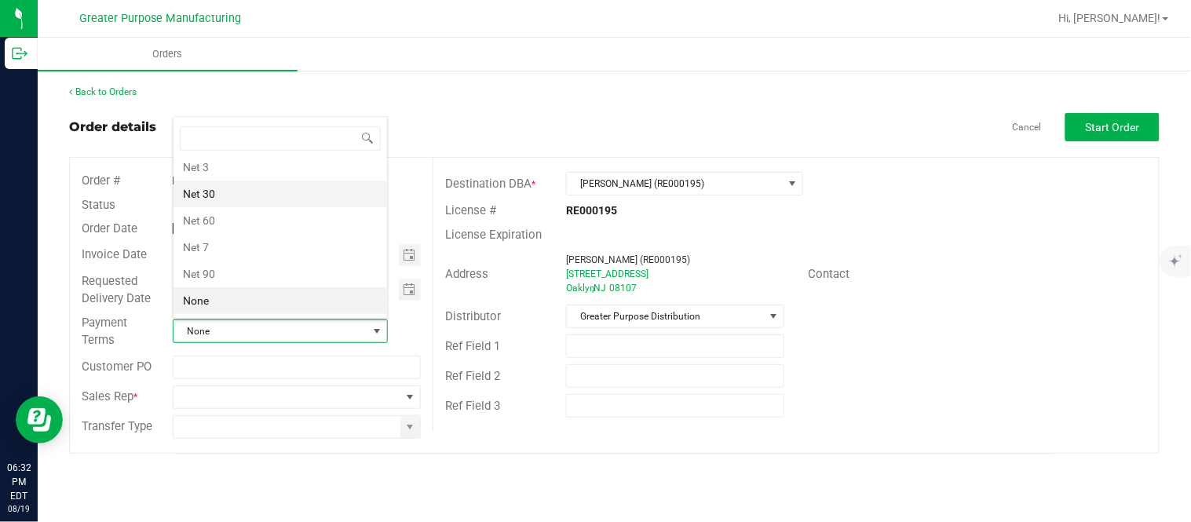
scroll to position [0, 0]
click at [276, 200] on li "Cash on Delivery" at bounding box center [279, 198] width 213 height 27
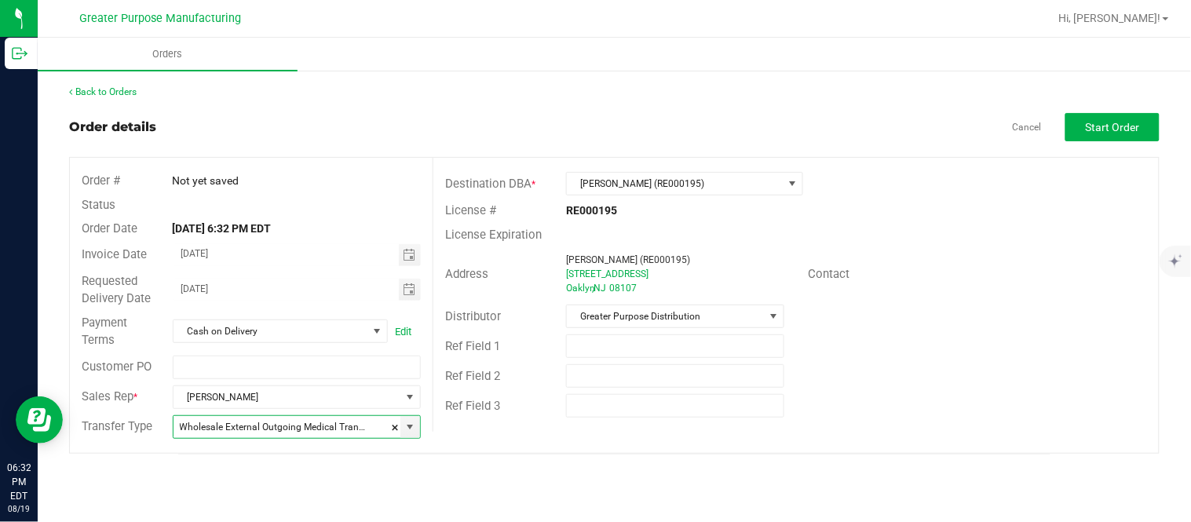
type input "Wholesale Transfer"
click at [1102, 129] on span "Start Order" at bounding box center [1112, 127] width 54 height 13
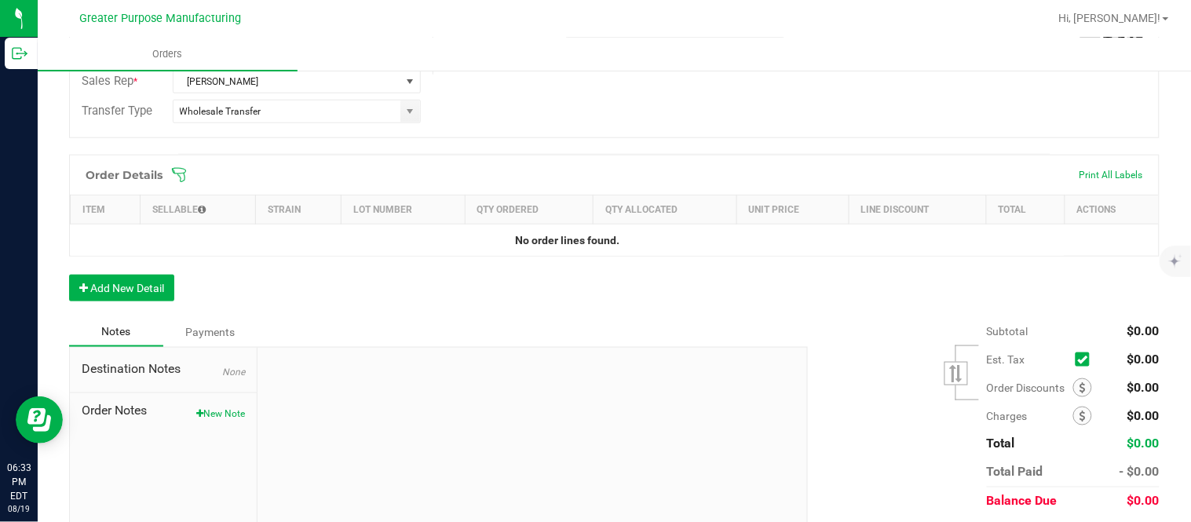
scroll to position [363, 0]
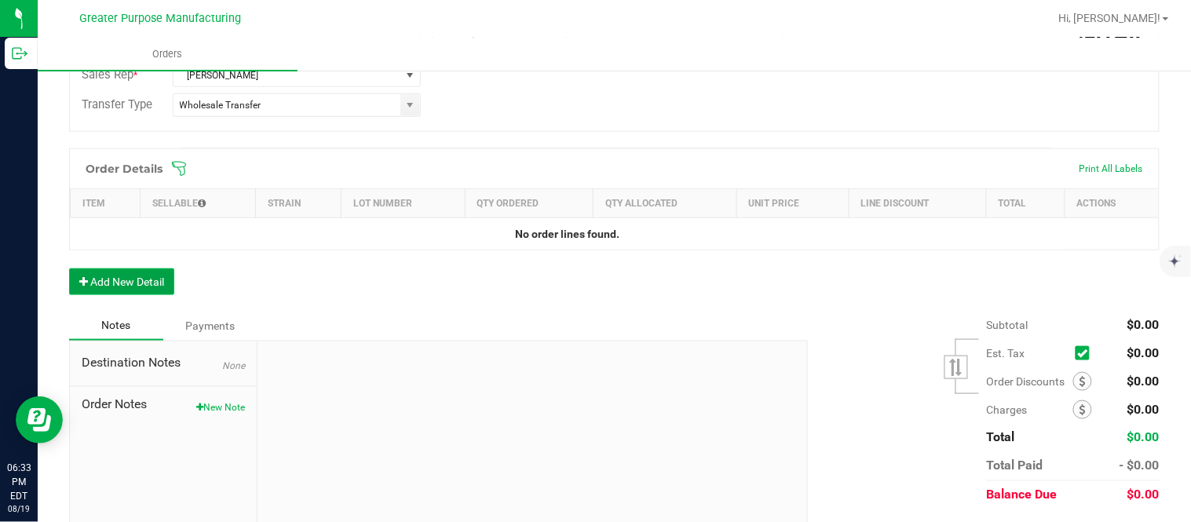
click at [158, 285] on button "Add New Detail" at bounding box center [121, 281] width 105 height 27
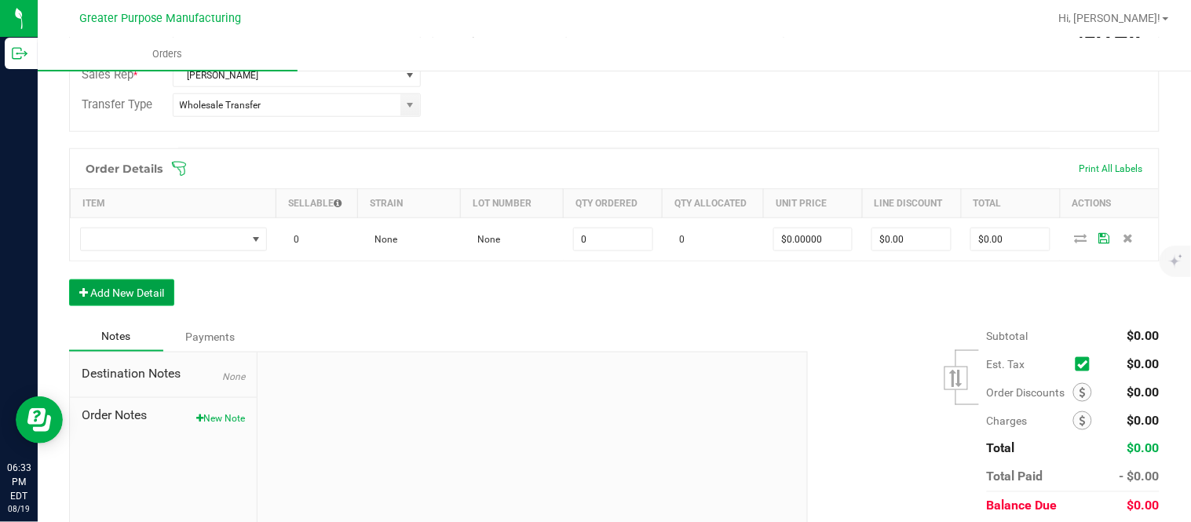
click at [69, 279] on button "Add New Detail" at bounding box center [121, 292] width 105 height 27
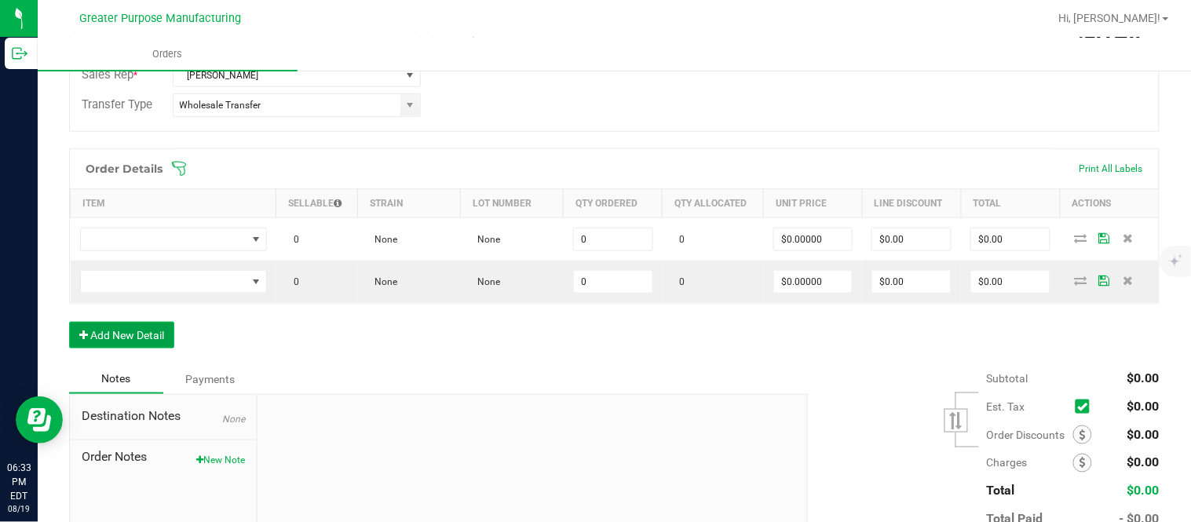
click at [69, 322] on button "Add New Detail" at bounding box center [121, 335] width 105 height 27
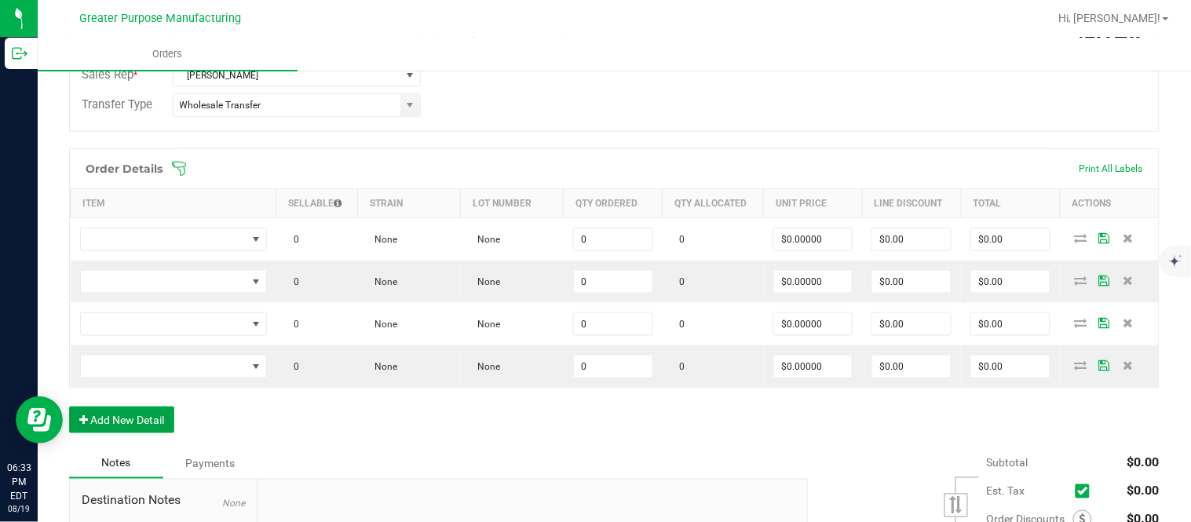
click at [69, 407] on button "Add New Detail" at bounding box center [121, 420] width 105 height 27
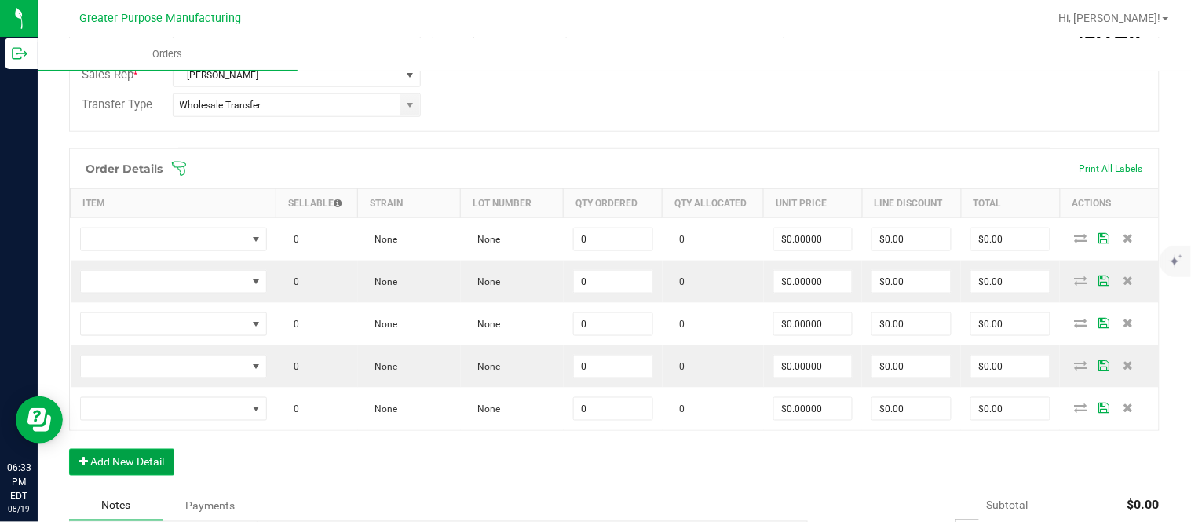
click at [69, 449] on button "Add New Detail" at bounding box center [121, 462] width 105 height 27
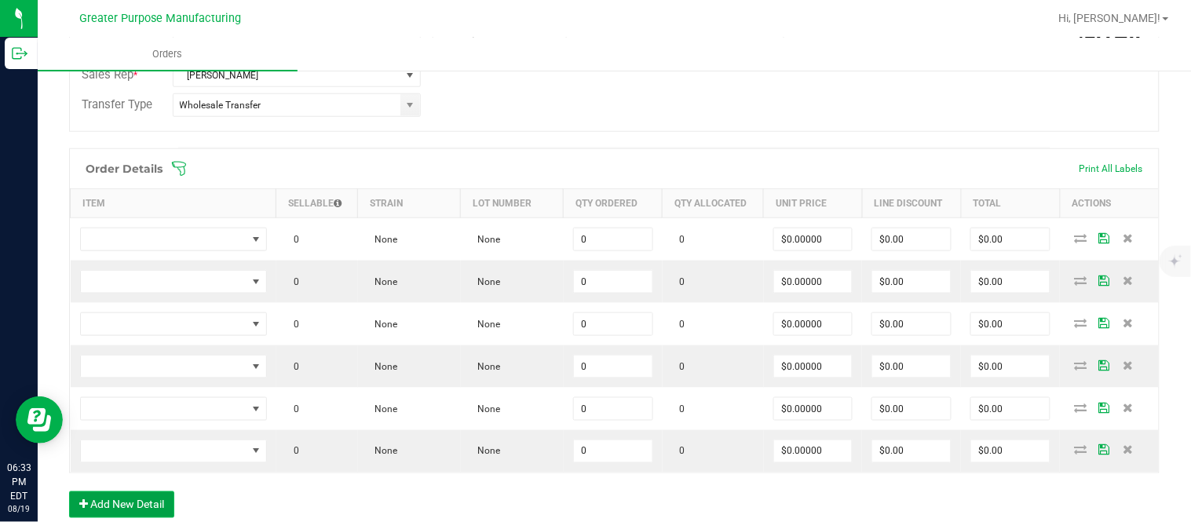
click at [69, 491] on button "Add New Detail" at bounding box center [121, 504] width 105 height 27
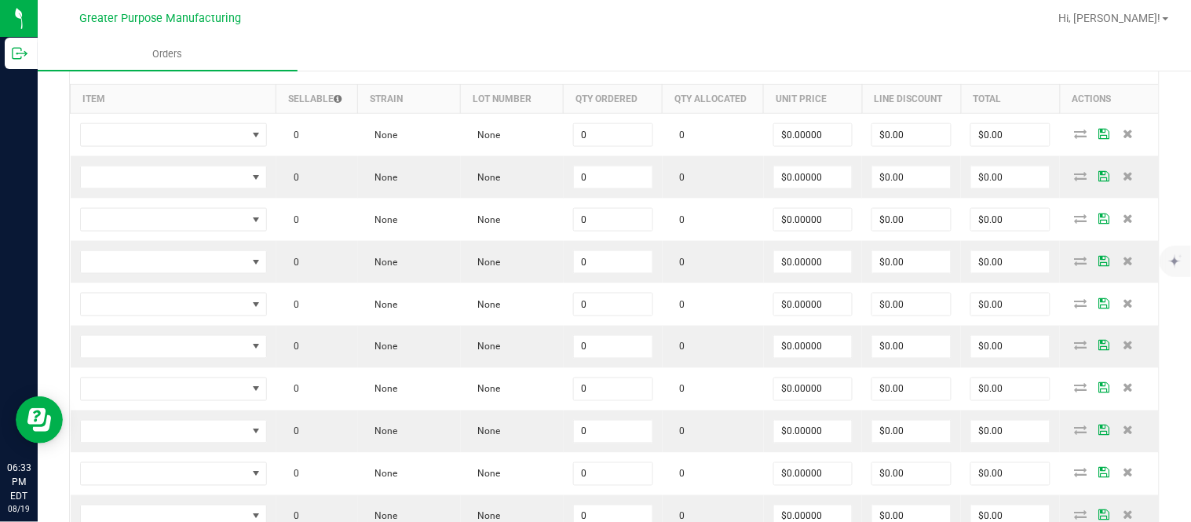
scroll to position [494, 0]
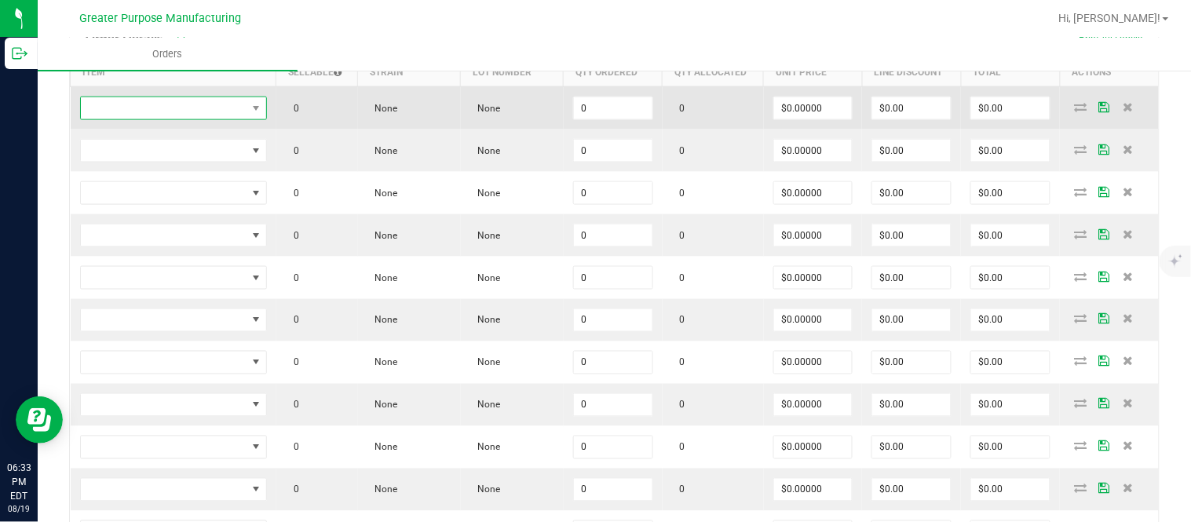
click at [213, 100] on span "NO DATA FOUND" at bounding box center [164, 108] width 166 height 22
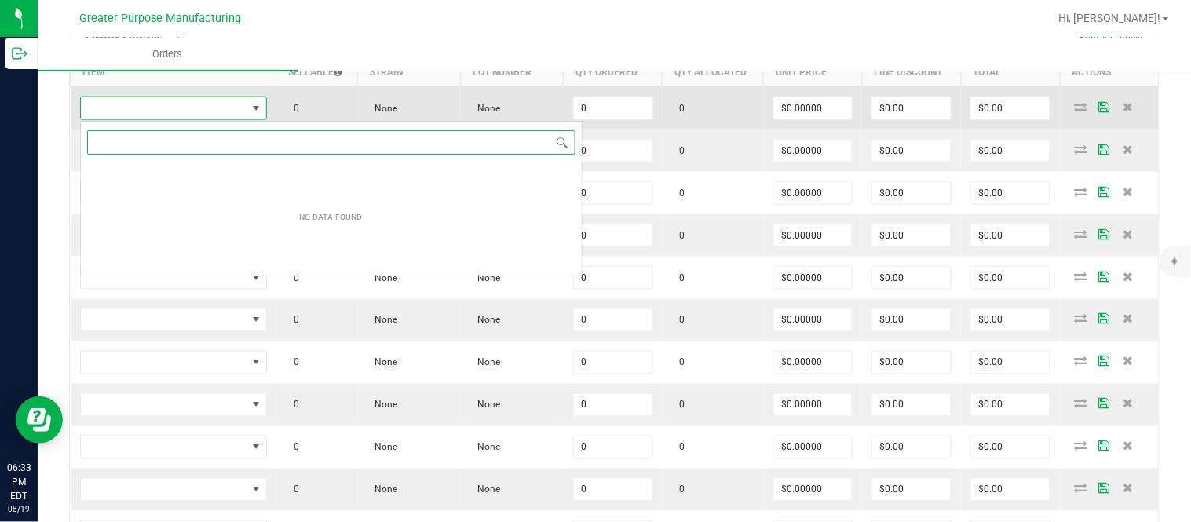
scroll to position [24, 184]
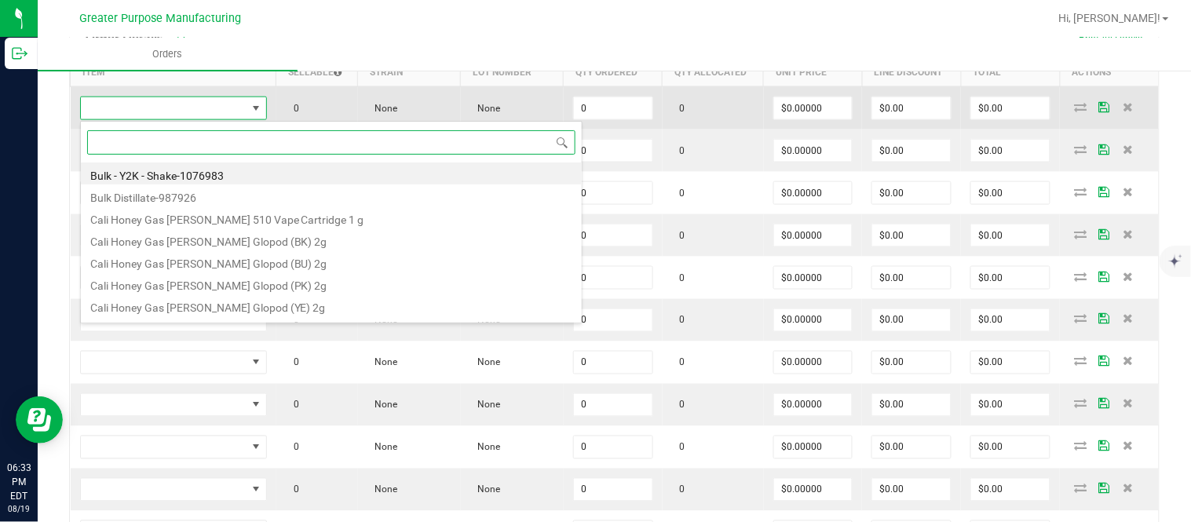
paste input "1.37.60.994.0"
type input "1.37.60.994.0"
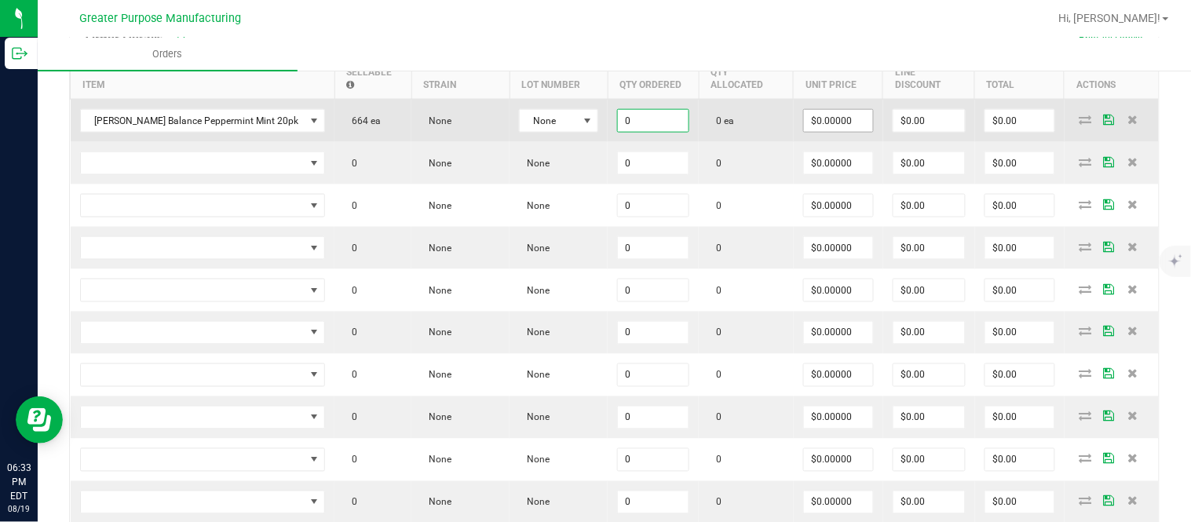
paste input "12"
type input "12 ea"
type input "$0.00000"
type input "0"
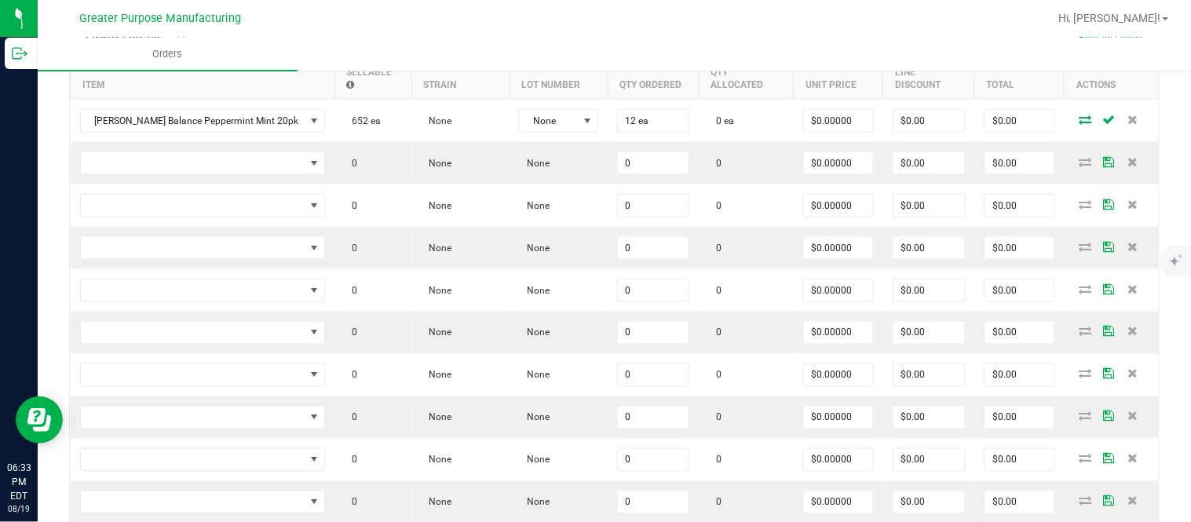
scroll to position [505, 0]
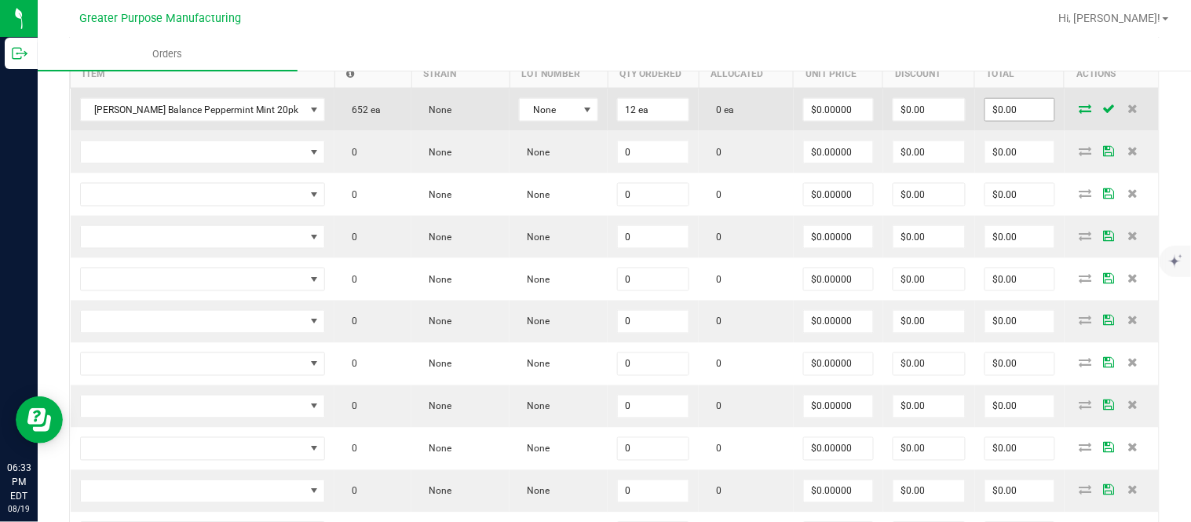
click at [989, 116] on input "$0.00" at bounding box center [1019, 110] width 69 height 22
paste input "15"
type input "150"
type input "$12.50000"
type input "$150.00"
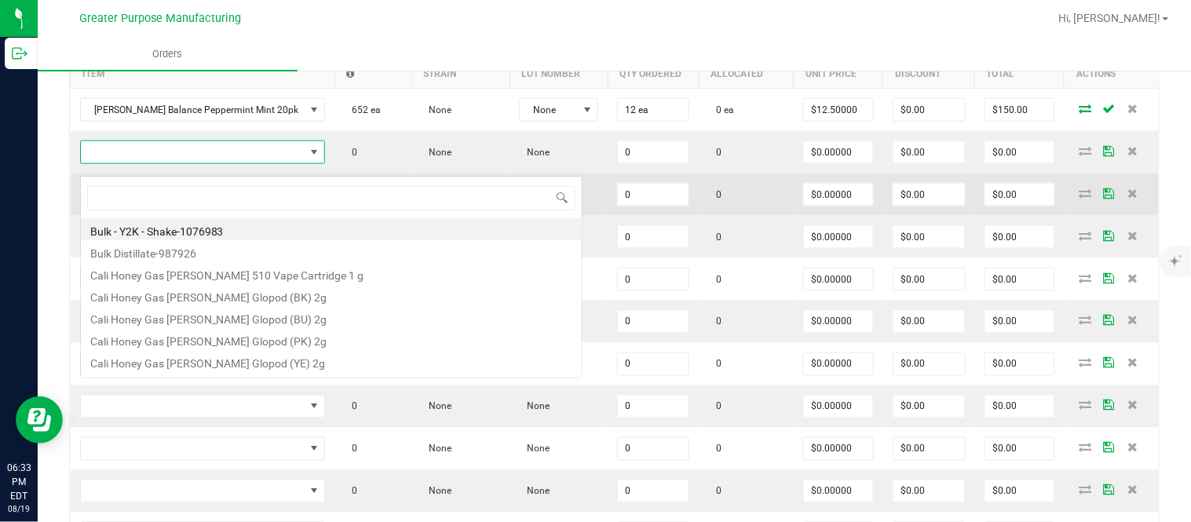
scroll to position [24, 221]
type input "1.37.60.994.0"
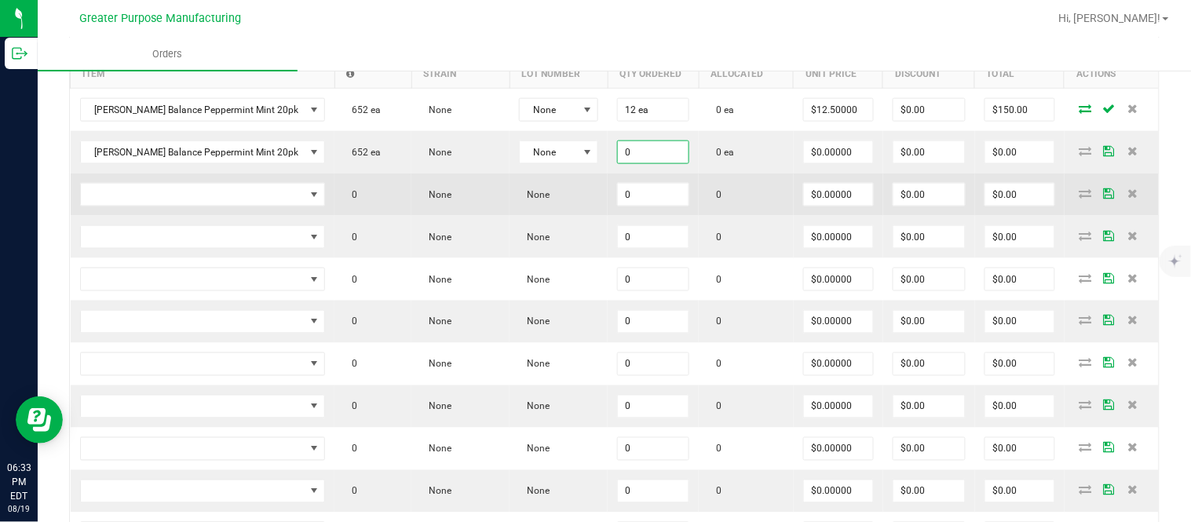
paste input "12"
type input "12 ea"
type input "0"
type input "$0.00000"
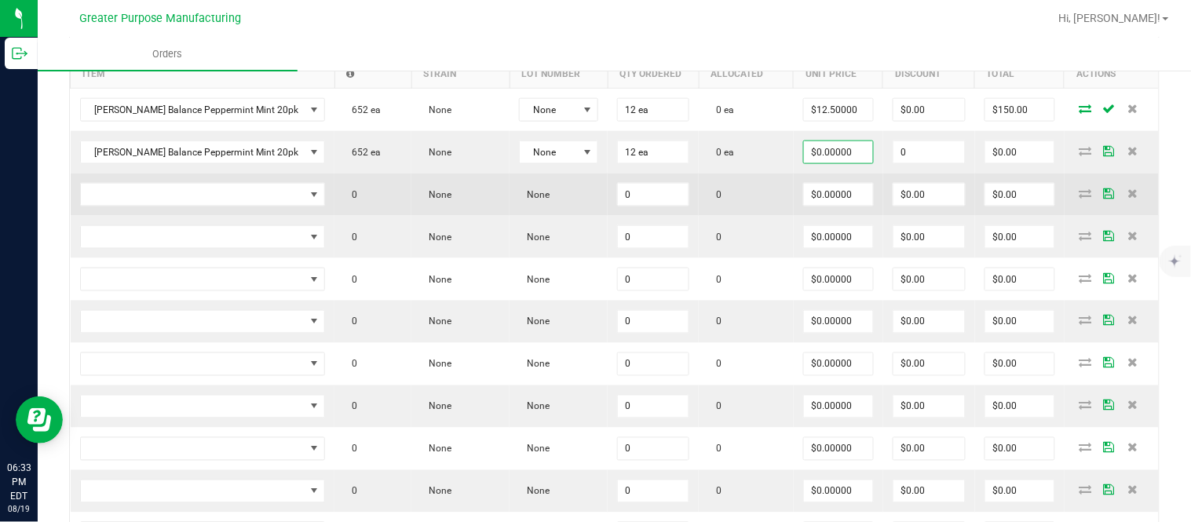
type input "$0.00"
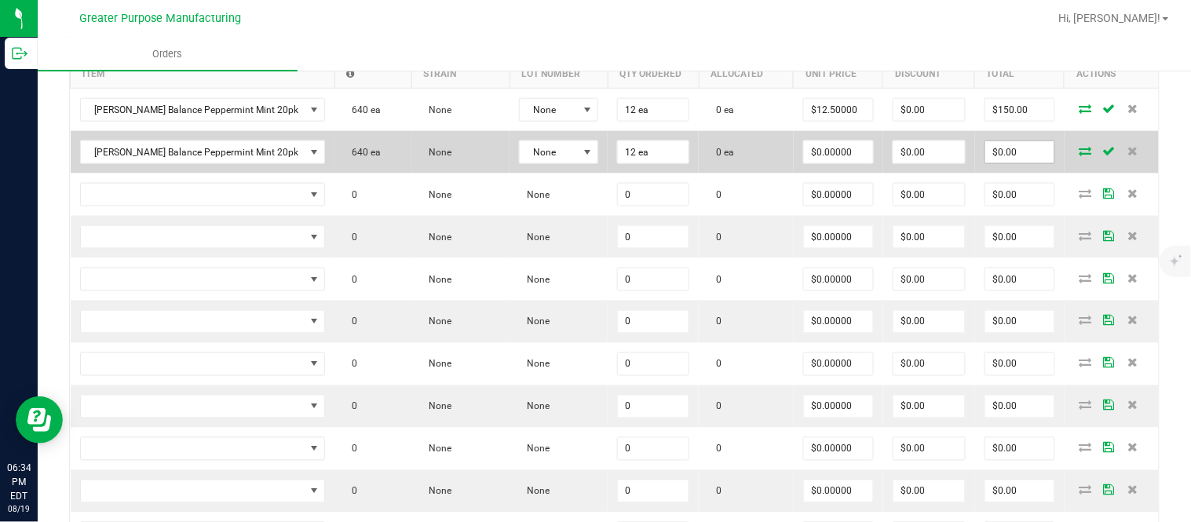
click at [997, 163] on input "$0.00" at bounding box center [1019, 152] width 69 height 22
paste input "15"
type input "150"
type input "$12.50000"
type input "$150.00"
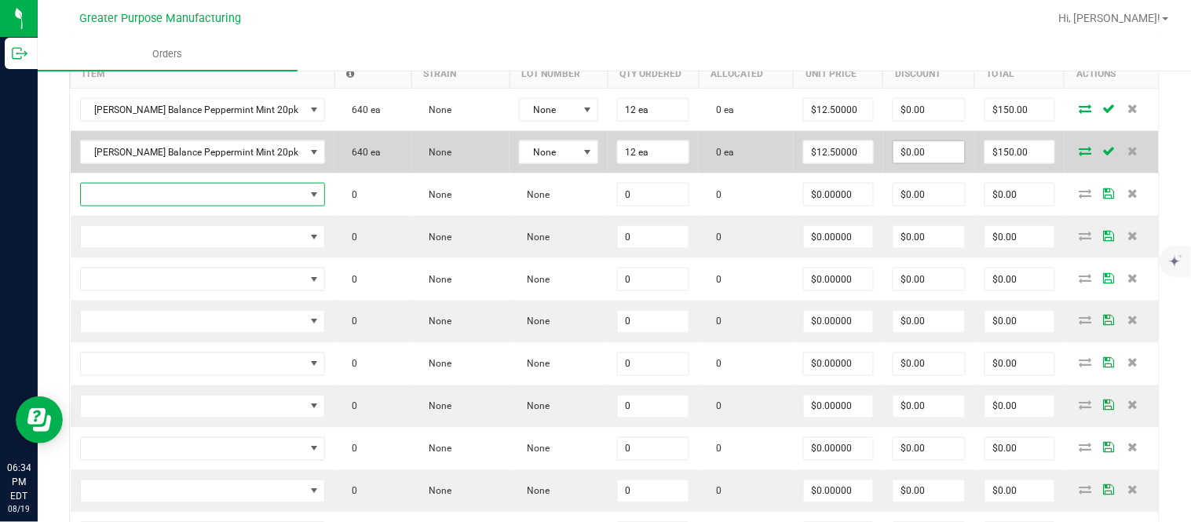
click at [919, 163] on input "$0.00" at bounding box center [928, 152] width 71 height 22
paste input "149.88"
type input "$149.88"
type input "$0.12"
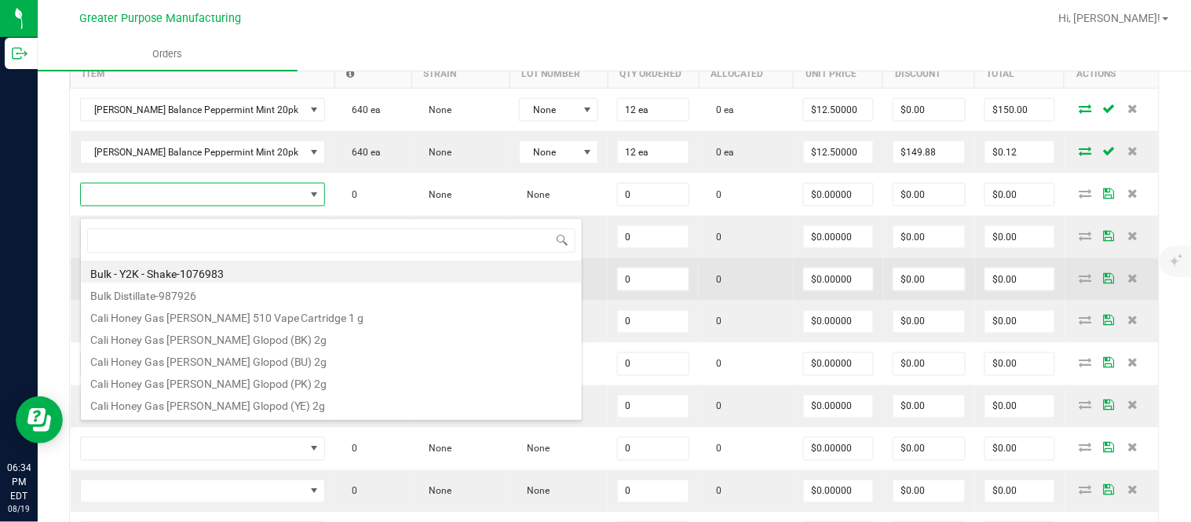
type input "1.37.60.982.0"
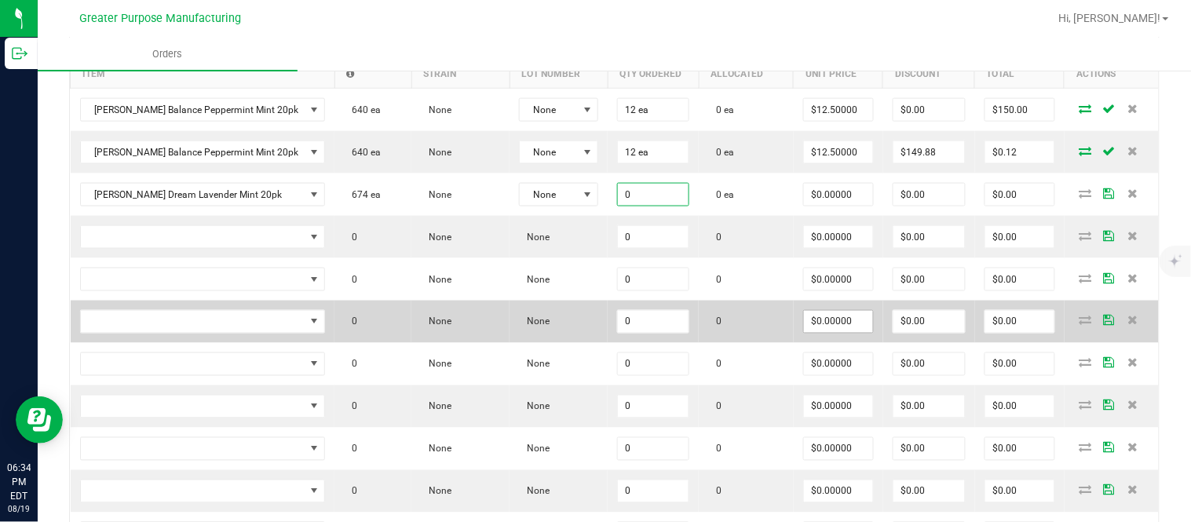
paste input "12"
type input "12 ea"
type input "$0.00000"
type input "$0.00"
type input "0"
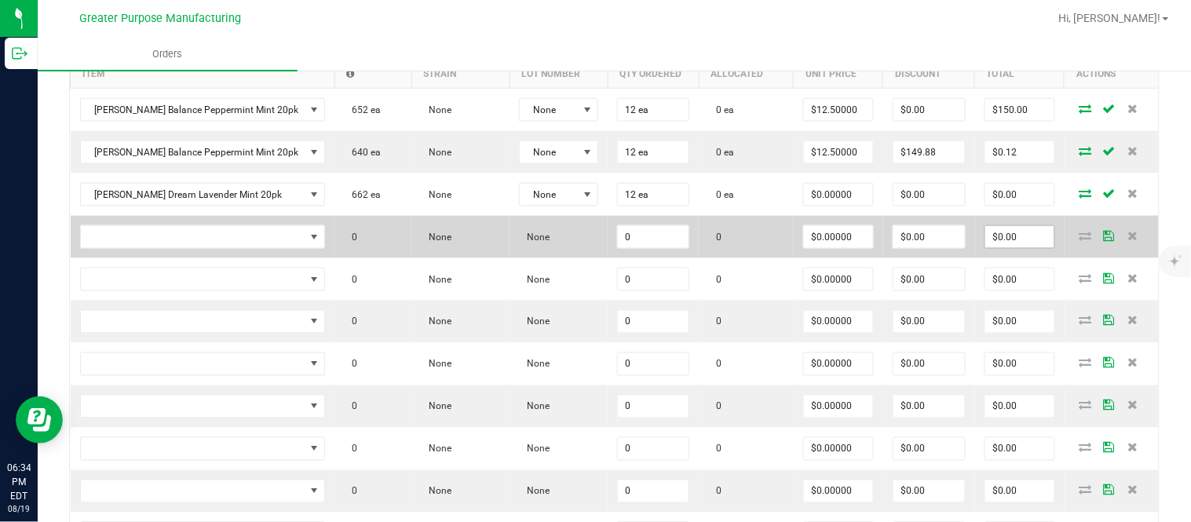
click at [991, 248] on input "$0.00" at bounding box center [1019, 237] width 69 height 22
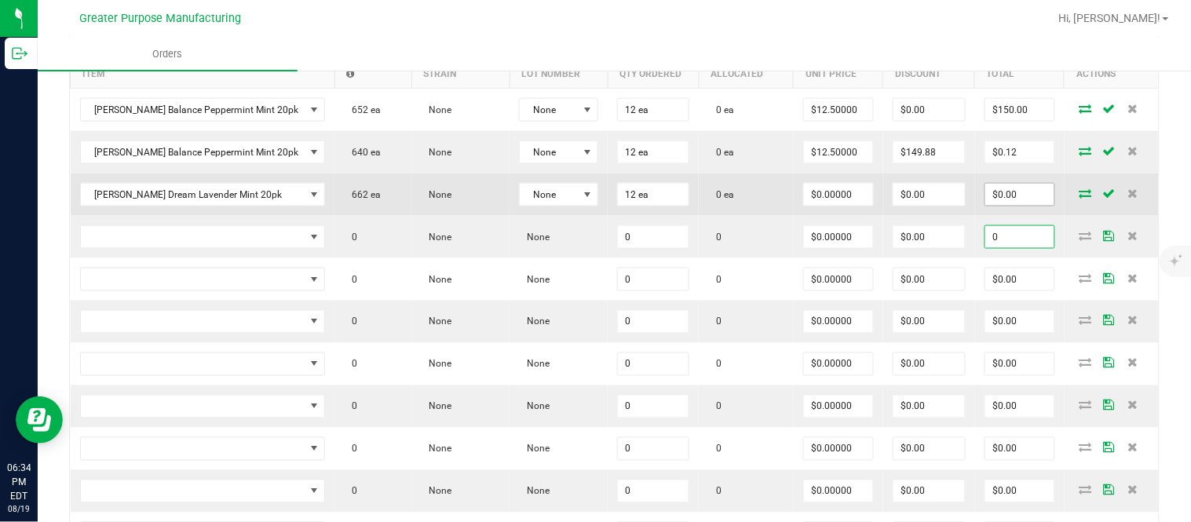
click at [992, 206] on input "$0.00" at bounding box center [1019, 195] width 69 height 22
type input "$0.00"
paste input "15"
type input "150"
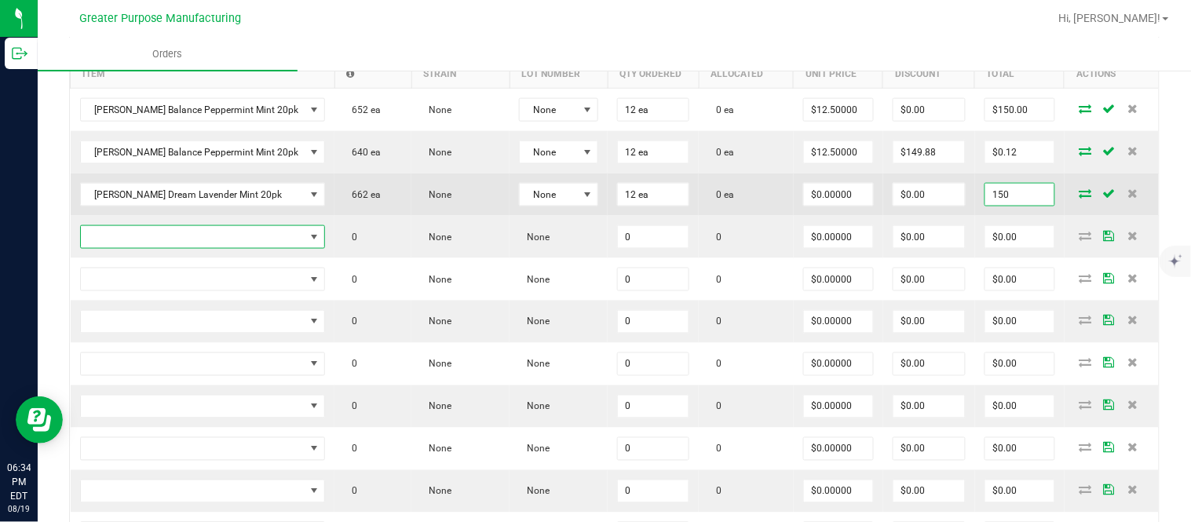
type input "$12.50000"
type input "$150.00"
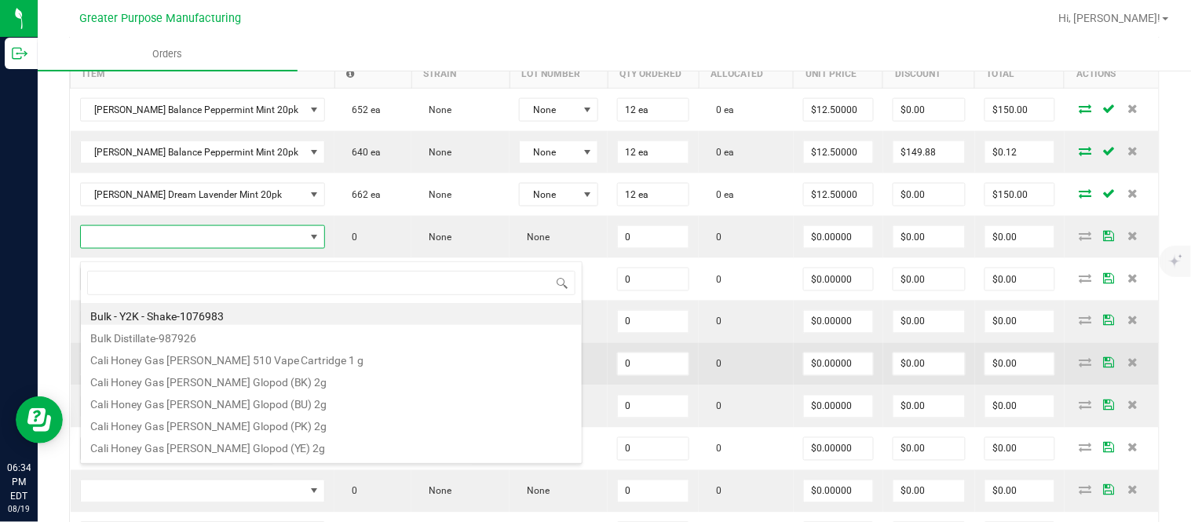
type input "1.37.60.982.0"
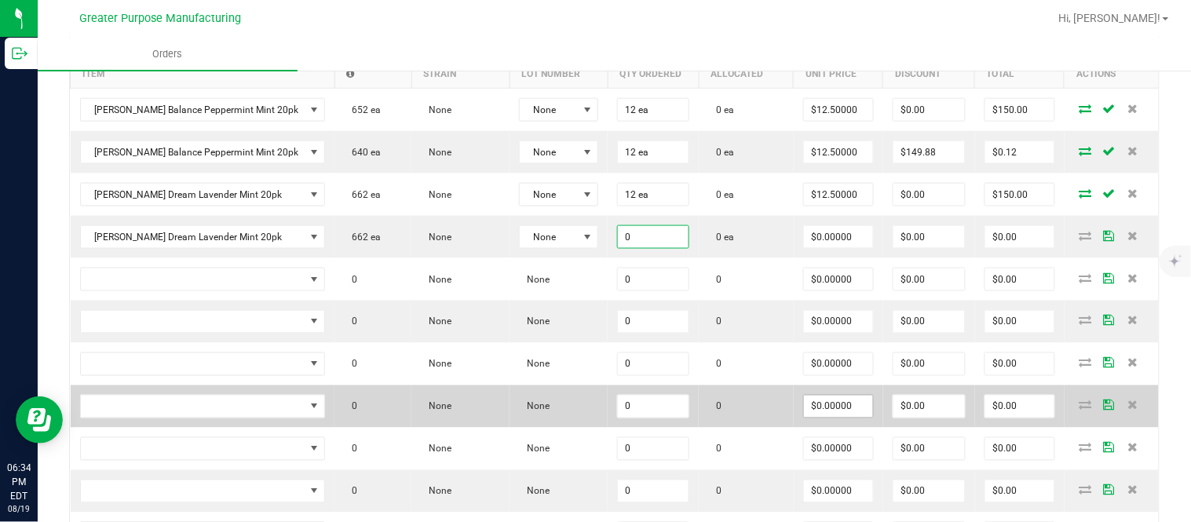
paste input "12"
type input "12 ea"
type input "$0.00000"
type input "$0.00"
type input "0"
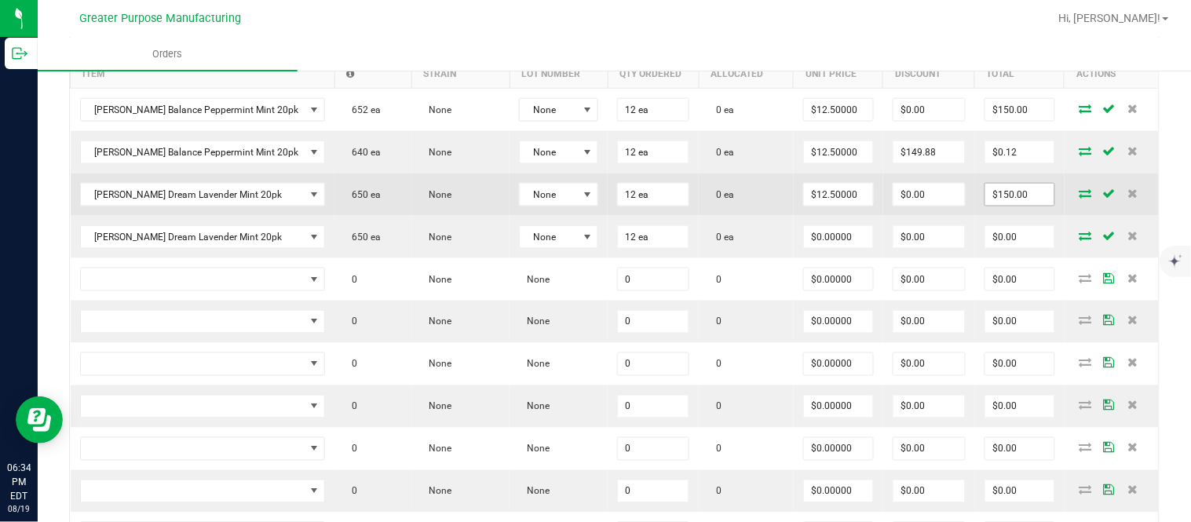
click at [997, 206] on input "$150.00" at bounding box center [1019, 195] width 69 height 22
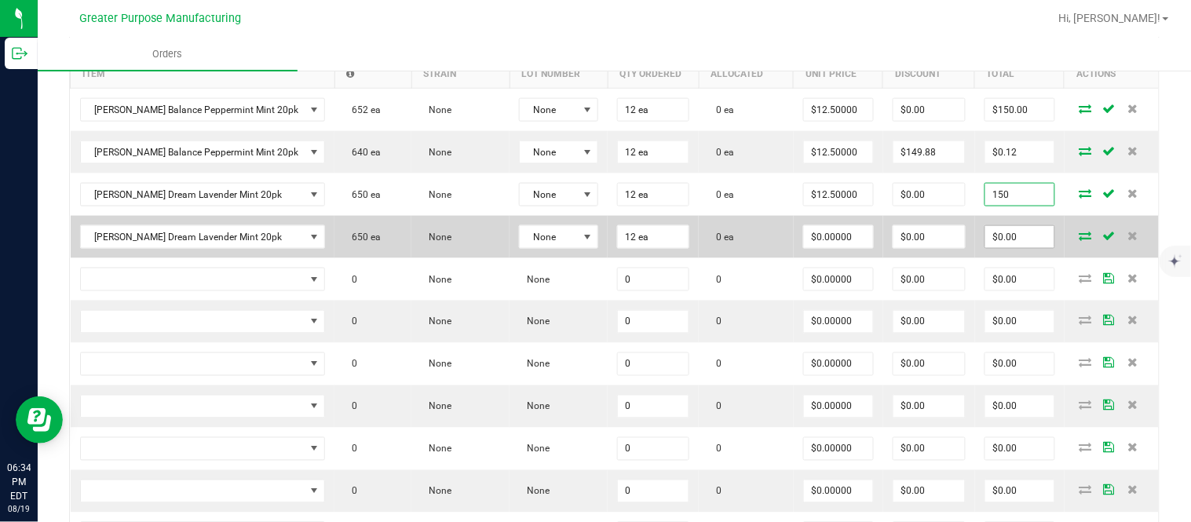
click at [995, 248] on input "$0.00" at bounding box center [1019, 237] width 69 height 22
type input "$150.00"
paste input "15"
type input "150"
type input "$12.50000"
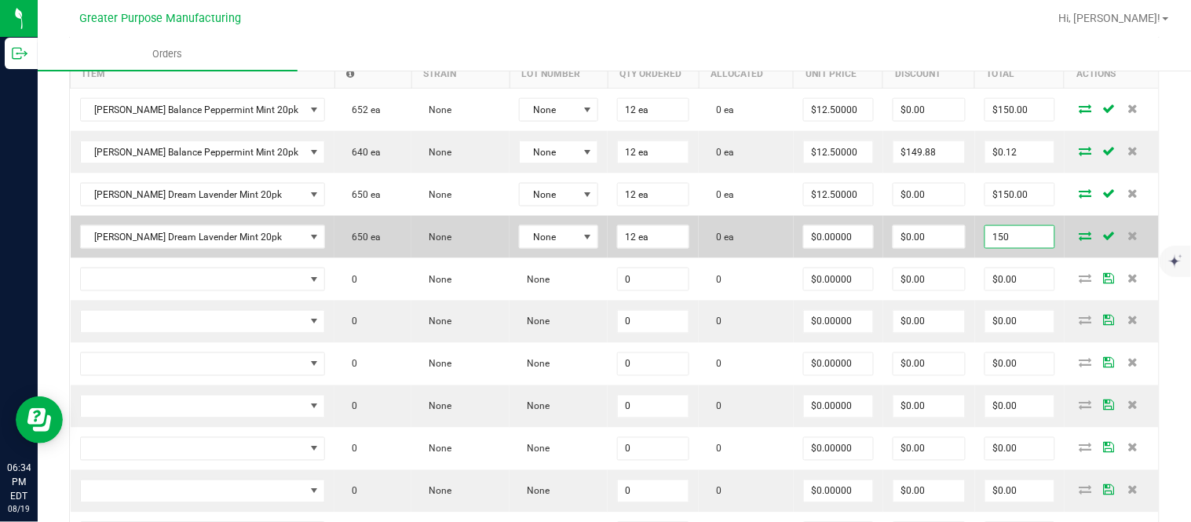
type input "$150.00"
click at [909, 248] on input "$0.00" at bounding box center [928, 237] width 71 height 22
paste input "149.88"
type input "$149.88"
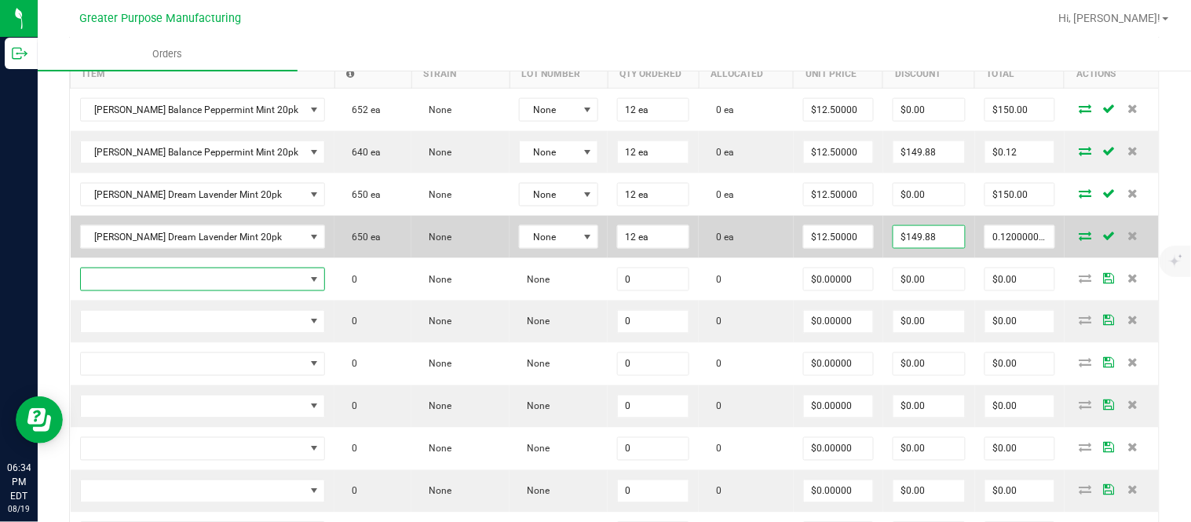
type input "$0.12"
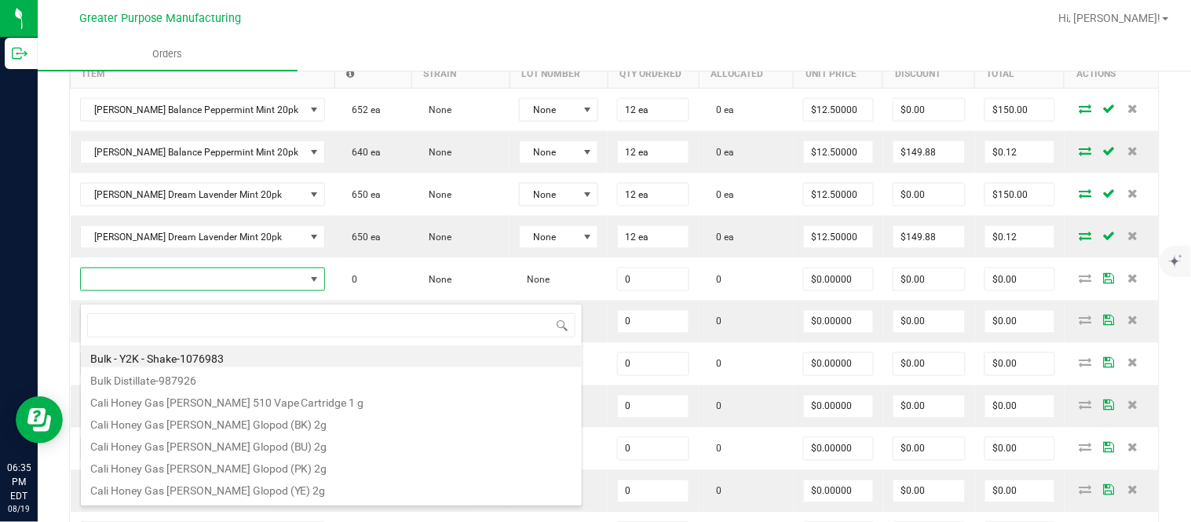
type input "1.37.60.982.0"
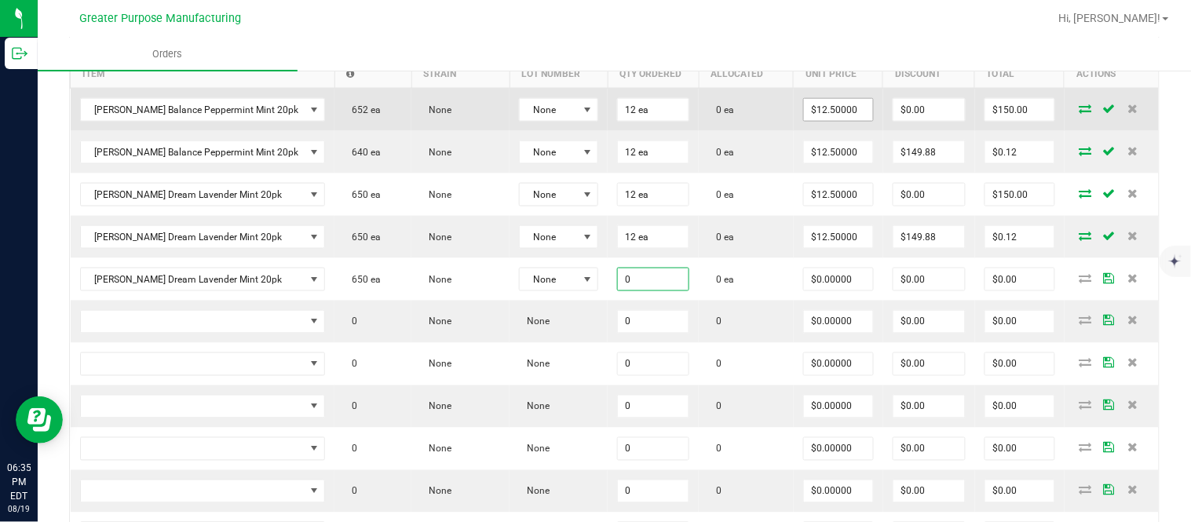
paste input "12"
type input "12 ea"
type input "$0.00000"
type input "$0.00"
type input "0"
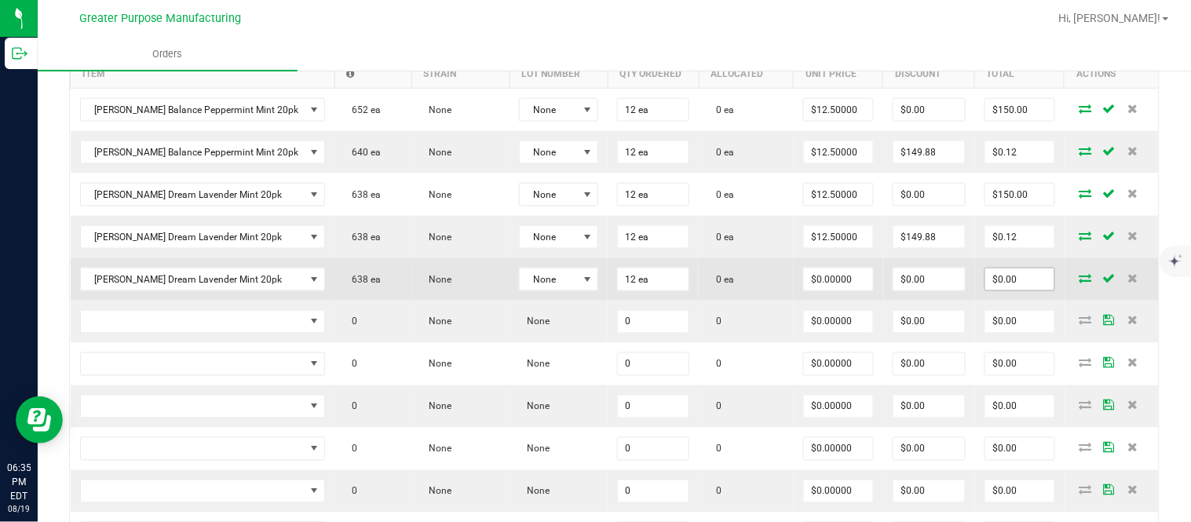
click at [1005, 290] on input "$0.00" at bounding box center [1019, 279] width 69 height 22
paste input "15"
type input "150"
type input "$12.50000"
type input "$150.00"
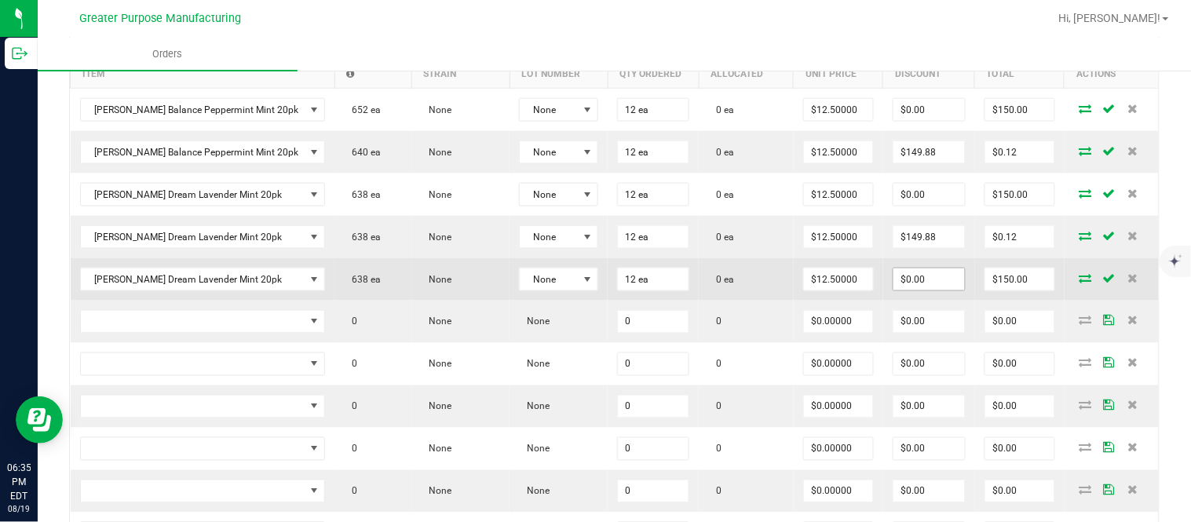
click at [916, 290] on input "$0.00" at bounding box center [928, 279] width 71 height 22
paste input "149.88"
type input "$149.88"
type input "$0.12"
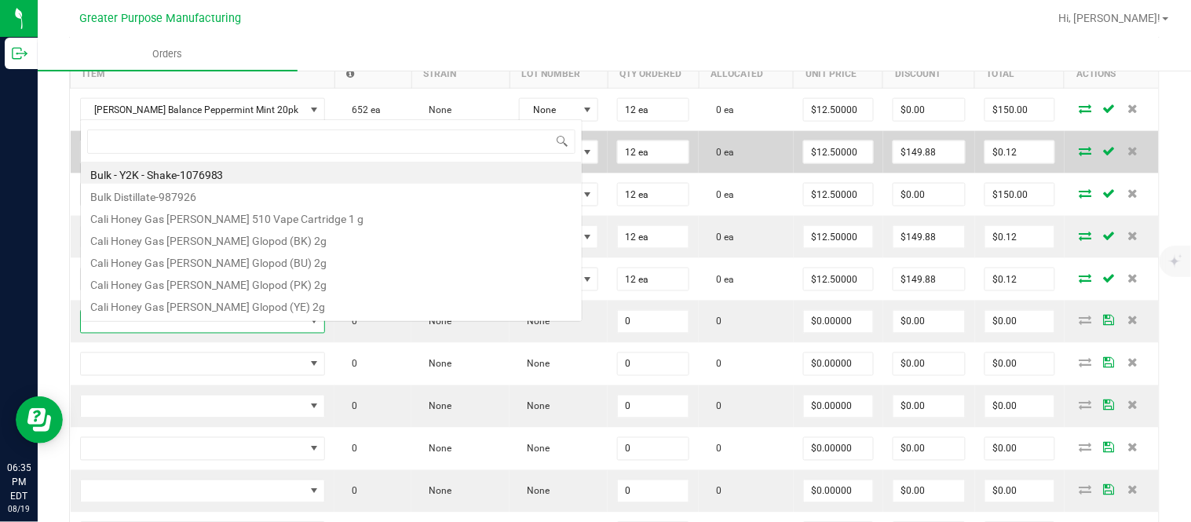
type input "1.37.60.983.0"
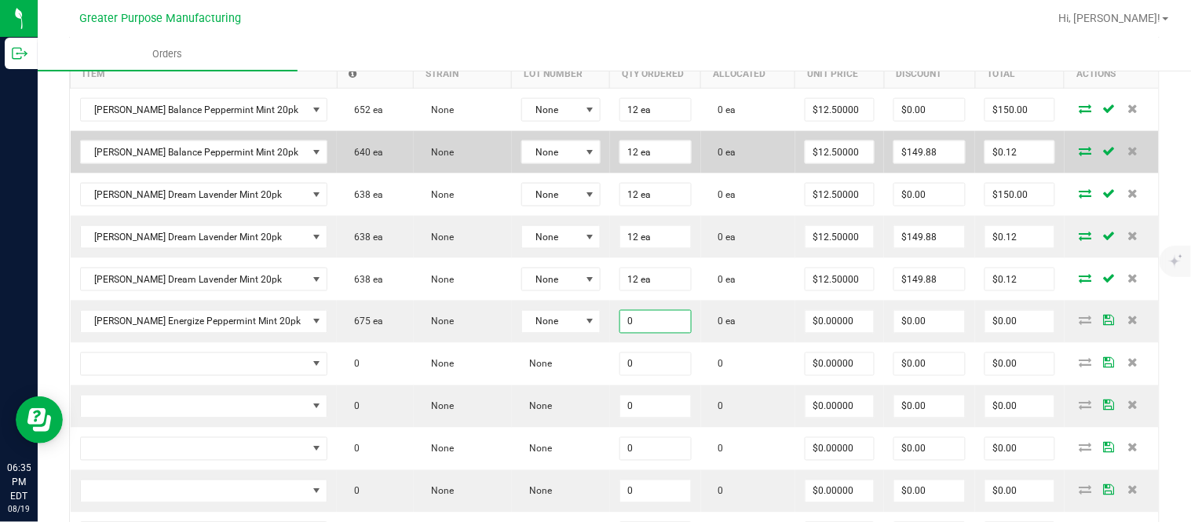
paste input "12"
type input "12 ea"
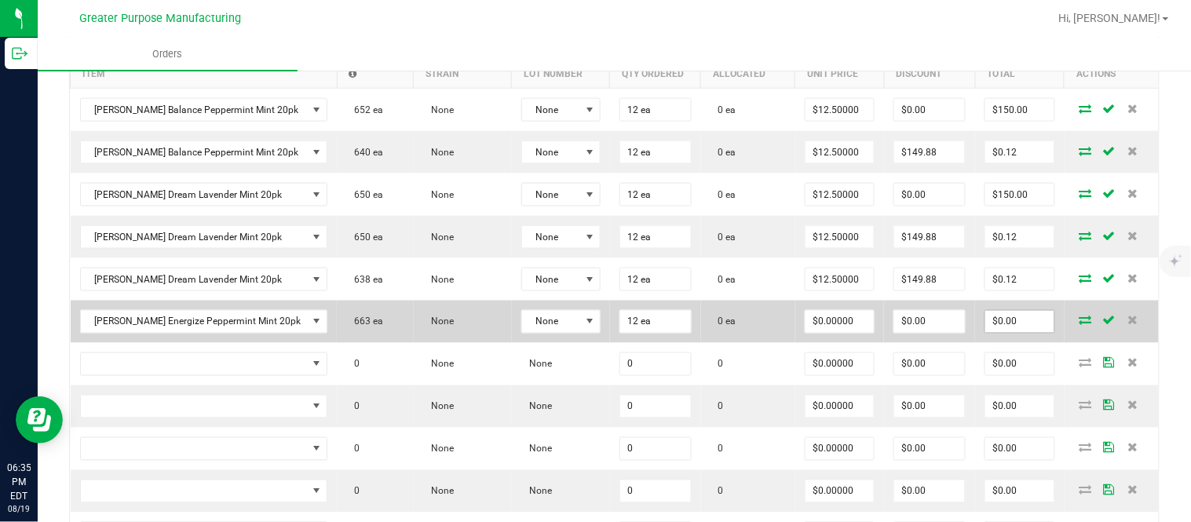
click at [1005, 333] on input "$0.00" at bounding box center [1019, 322] width 69 height 22
paste input "15"
type input "150"
type input "$12.50000"
type input "$150.00"
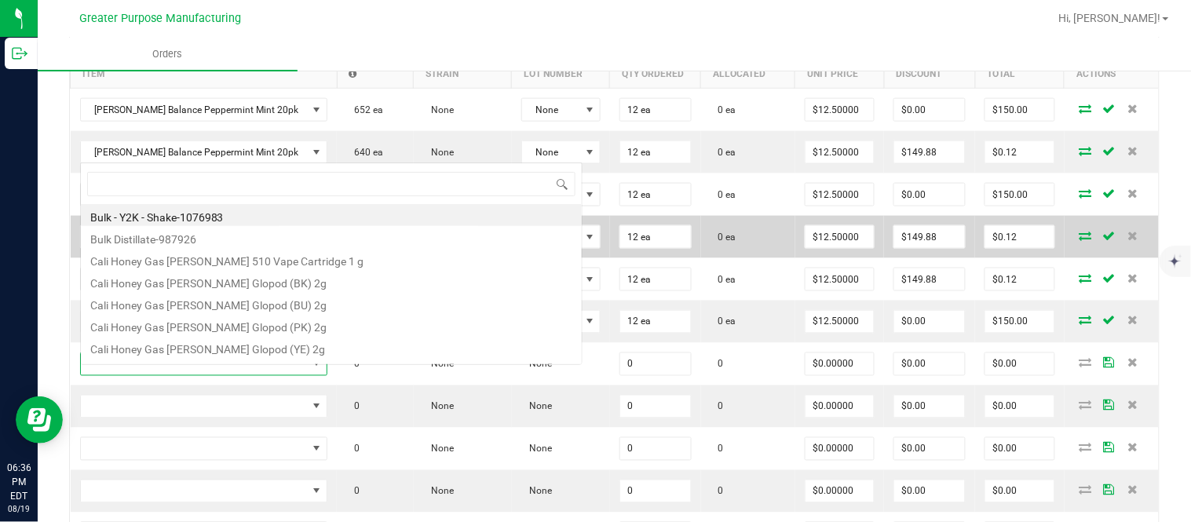
scroll to position [24, 223]
type input "1.37.60.983.0"
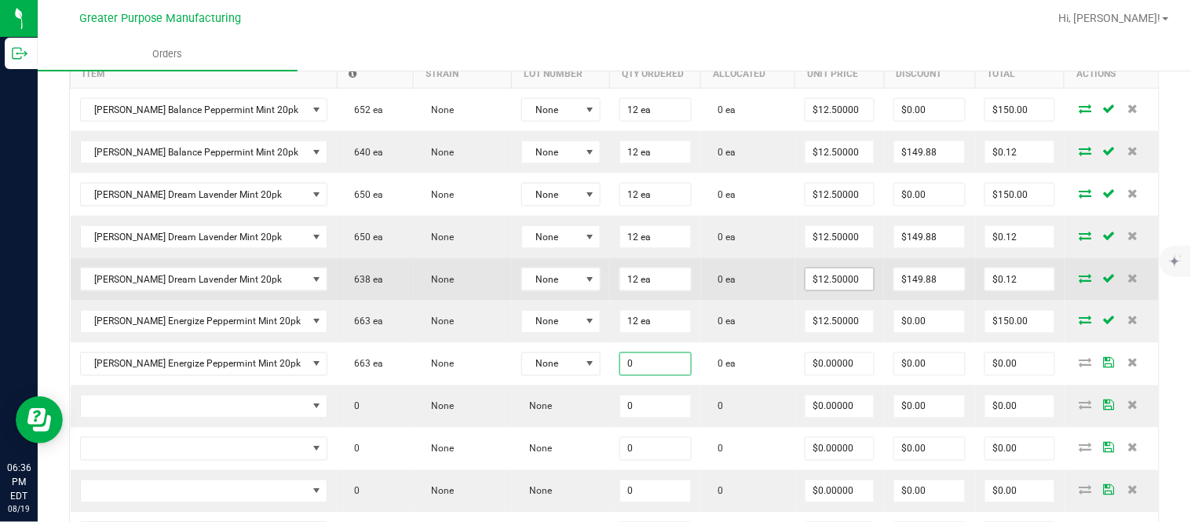
paste input "12"
type input "12 ea"
type input "$0.00000"
type input "0"
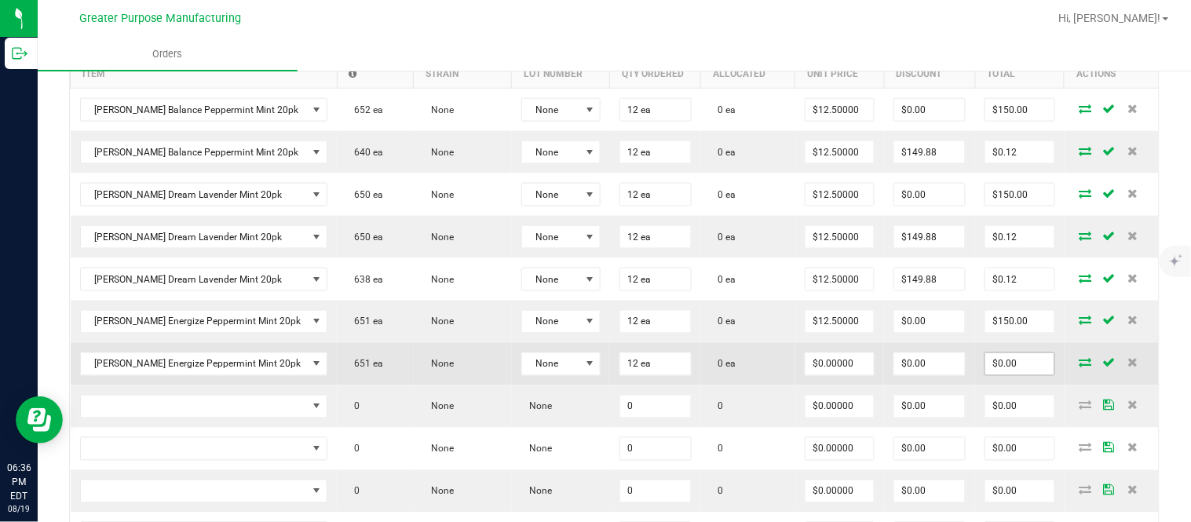
click at [1005, 373] on input "$0.00" at bounding box center [1019, 364] width 69 height 22
paste input "15"
type input "150"
type input "$12.50000"
type input "$150.00"
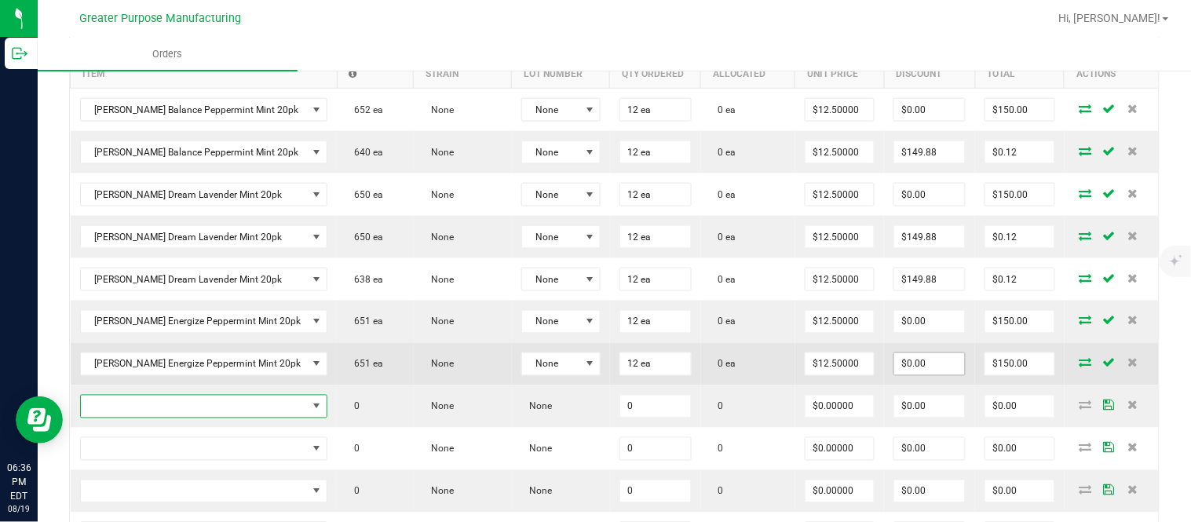
click at [923, 375] on input "$0.00" at bounding box center [929, 364] width 71 height 22
paste input "149.88"
type input "149.88"
type input "0.12000000000000455"
type input "$149.88"
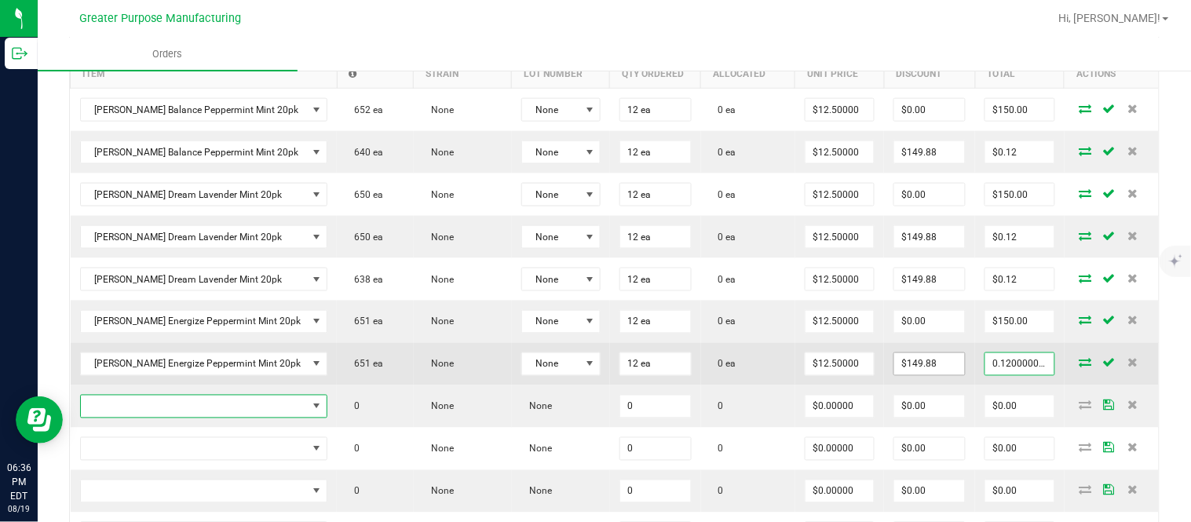
type input "$0.12"
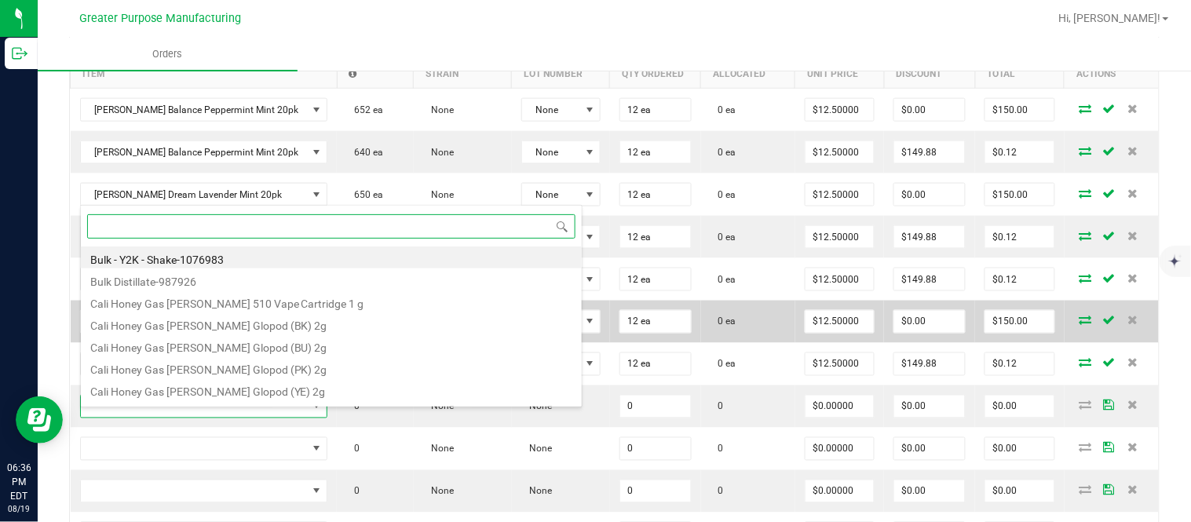
paste input "1.37.60.983.0"
type input "1.37.60.983.0"
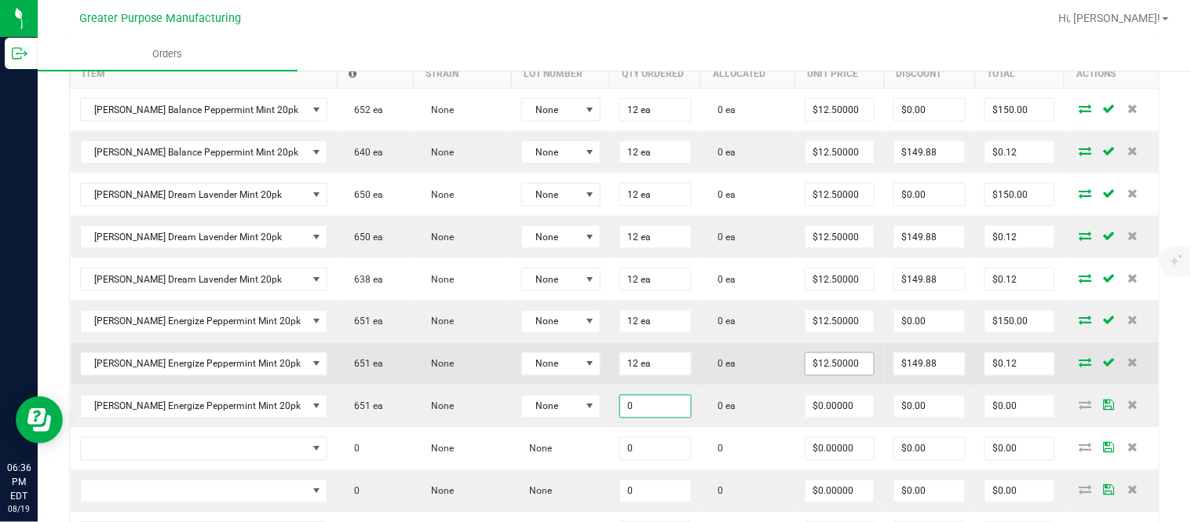
paste input "12"
type input "12 ea"
type input "$0.00000"
type input "$0.00"
type input "0"
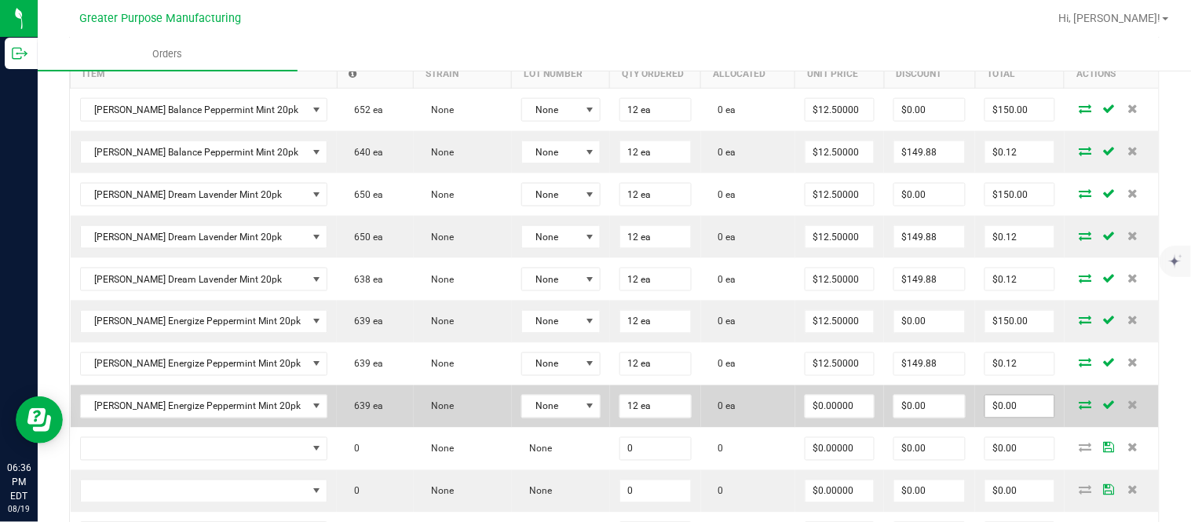
click at [1006, 418] on input "$0.00" at bounding box center [1019, 407] width 69 height 22
paste input "15"
type input "150"
type input "$12.50000"
type input "$150.00"
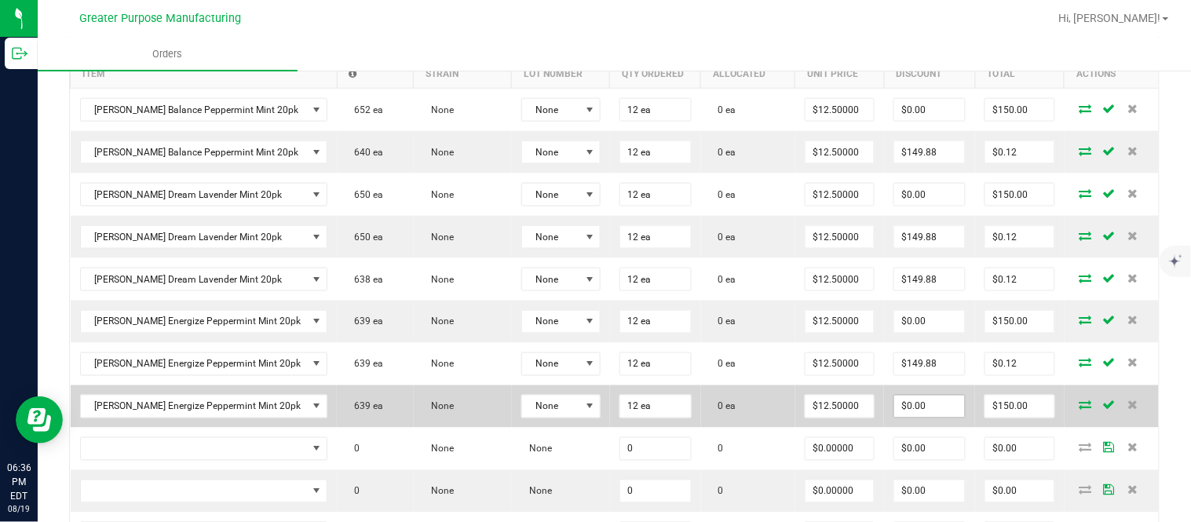
click at [928, 418] on input "$0.00" at bounding box center [929, 407] width 71 height 22
paste input "149.88"
type input "149.88"
type input "0.12000000000000455"
type input "$149.88"
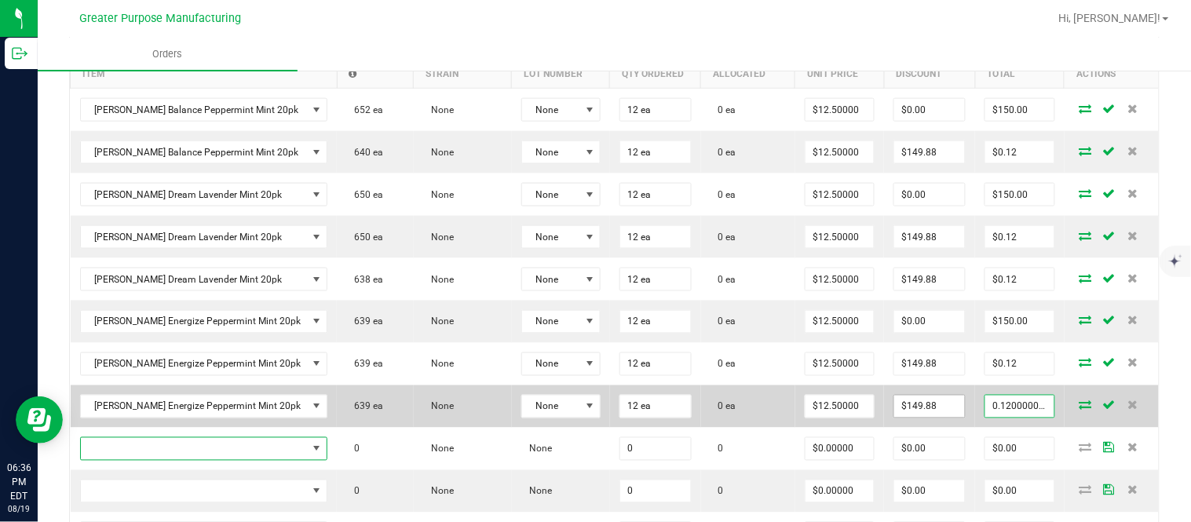
type input "$0.12"
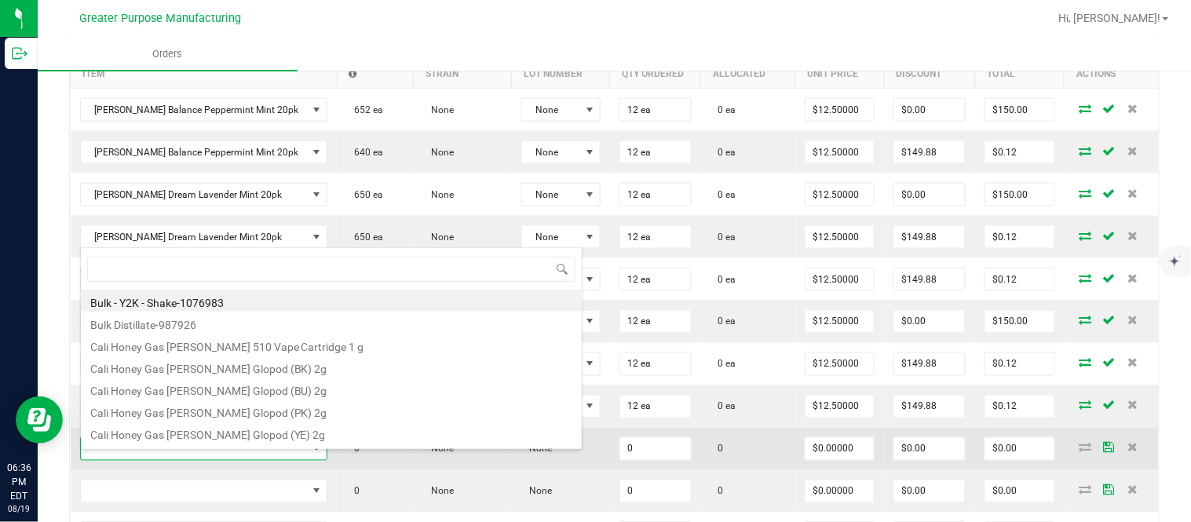
type input "1.37.60.984.0"
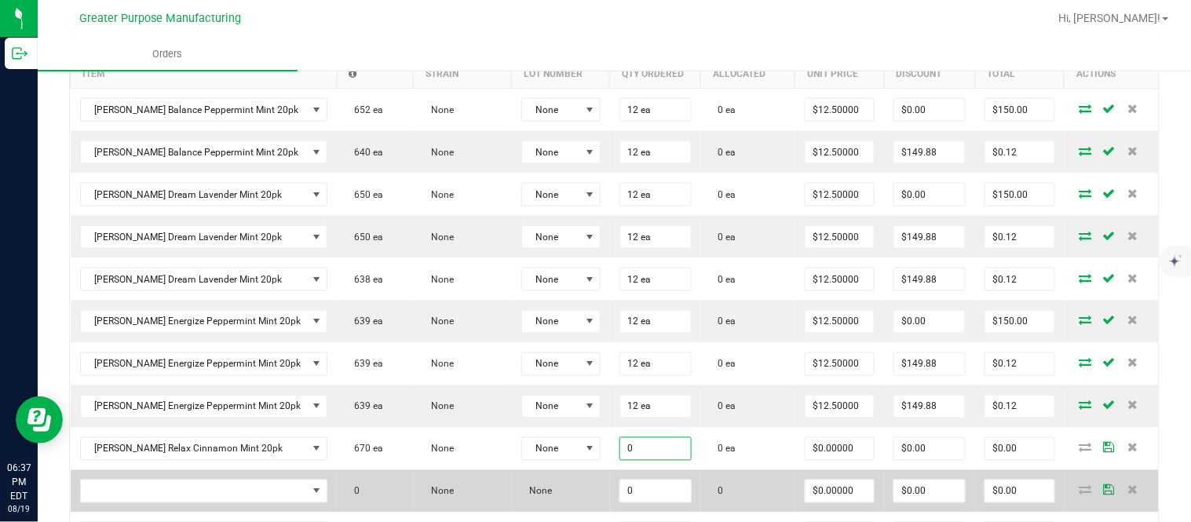
paste input "12"
type input "12 ea"
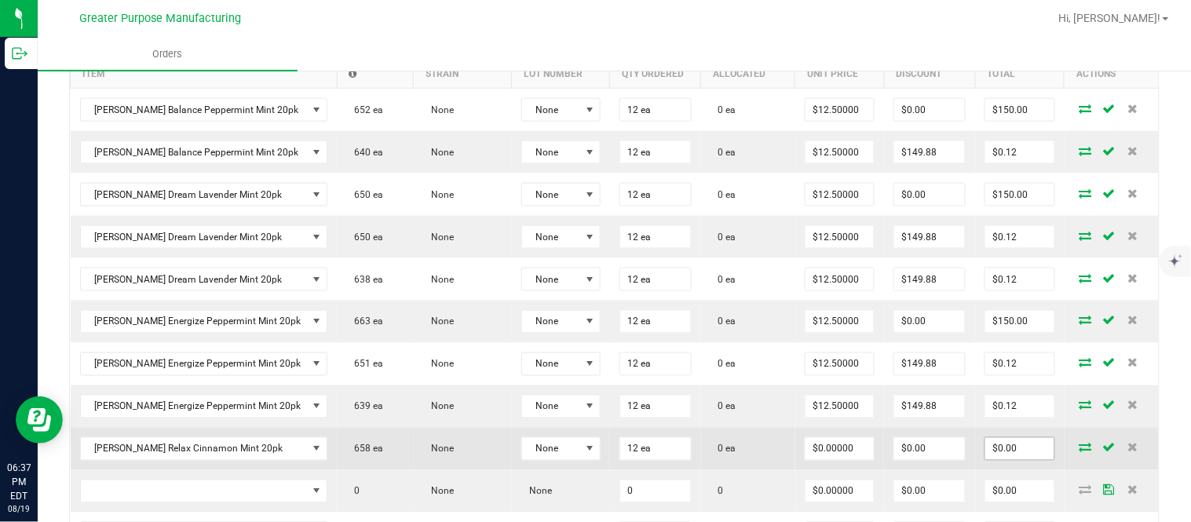
click at [1016, 460] on input "$0.00" at bounding box center [1019, 449] width 69 height 22
paste input "15"
type input "150"
type input "$12.50000"
type input "$150.00"
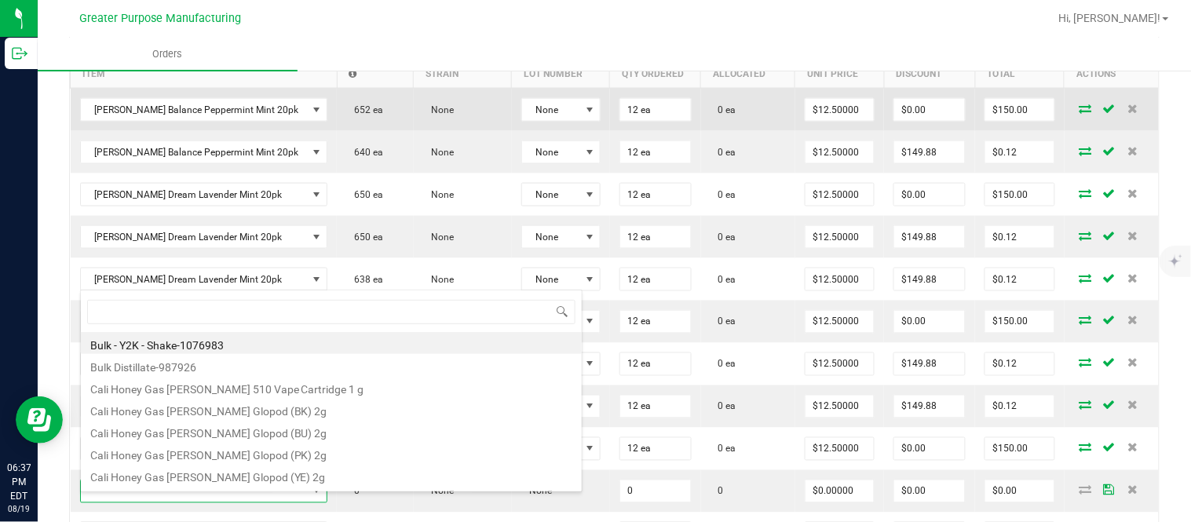
type input "1.37.60.984.0"
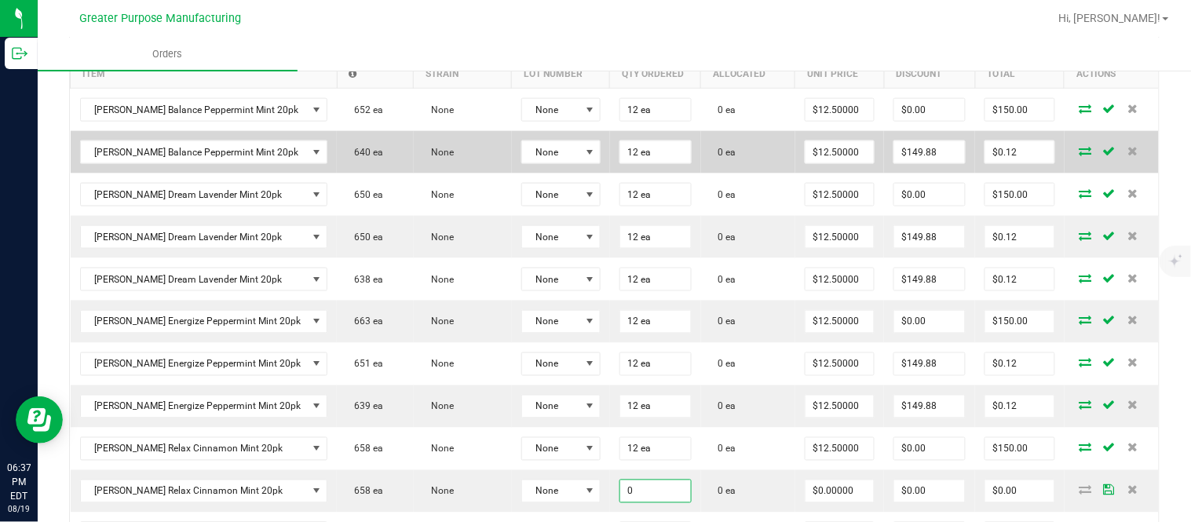
paste input "12"
type input "12 ea"
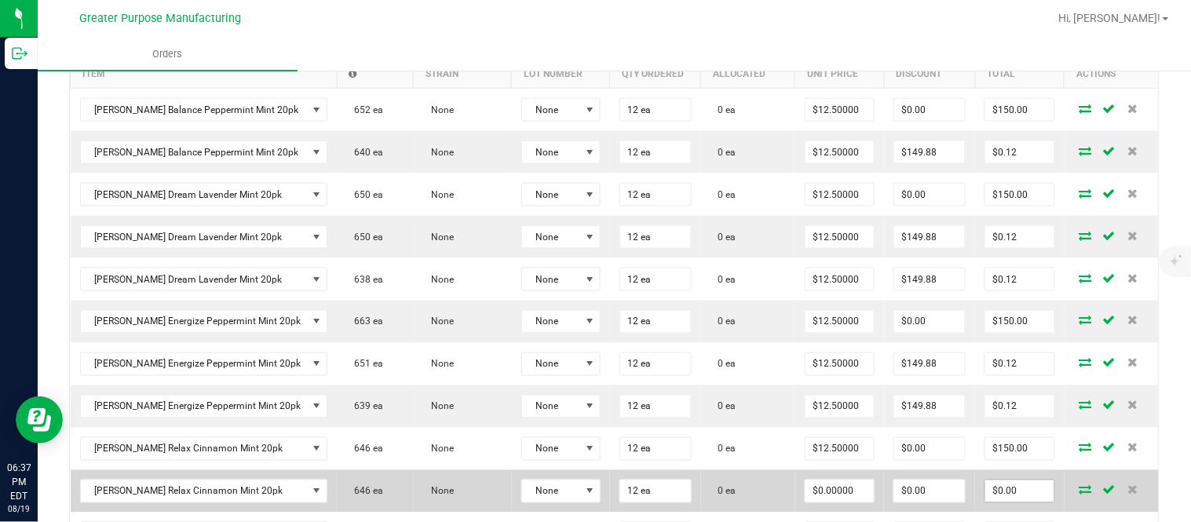
click at [994, 497] on input "$0.00" at bounding box center [1019, 491] width 69 height 22
paste input "15"
type input "150"
type input "$12.50000"
type input "$150.00"
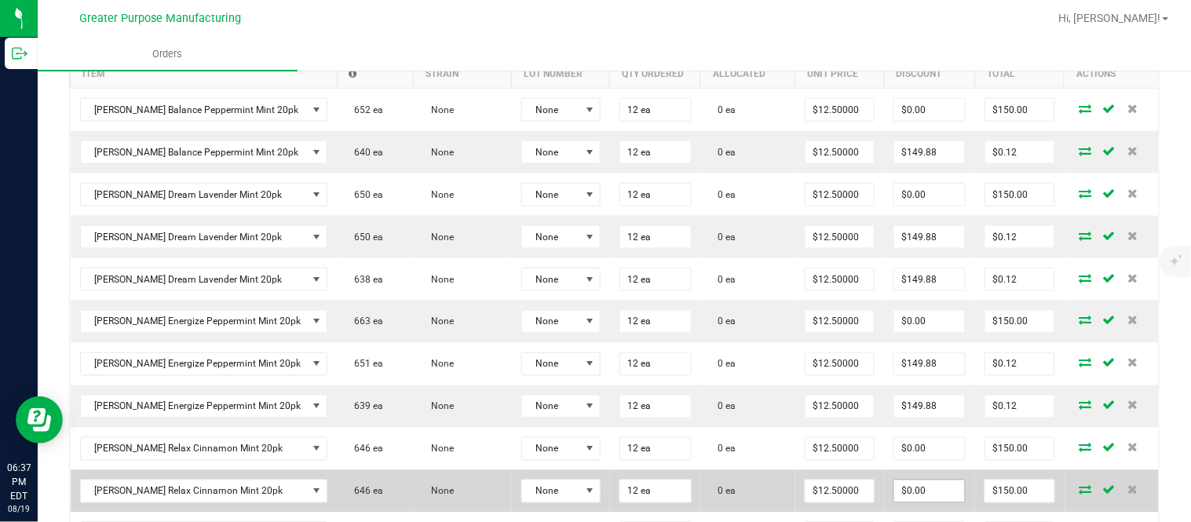
click at [920, 496] on input "$0.00" at bounding box center [929, 491] width 71 height 22
paste input "149.88"
type input "149.88"
type input "0.12000000000000455"
type input "$149.88"
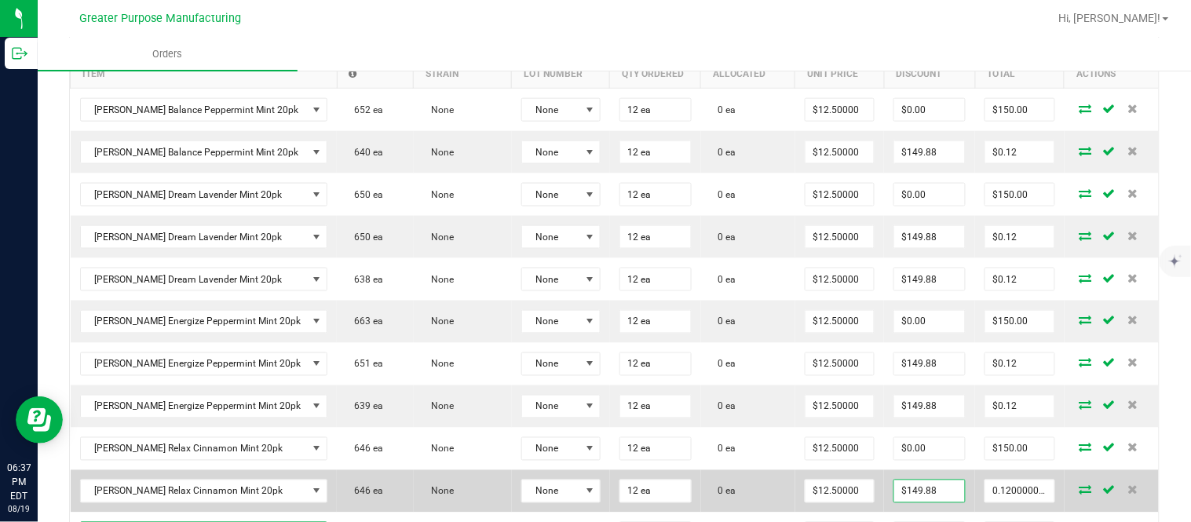
type input "$0.12"
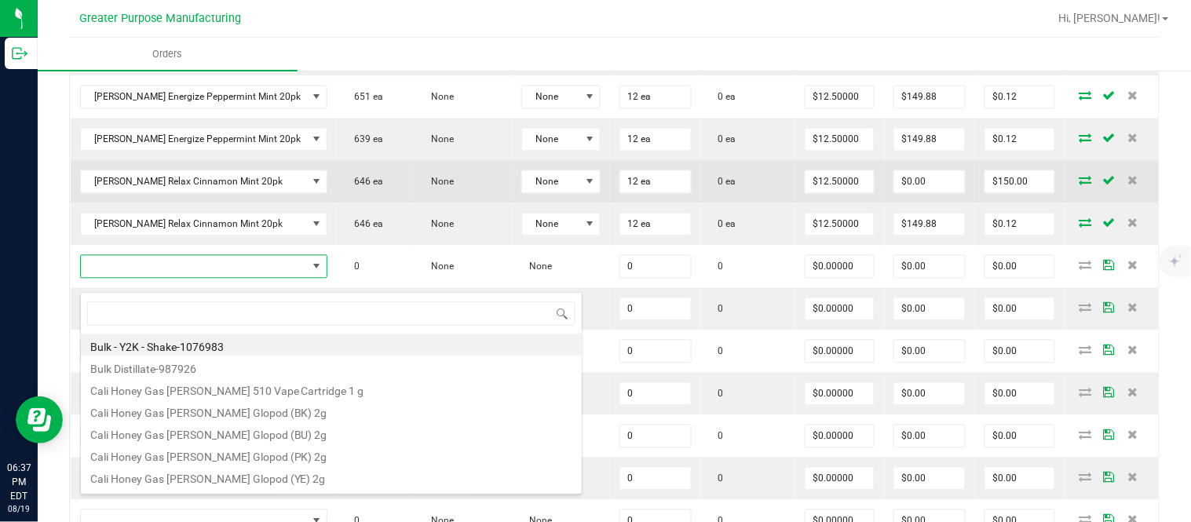
type input "1.37.60.985.0"
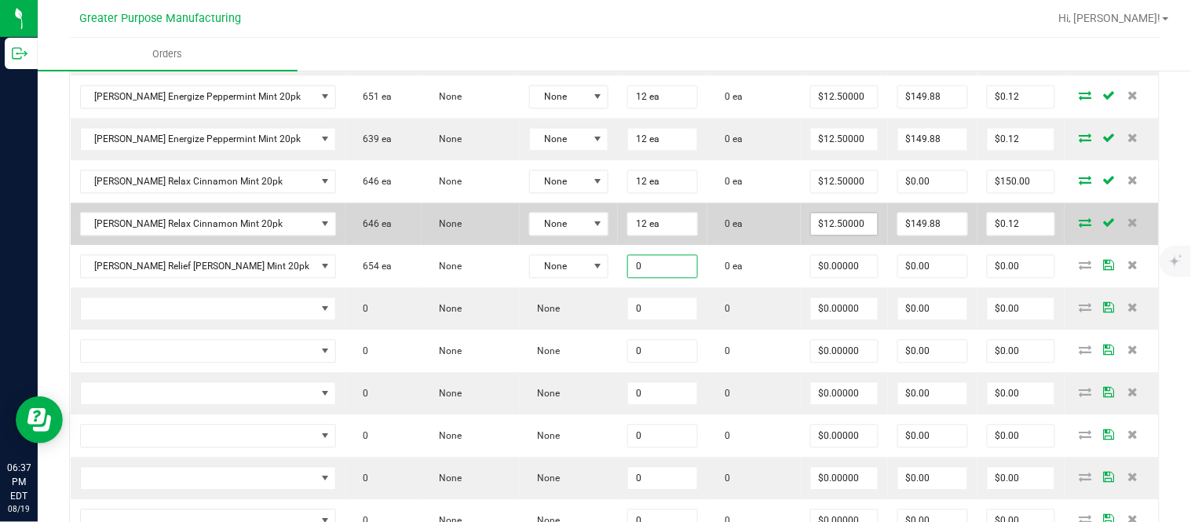
paste input "12"
type input "12 ea"
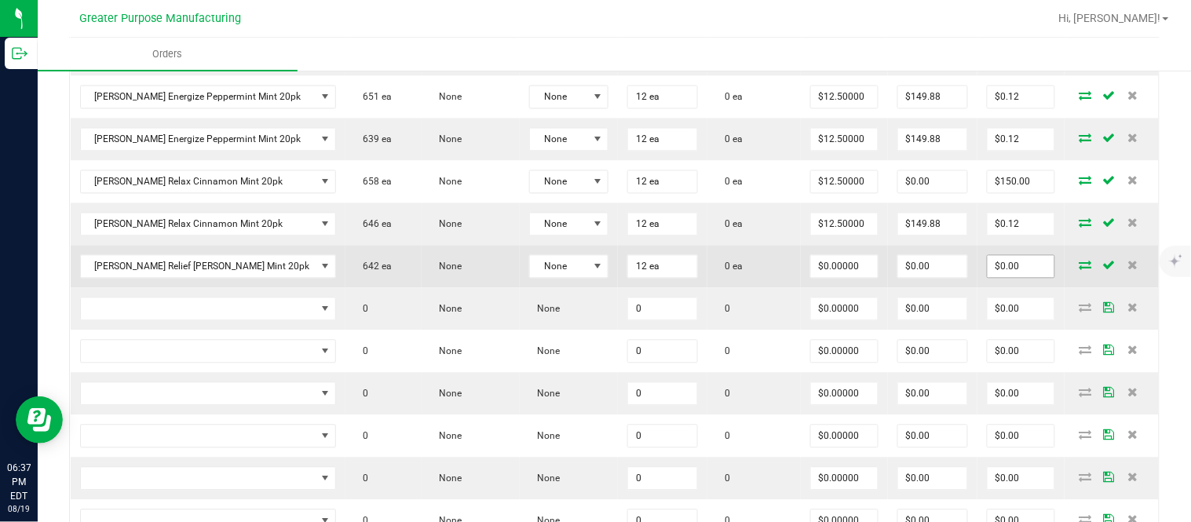
click at [993, 278] on input "$0.00" at bounding box center [1020, 267] width 67 height 22
paste input "15"
type input "150"
type input "$12.50000"
type input "$150.00"
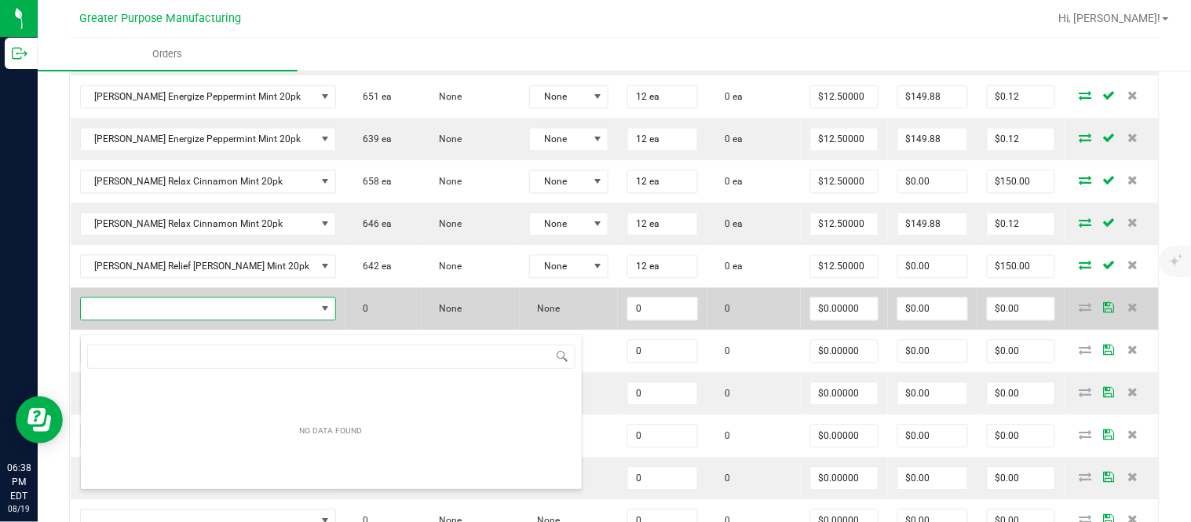
type input "1.37.60.985.0"
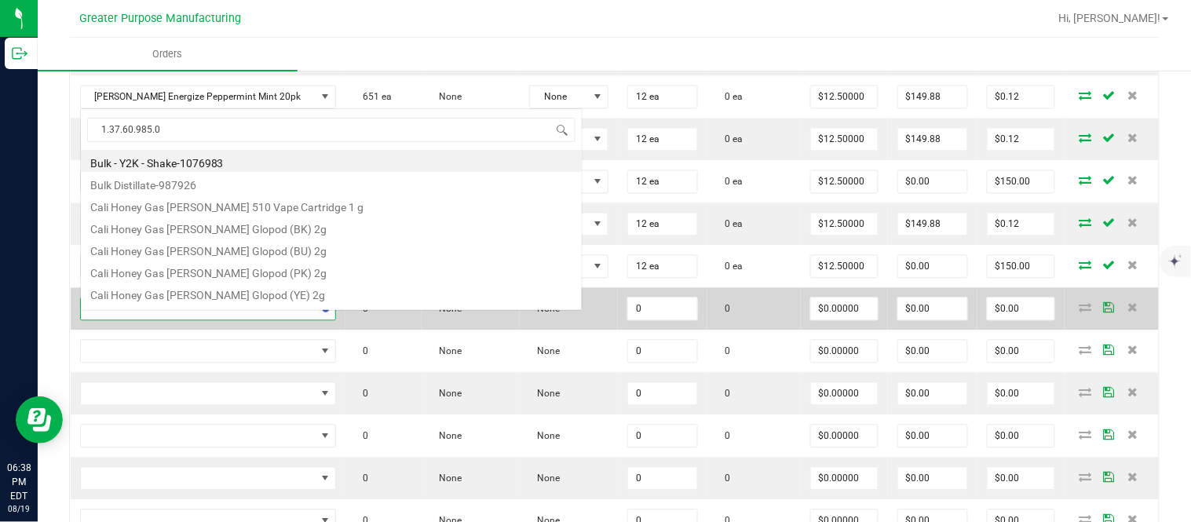
scroll to position [0, 0]
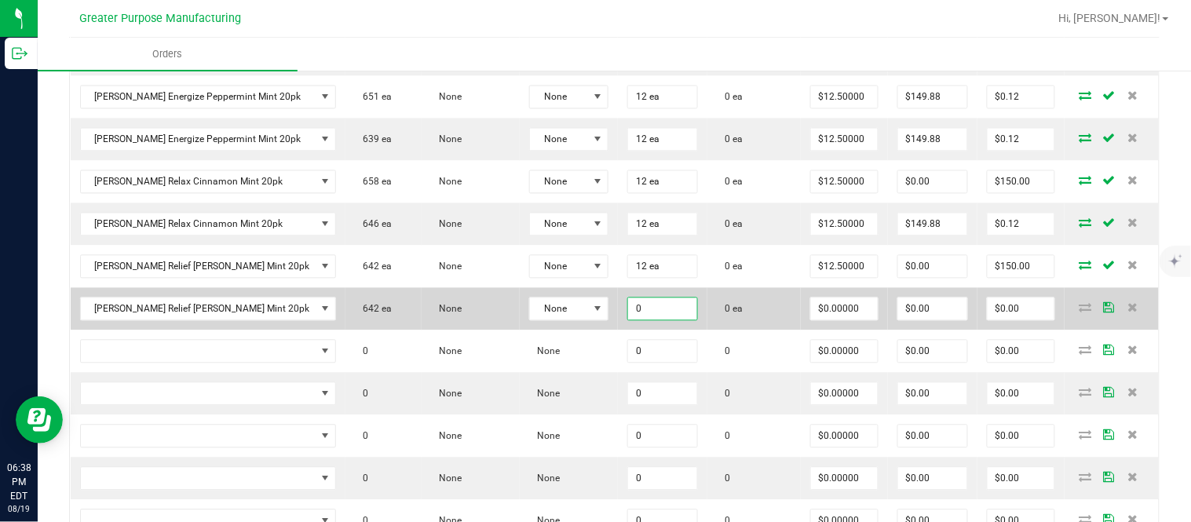
paste input "12"
type input "12"
type input "0"
type input "12 ea"
type input "$0.00000"
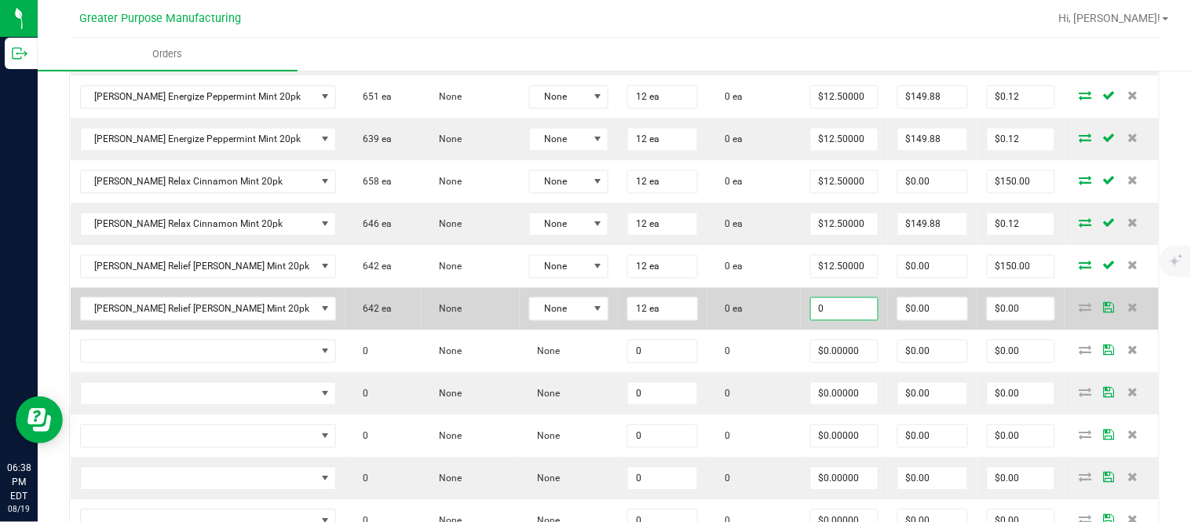
type input "0"
click at [1006, 320] on input "$0.00" at bounding box center [1020, 309] width 67 height 22
paste input "15"
type input "150"
type input "$12.50000"
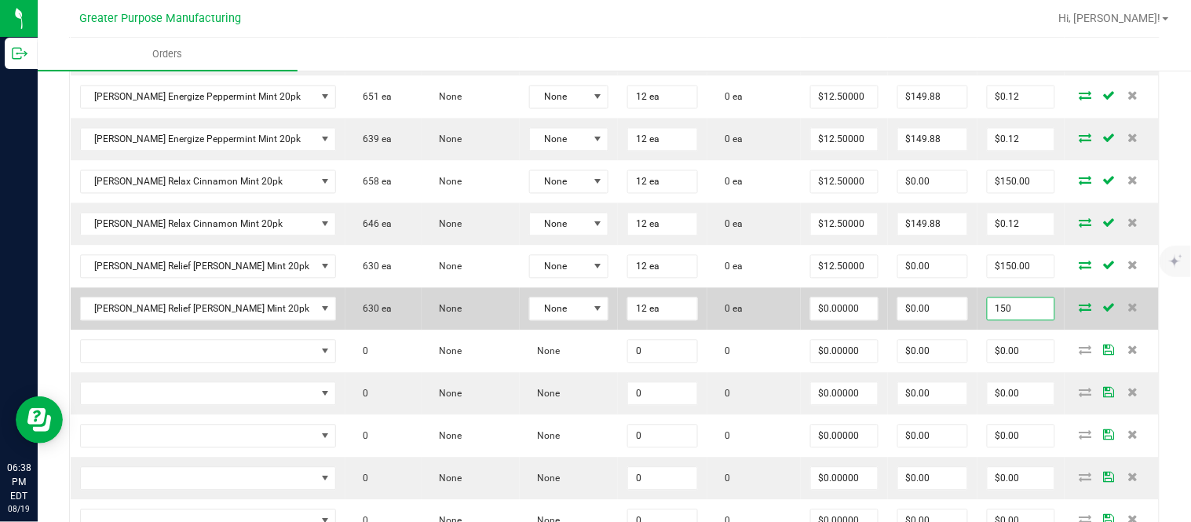
type input "$150.00"
click at [914, 319] on input "$0.00" at bounding box center [933, 309] width 70 height 22
paste input "149.88"
type input "149.88"
type input "0.12000000000000455"
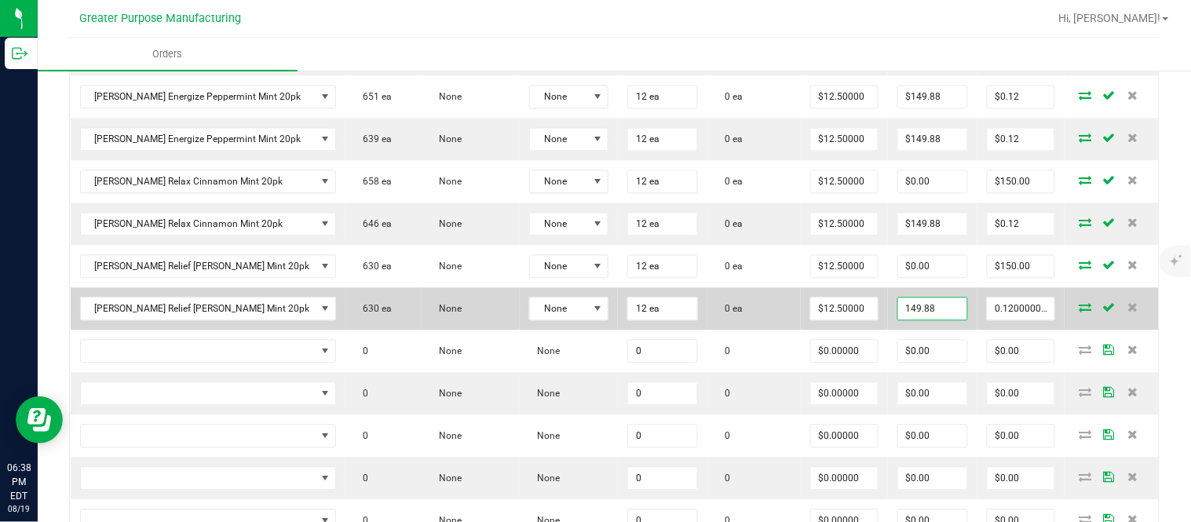
type input "$149.88"
type input "$0.12"
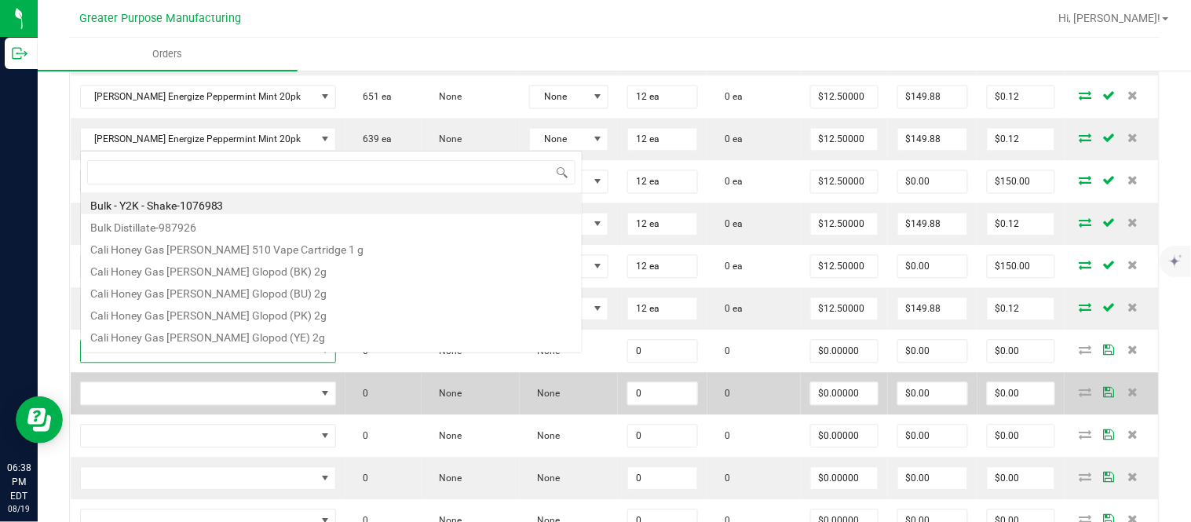
scroll to position [24, 223]
type input "1.37.60.986.0"
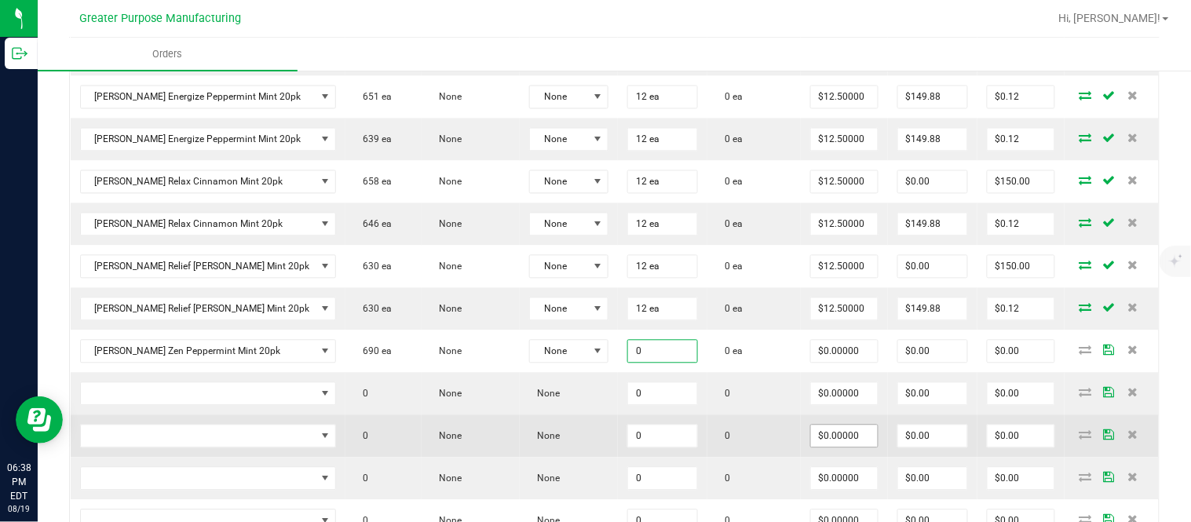
paste input "12"
type input "12 ea"
type input "$0.00000"
type input "0"
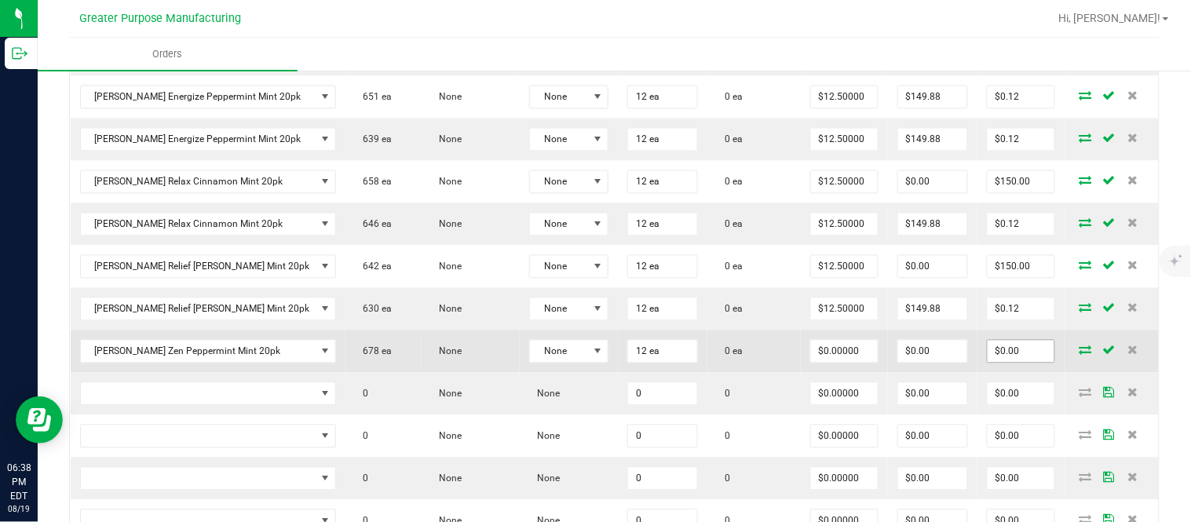
click at [1000, 362] on input "$0.00" at bounding box center [1020, 352] width 67 height 22
paste input "15"
type input "150"
type input "$12.50000"
type input "$150.00"
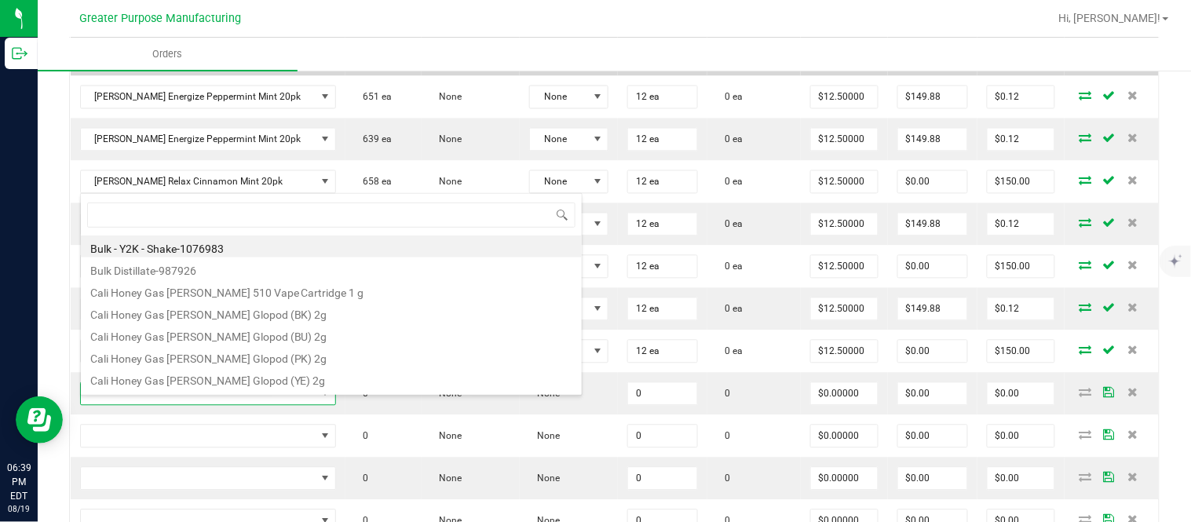
type input "1.37.60.986.0"
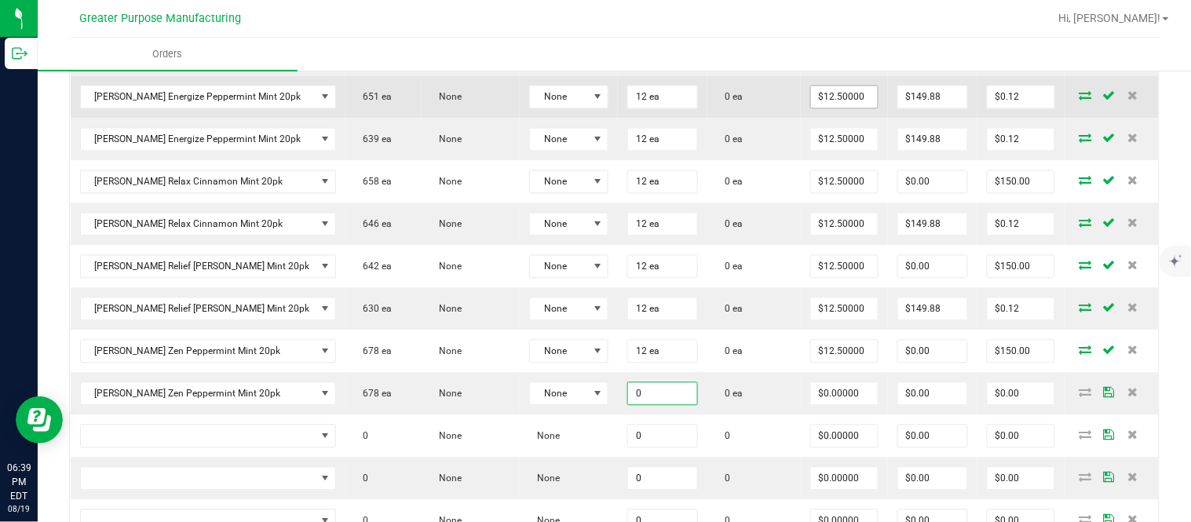
paste input "12"
type input "12"
type input "0"
type input "12 ea"
type input "$0.00000"
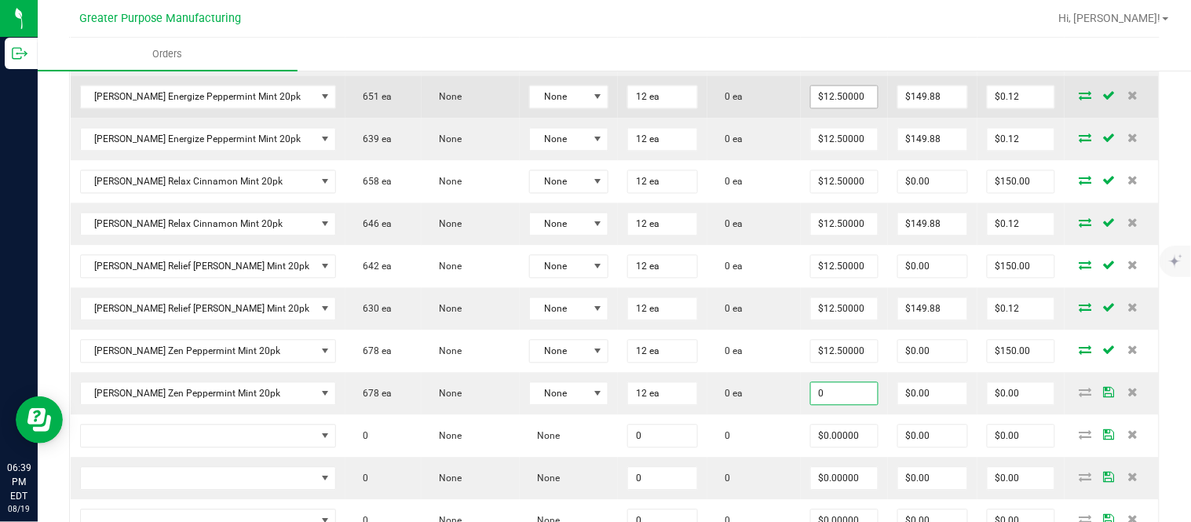
type input "0"
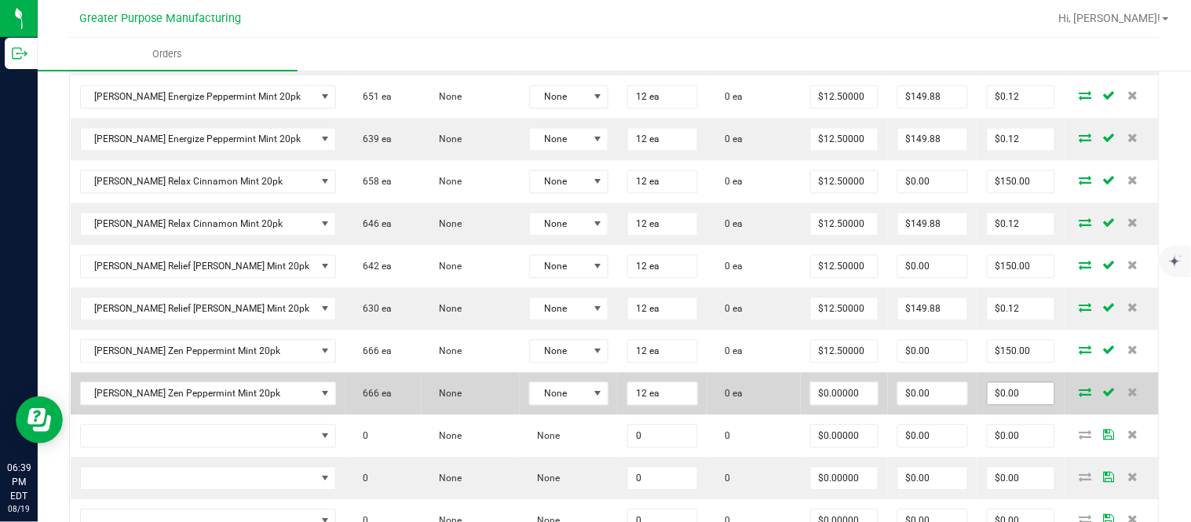
click at [1023, 403] on input "$0.00" at bounding box center [1020, 394] width 67 height 22
paste input "15"
type input "150"
type input "$12.50000"
type input "$150.00"
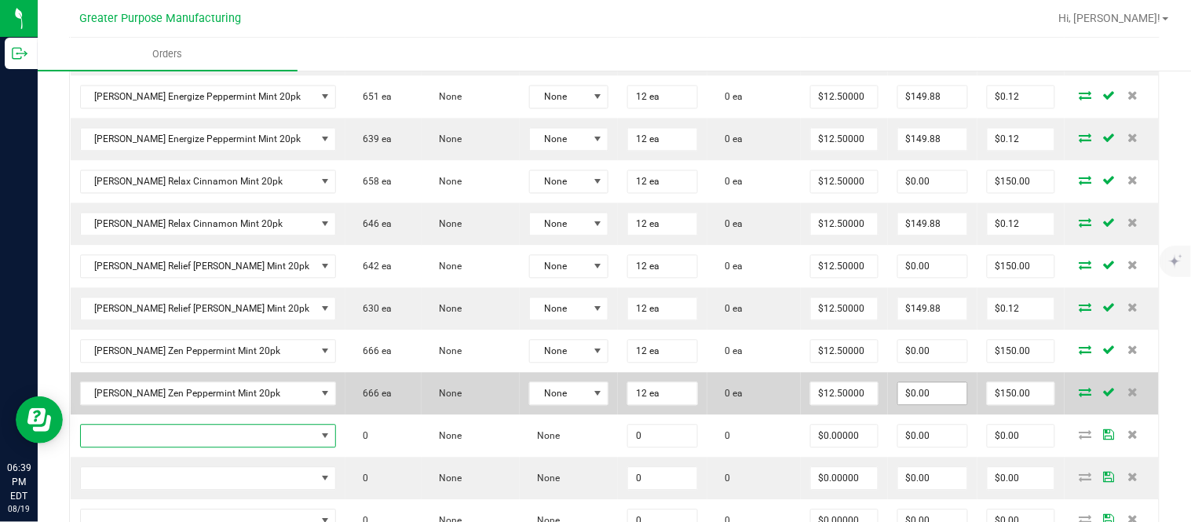
click at [899, 405] on input "$0.00" at bounding box center [933, 394] width 70 height 22
paste input "149.88"
type input "$149.88"
type input "$0.12"
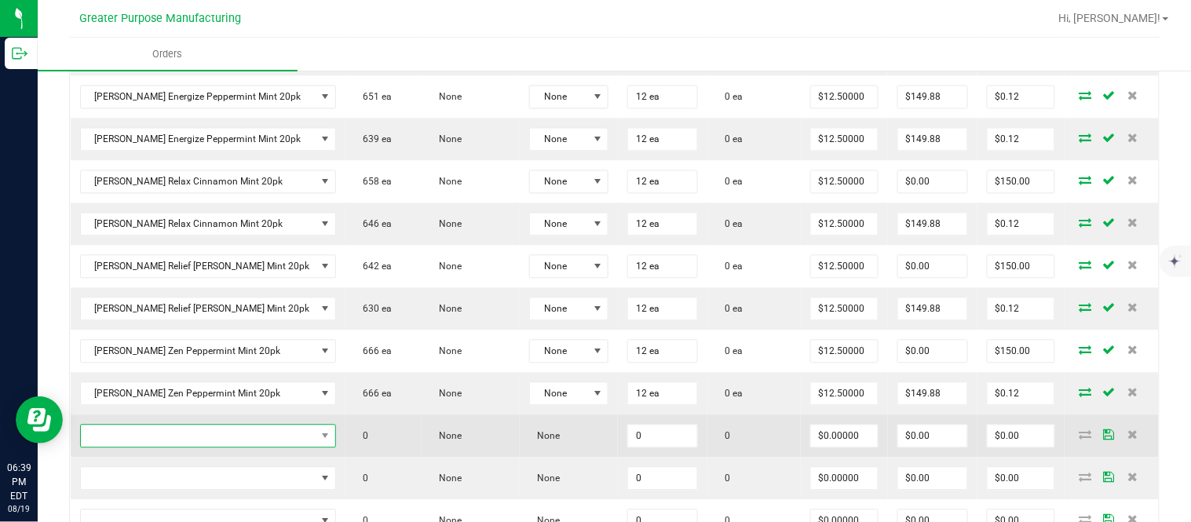
click at [167, 447] on span "NO DATA FOUND" at bounding box center [198, 436] width 235 height 22
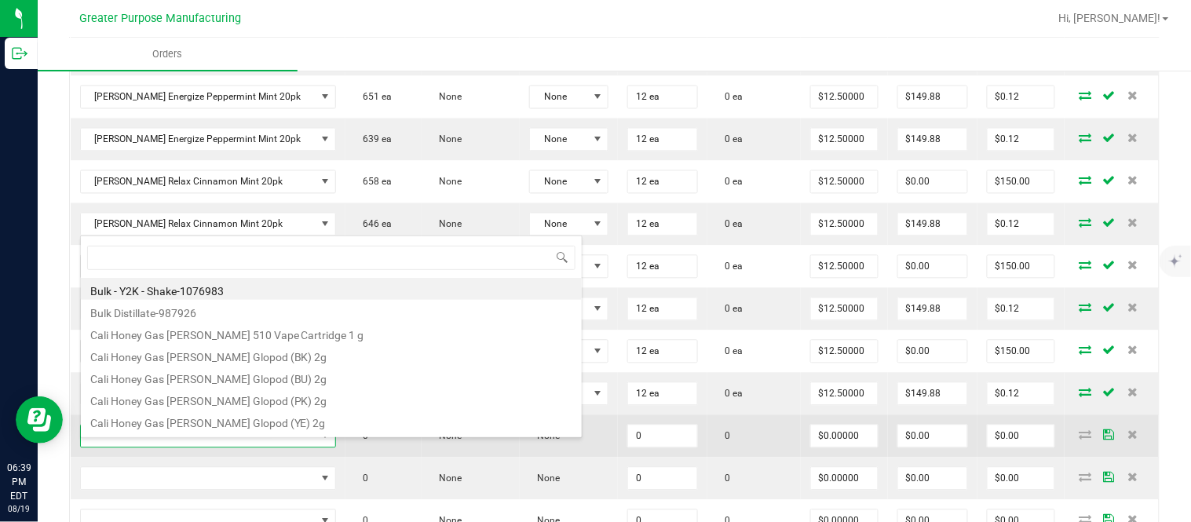
type input "1.37.60.986.0"
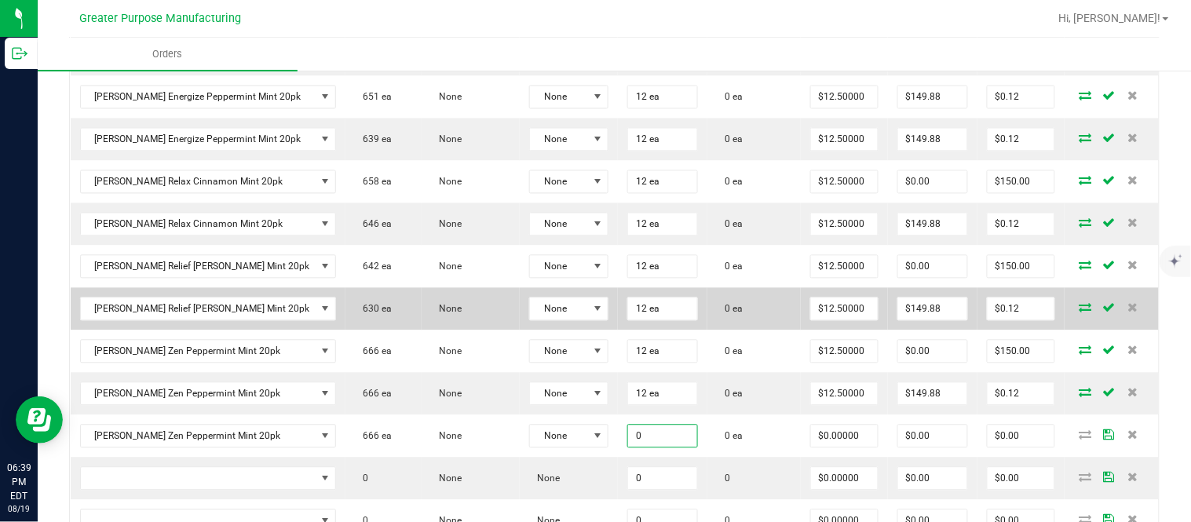
paste input "12"
type input "12 ea"
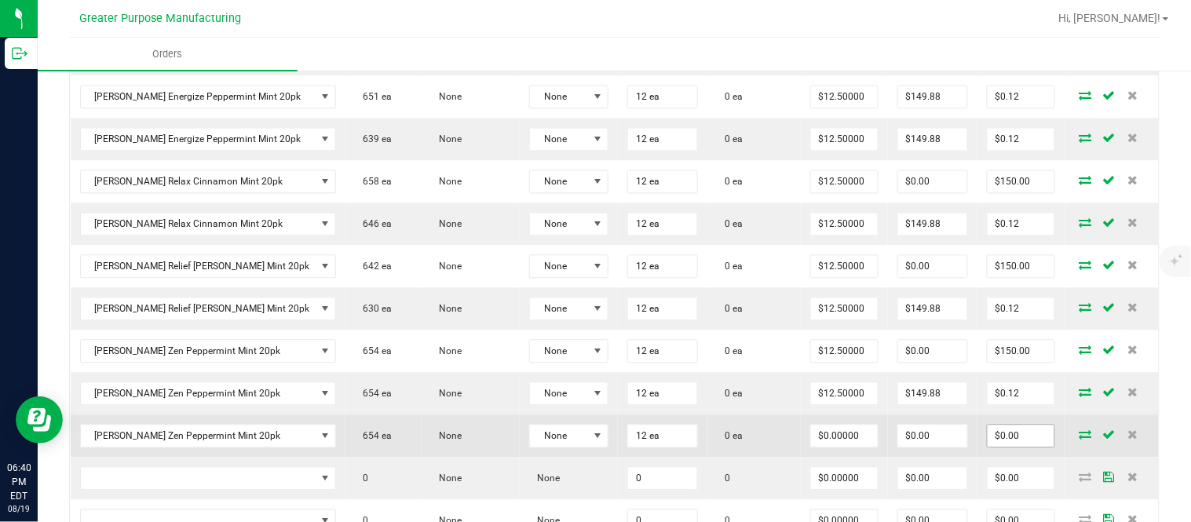
click at [1030, 443] on input "$0.00" at bounding box center [1020, 436] width 67 height 22
type input "0"
click at [938, 442] on input "$0.00" at bounding box center [933, 436] width 70 height 22
type input "0"
type input "$0.00"
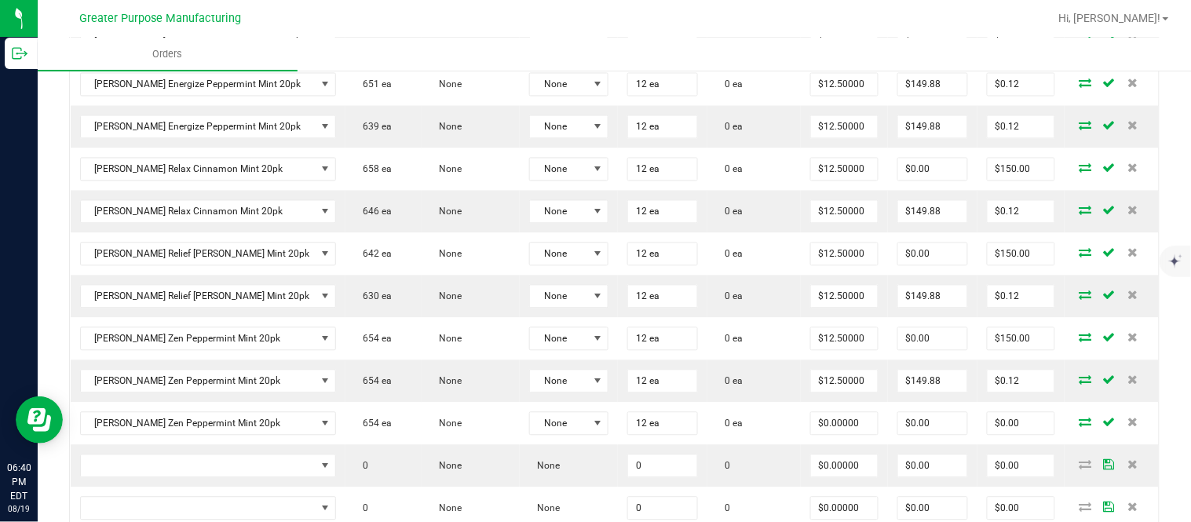
scroll to position [786, 0]
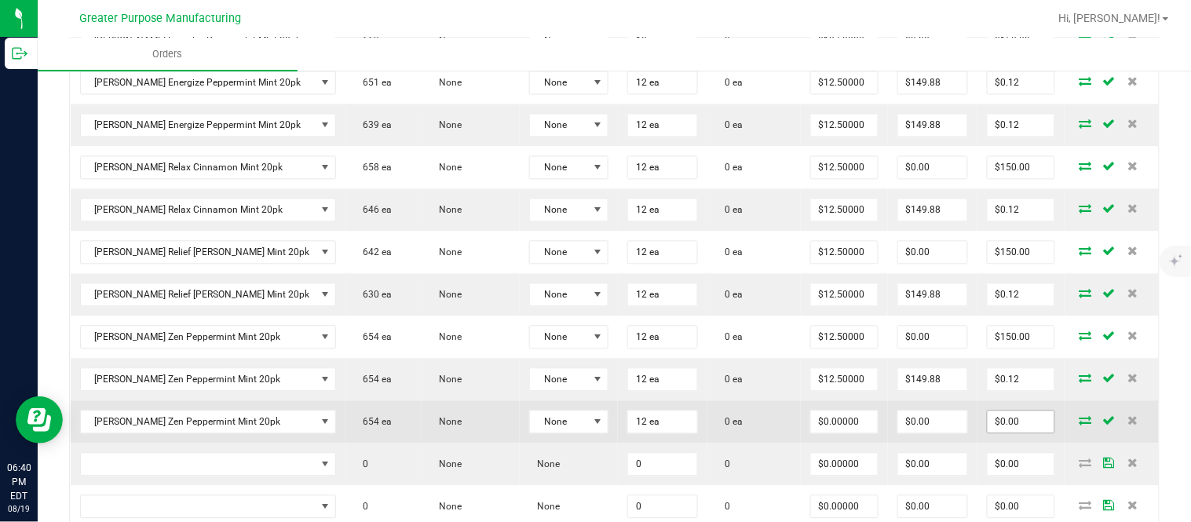
click at [1023, 433] on input "$0.00" at bounding box center [1020, 422] width 67 height 22
paste input "15"
type input "150"
type input "$12.50000"
type input "$150.00"
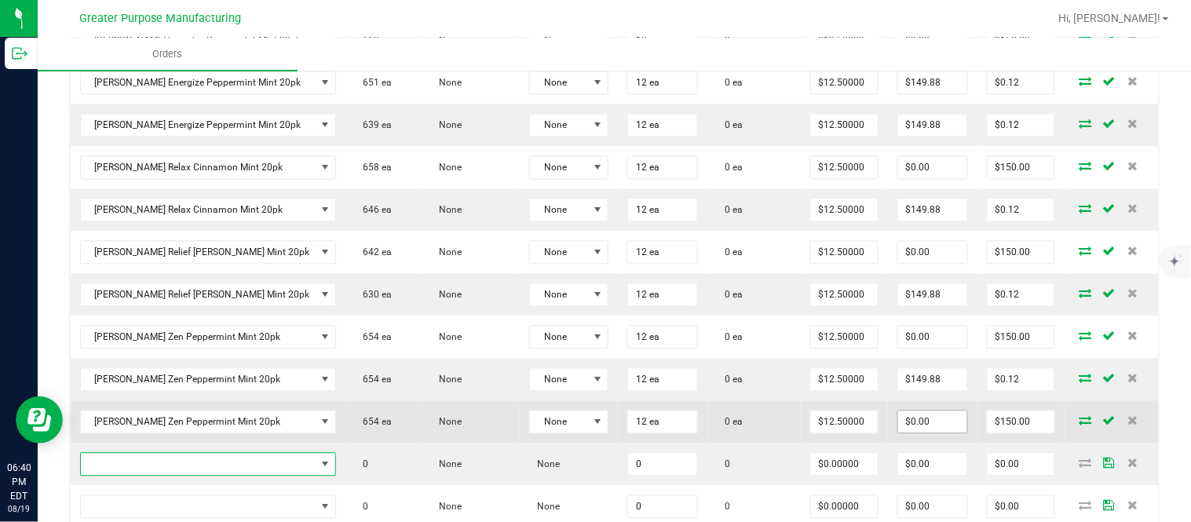
click at [912, 433] on input "$0.00" at bounding box center [933, 422] width 70 height 22
paste input "149.88"
type input "149.88"
type input "0.12000000000000455"
type input "$149.88"
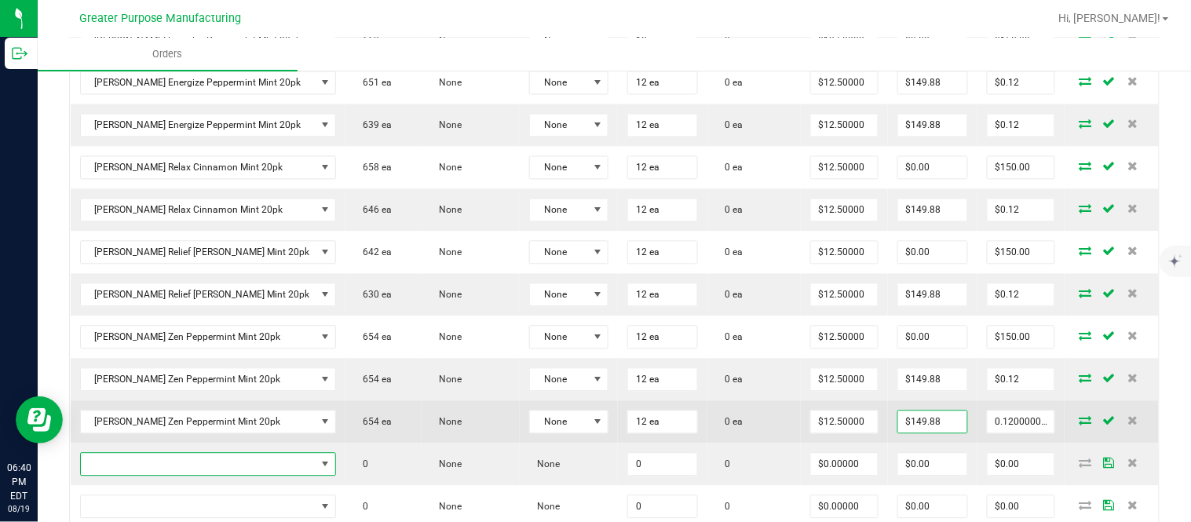
type input "$0.12"
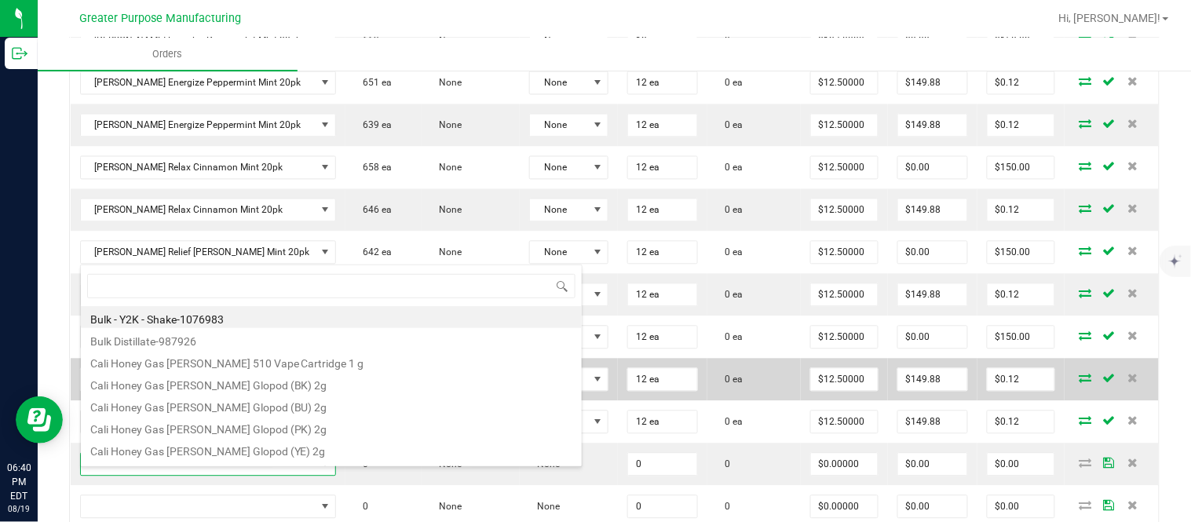
scroll to position [24, 223]
type input "1.37.61.1136.0"
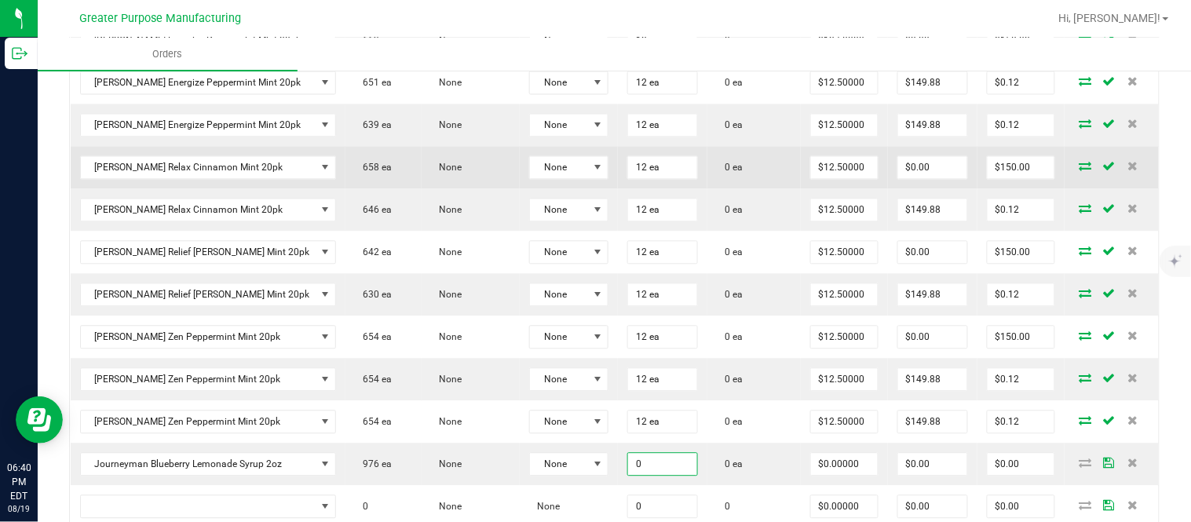
paste input "24"
type input "24 ea"
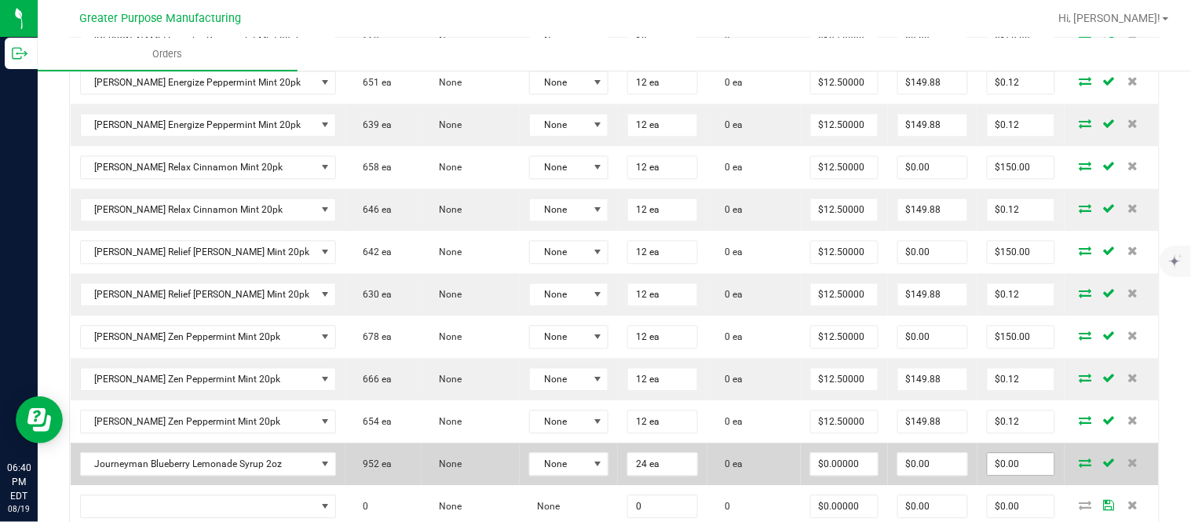
click at [991, 469] on input "$0.00" at bounding box center [1020, 465] width 67 height 22
paste input "288"
type input "288"
type input "$12.00000"
type input "$288.00"
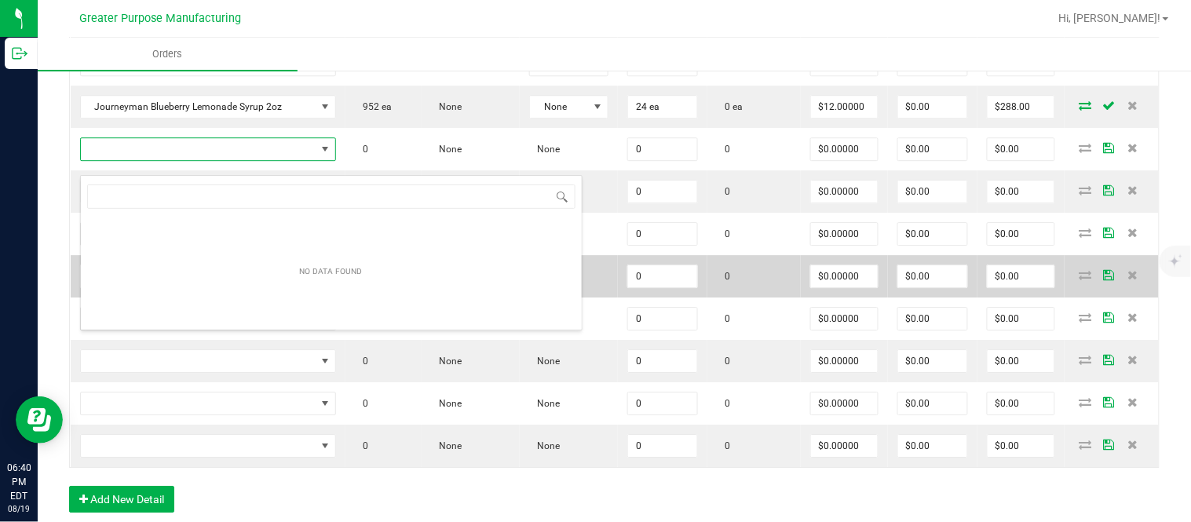
scroll to position [24, 224]
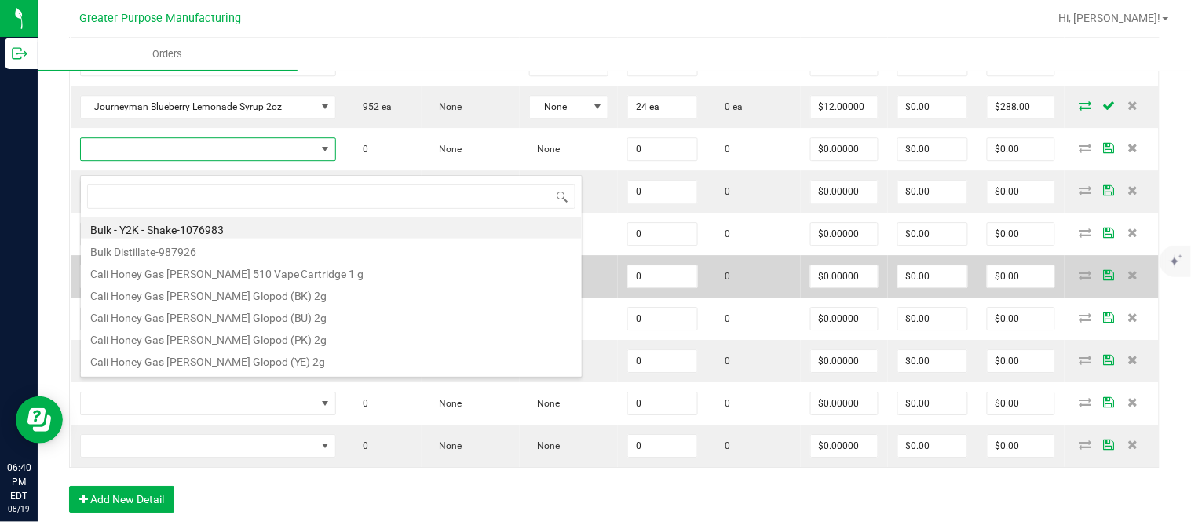
type input "1.37.61.1136.0"
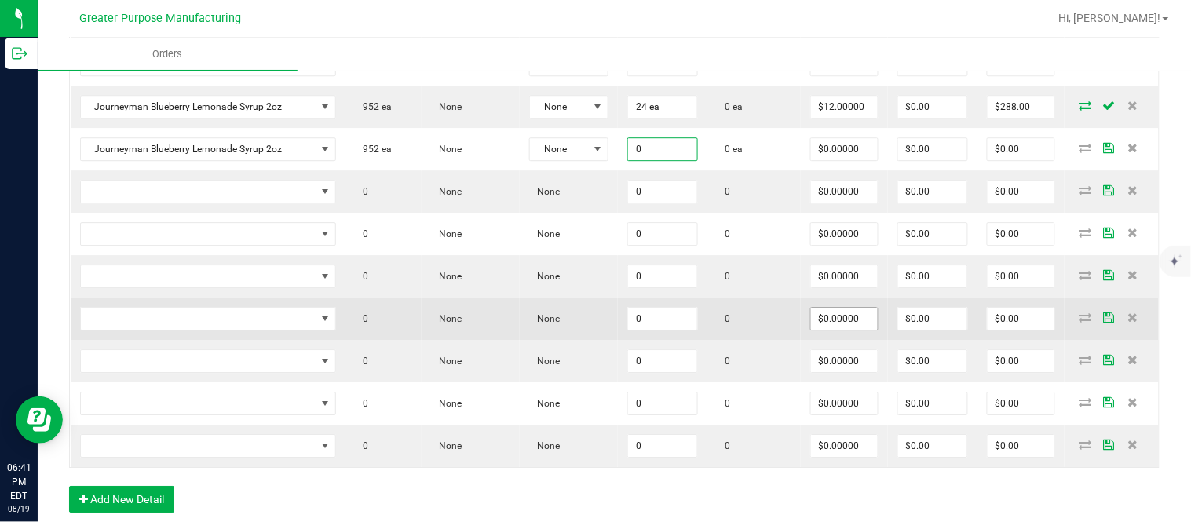
paste input "24"
type input "24 ea"
type input "0"
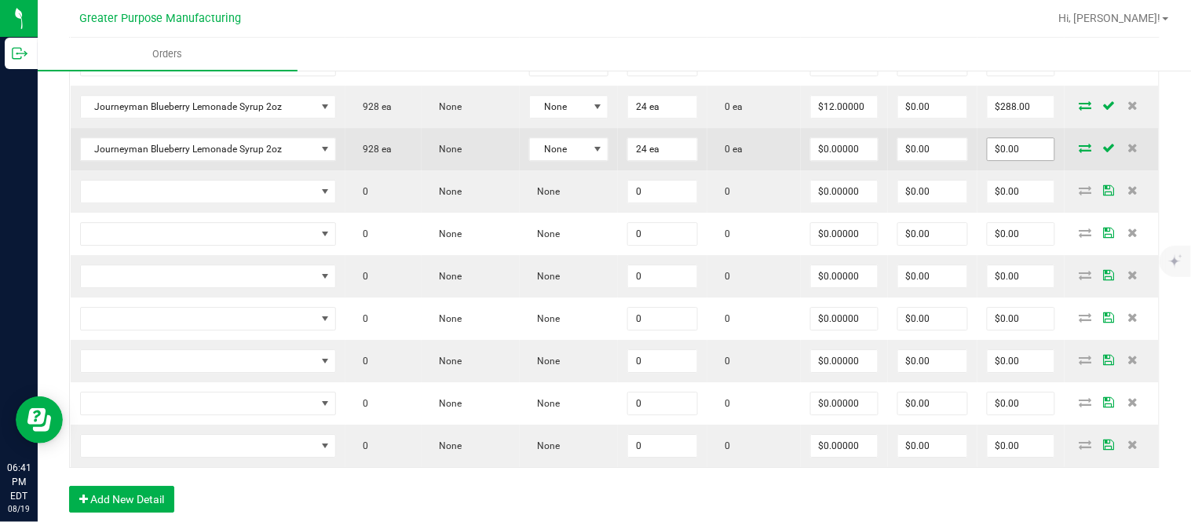
click at [995, 160] on input "$0.00" at bounding box center [1020, 149] width 67 height 22
paste input "288"
type input "288"
type input "$12.00000"
type input "$288.00"
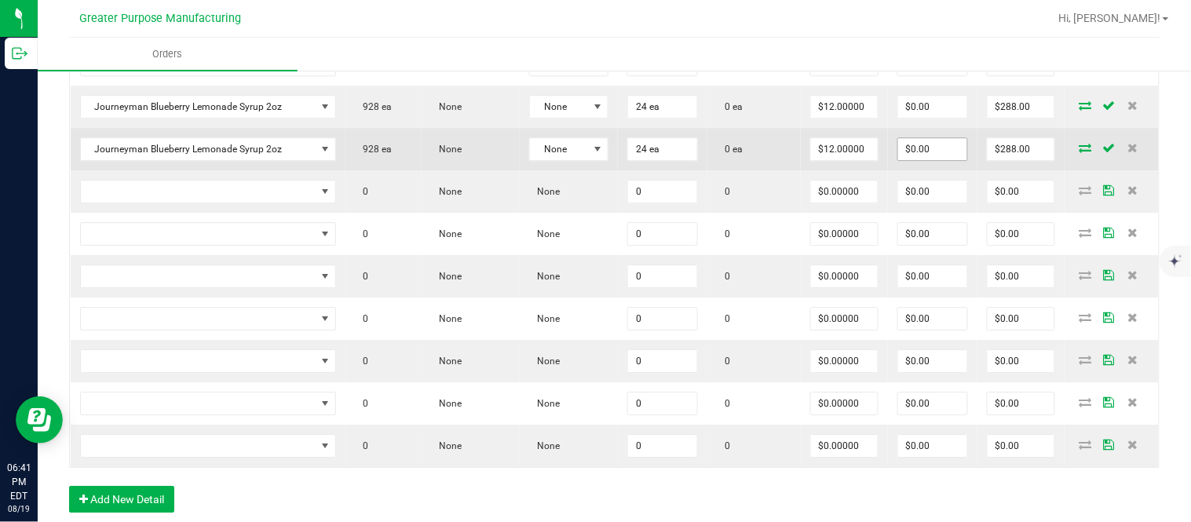
click at [925, 160] on input "$0.00" at bounding box center [933, 149] width 70 height 22
paste input "287.76"
type input "$287.76"
type input "$0.24"
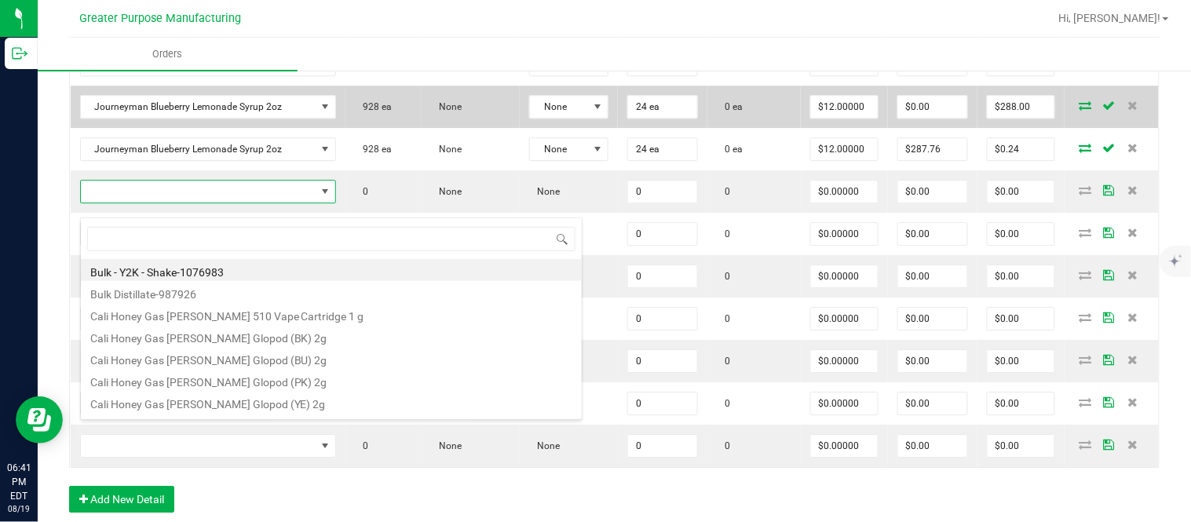
type input "1.37.61.1138.0"
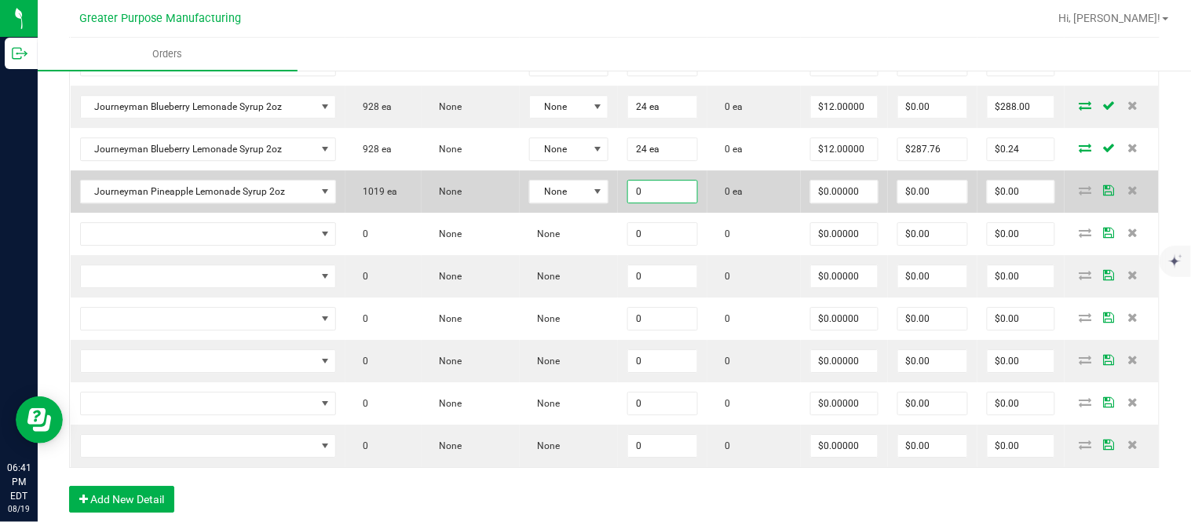
paste input "1.37"
type input "1 ea"
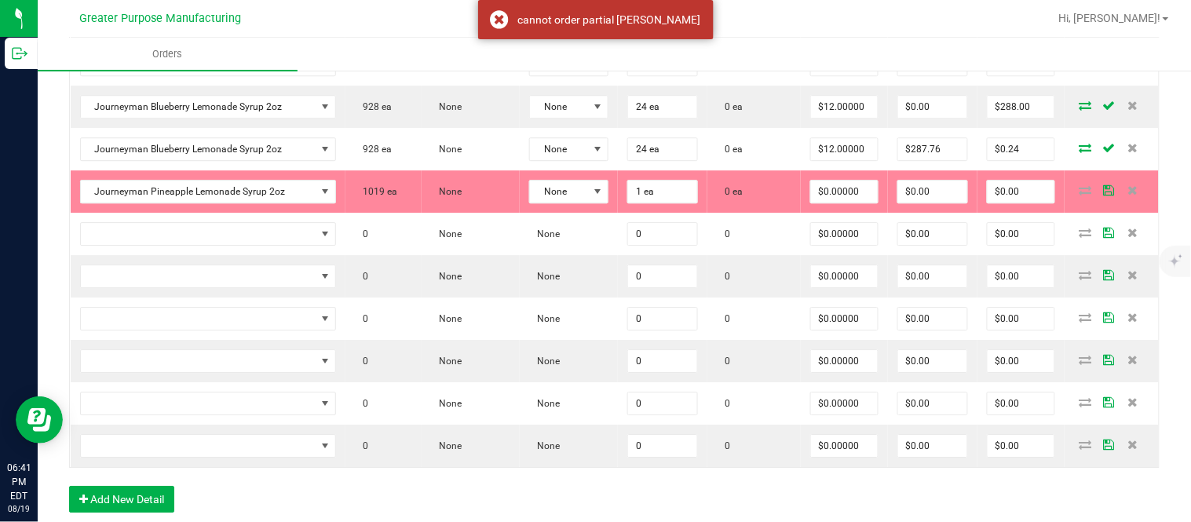
type input "0"
click at [633, 199] on input "1 ea" at bounding box center [662, 192] width 69 height 22
type input "1.37"
type input "$0.00000"
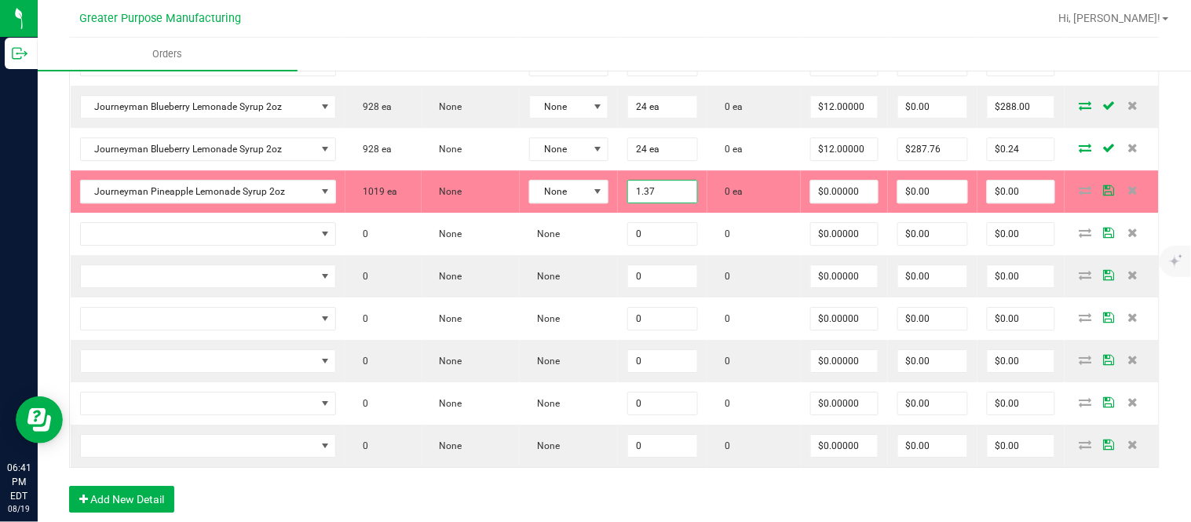
paste input "24"
type input "24 ea"
type input "0"
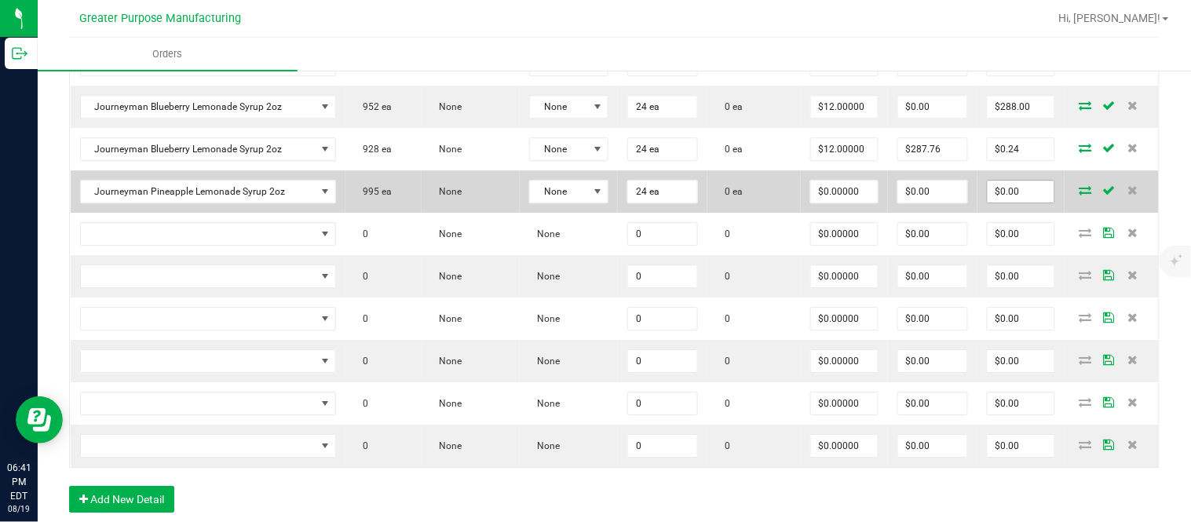
click at [1020, 202] on input "$0.00" at bounding box center [1020, 192] width 67 height 22
paste input "288"
type input "288"
type input "$12.00000"
type input "$288.00"
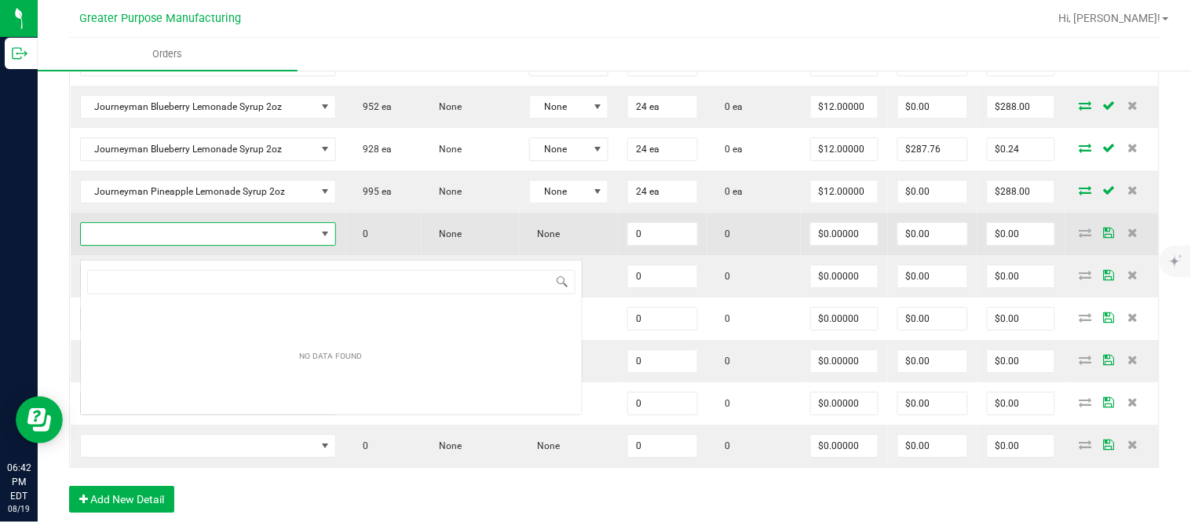
scroll to position [24, 228]
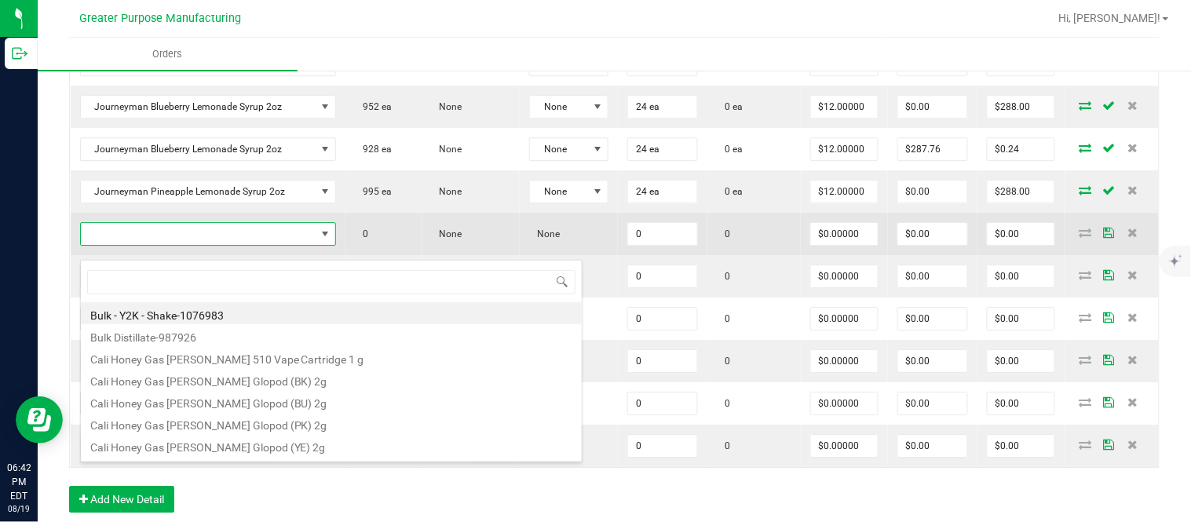
type input "1.37.61.1138.0"
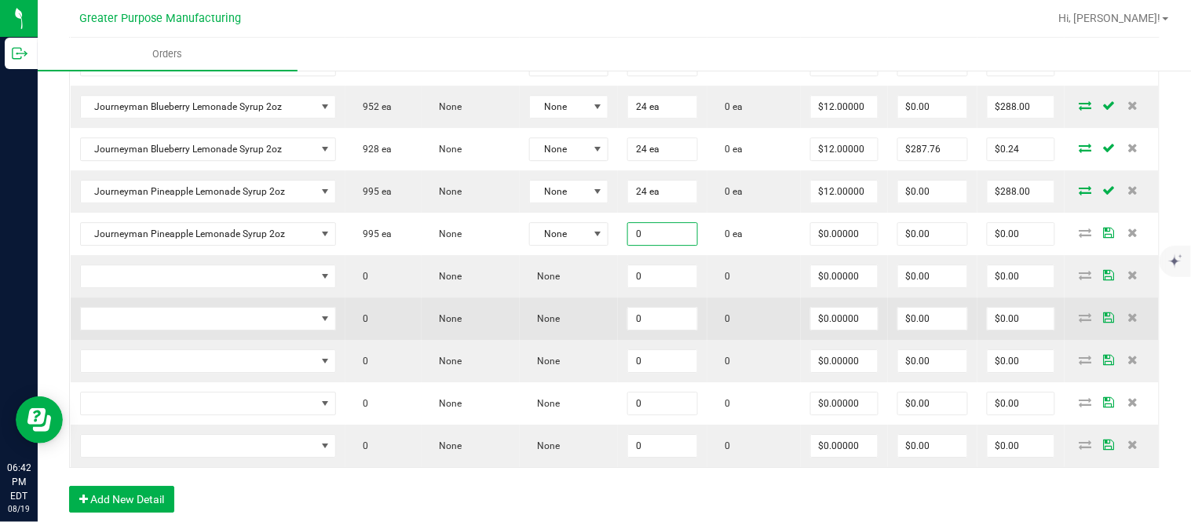
paste input "24"
type input "24 ea"
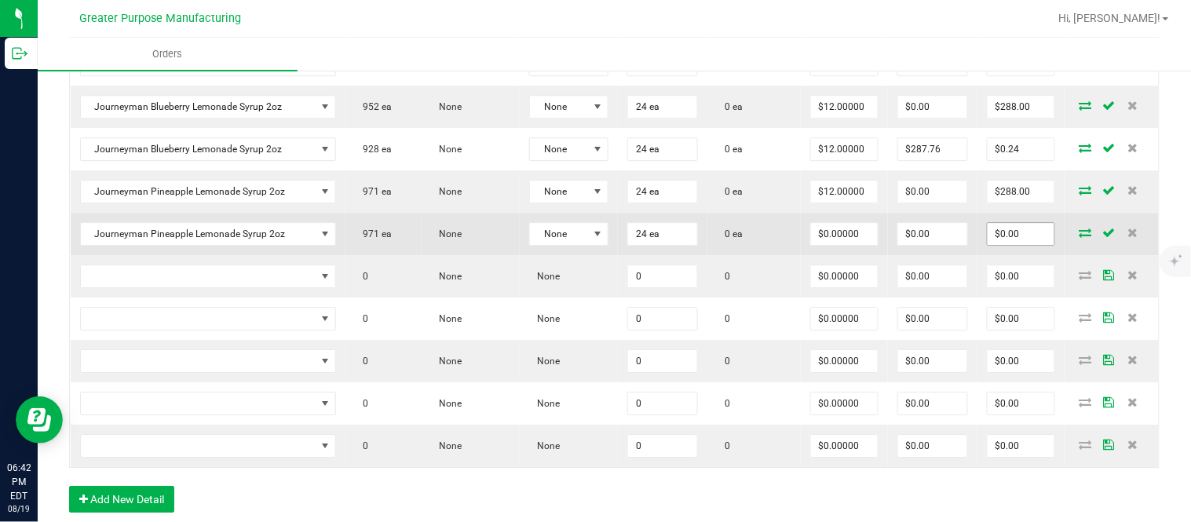
click at [1003, 245] on input "$0.00" at bounding box center [1020, 234] width 67 height 22
paste input "288"
type input "288"
type input "$12.00000"
type input "$288.00"
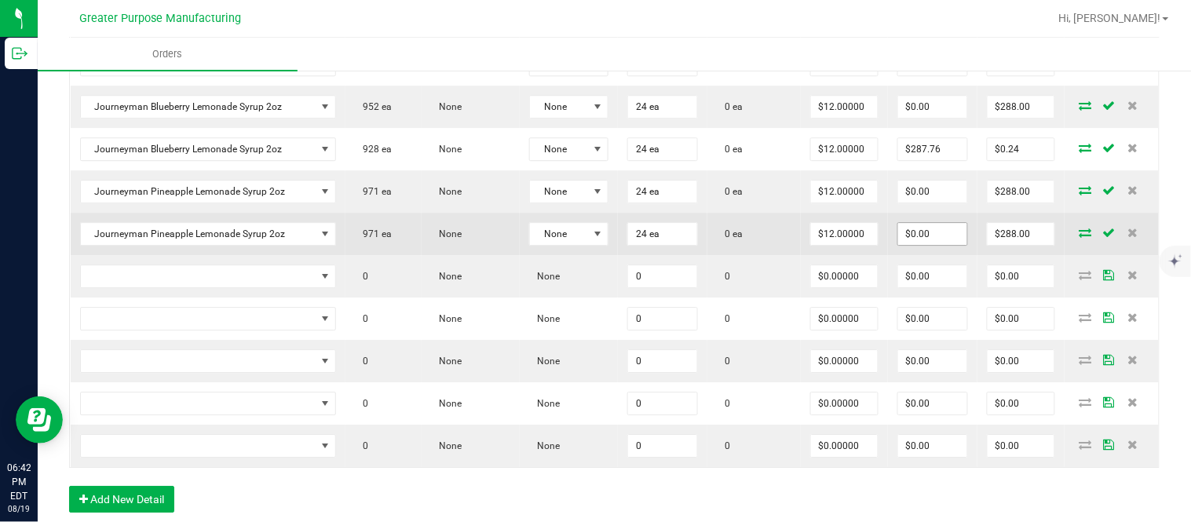
click at [936, 242] on input "$0.00" at bounding box center [933, 234] width 70 height 22
paste input "287.76"
type input "$287.76"
type input "$0.24"
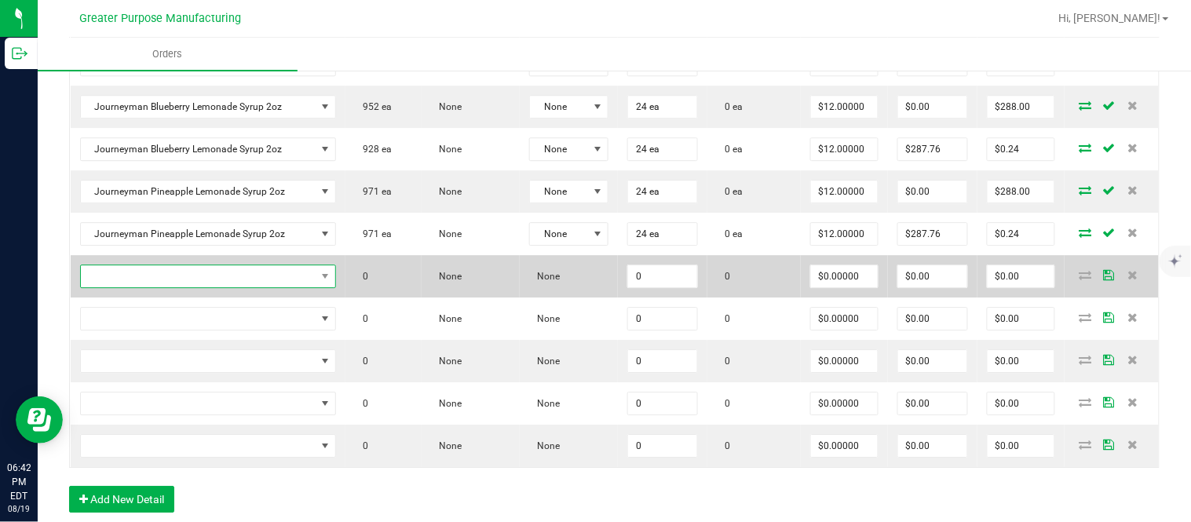
click at [279, 287] on span "NO DATA FOUND" at bounding box center [198, 276] width 235 height 22
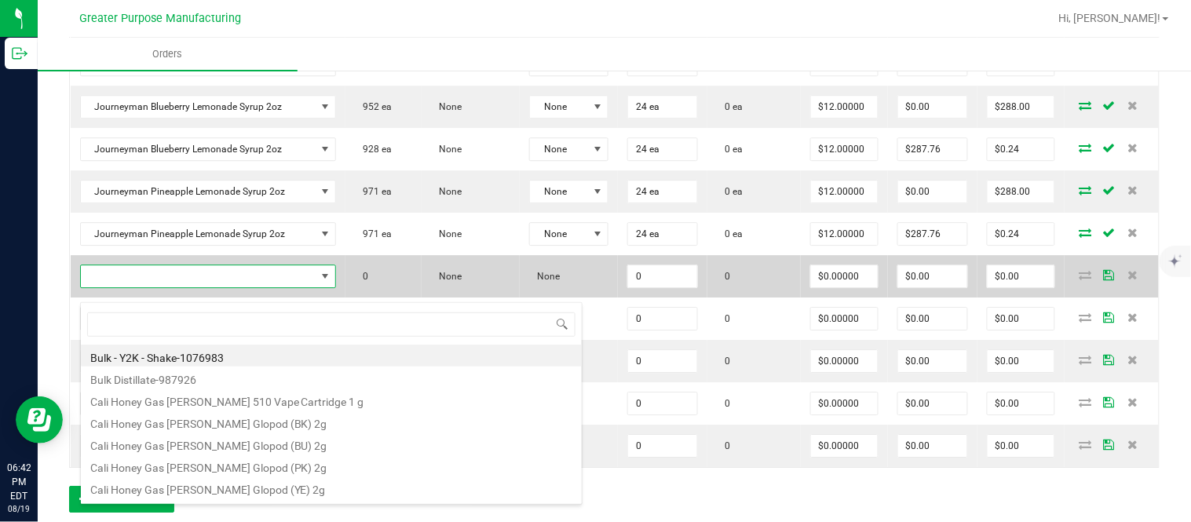
type input "1.37.61.471.0"
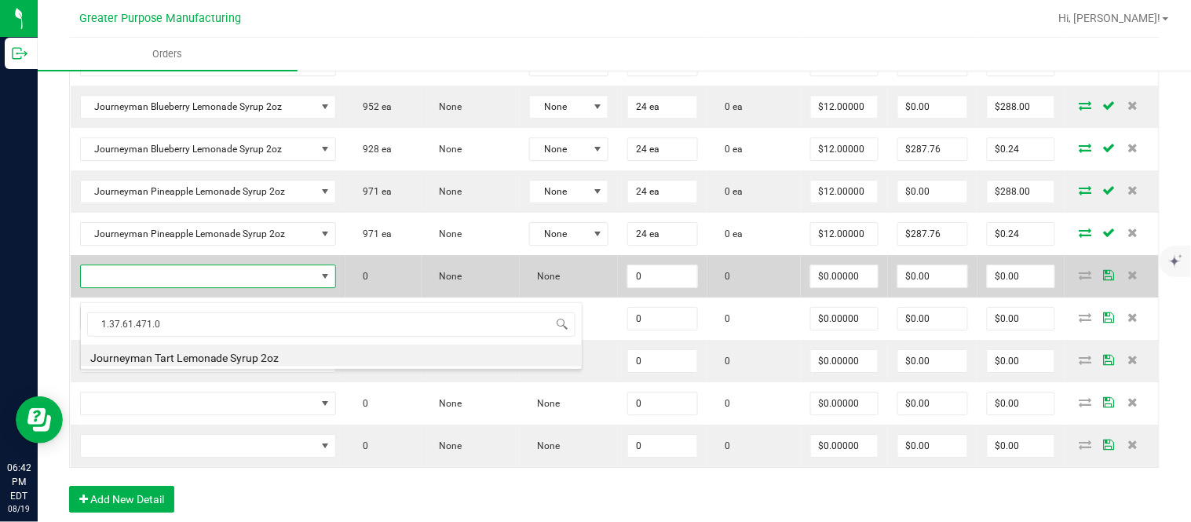
type input "0 ea"
type input "$10.00000"
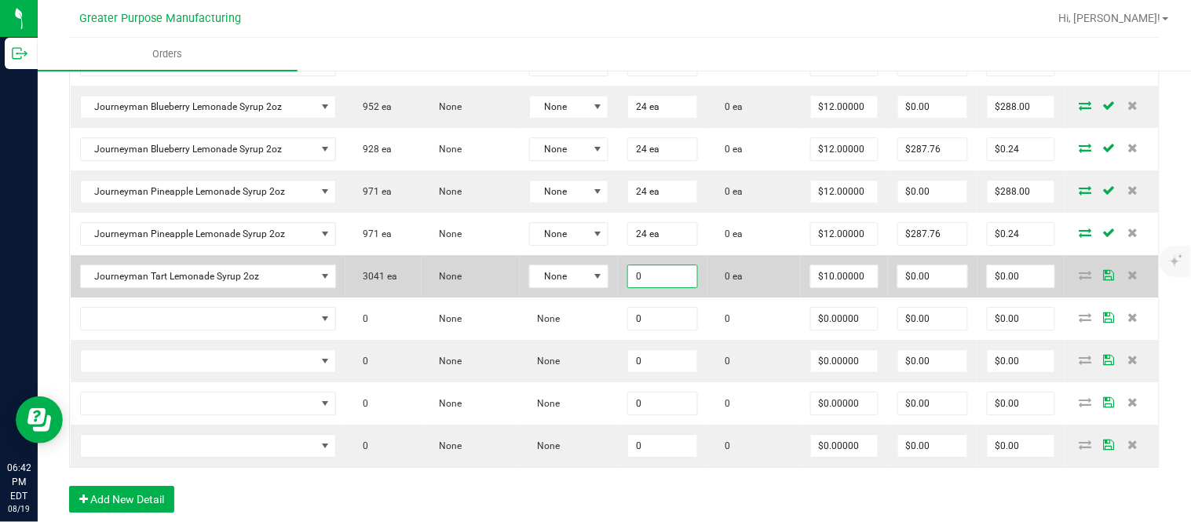
paste input "24"
type input "24"
type input "10"
type input "24 ea"
type input "$240.00"
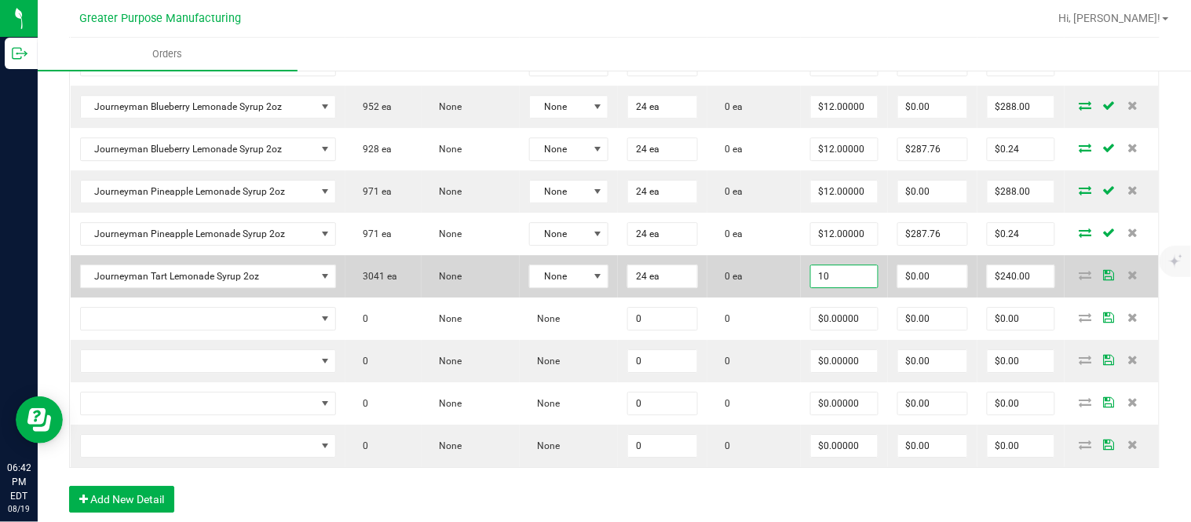
type input "$10.00000"
type input "$0.00"
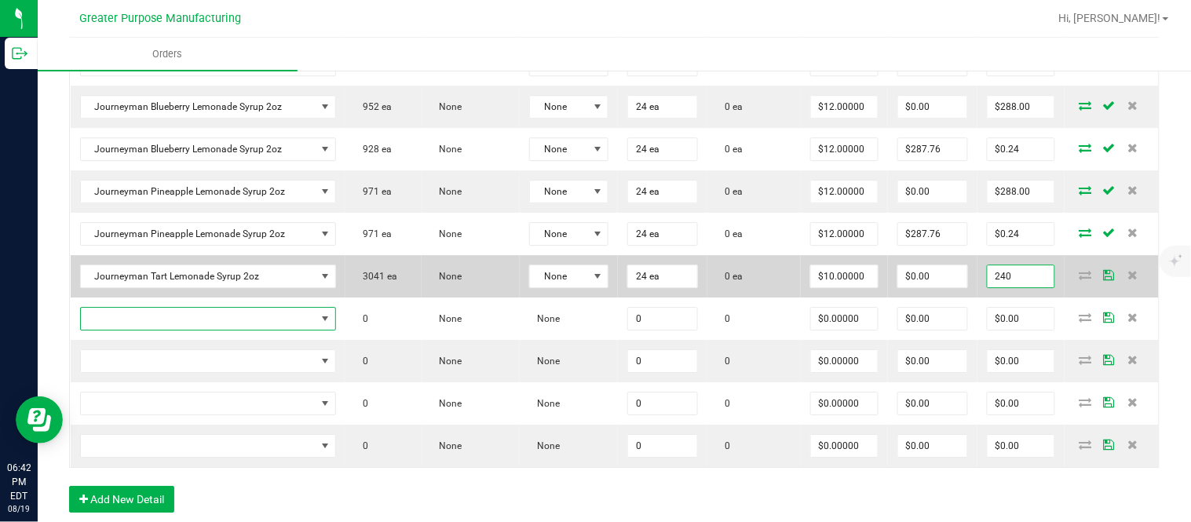
type input "$240.00"
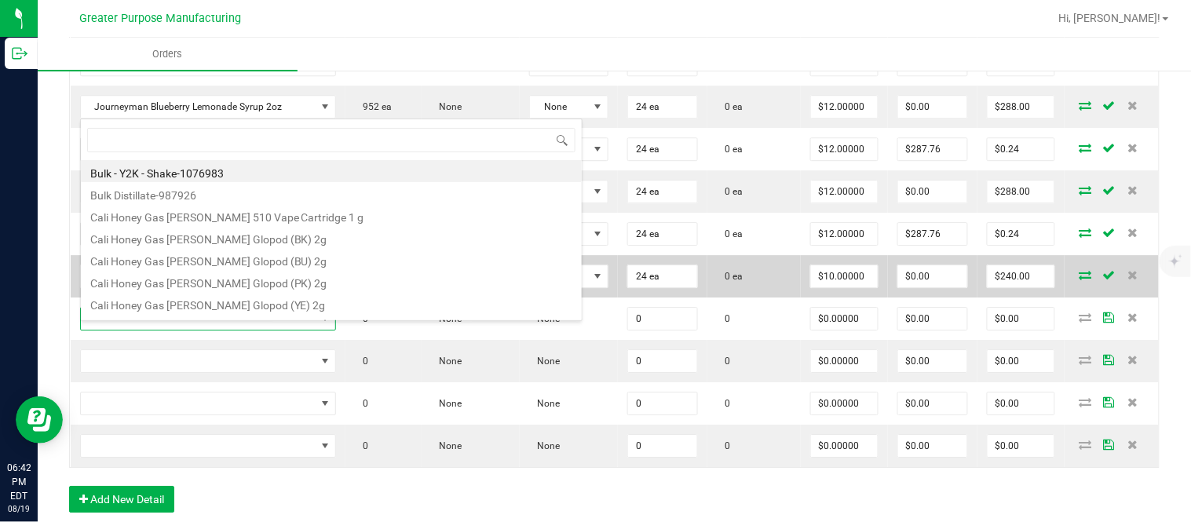
type input "1.37.61.1137.0"
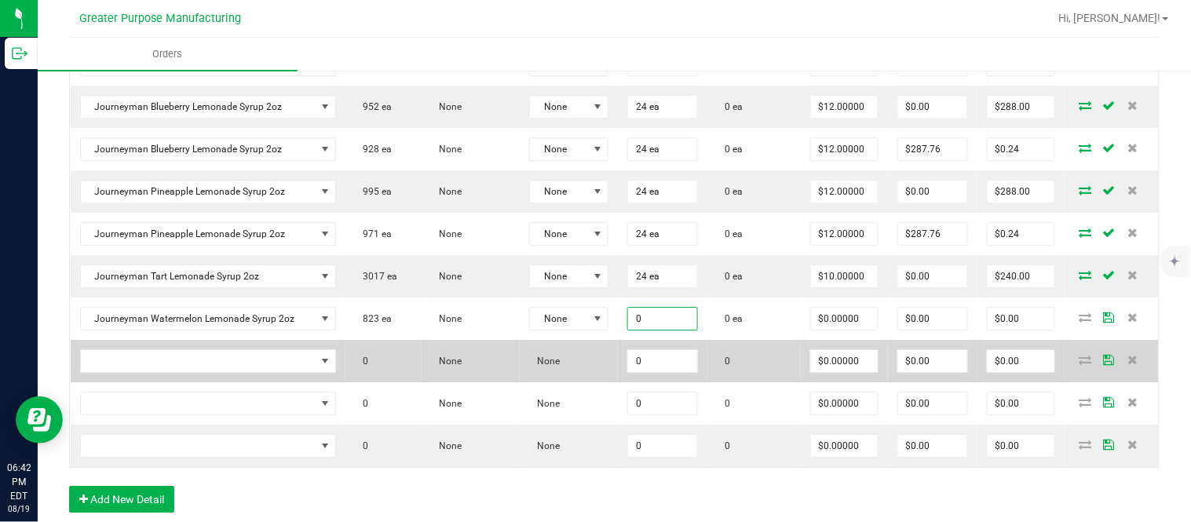
paste input "24"
type input "24 ea"
type input "$0.00000"
type input "0"
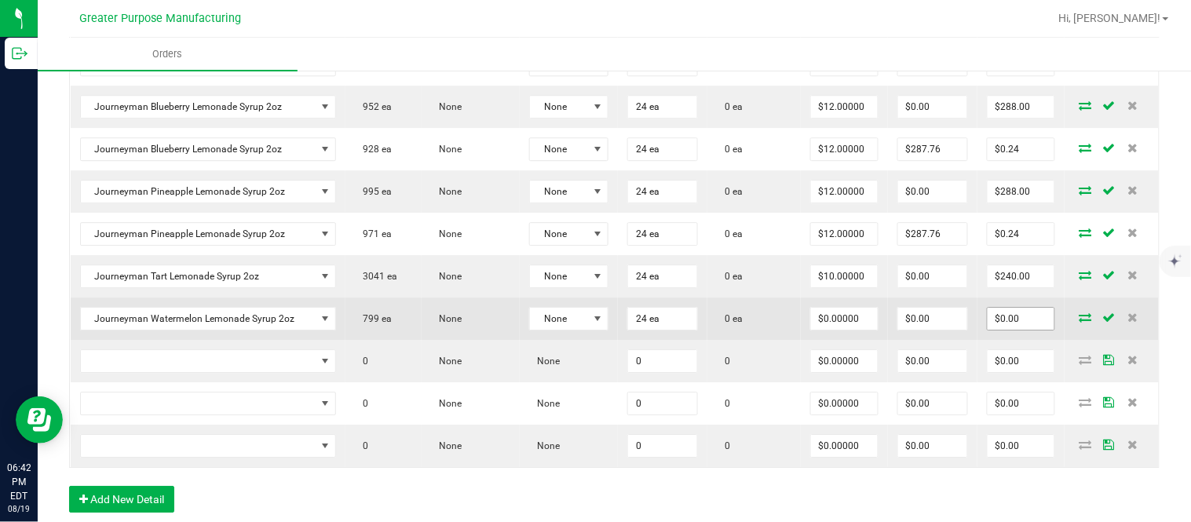
click at [987, 326] on input "$0.00" at bounding box center [1020, 319] width 67 height 22
paste input "288"
type input "288"
type input "$12.00000"
type input "$288.00"
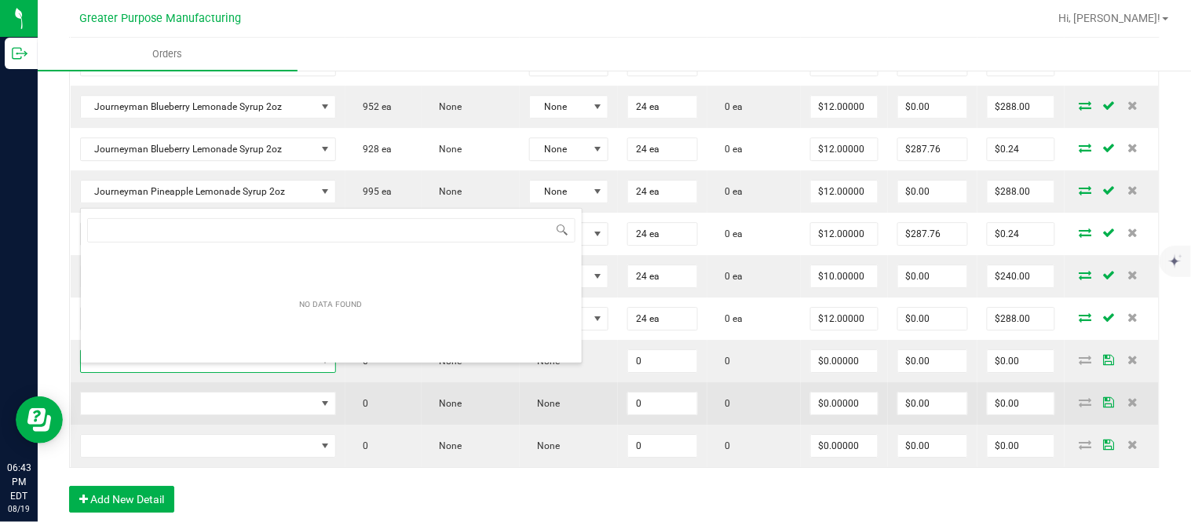
scroll to position [24, 237]
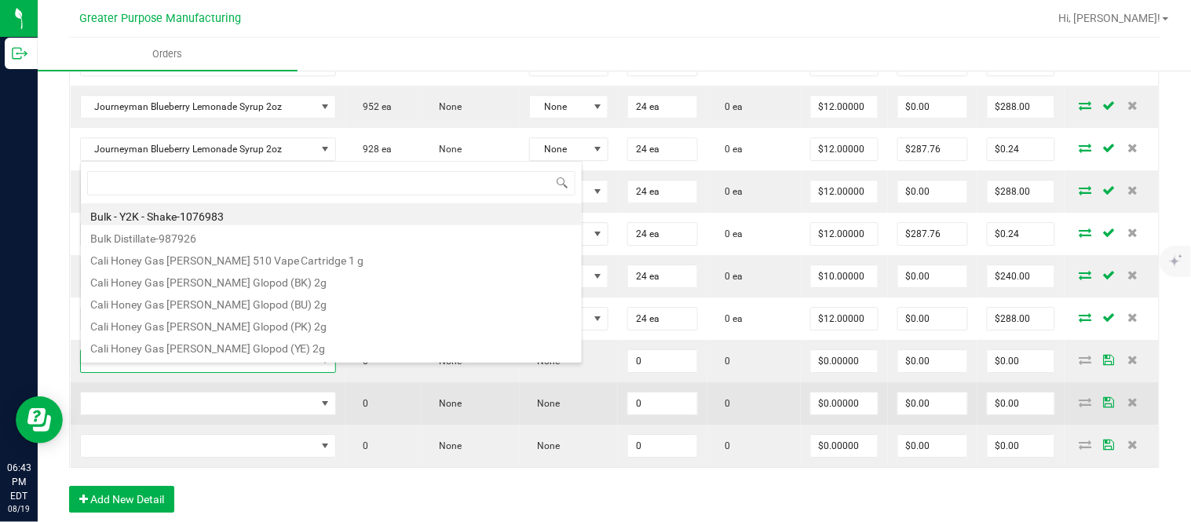
type input "1.37.61.1137.0"
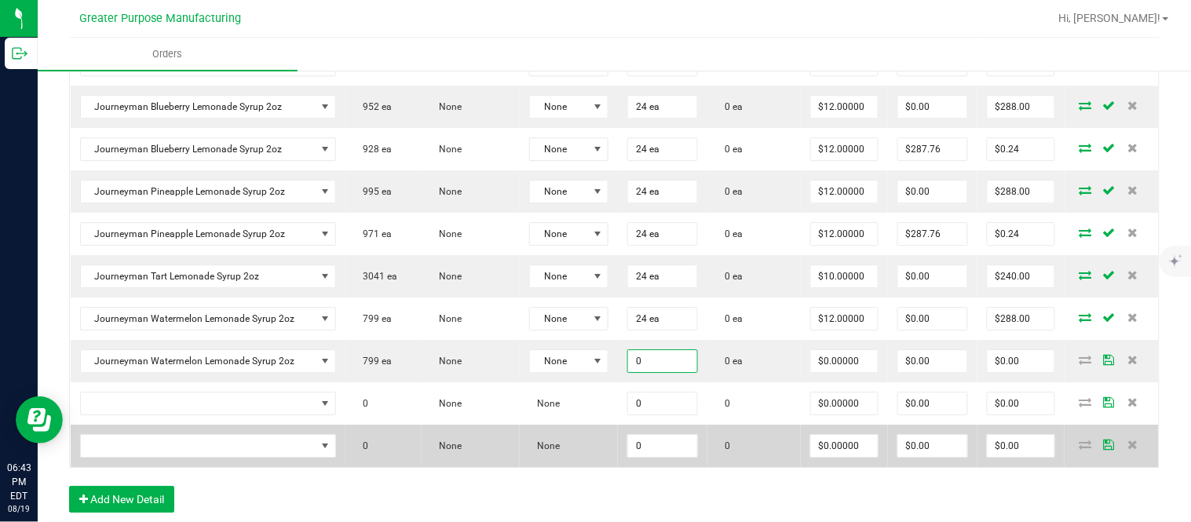
paste input "24"
type input "24 ea"
type input "$0.00000"
type input "0"
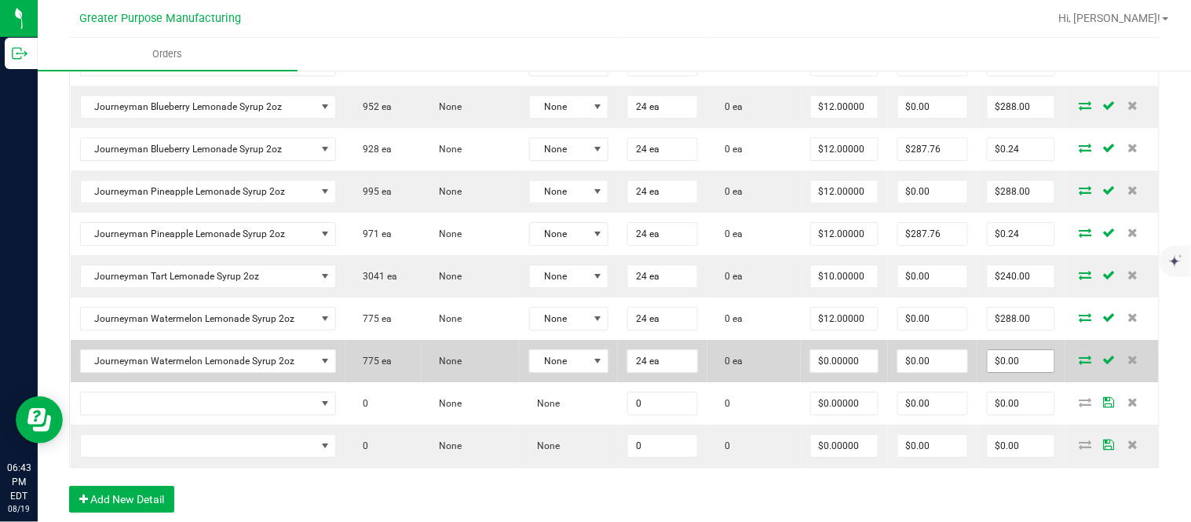
click at [1000, 372] on input "$0.00" at bounding box center [1020, 361] width 67 height 22
paste input "288"
type input "288"
type input "$12.00000"
type input "$288.00"
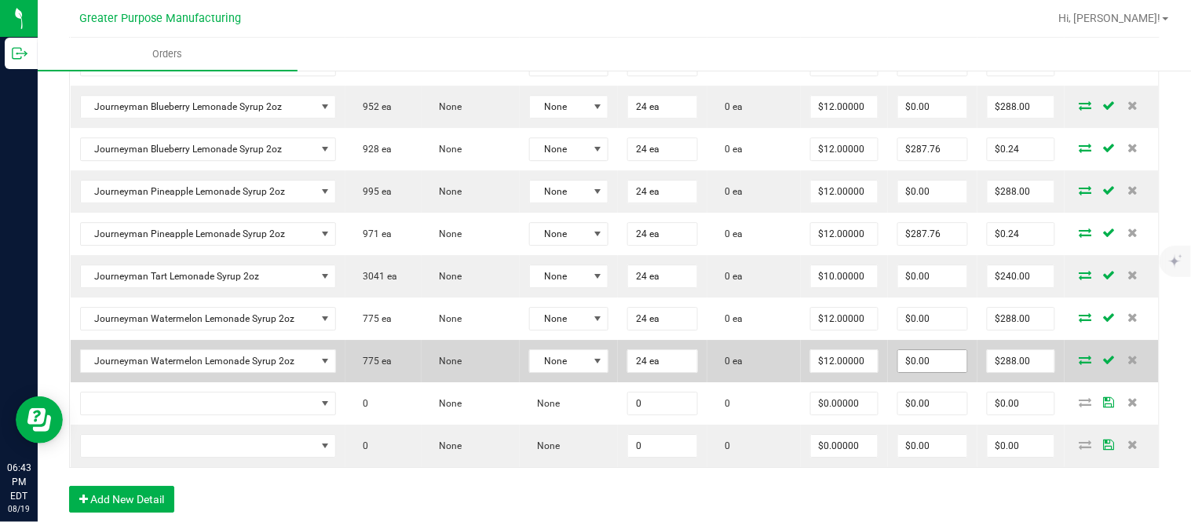
click at [927, 370] on input "$0.00" at bounding box center [933, 361] width 70 height 22
paste input "287.76"
type input "287.76"
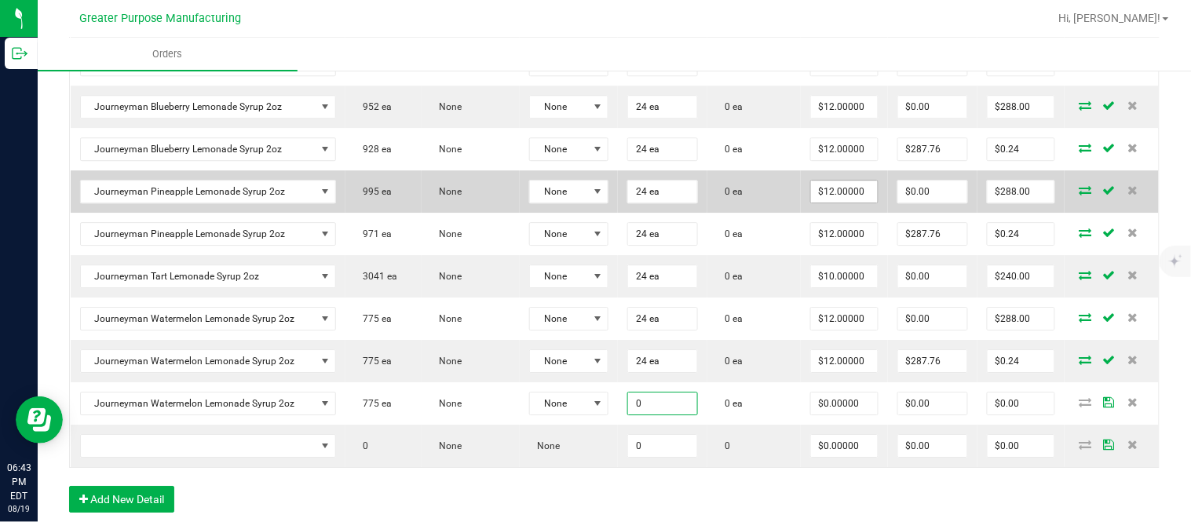
paste input "24"
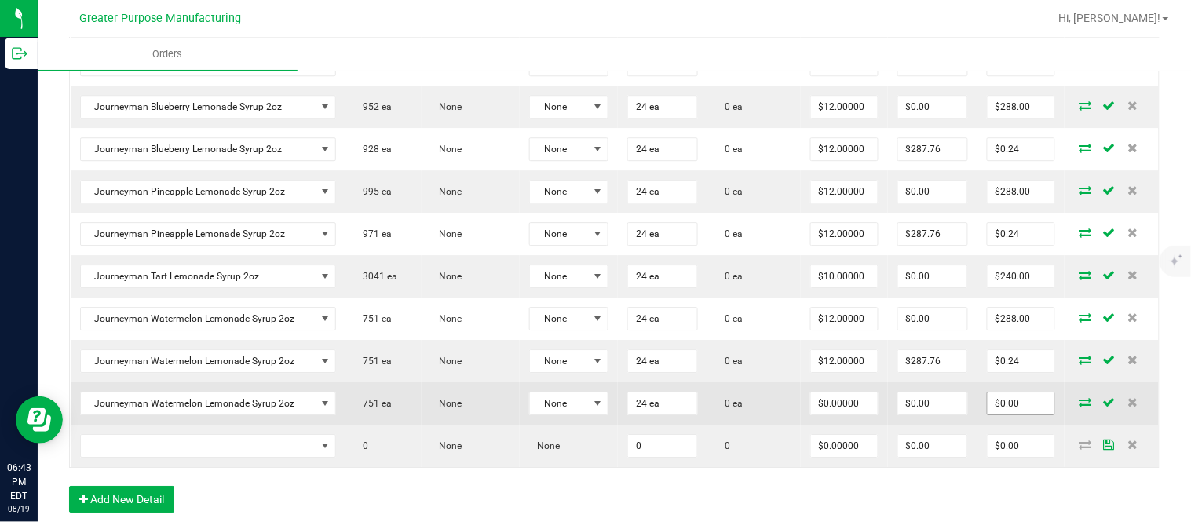
click at [1001, 414] on input "$0.00" at bounding box center [1020, 403] width 67 height 22
paste input "288"
click at [917, 414] on input "$0.00" at bounding box center [933, 403] width 70 height 22
paste input "287.76"
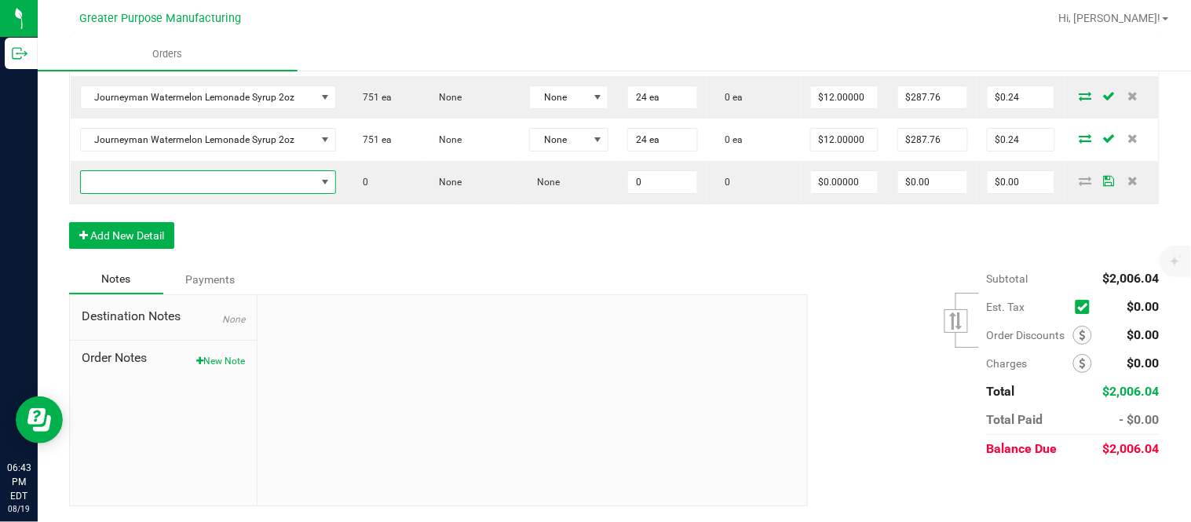
scroll to position [1422, 0]
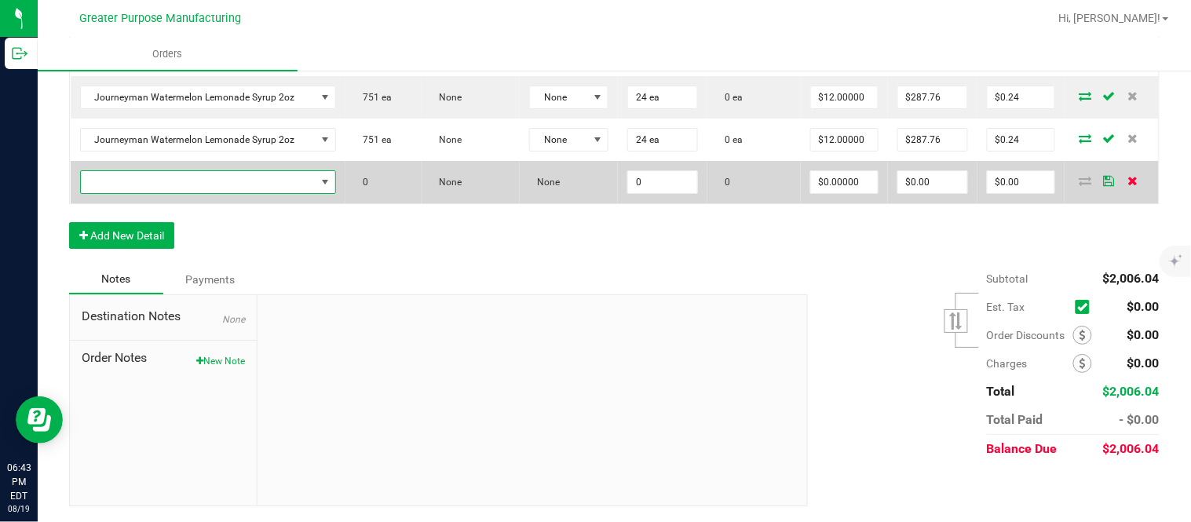
click at [1127, 183] on icon at bounding box center [1132, 180] width 10 height 9
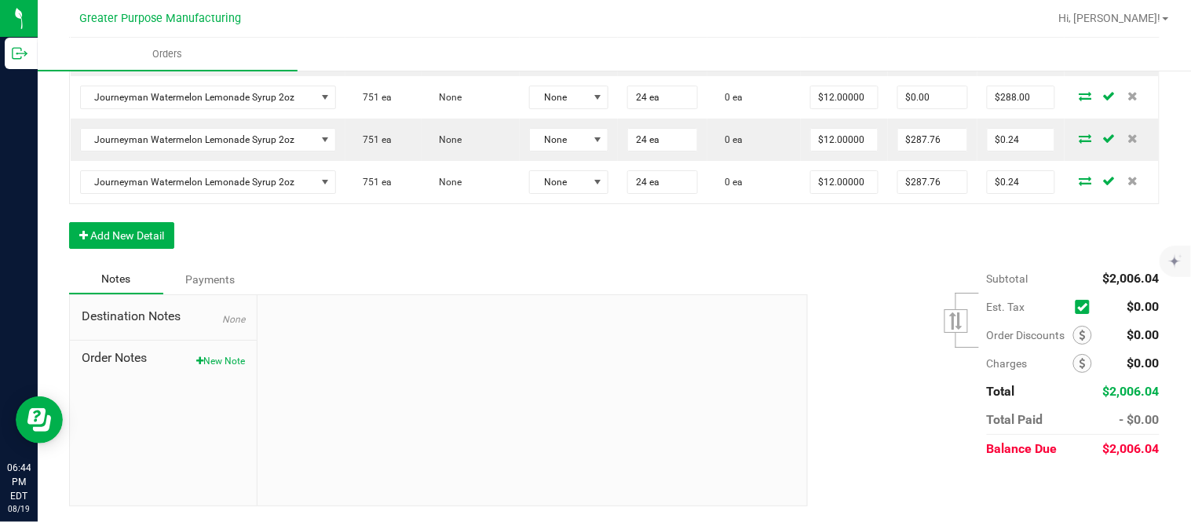
scroll to position [0, 0]
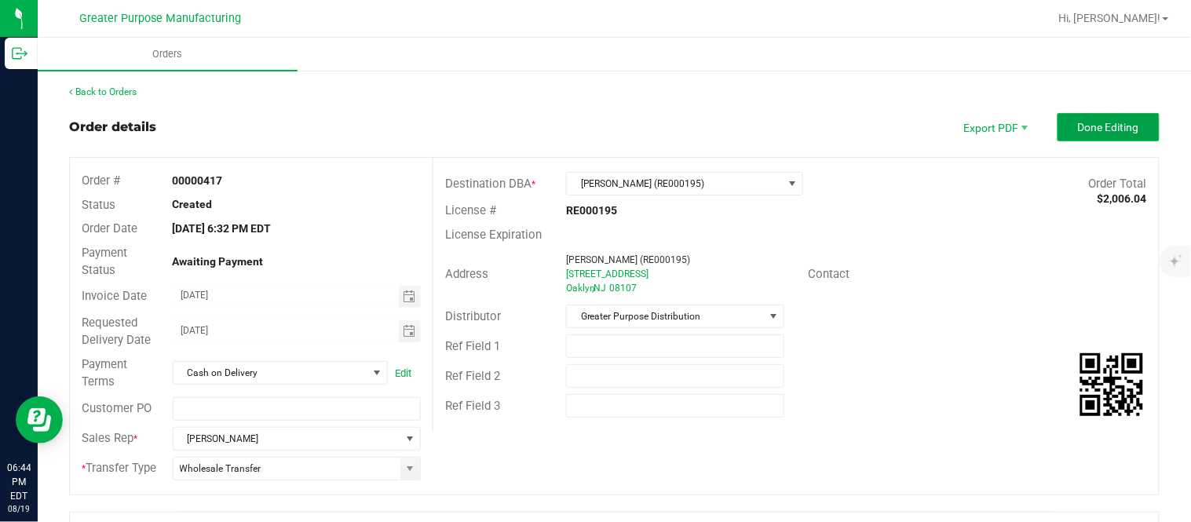
click at [1092, 123] on span "Done Editing" at bounding box center [1108, 127] width 61 height 13
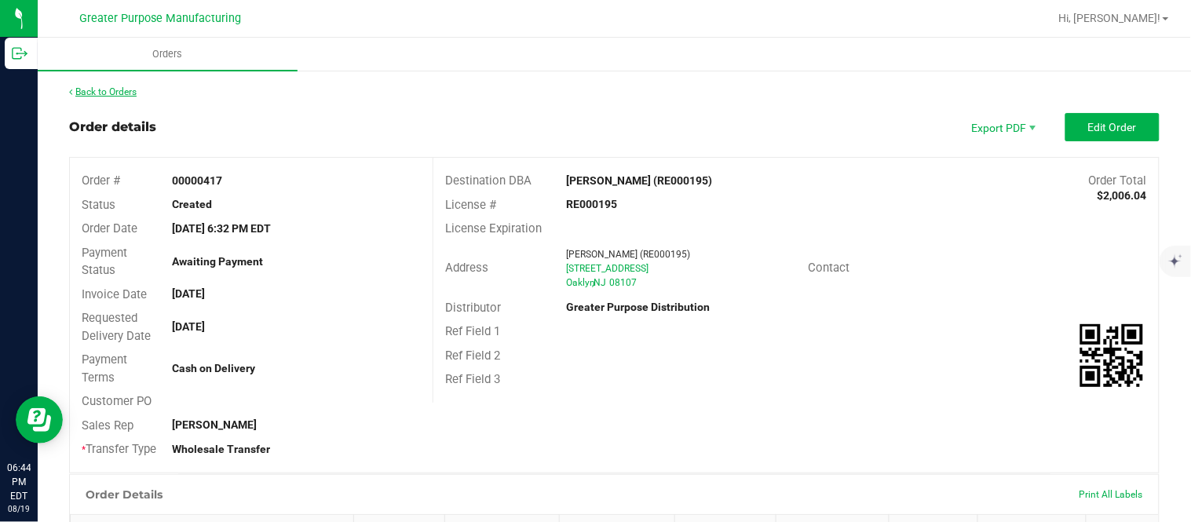
click at [75, 87] on link "Back to Orders" at bounding box center [102, 91] width 67 height 11
